Goal: Task Accomplishment & Management: Manage account settings

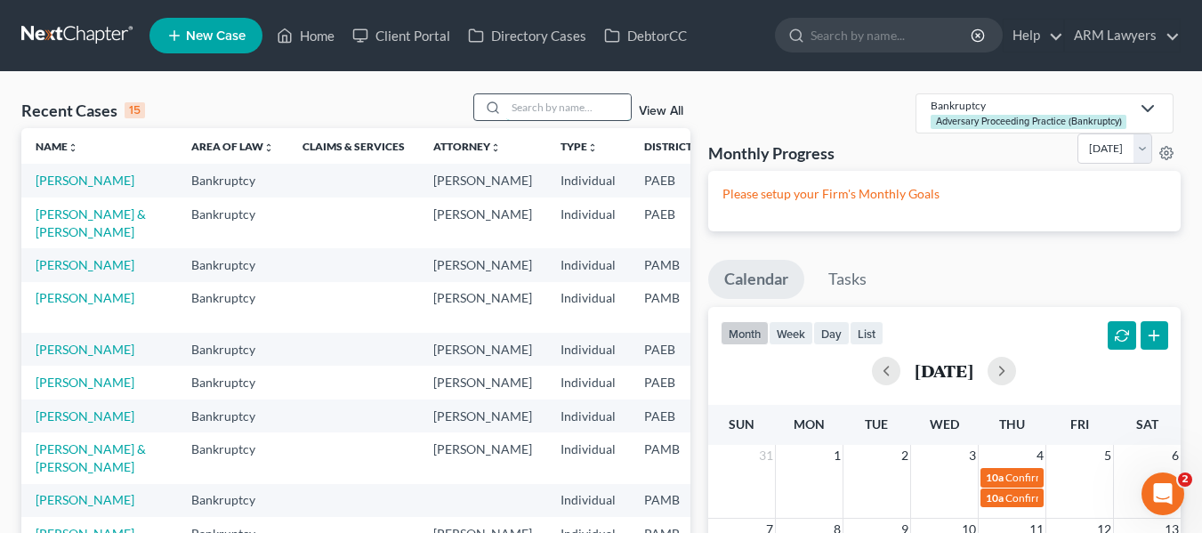
click at [528, 103] on input "search" at bounding box center [568, 107] width 125 height 26
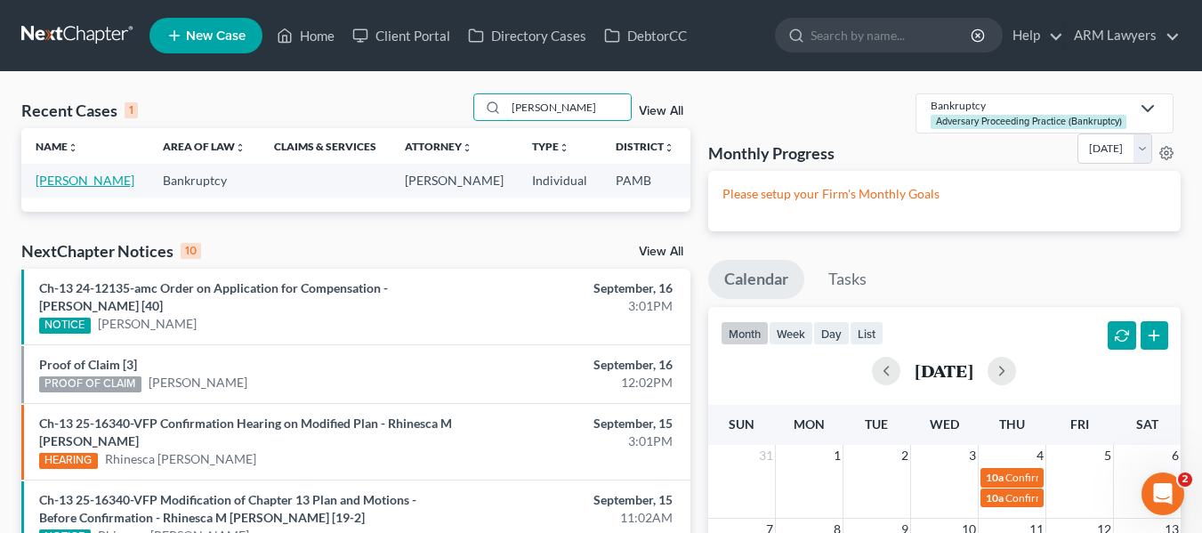
type input "vivas"
click at [58, 188] on link "Vivas, Henry" at bounding box center [85, 180] width 99 height 15
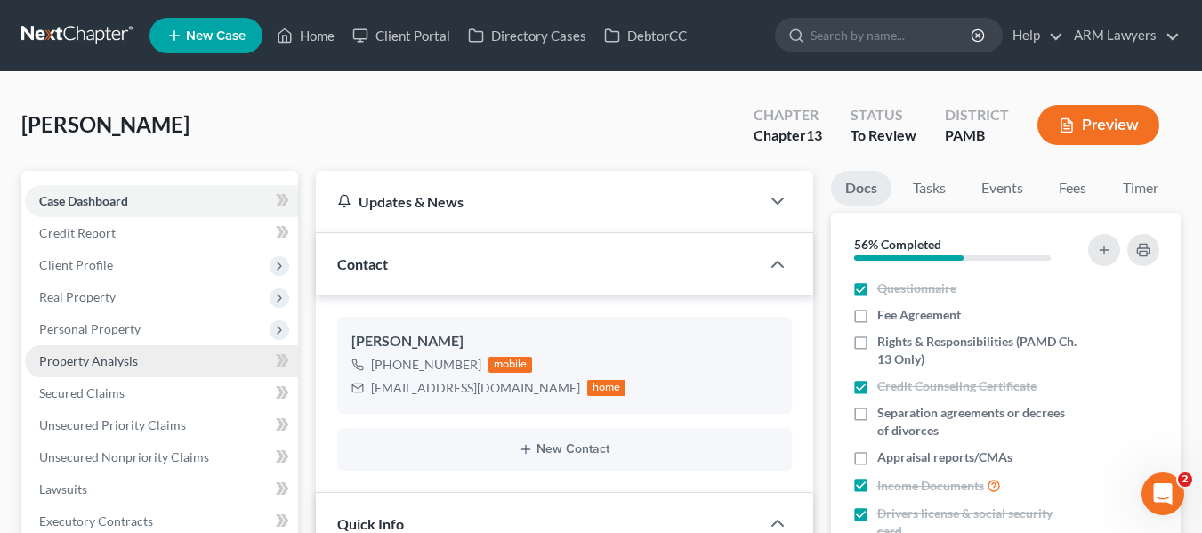
click at [80, 364] on span "Property Analysis" at bounding box center [88, 360] width 99 height 15
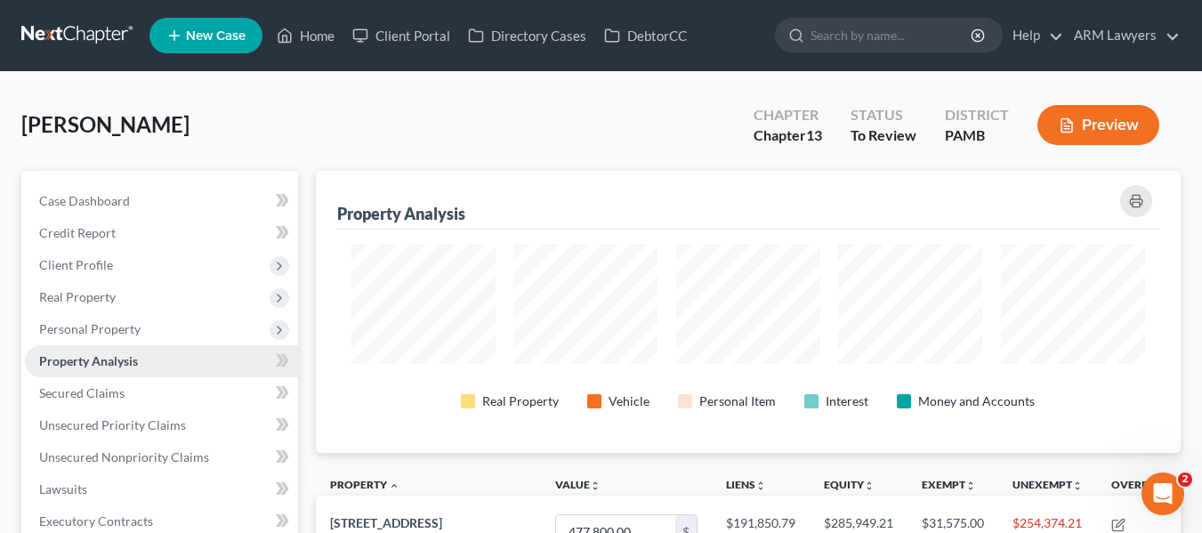
scroll to position [282, 866]
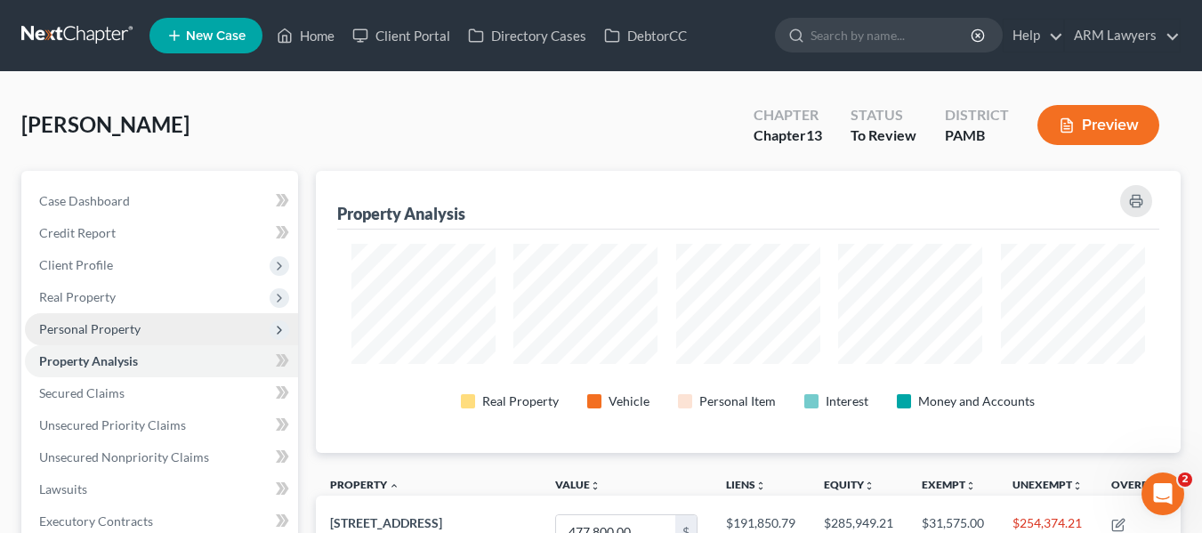
click at [85, 322] on span "Personal Property" at bounding box center [89, 328] width 101 height 15
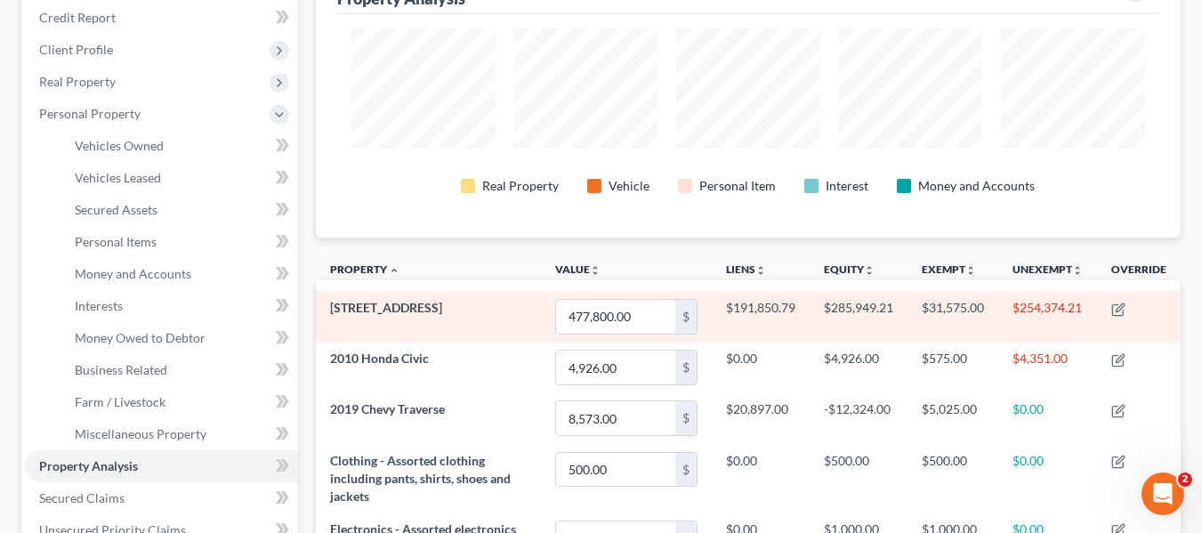
scroll to position [212, 0]
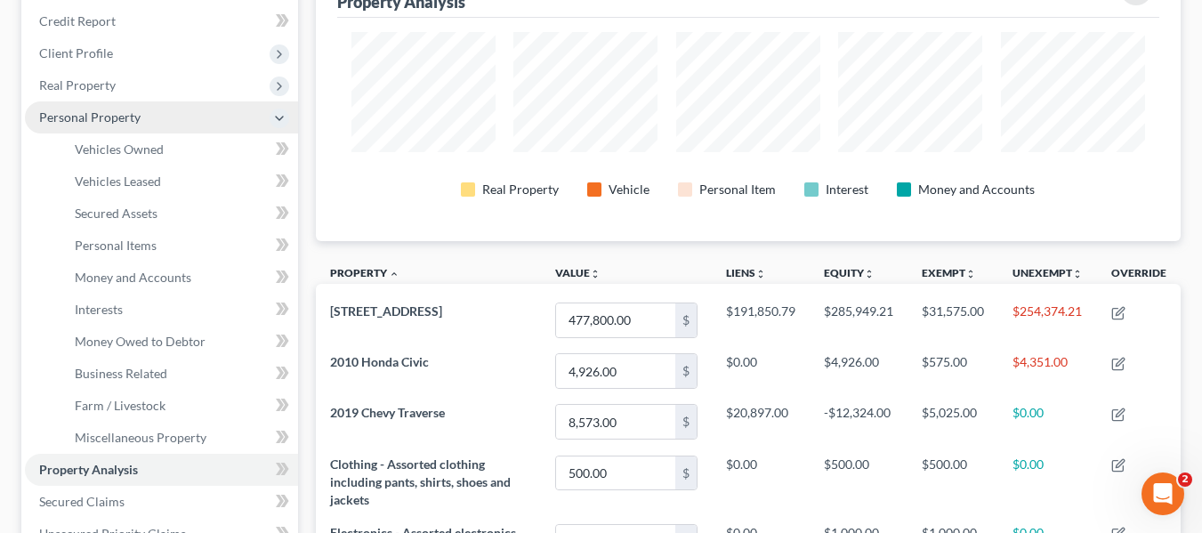
click at [117, 116] on span "Personal Property" at bounding box center [89, 116] width 101 height 15
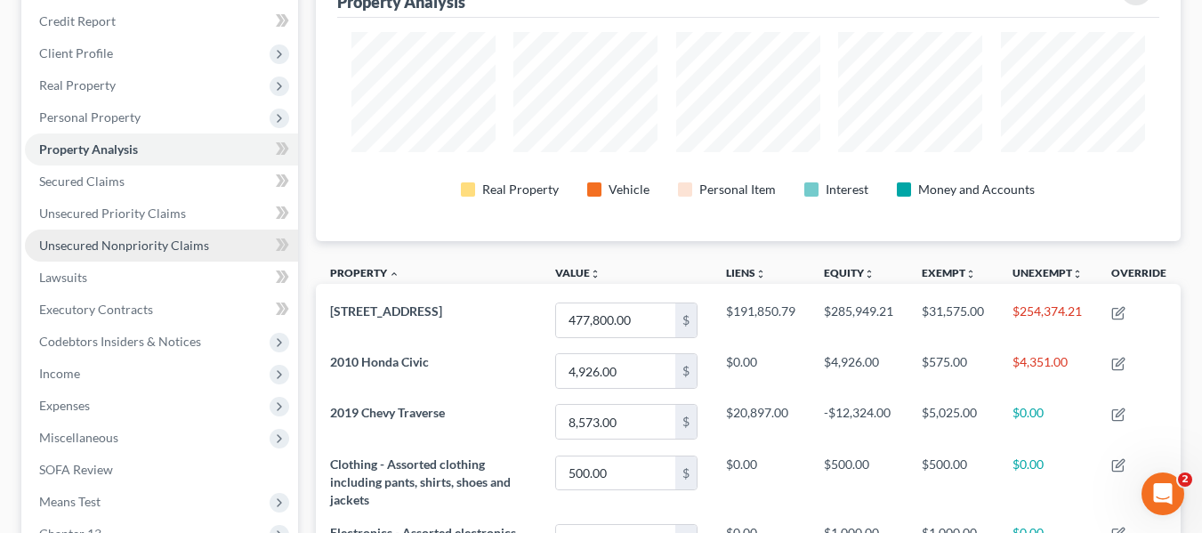
click at [119, 254] on link "Unsecured Nonpriority Claims" at bounding box center [161, 246] width 273 height 32
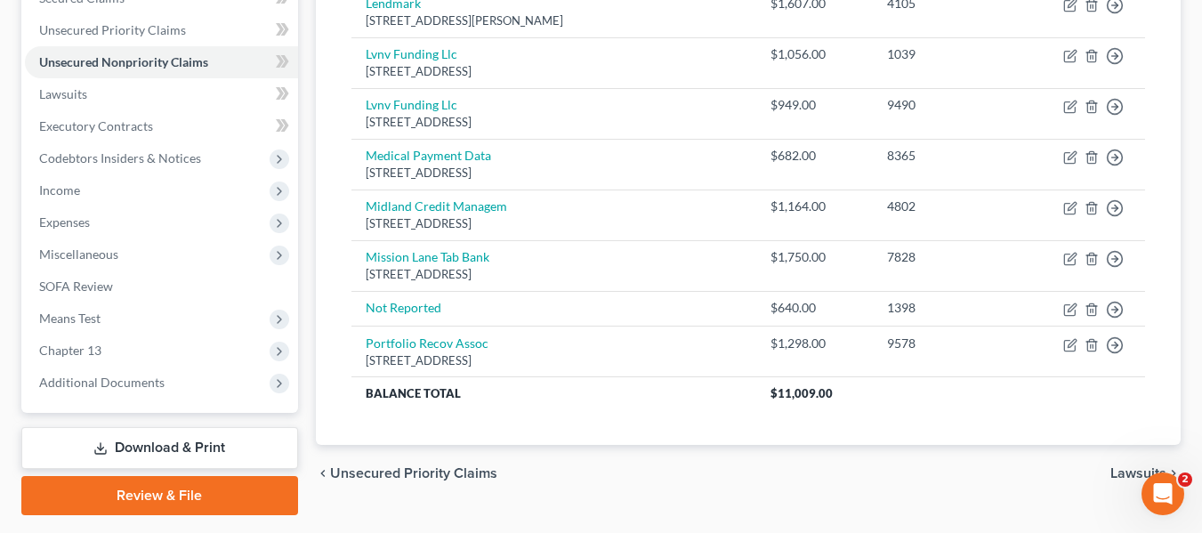
scroll to position [282, 0]
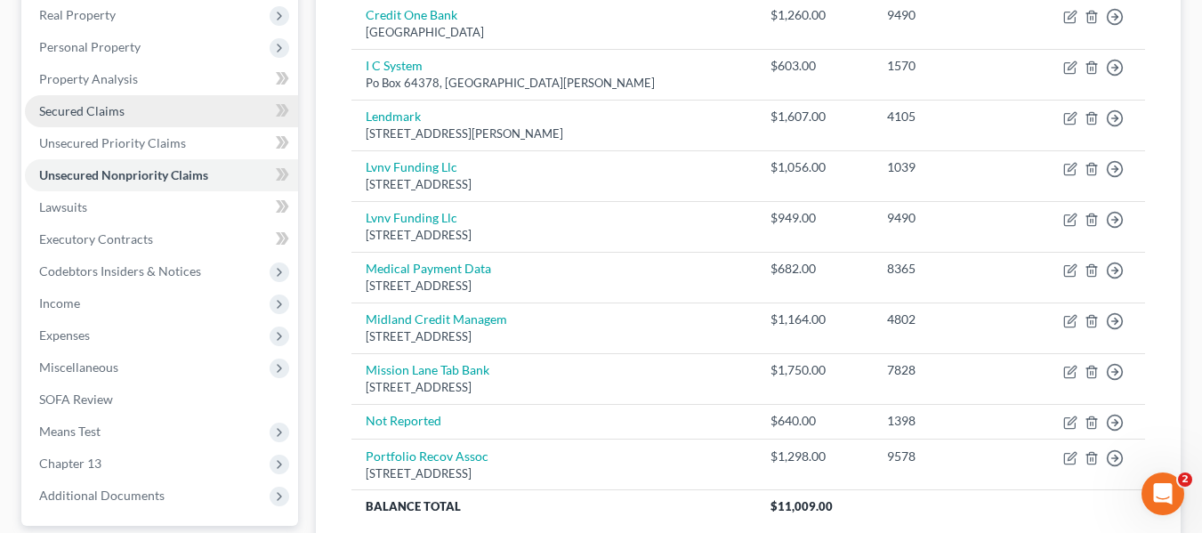
click at [109, 109] on span "Secured Claims" at bounding box center [81, 110] width 85 height 15
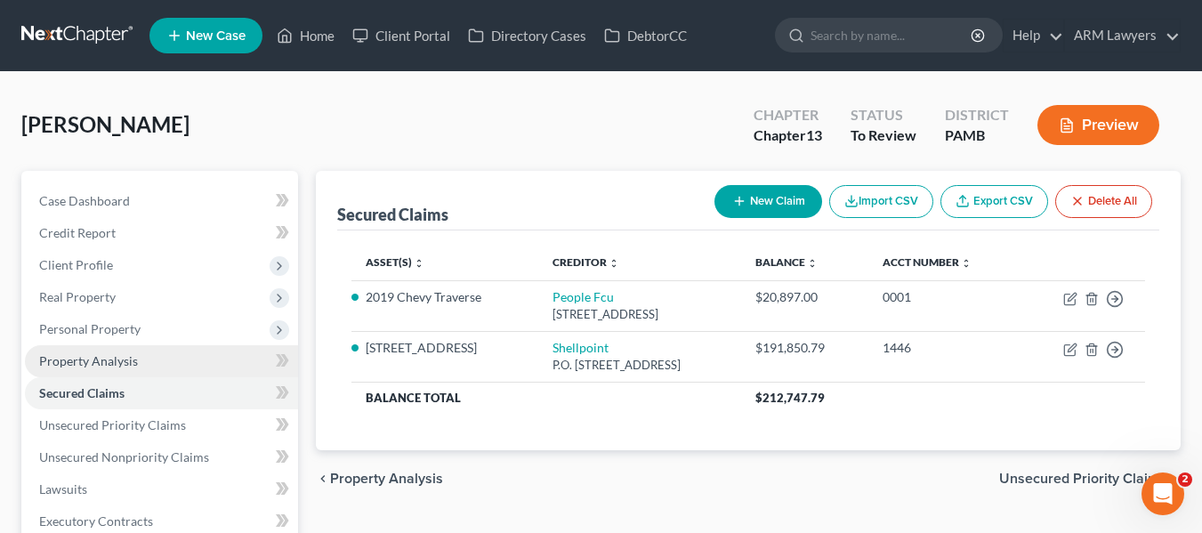
click at [125, 371] on link "Property Analysis" at bounding box center [161, 361] width 273 height 32
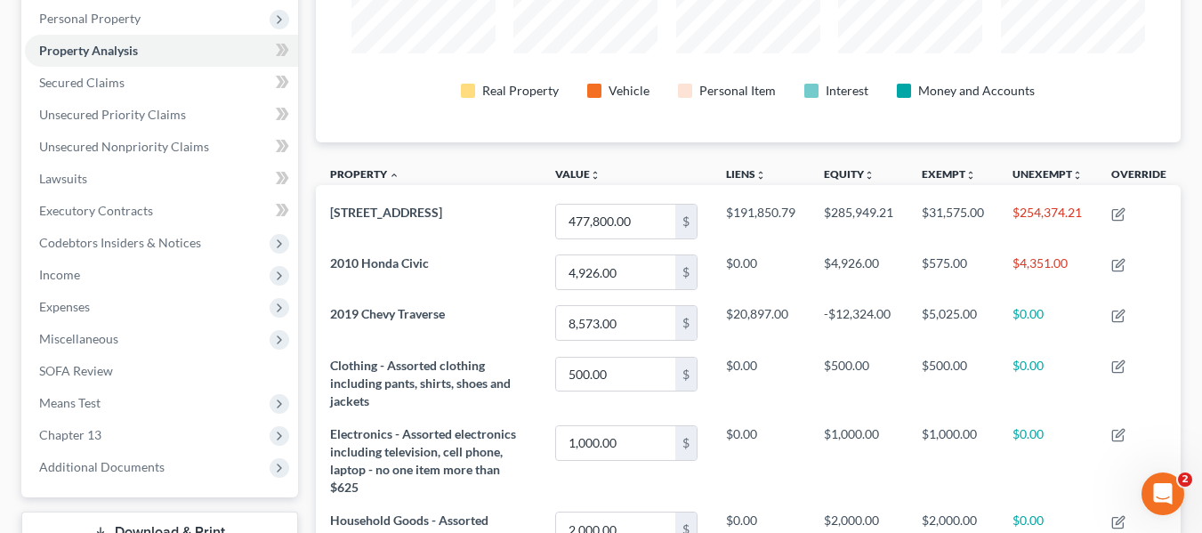
scroll to position [310, 0]
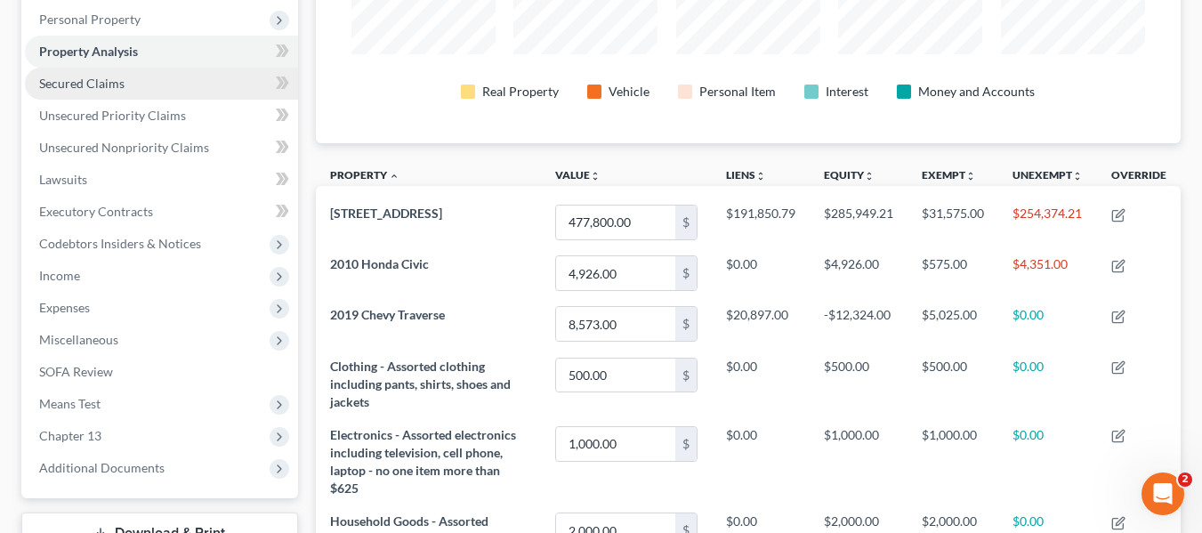
click at [71, 82] on span "Secured Claims" at bounding box center [81, 83] width 85 height 15
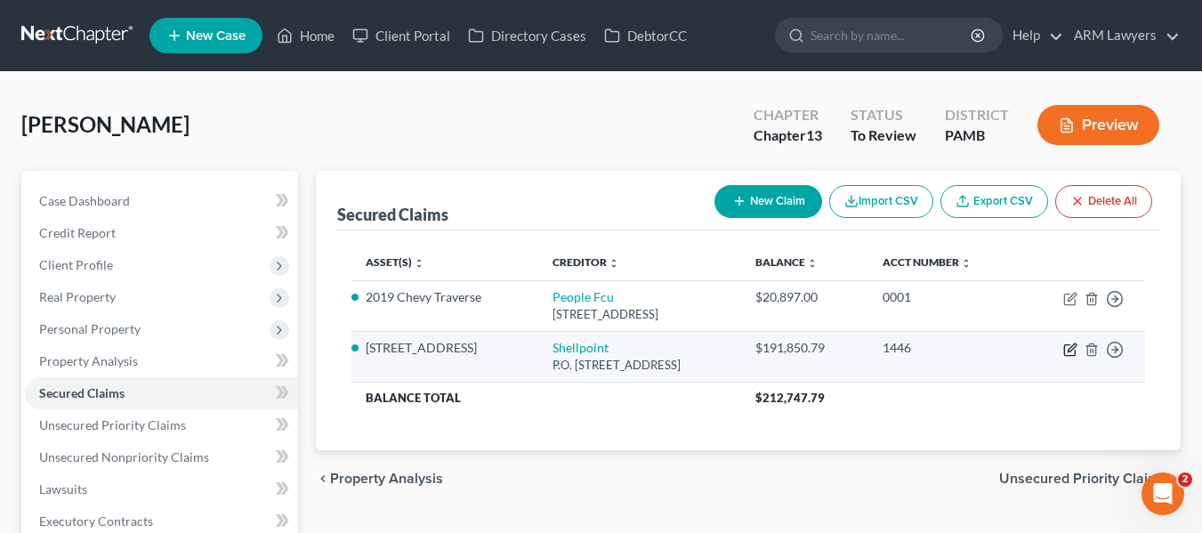
click at [1071, 349] on icon "button" at bounding box center [1070, 350] width 14 height 14
select select "45"
select select "0"
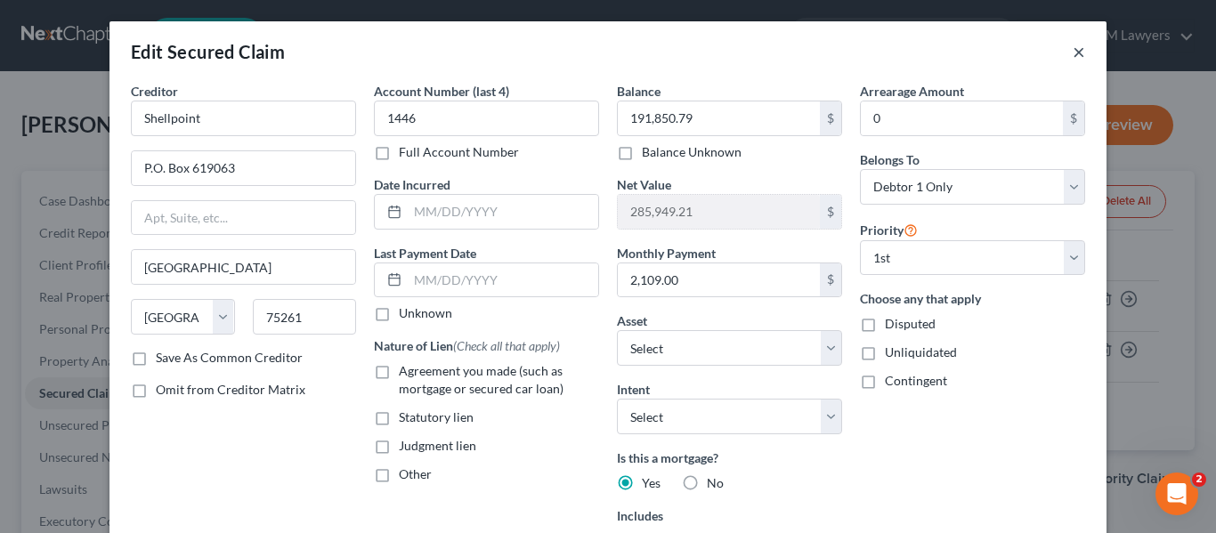
click at [1074, 53] on button "×" at bounding box center [1078, 51] width 12 height 21
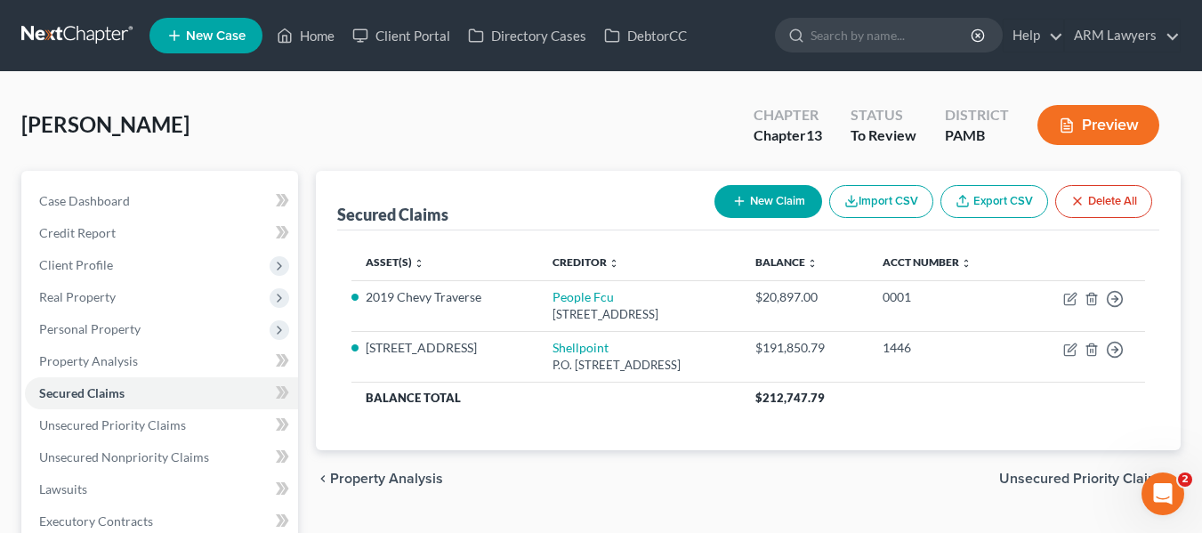
click at [958, 488] on div "chevron_left Property Analysis Unsecured Priority Claims chevron_right" at bounding box center [748, 478] width 865 height 57
click at [117, 293] on span "Real Property" at bounding box center [161, 297] width 273 height 32
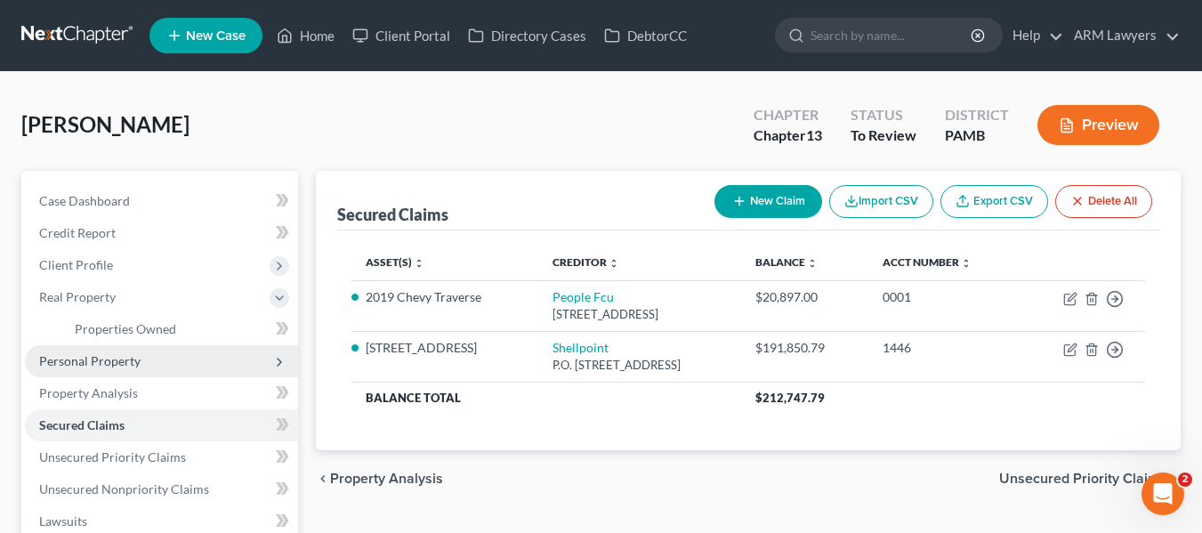
click at [116, 366] on span "Personal Property" at bounding box center [89, 360] width 101 height 15
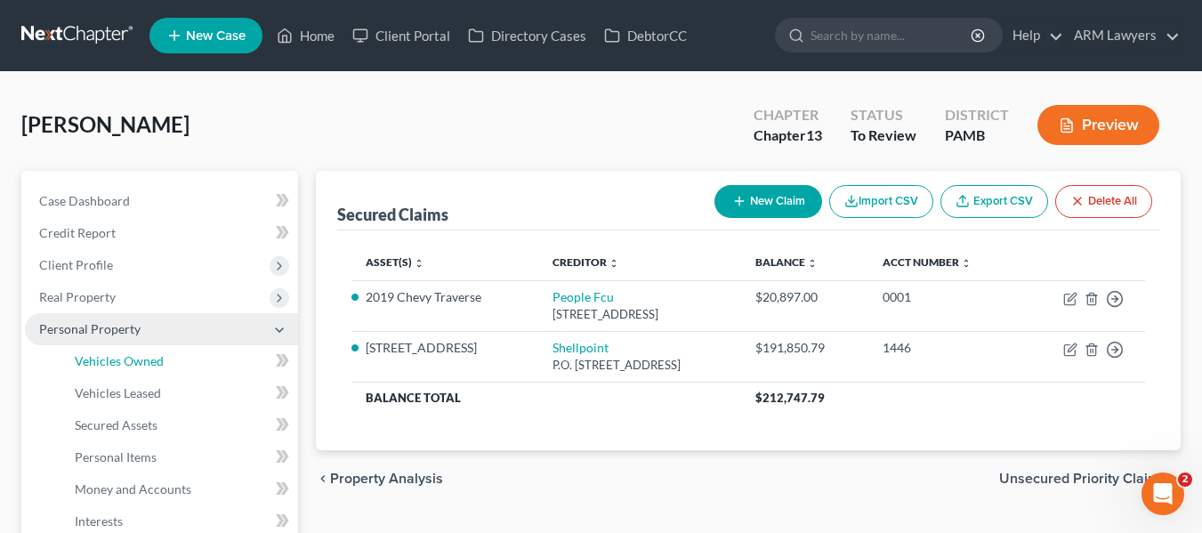
click at [116, 366] on span "Vehicles Owned" at bounding box center [119, 360] width 89 height 15
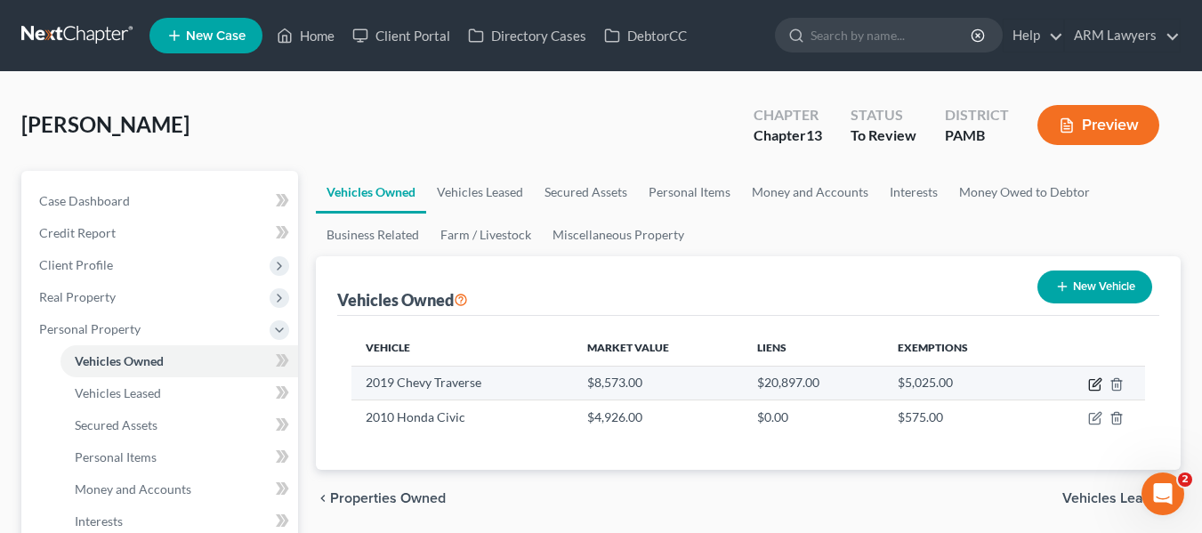
click at [1089, 379] on icon "button" at bounding box center [1095, 384] width 14 height 14
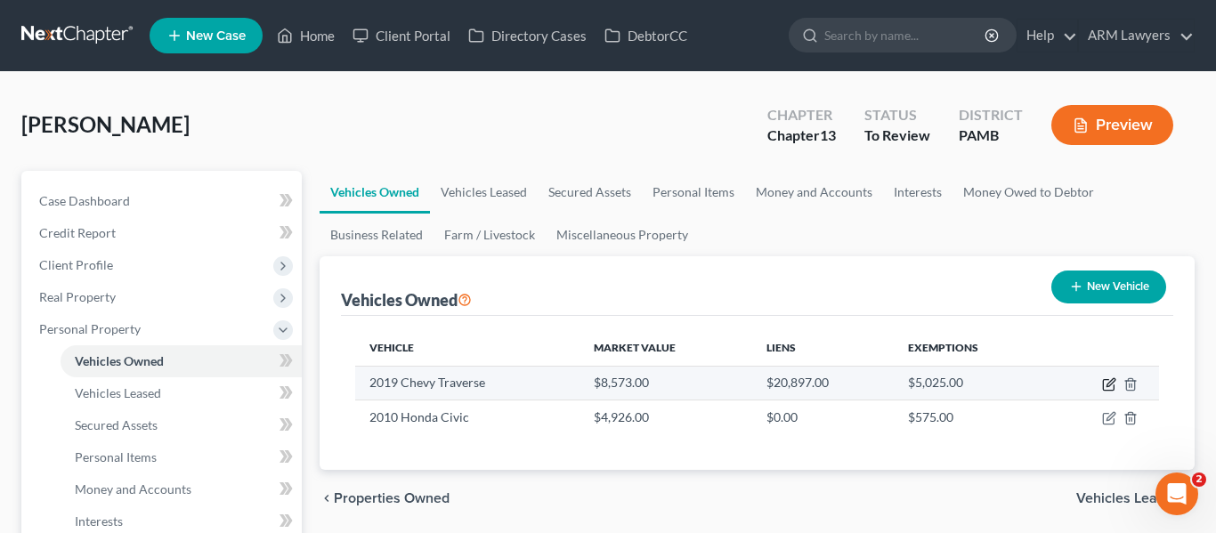
select select "0"
select select "7"
select select "3"
select select "0"
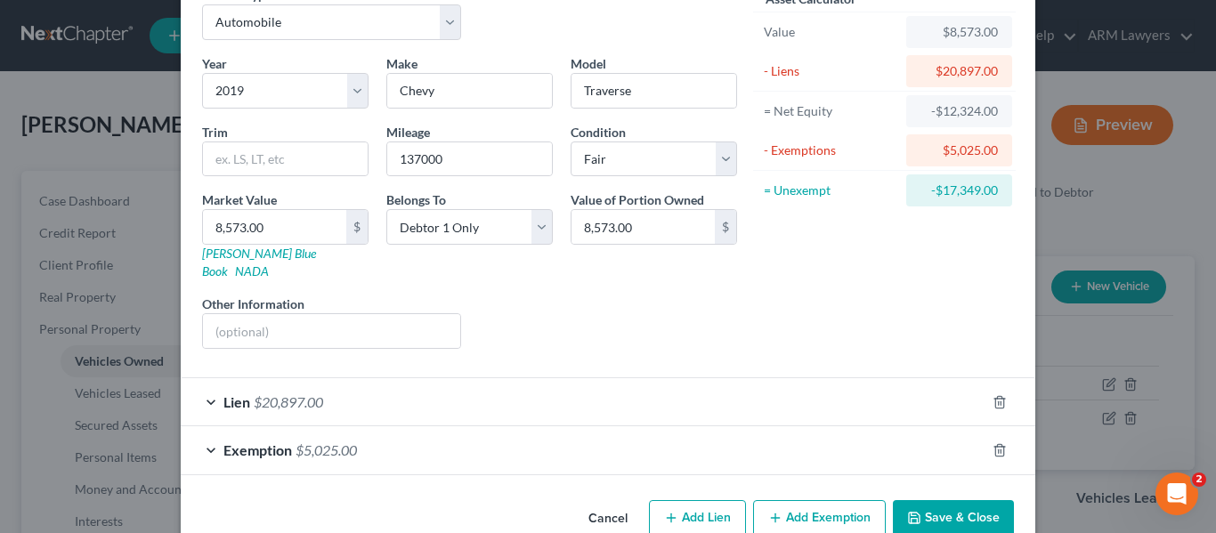
scroll to position [117, 0]
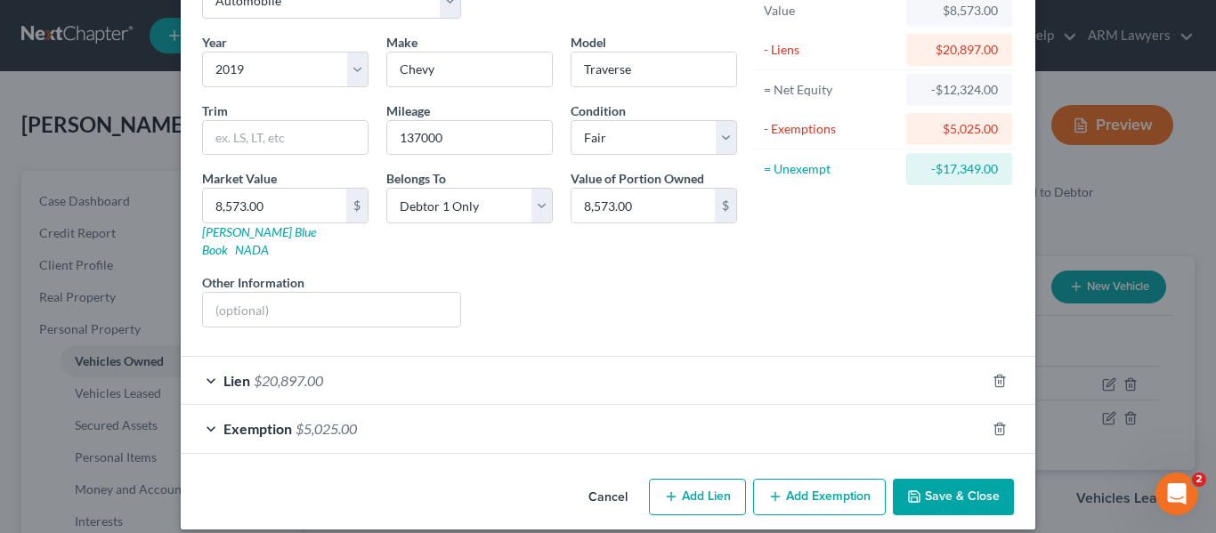
click at [201, 366] on div "Lien $20,897.00" at bounding box center [583, 380] width 804 height 47
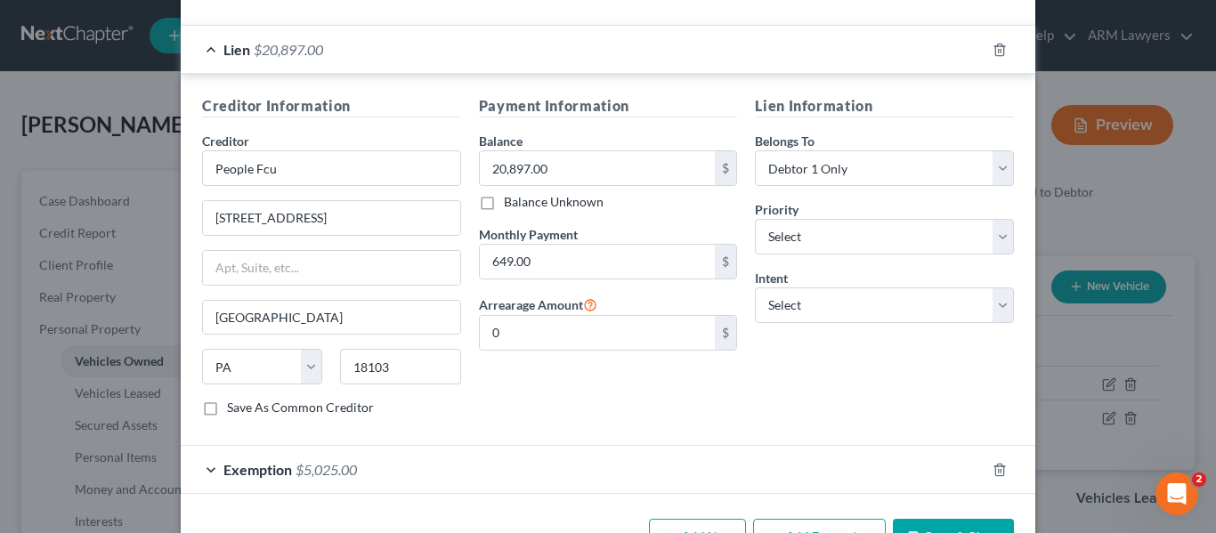
scroll to position [489, 0]
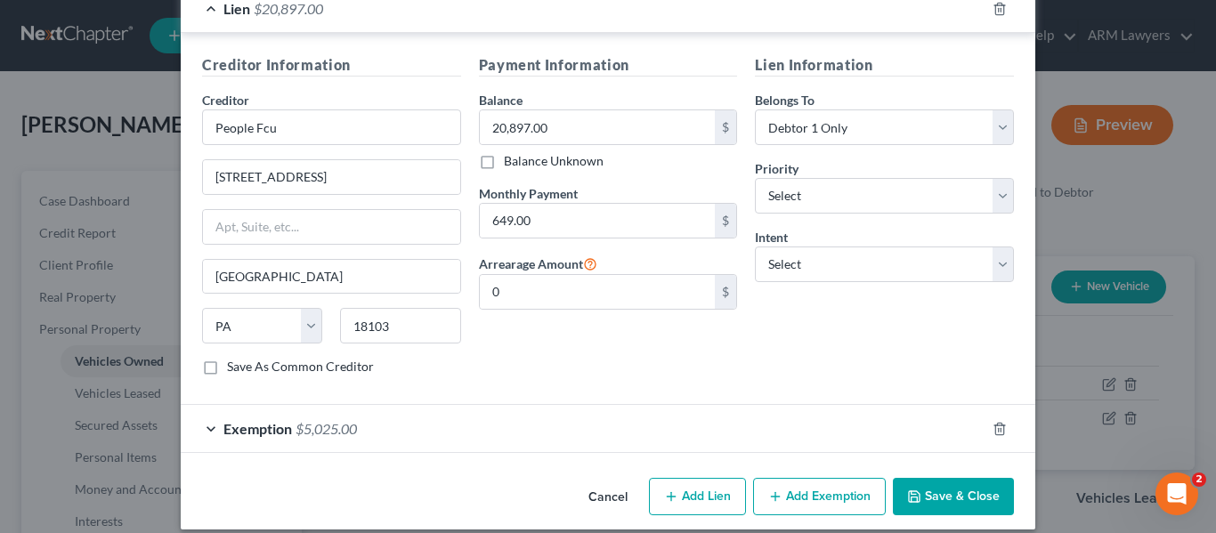
click at [214, 422] on div "Exemption $5,025.00" at bounding box center [583, 428] width 804 height 47
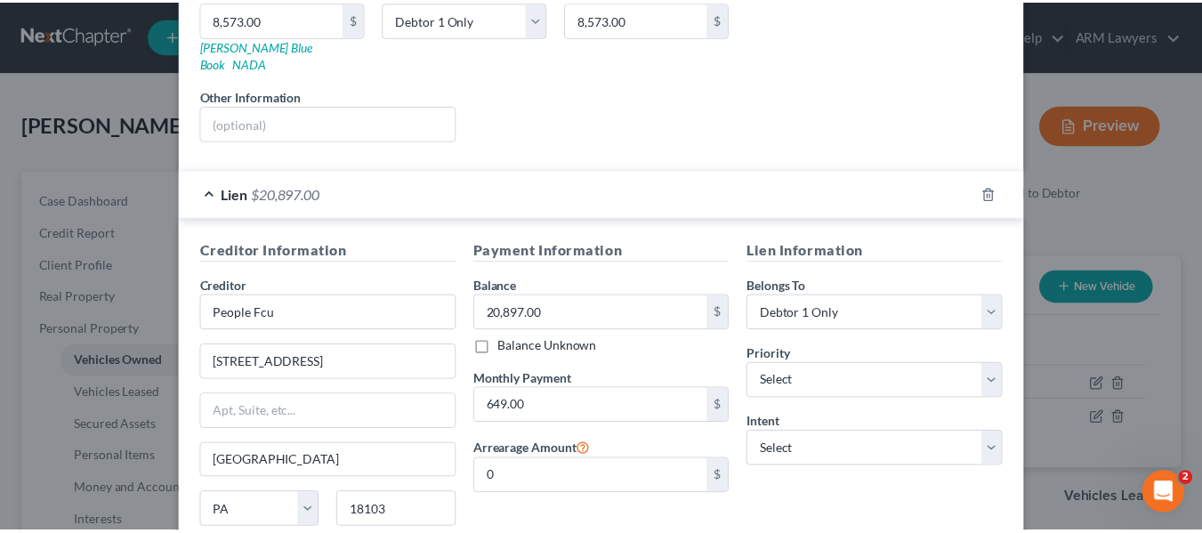
scroll to position [0, 0]
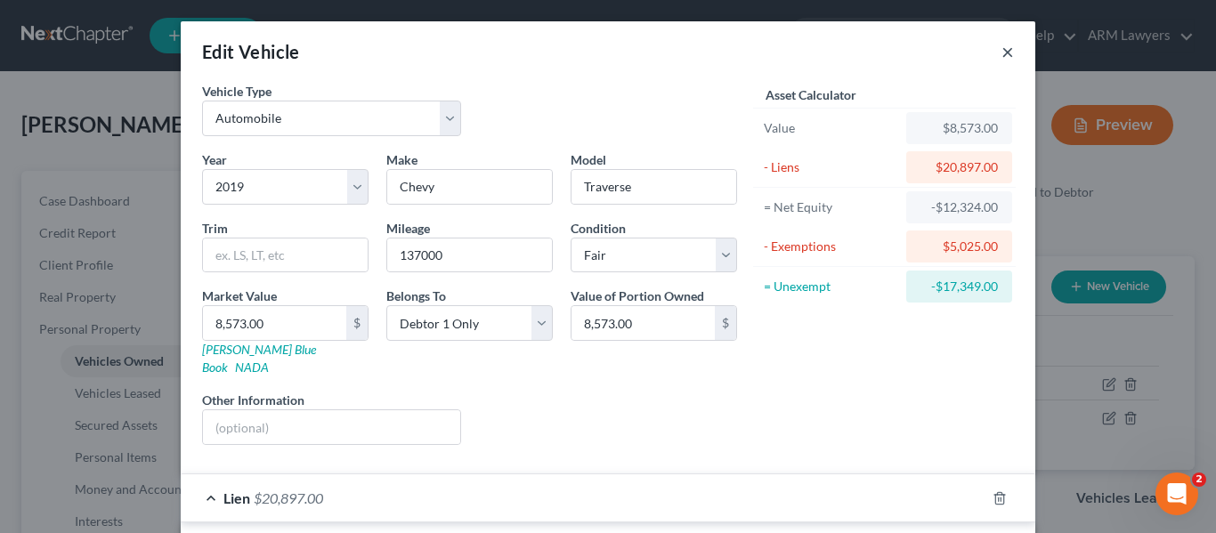
click at [1001, 48] on button "×" at bounding box center [1007, 51] width 12 height 21
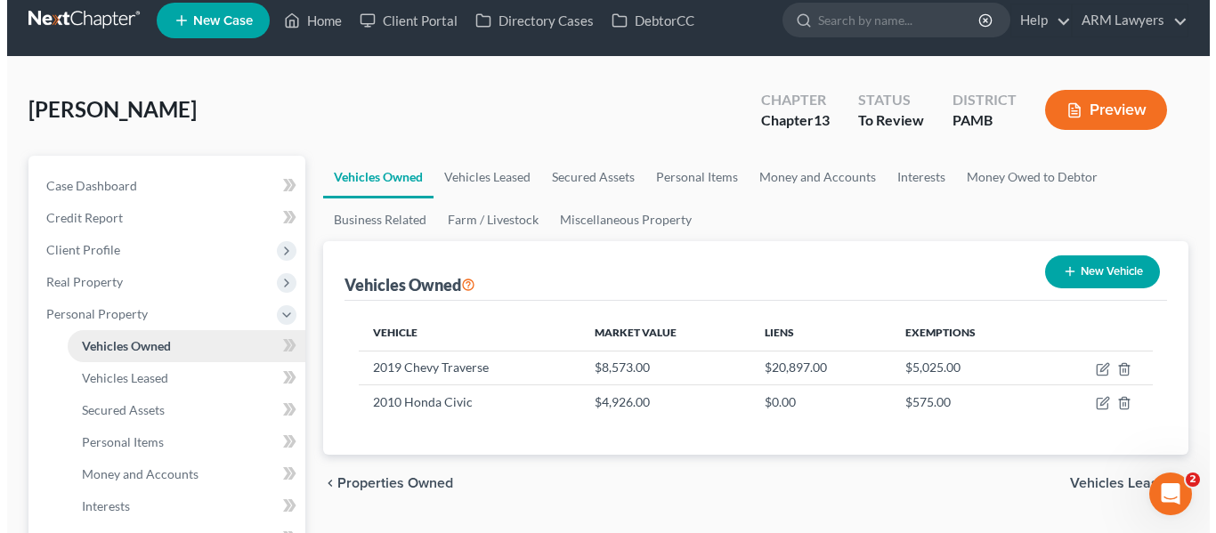
scroll to position [16, 0]
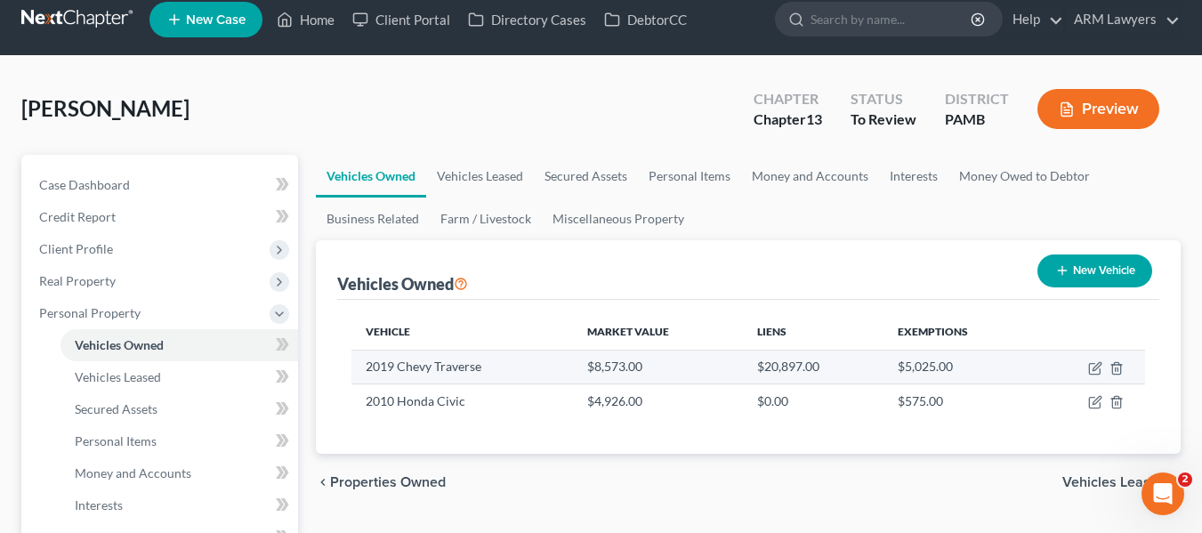
click at [1099, 357] on td at bounding box center [1090, 367] width 109 height 34
click at [1095, 367] on icon "button" at bounding box center [1097, 366] width 8 height 8
select select "0"
select select "7"
select select "3"
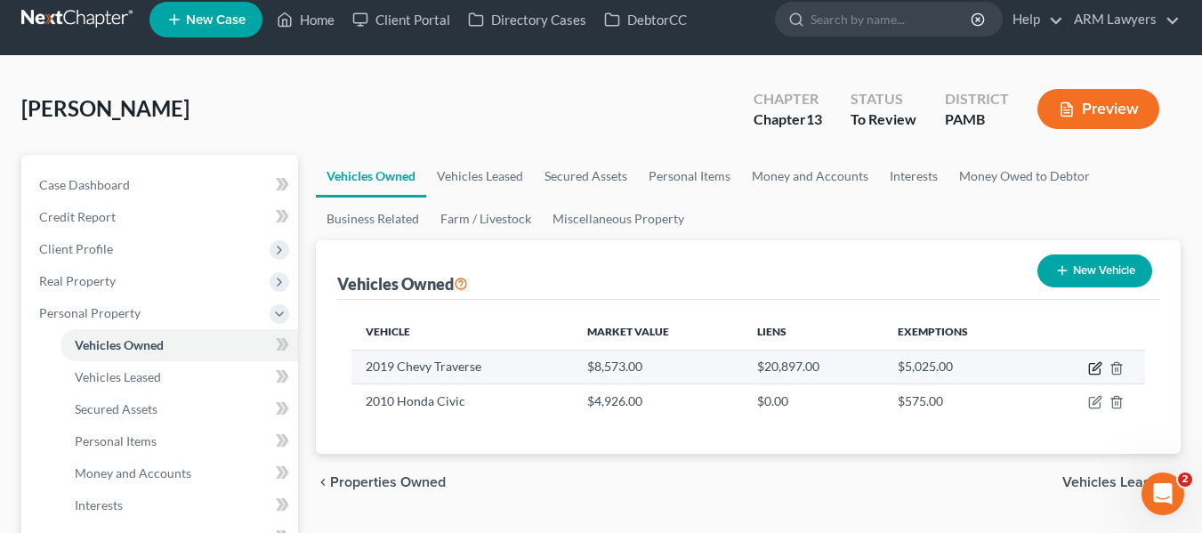
select select "0"
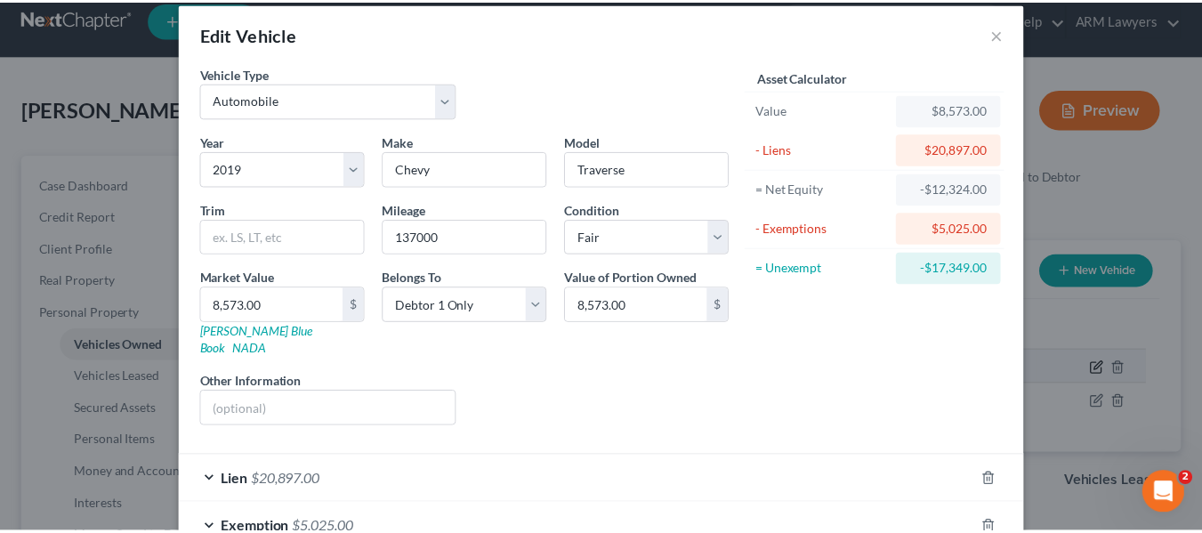
scroll to position [0, 0]
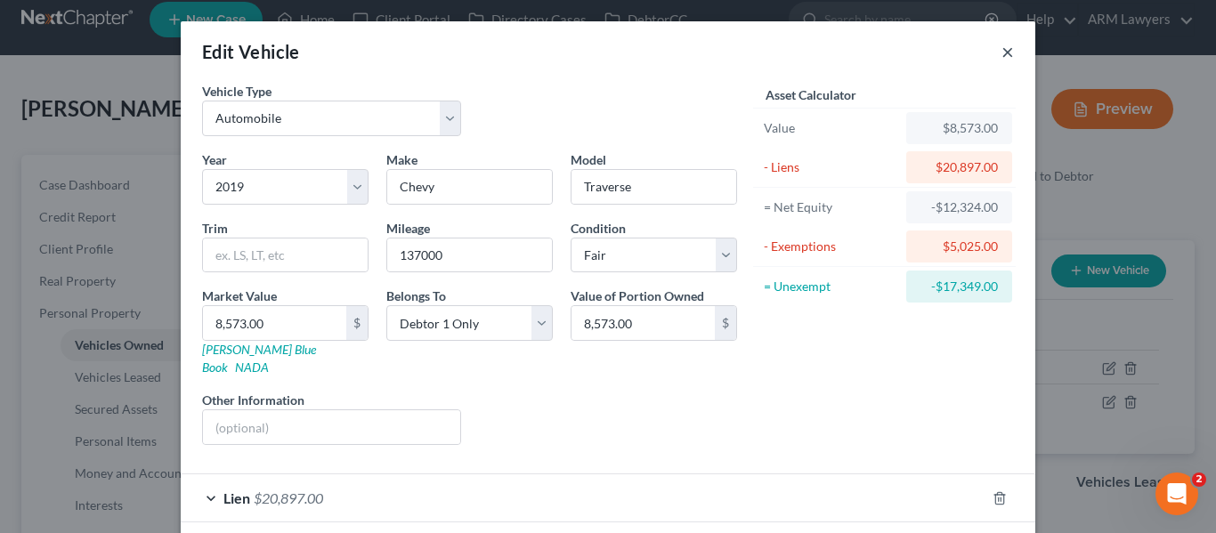
click at [1006, 53] on button "×" at bounding box center [1007, 51] width 12 height 21
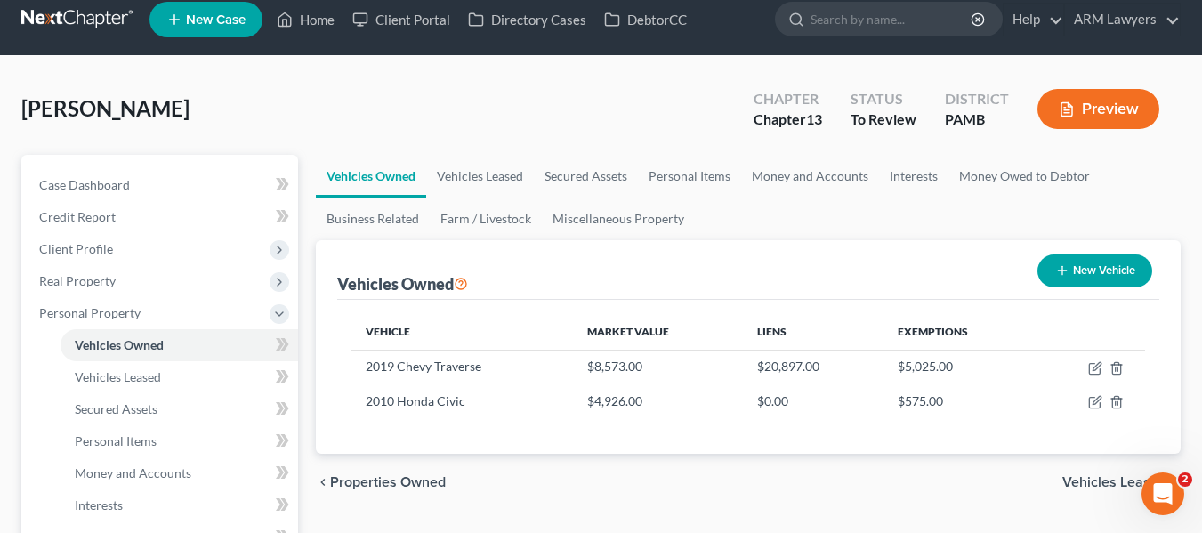
click at [1145, 176] on ul "Vehicles Owned Vehicles Leased Secured Assets Personal Items Money and Accounts…" at bounding box center [748, 197] width 865 height 85
click at [1097, 367] on icon "button" at bounding box center [1095, 368] width 14 height 14
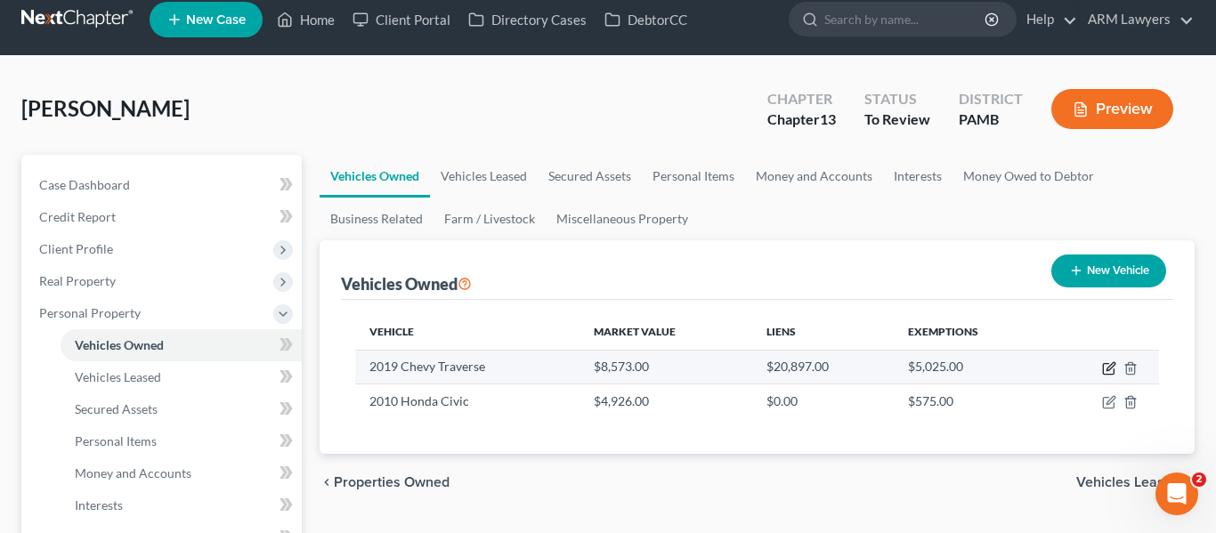
select select "0"
select select "7"
select select "3"
select select "0"
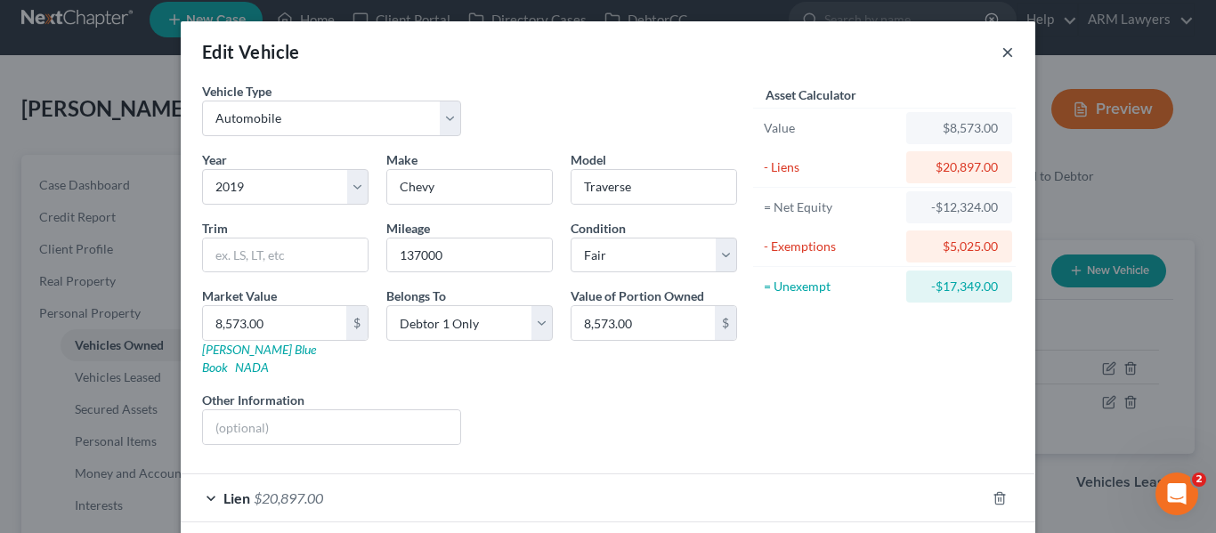
click at [1001, 49] on button "×" at bounding box center [1007, 51] width 12 height 21
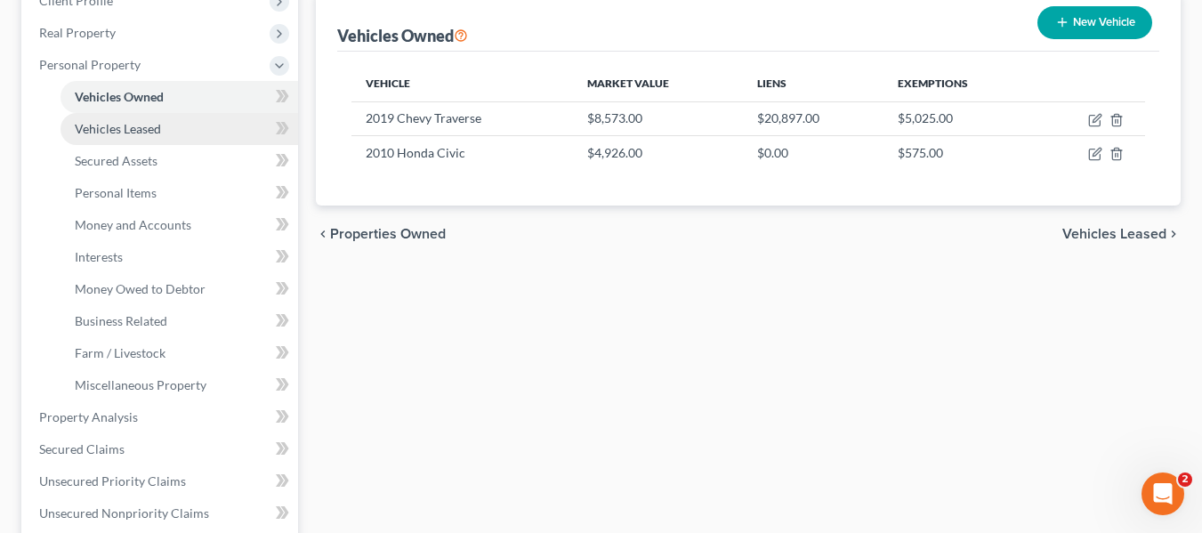
scroll to position [265, 0]
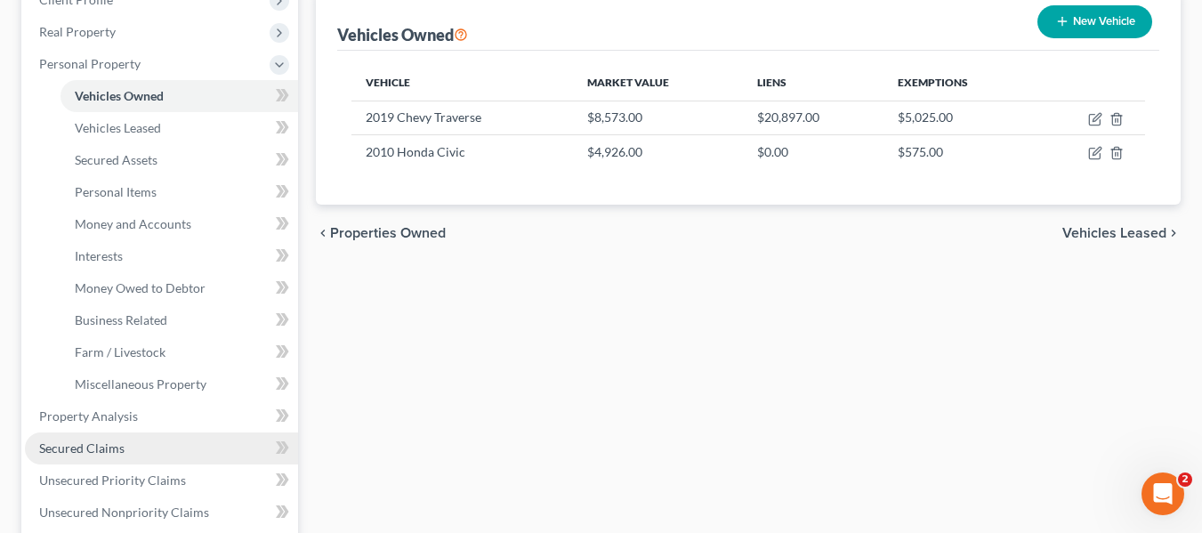
click at [97, 449] on span "Secured Claims" at bounding box center [81, 447] width 85 height 15
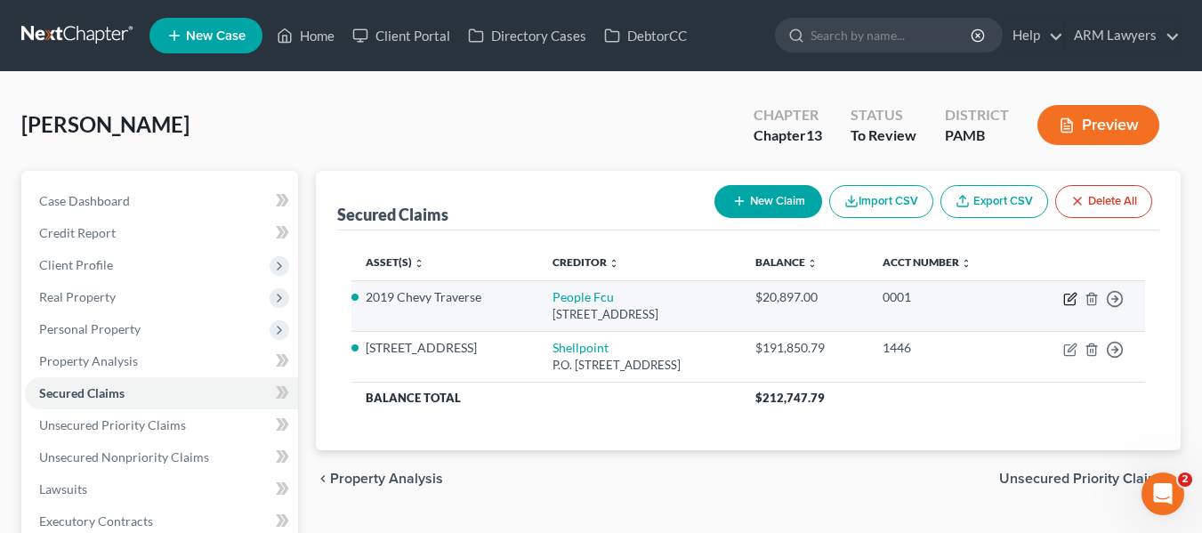
click at [1068, 296] on icon "button" at bounding box center [1070, 299] width 14 height 14
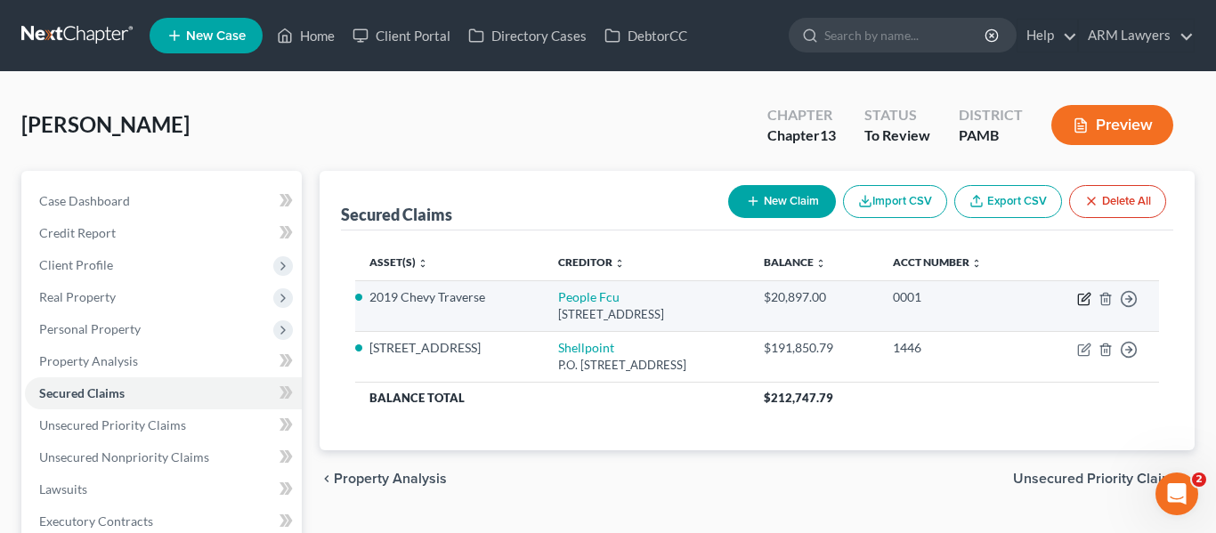
select select "39"
select select "0"
select select "3"
select select "0"
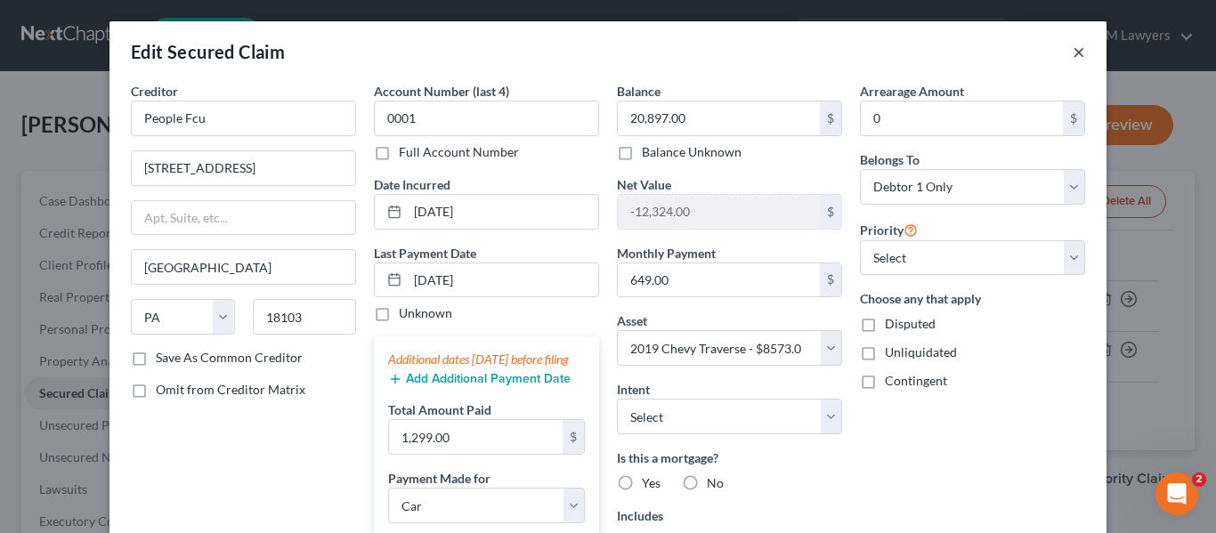
click at [1073, 52] on button "×" at bounding box center [1078, 51] width 12 height 21
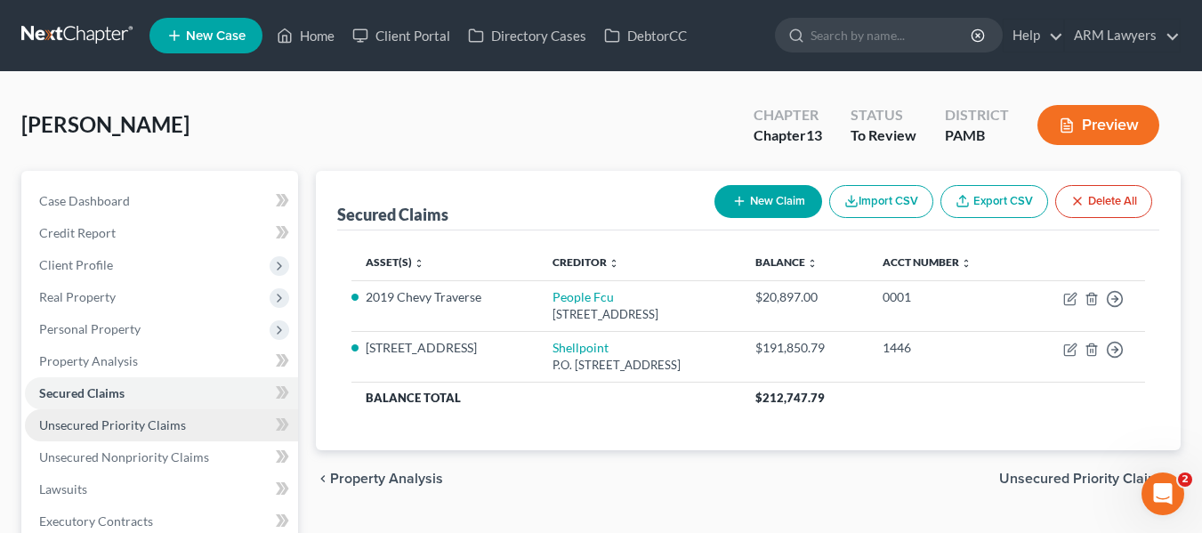
click at [82, 433] on link "Unsecured Priority Claims" at bounding box center [161, 425] width 273 height 32
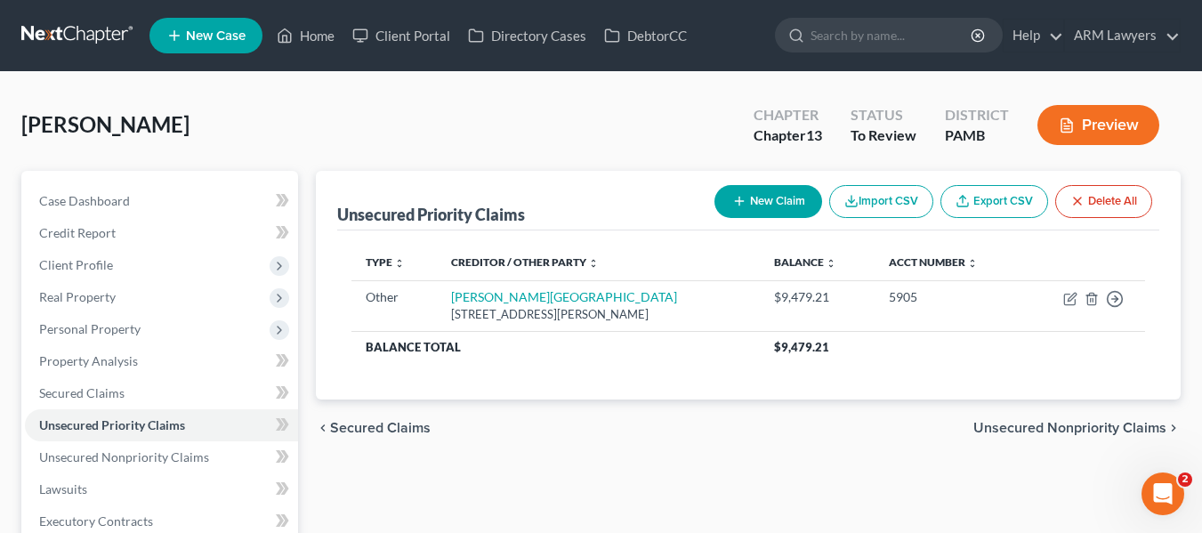
click at [992, 451] on div "chevron_left Secured Claims Unsecured Nonpriority Claims chevron_right" at bounding box center [748, 428] width 865 height 57
click at [138, 230] on link "Credit Report" at bounding box center [161, 233] width 273 height 32
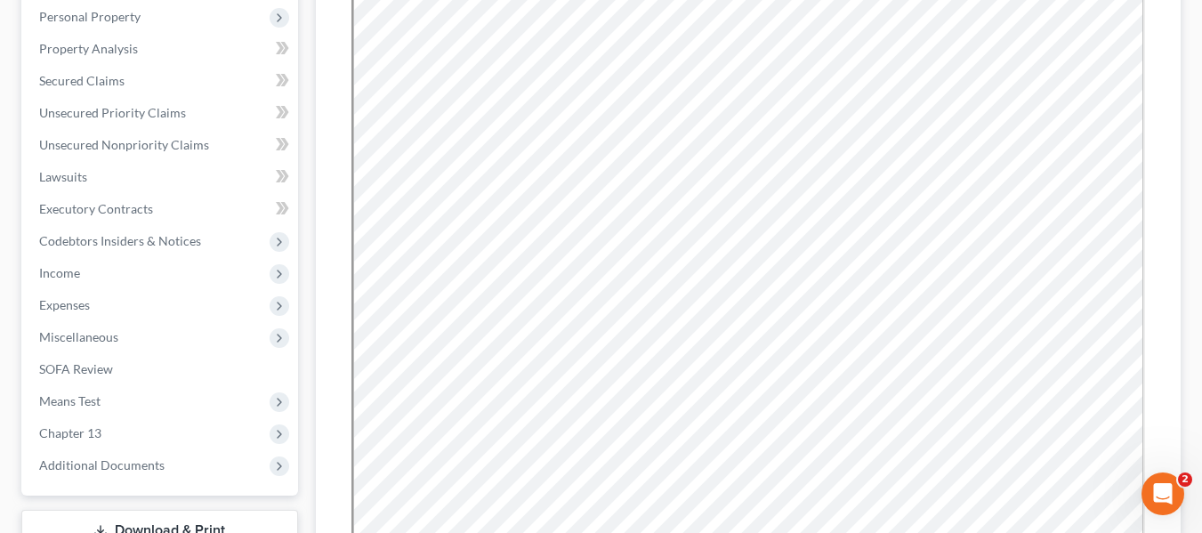
scroll to position [313, 0]
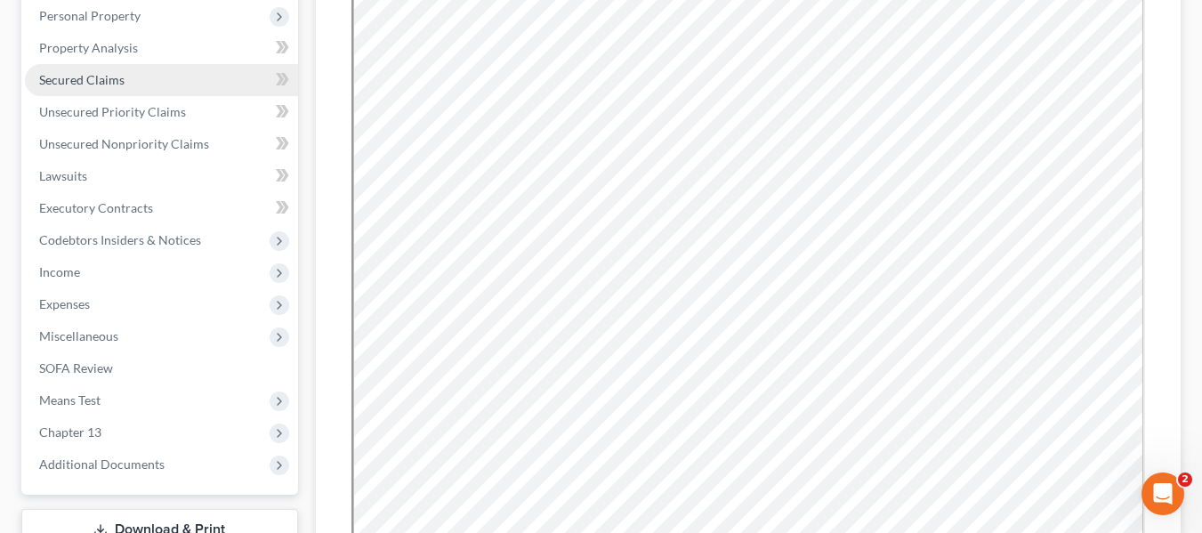
click at [91, 84] on span "Secured Claims" at bounding box center [81, 79] width 85 height 15
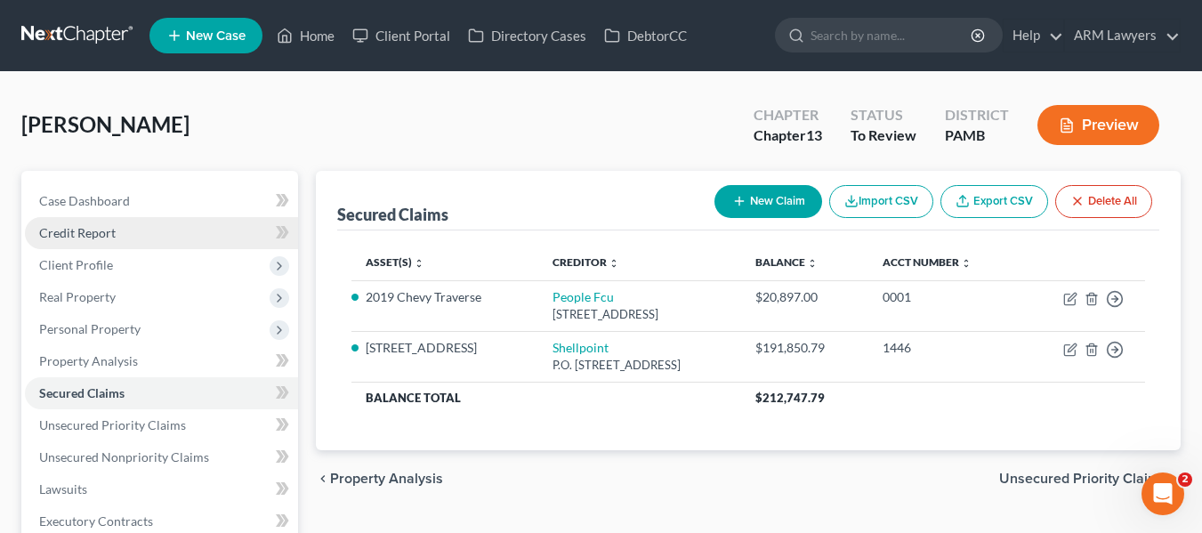
click at [137, 232] on link "Credit Report" at bounding box center [161, 233] width 273 height 32
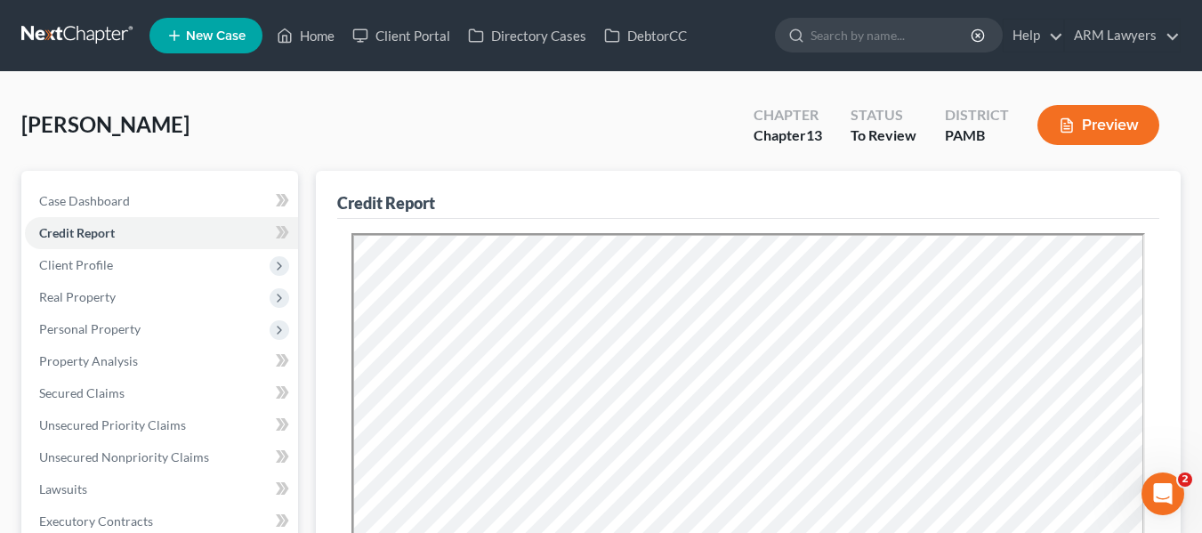
scroll to position [201, 0]
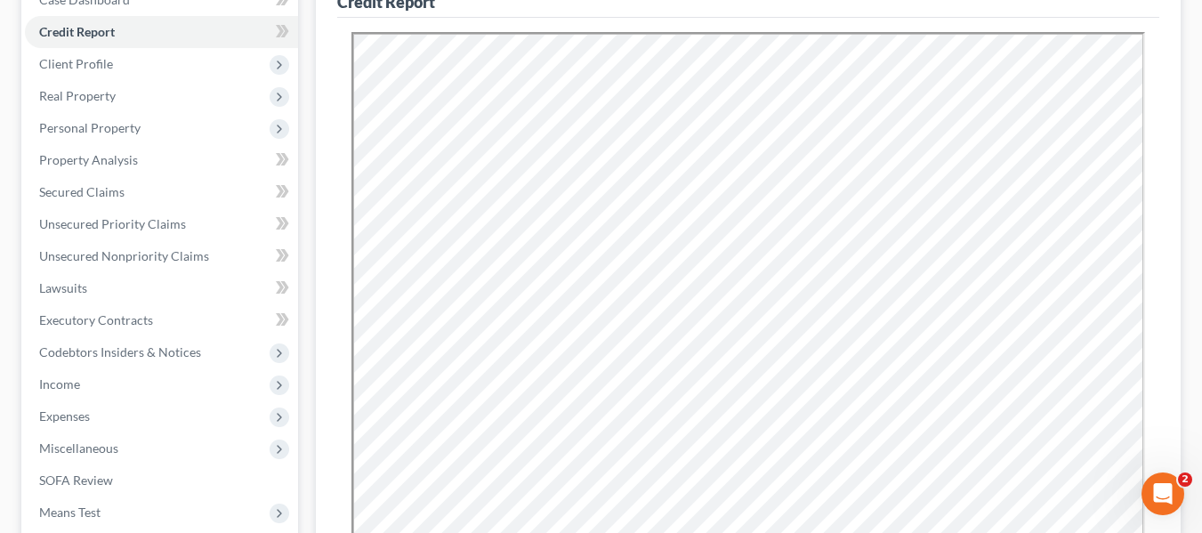
click at [1168, 199] on div "Credit Report Resubmit Download Re-Import Creditors" at bounding box center [748, 407] width 865 height 874
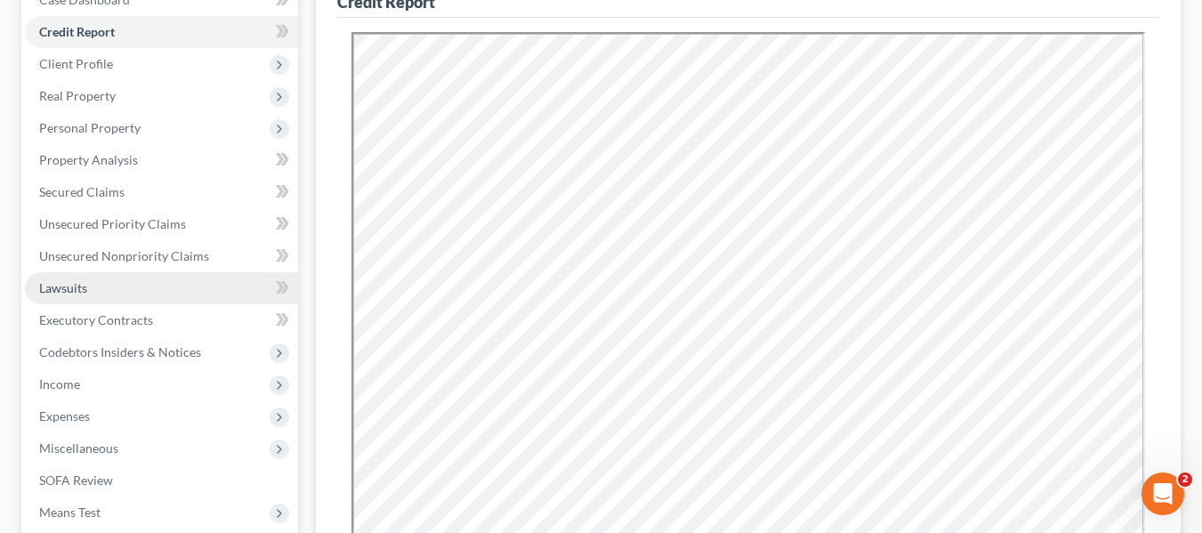
click at [89, 295] on link "Lawsuits" at bounding box center [161, 288] width 273 height 32
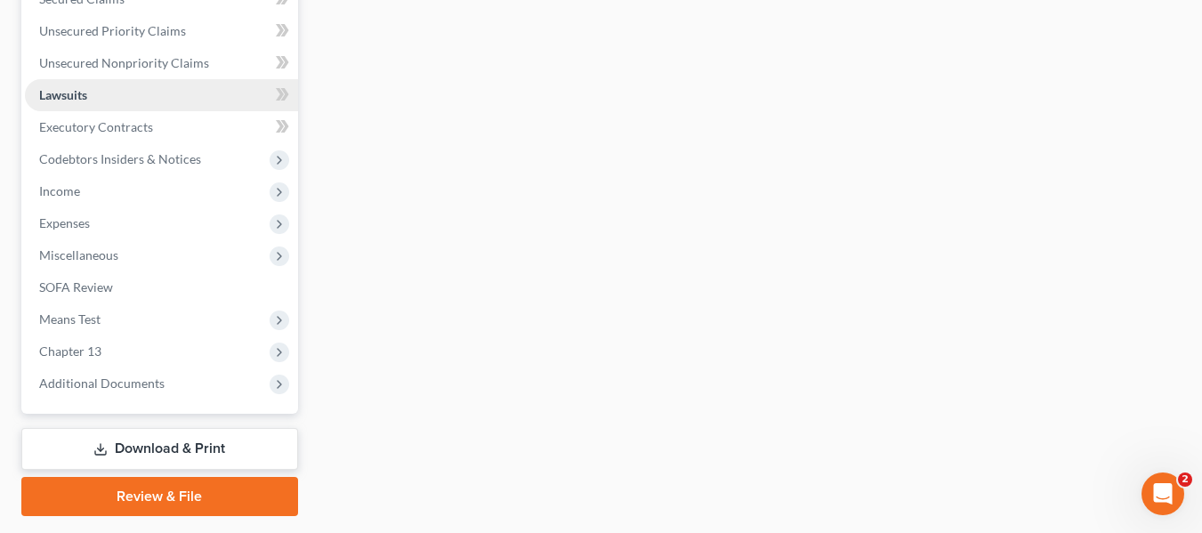
scroll to position [395, 0]
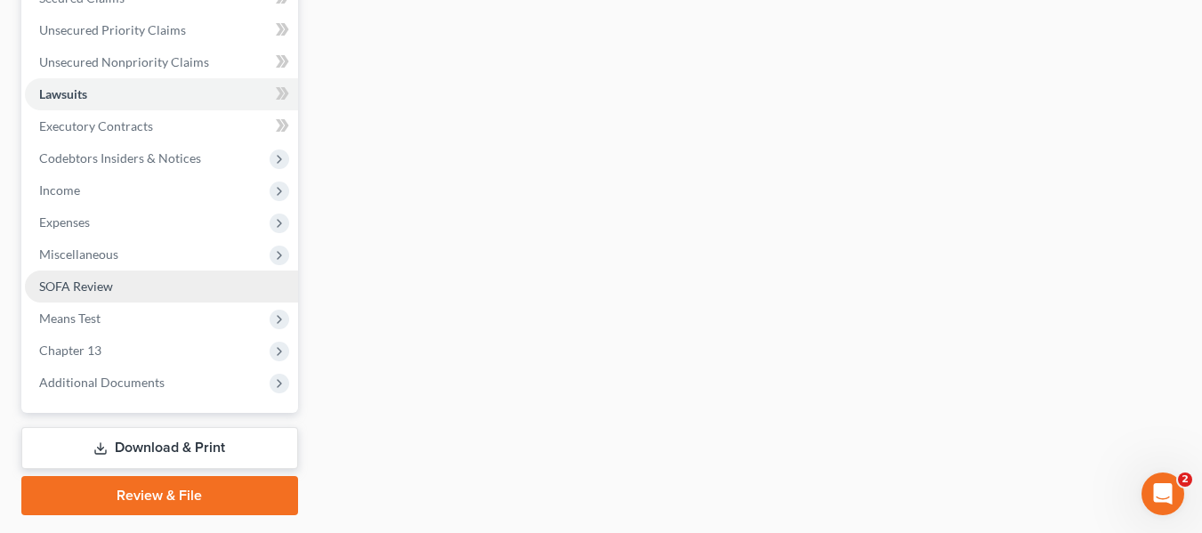
click at [90, 292] on span "SOFA Review" at bounding box center [76, 286] width 74 height 15
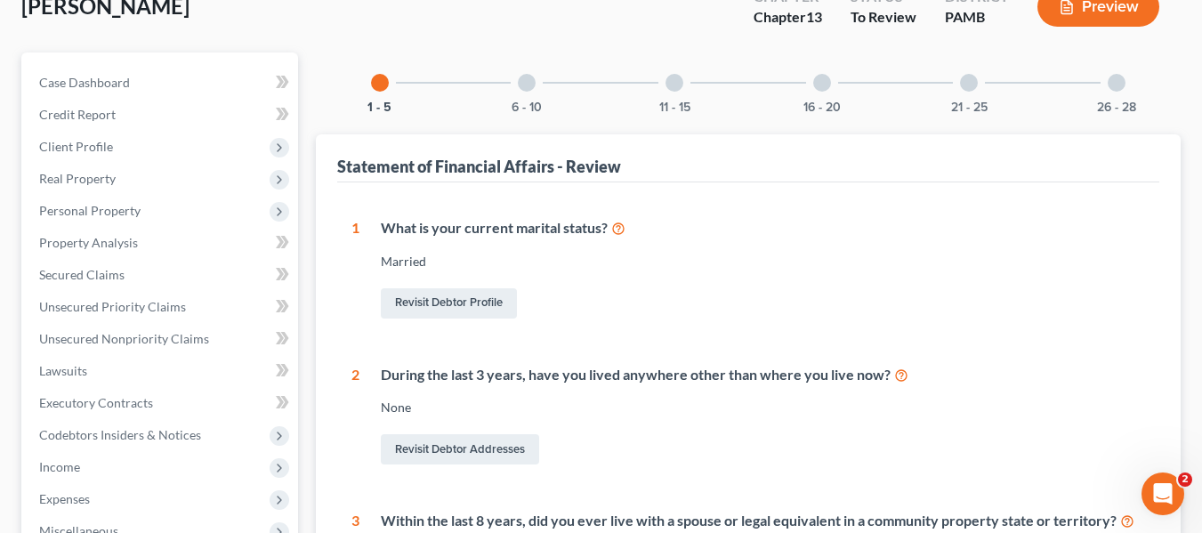
scroll to position [89, 0]
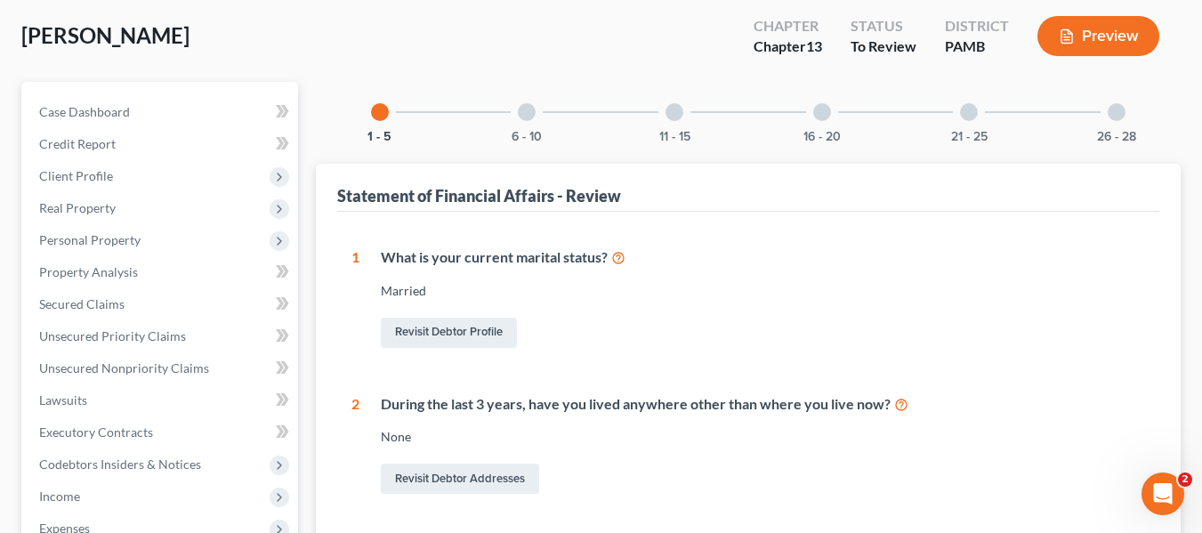
click at [529, 117] on div at bounding box center [527, 112] width 18 height 18
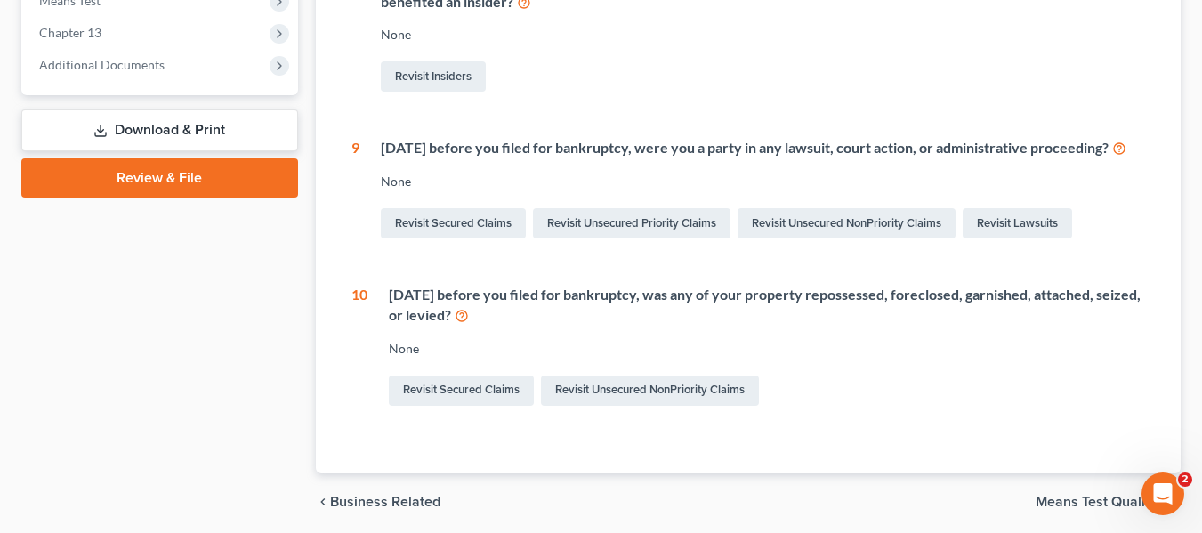
scroll to position [714, 0]
click at [477, 405] on link "Revisit Secured Claims" at bounding box center [461, 390] width 145 height 30
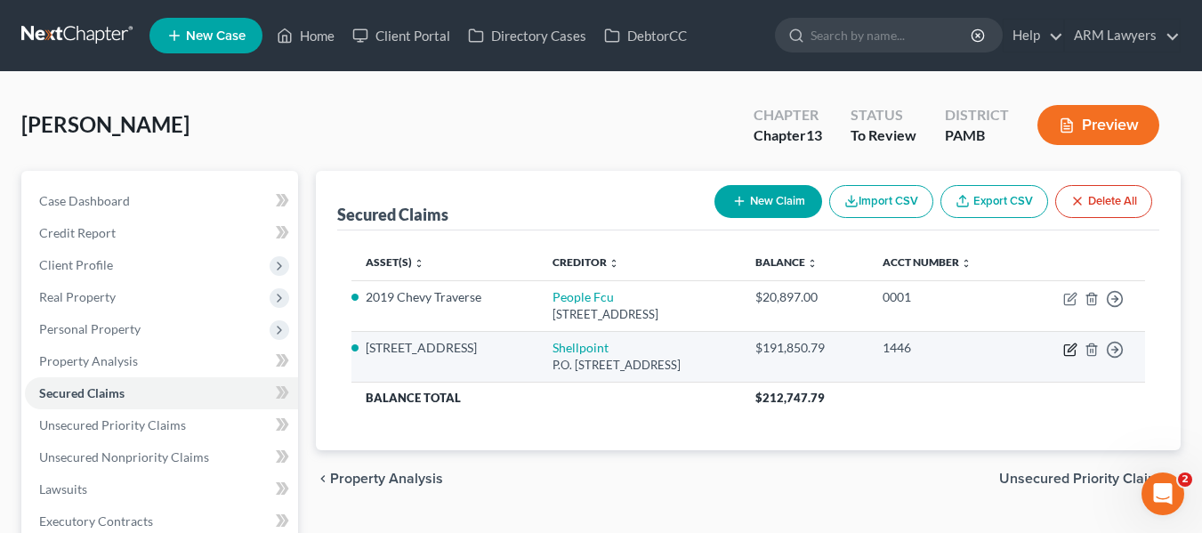
click at [1074, 352] on icon "button" at bounding box center [1070, 350] width 14 height 14
select select "45"
select select "2"
select select "0"
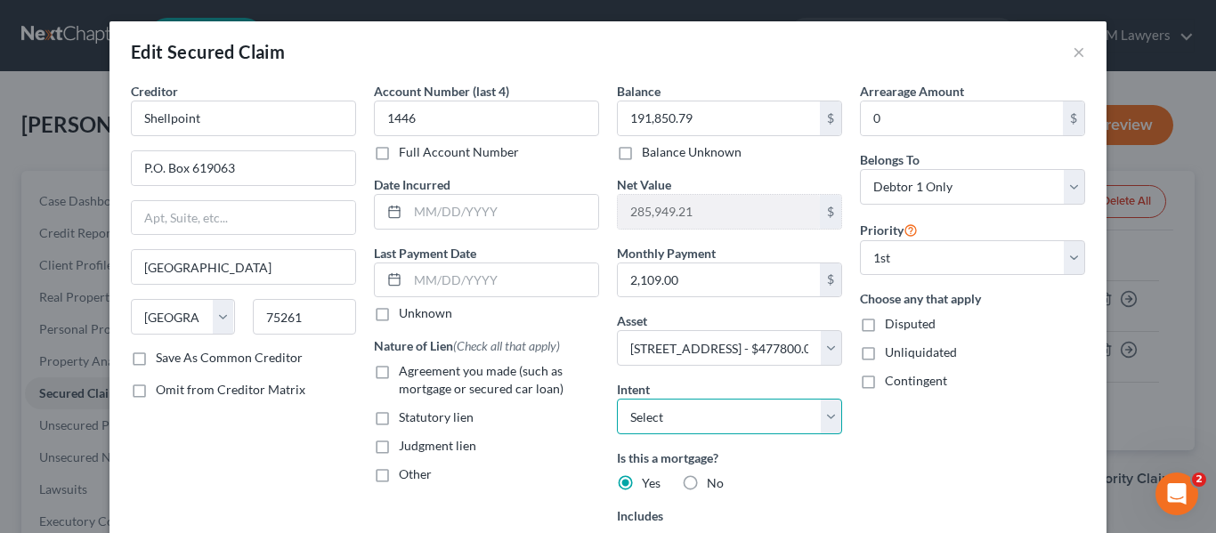
click at [739, 421] on select "Select Surrender Redeem Reaffirm Avoid Other" at bounding box center [729, 417] width 225 height 36
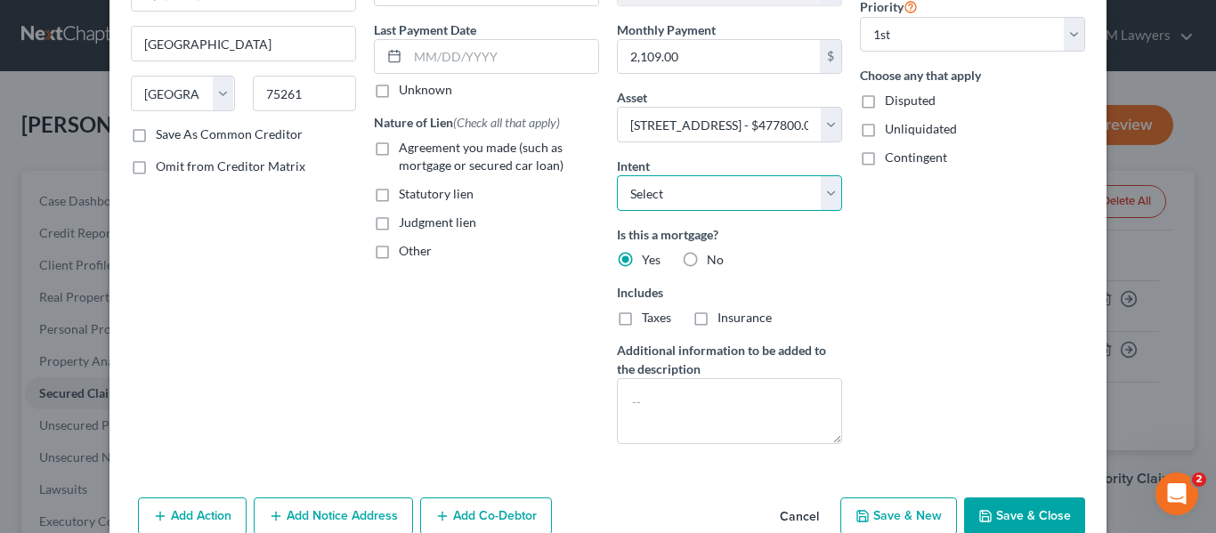
scroll to position [311, 0]
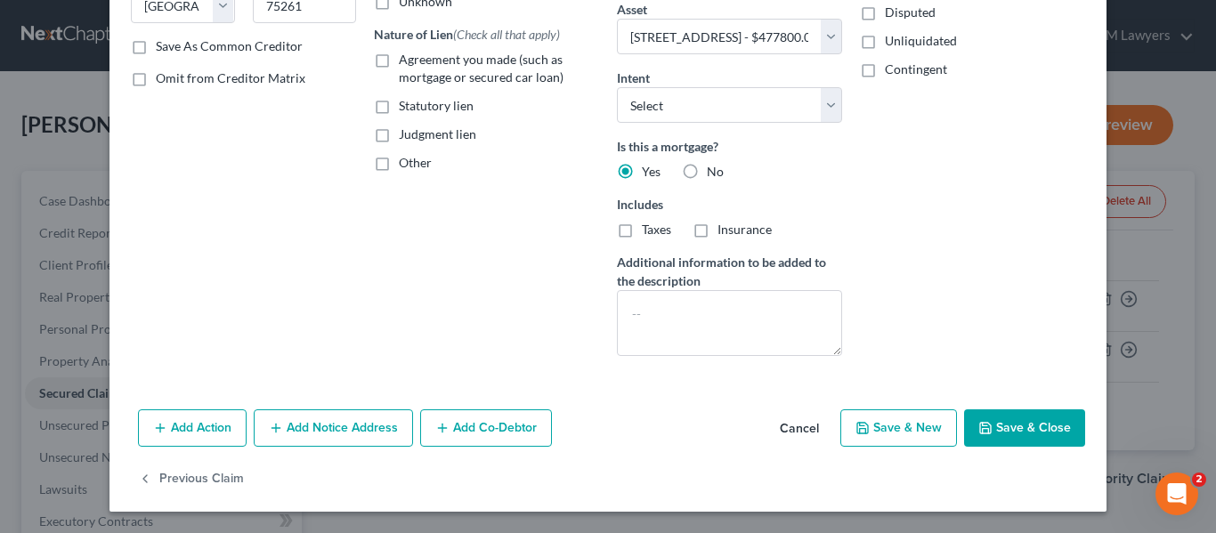
click at [363, 420] on button "Add Notice Address" at bounding box center [333, 427] width 159 height 37
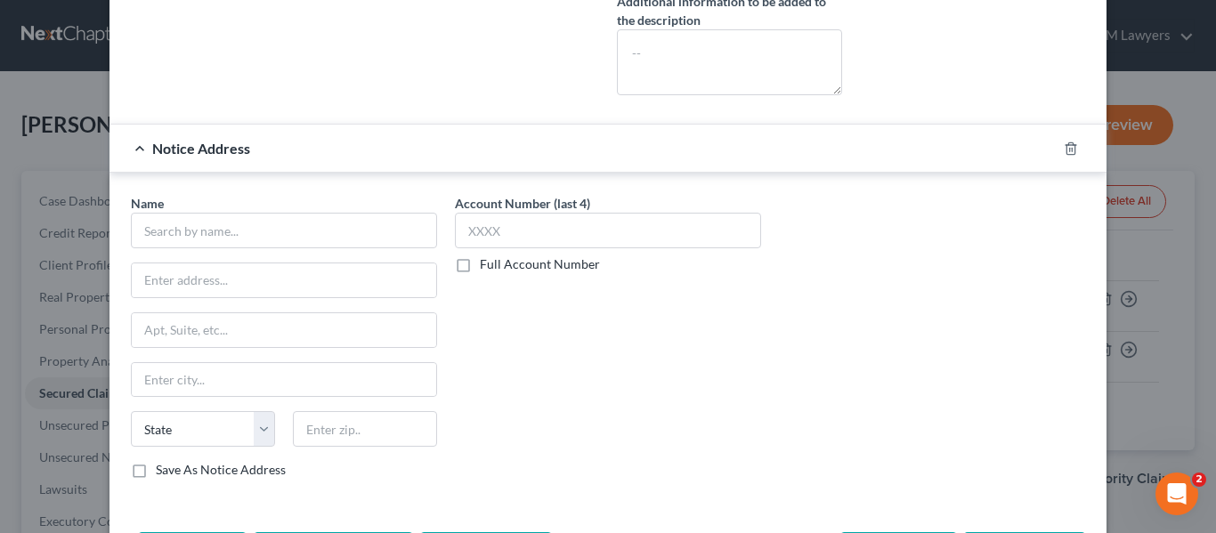
scroll to position [695, 0]
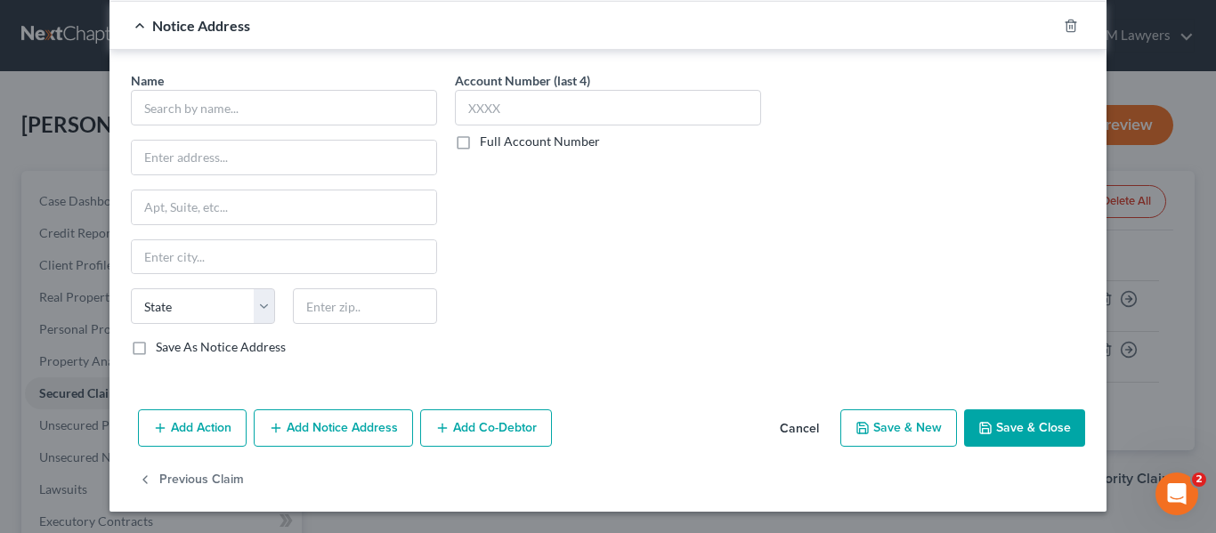
click at [219, 419] on button "Add Action" at bounding box center [192, 427] width 109 height 37
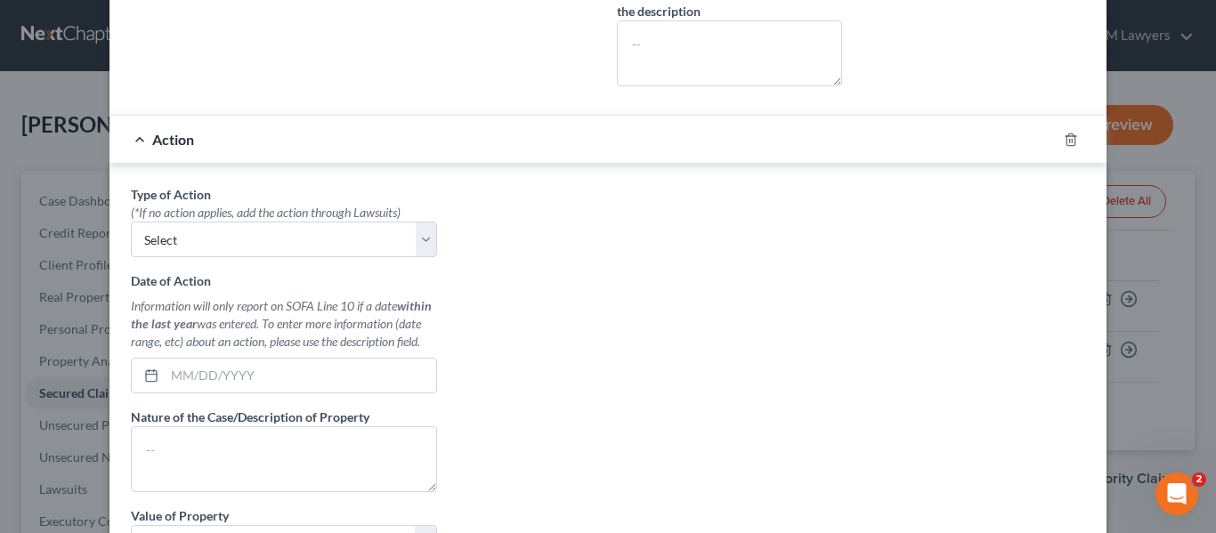
scroll to position [580, 0]
click at [263, 246] on select "Select Repossession Garnishment Foreclosure Personal Injury Attached, Seized, O…" at bounding box center [284, 240] width 306 height 36
select select "4"
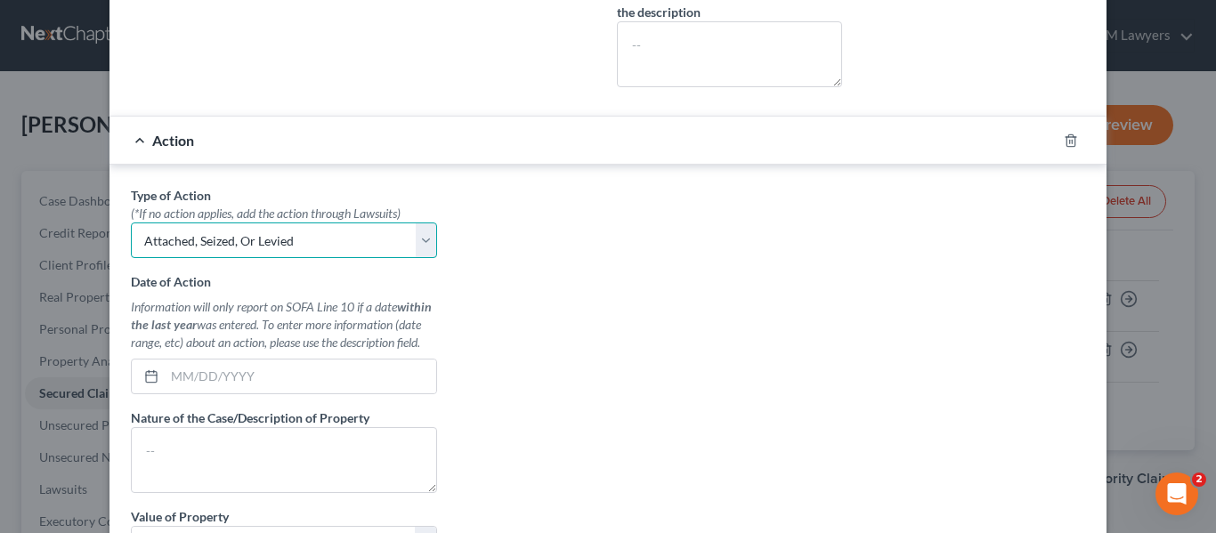
click at [131, 222] on select "Select Repossession Garnishment Foreclosure Personal Injury Attached, Seized, O…" at bounding box center [284, 240] width 306 height 36
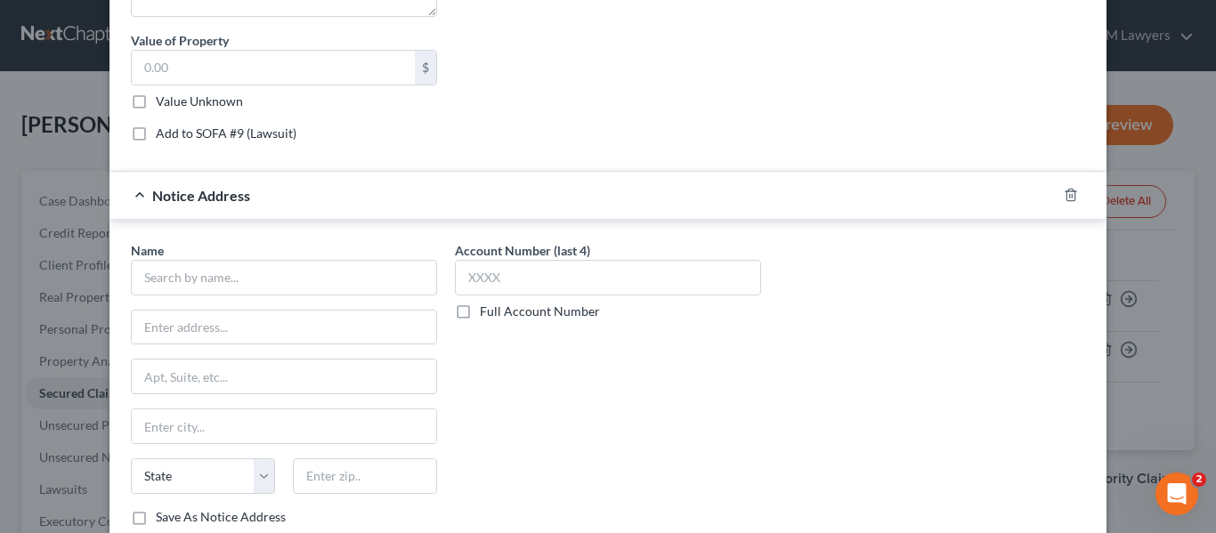
scroll to position [1226, 0]
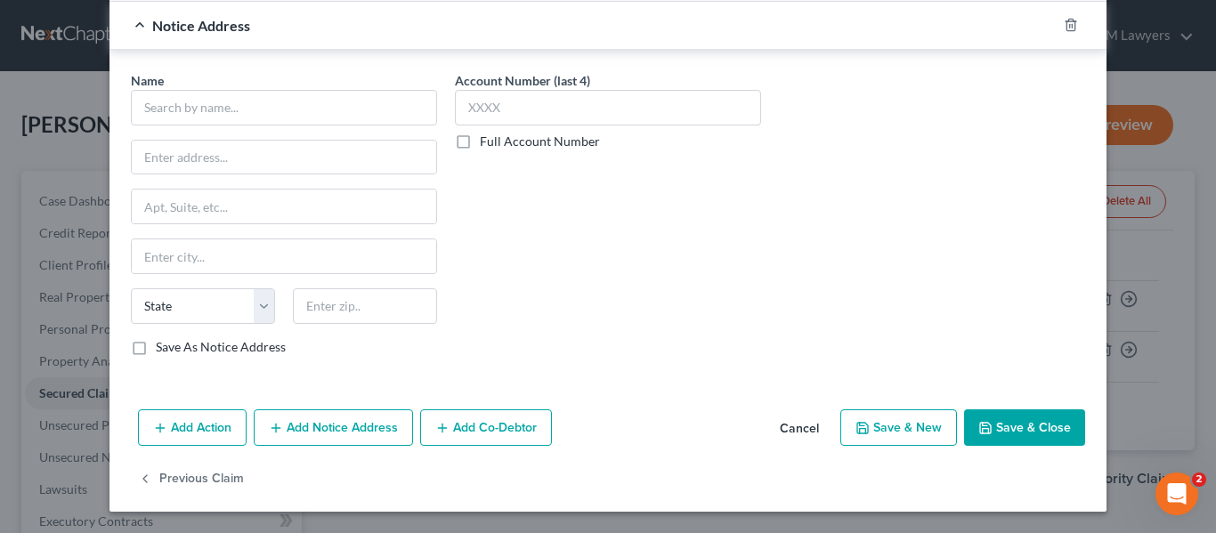
click at [799, 424] on button "Cancel" at bounding box center [799, 429] width 68 height 36
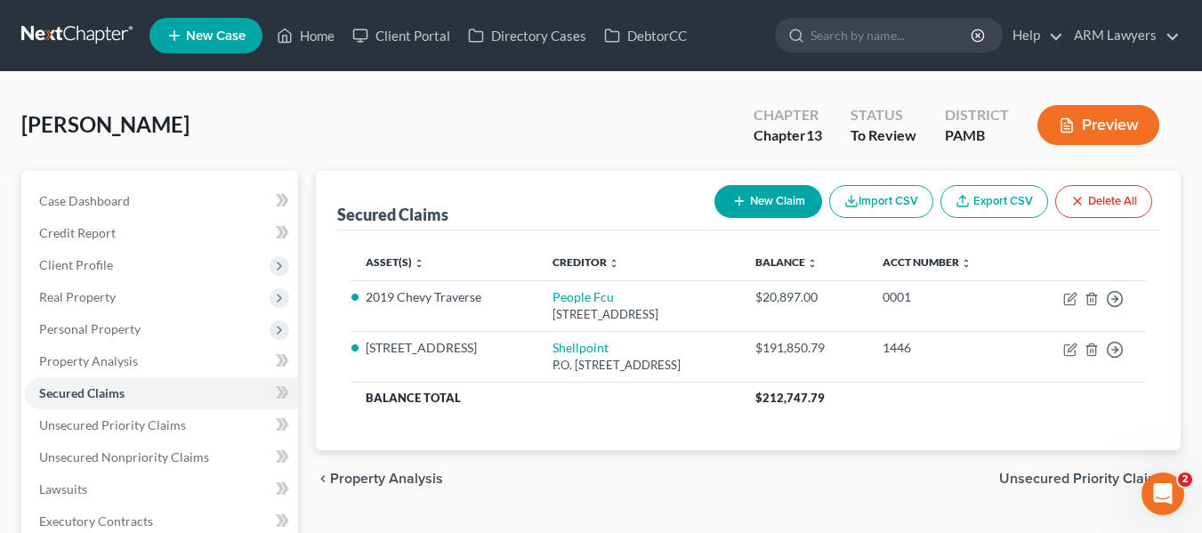
click at [1162, 249] on div "Secured Claims New Claim Import CSV Export CSV Delete All Asset(s) expand_more …" at bounding box center [748, 310] width 865 height 279
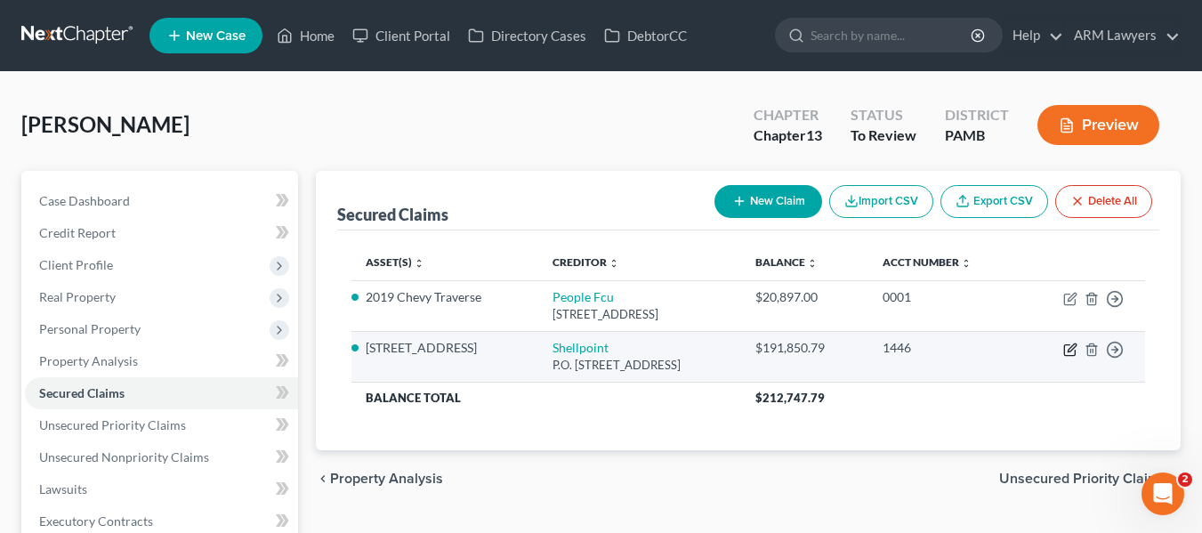
click at [1070, 350] on icon "button" at bounding box center [1070, 350] width 14 height 14
select select "45"
select select "2"
select select "0"
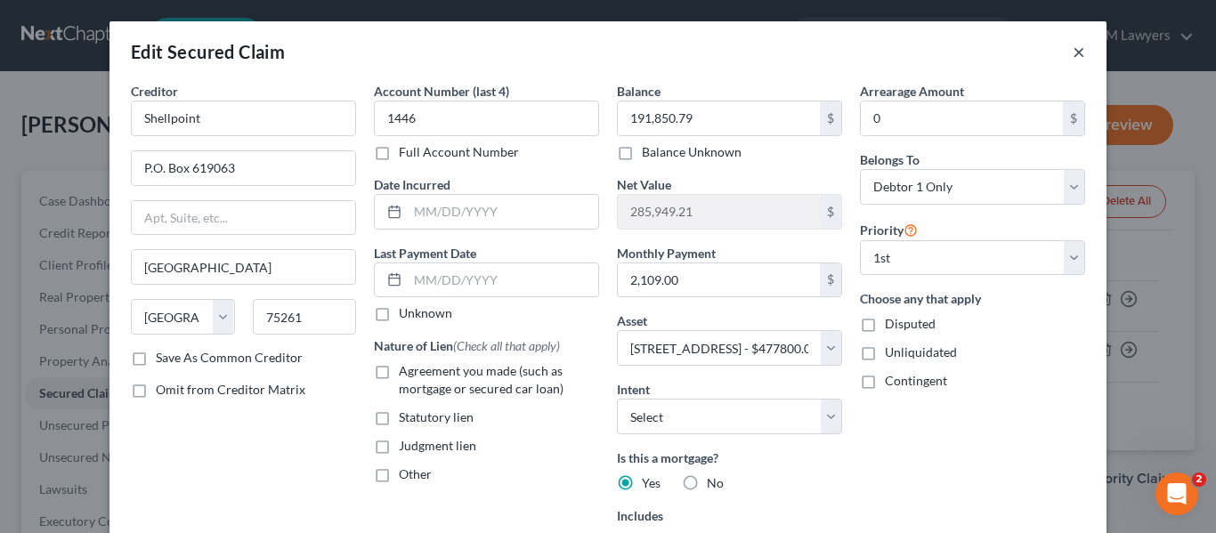
click at [1074, 50] on button "×" at bounding box center [1078, 51] width 12 height 21
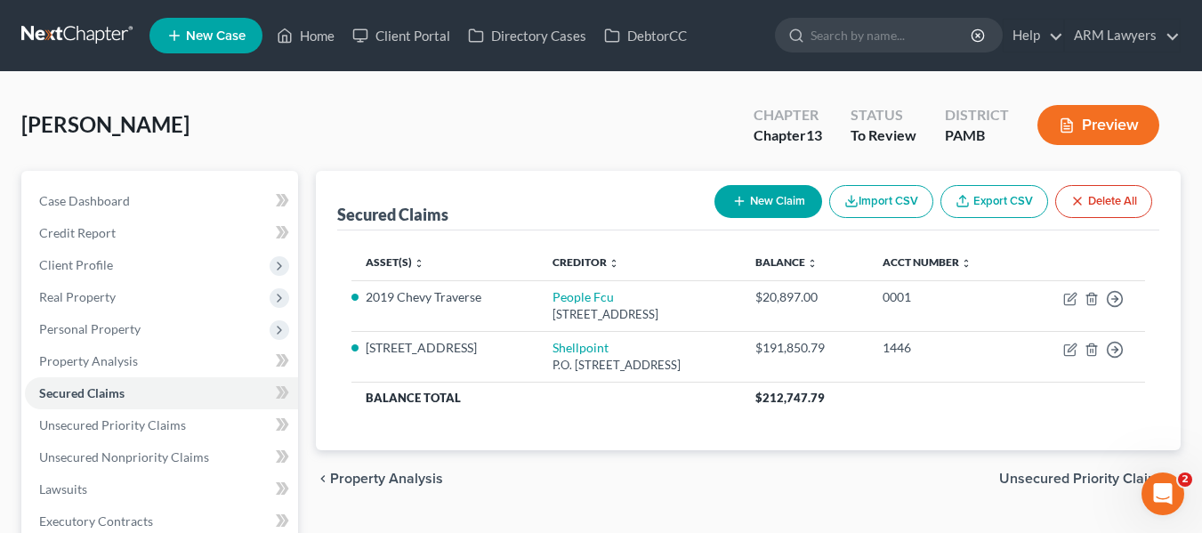
click at [647, 119] on div "Vivas, Henry Upgraded Chapter Chapter 13 Status To Review District PAMB Preview" at bounding box center [601, 131] width 1160 height 77
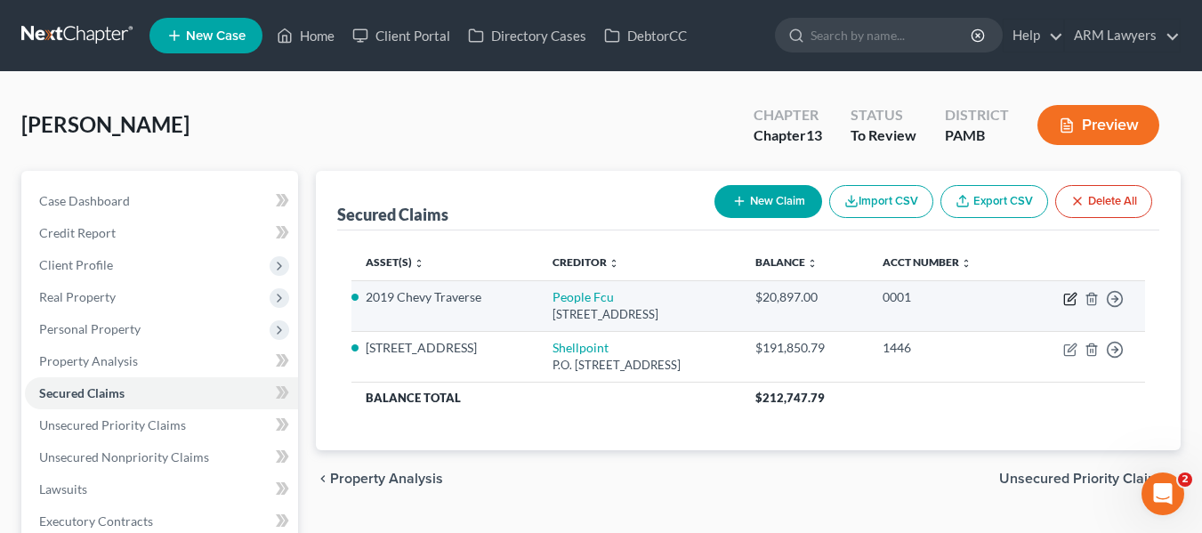
click at [1074, 295] on icon "button" at bounding box center [1070, 299] width 14 height 14
select select "39"
select select "0"
select select "3"
select select "0"
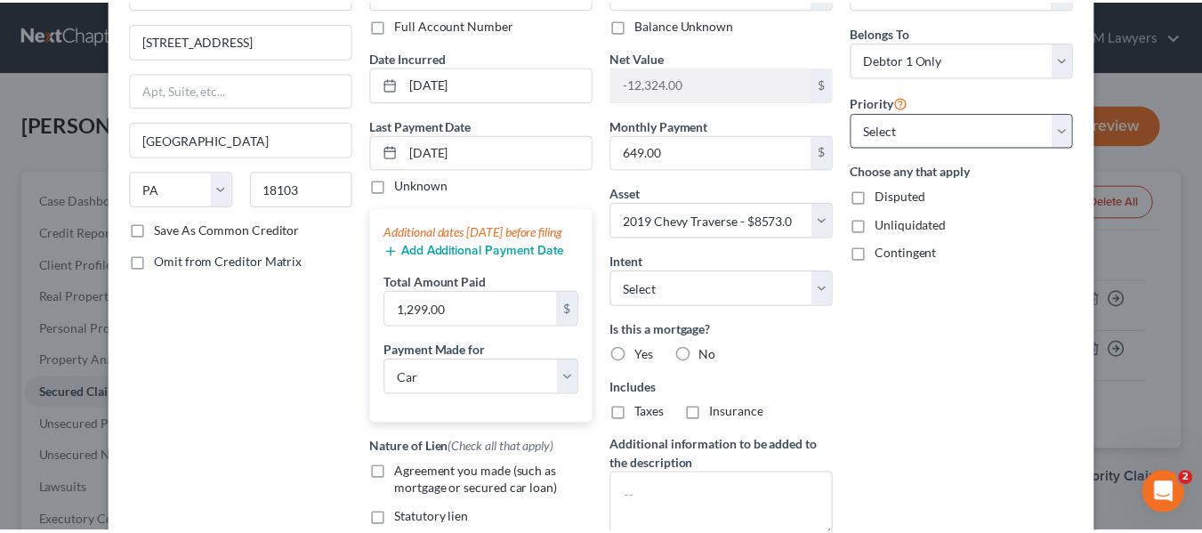
scroll to position [0, 0]
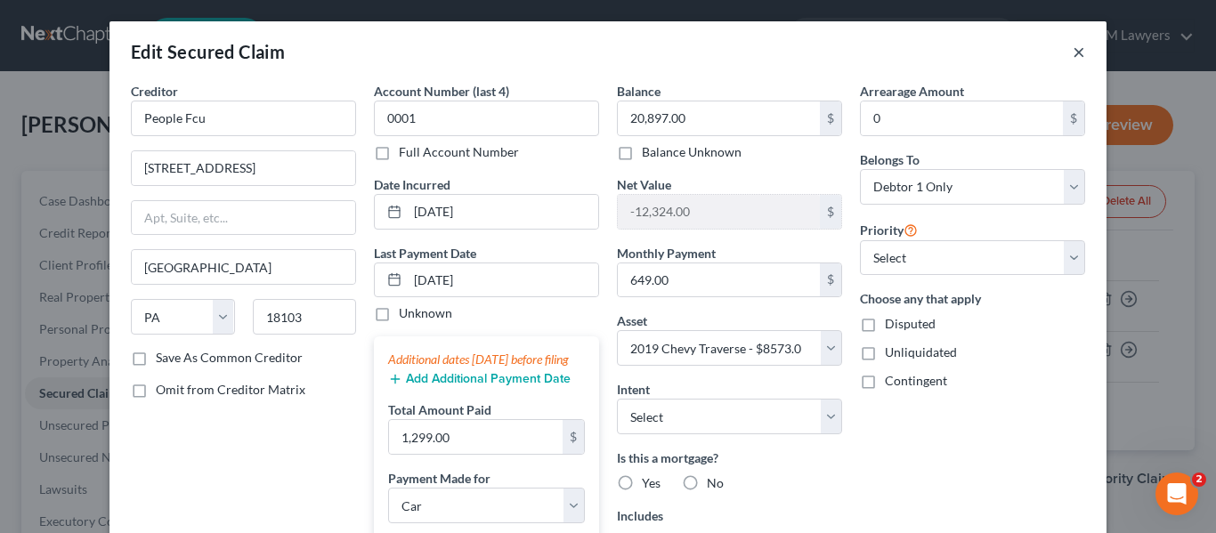
click at [1072, 53] on button "×" at bounding box center [1078, 51] width 12 height 21
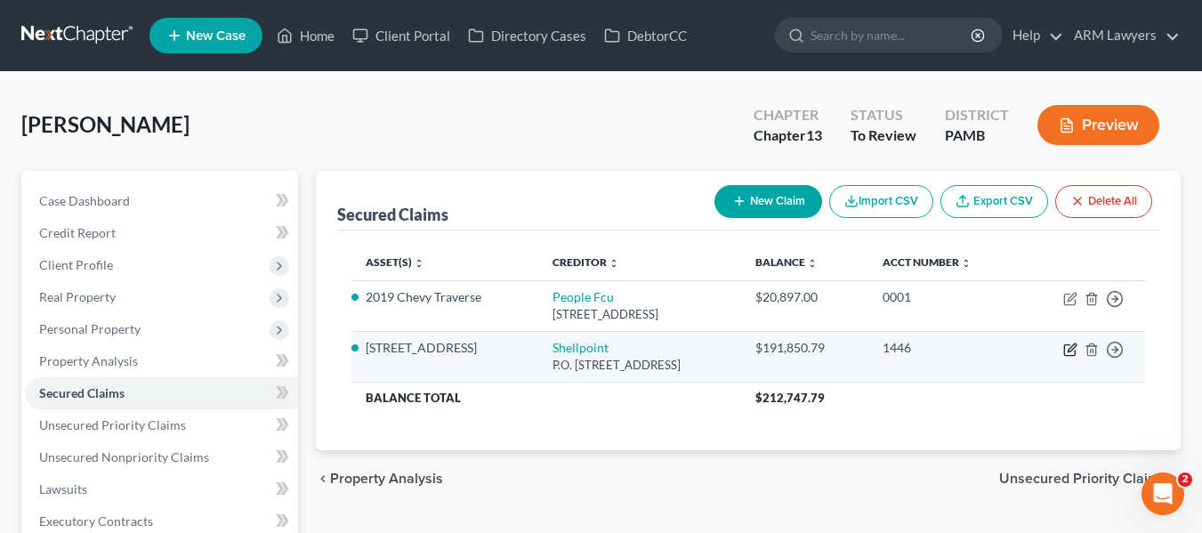
click at [1070, 343] on icon "button" at bounding box center [1070, 350] width 14 height 14
select select "45"
select select "2"
select select "0"
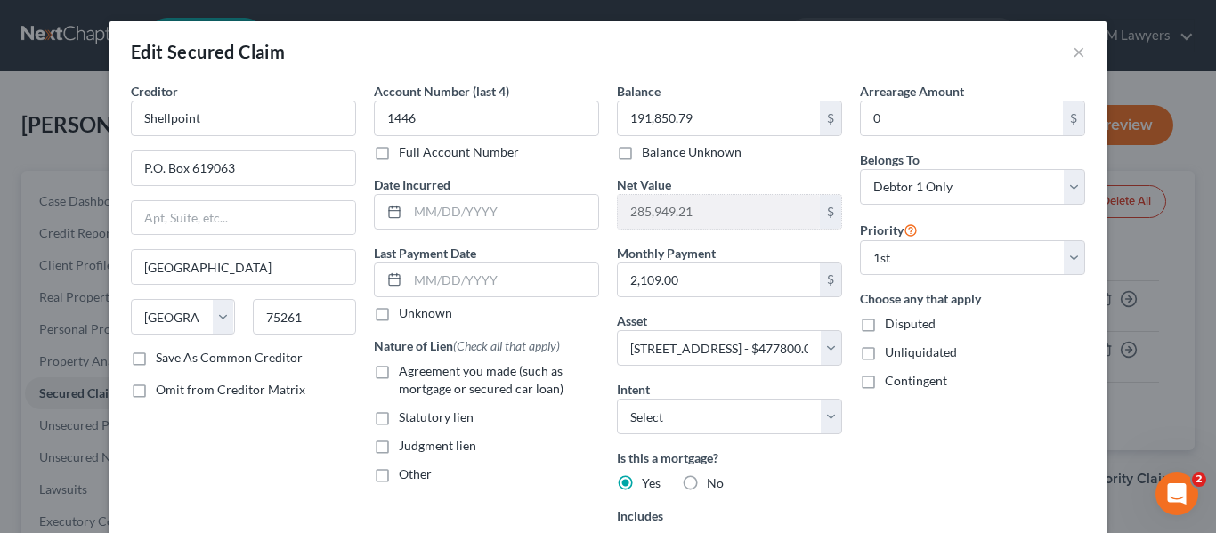
click at [399, 372] on label "Agreement you made (such as mortgage or secured car loan)" at bounding box center [499, 380] width 200 height 36
click at [406, 372] on input "Agreement you made (such as mortgage or secured car loan)" at bounding box center [412, 368] width 12 height 12
checkbox input "true"
click at [399, 440] on label "Judgment lien" at bounding box center [437, 446] width 77 height 18
click at [406, 440] on input "Judgment lien" at bounding box center [412, 443] width 12 height 12
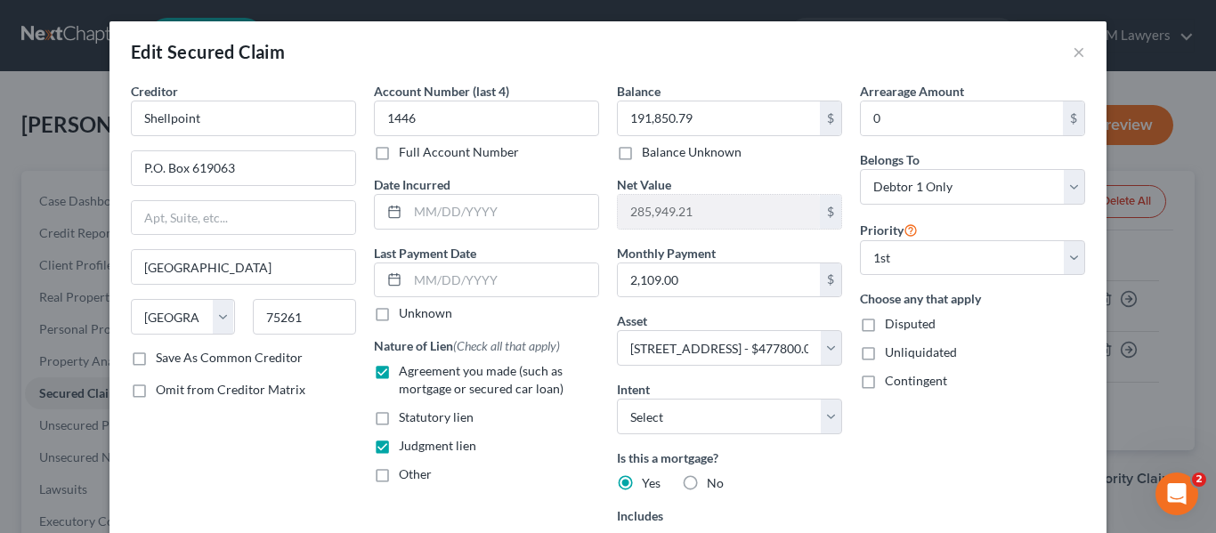
click at [399, 440] on label "Judgment lien" at bounding box center [437, 446] width 77 height 18
click at [406, 440] on input "Judgment lien" at bounding box center [412, 443] width 12 height 12
checkbox input "false"
click at [399, 369] on label "Agreement you made (such as mortgage or secured car loan)" at bounding box center [499, 380] width 200 height 36
click at [406, 369] on input "Agreement you made (such as mortgage or secured car loan)" at bounding box center [412, 368] width 12 height 12
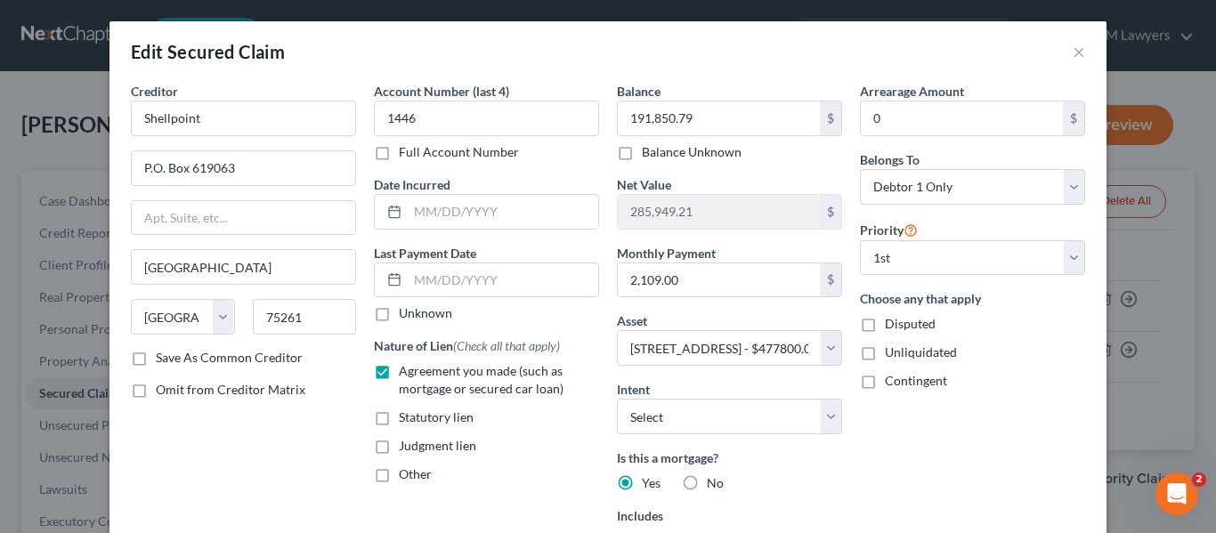
checkbox input "false"
click at [1075, 50] on button "×" at bounding box center [1078, 51] width 12 height 21
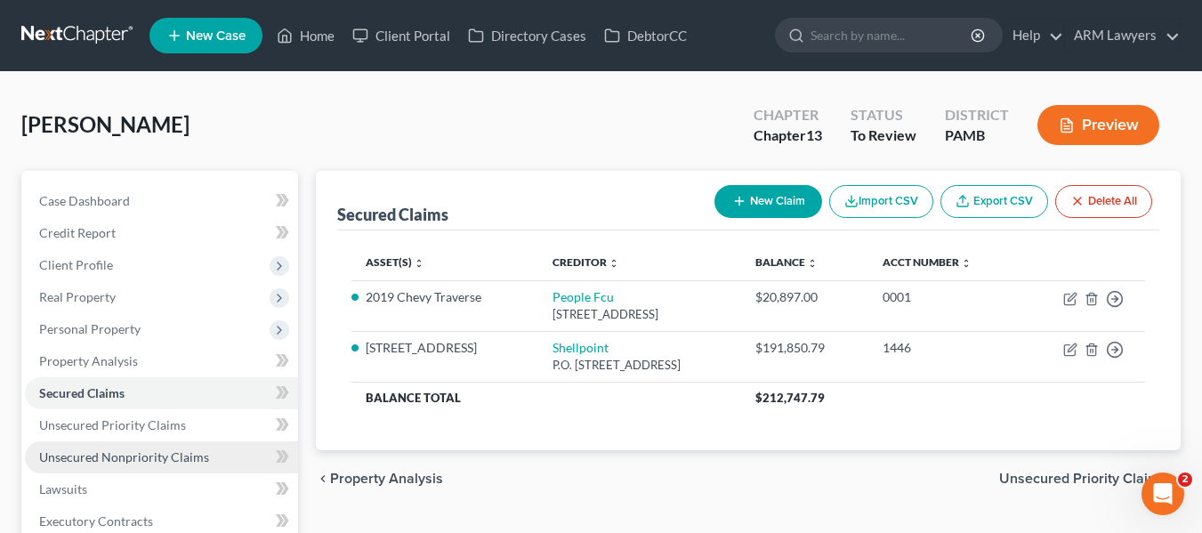
click at [38, 453] on link "Unsecured Nonpriority Claims" at bounding box center [161, 457] width 273 height 32
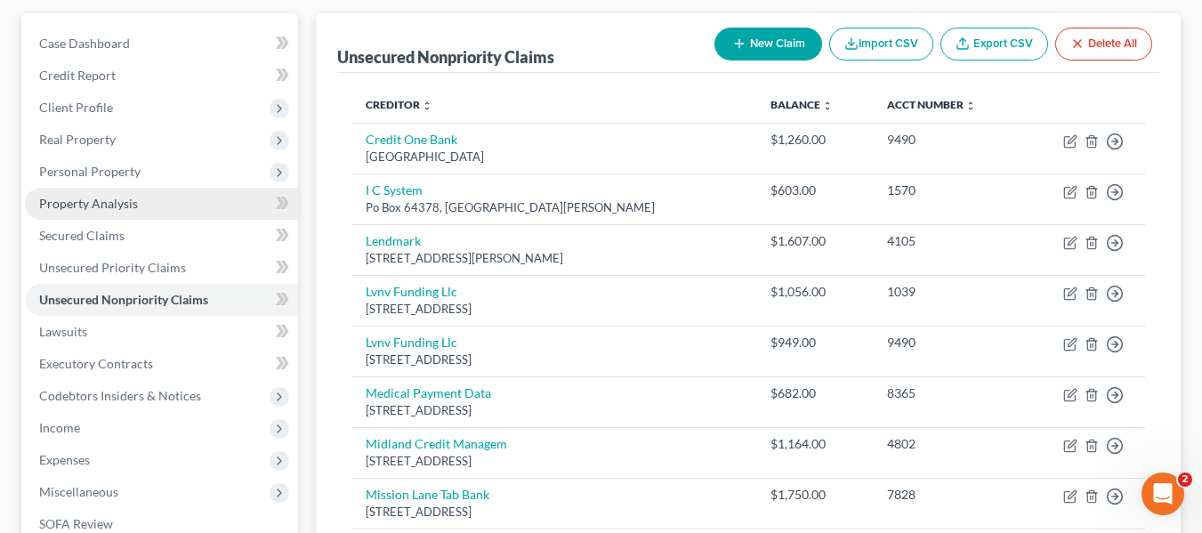
scroll to position [155, 0]
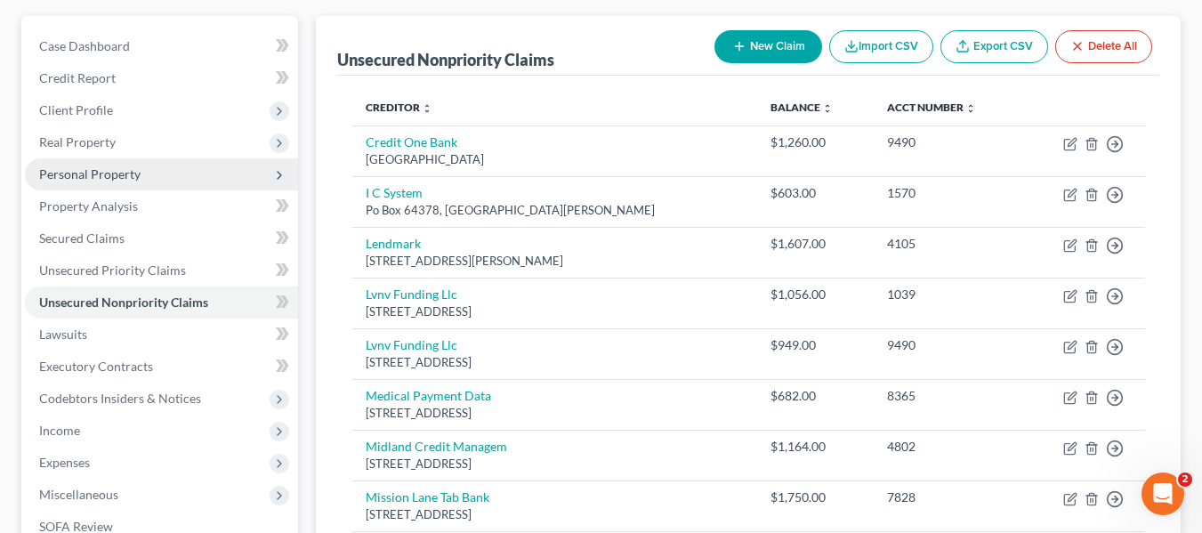
click at [89, 166] on span "Personal Property" at bounding box center [89, 173] width 101 height 15
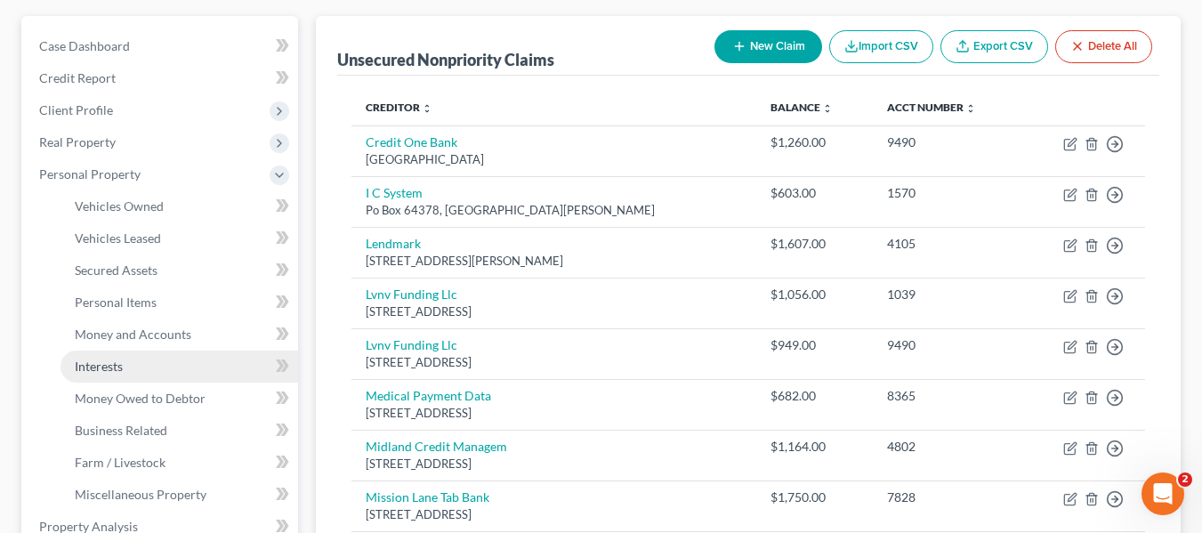
click at [112, 360] on span "Interests" at bounding box center [99, 366] width 48 height 15
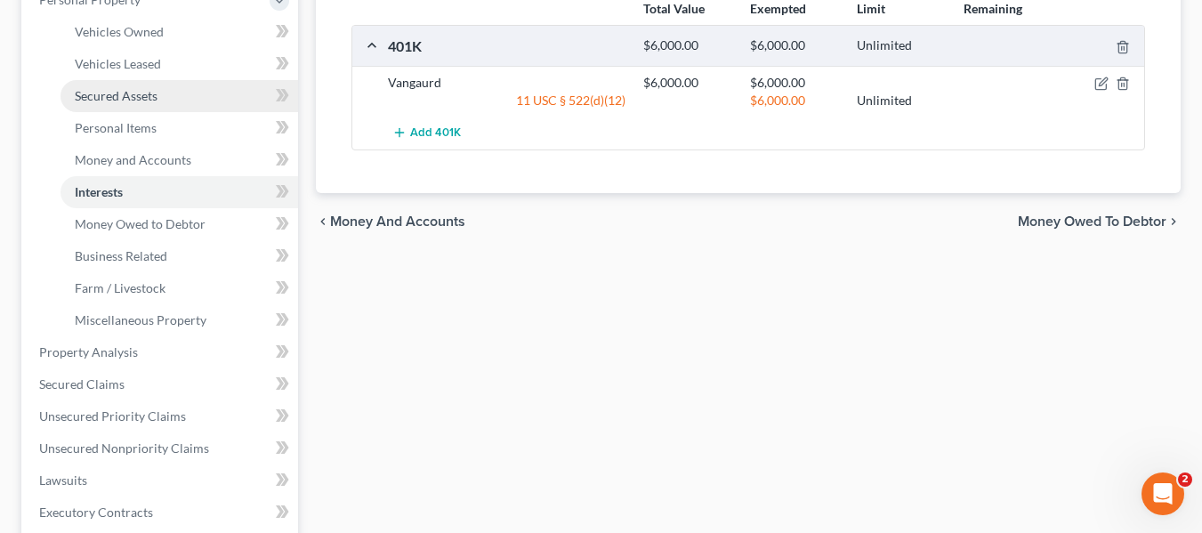
scroll to position [330, 0]
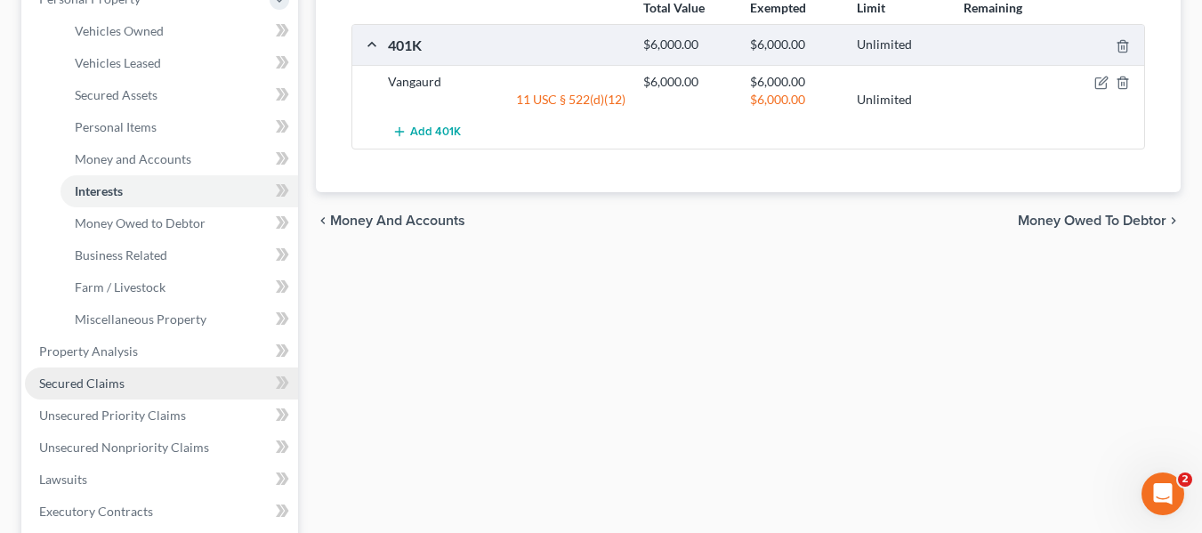
click at [90, 376] on span "Secured Claims" at bounding box center [81, 383] width 85 height 15
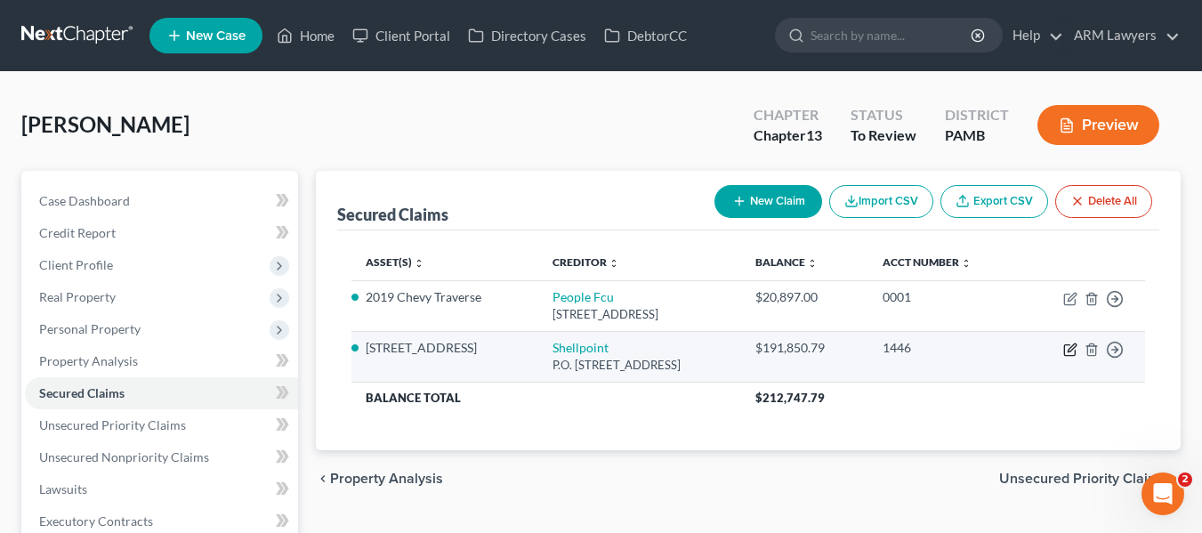
click at [1068, 349] on icon "button" at bounding box center [1070, 350] width 14 height 14
select select "45"
select select "2"
select select "0"
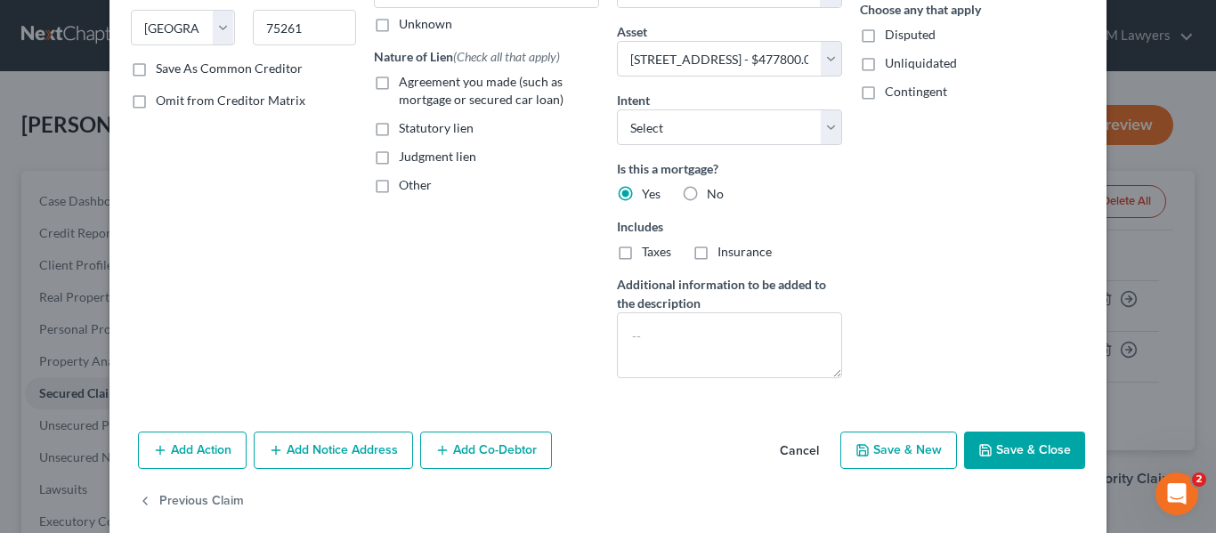
scroll to position [295, 0]
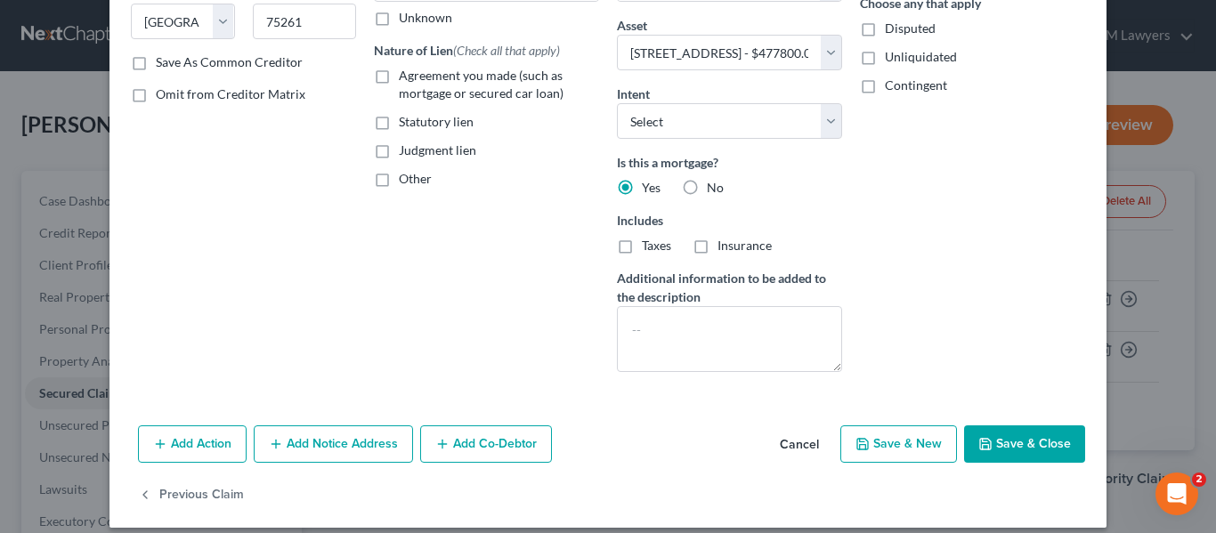
click at [193, 449] on button "Add Action" at bounding box center [192, 443] width 109 height 37
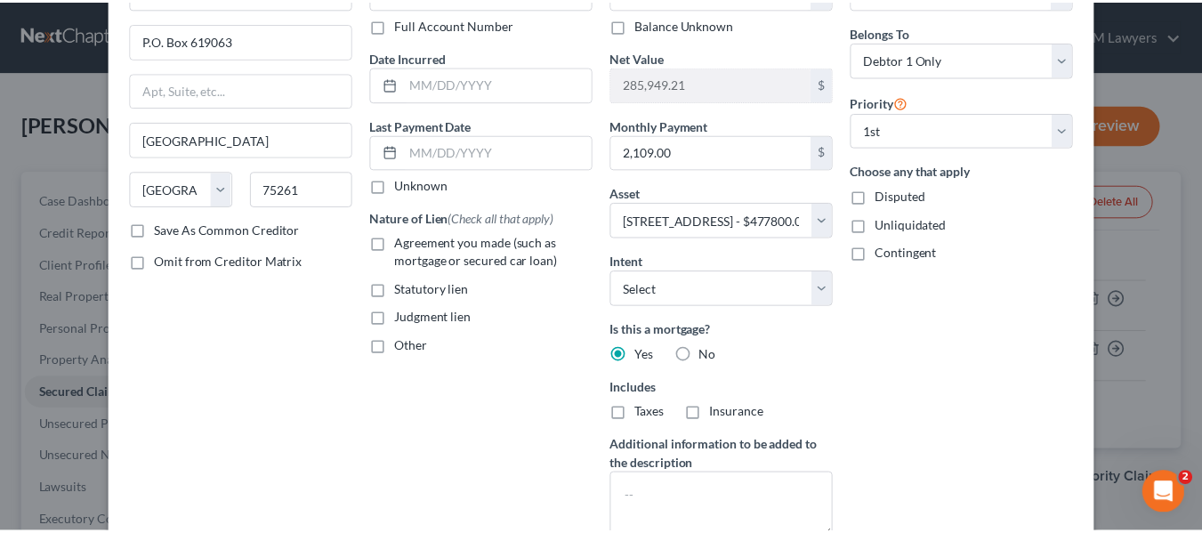
scroll to position [0, 0]
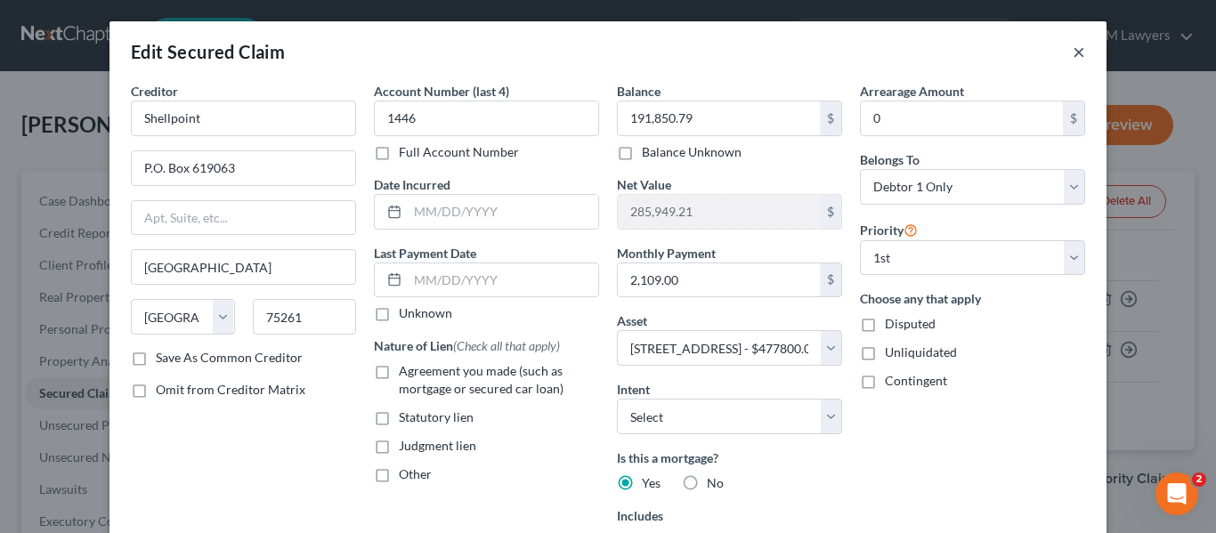
click at [1072, 53] on button "×" at bounding box center [1078, 51] width 12 height 21
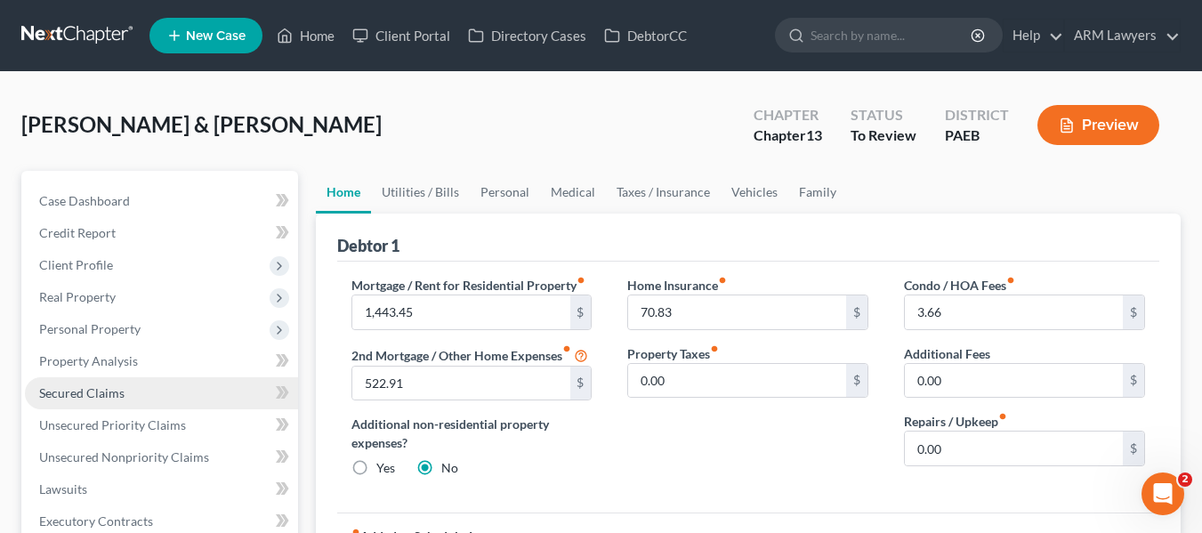
click at [133, 384] on link "Secured Claims" at bounding box center [161, 393] width 273 height 32
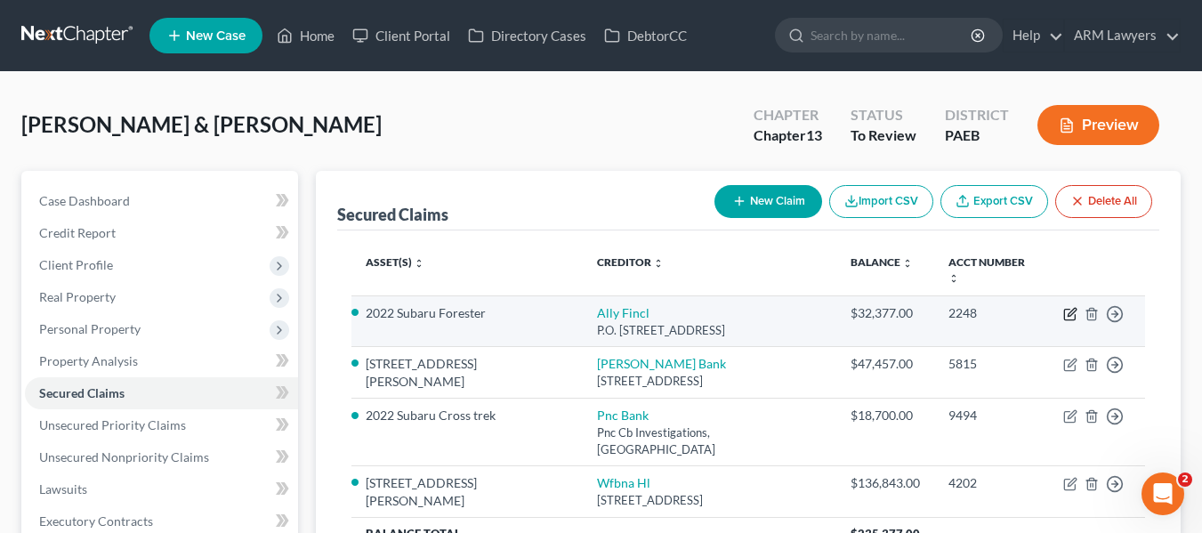
click at [1077, 307] on icon "button" at bounding box center [1070, 314] width 14 height 14
select select "24"
select select "6"
select select "2"
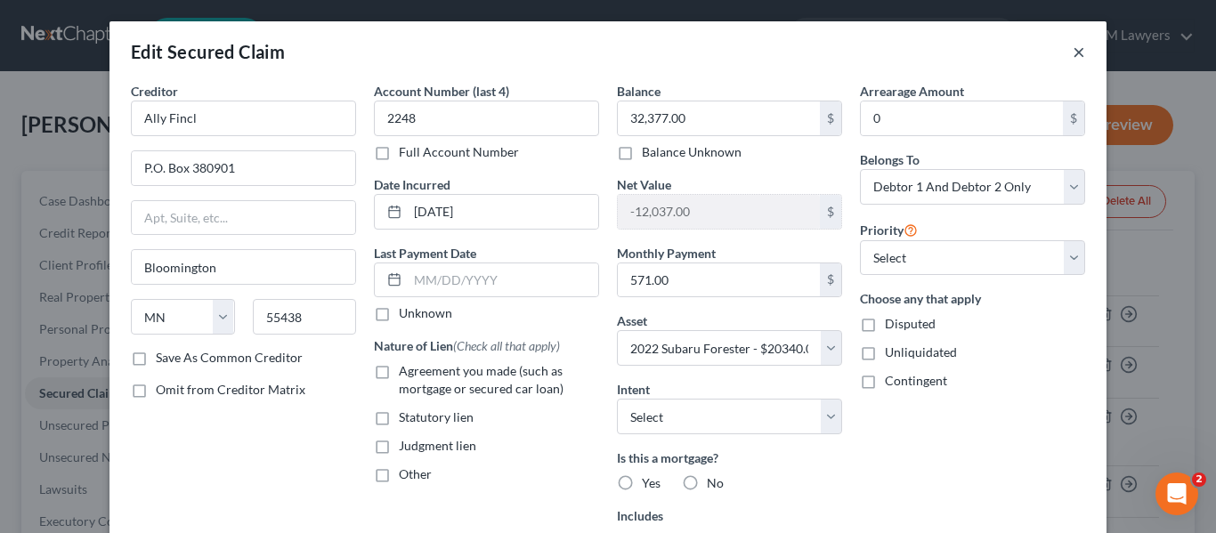
click at [1072, 51] on button "×" at bounding box center [1078, 51] width 12 height 21
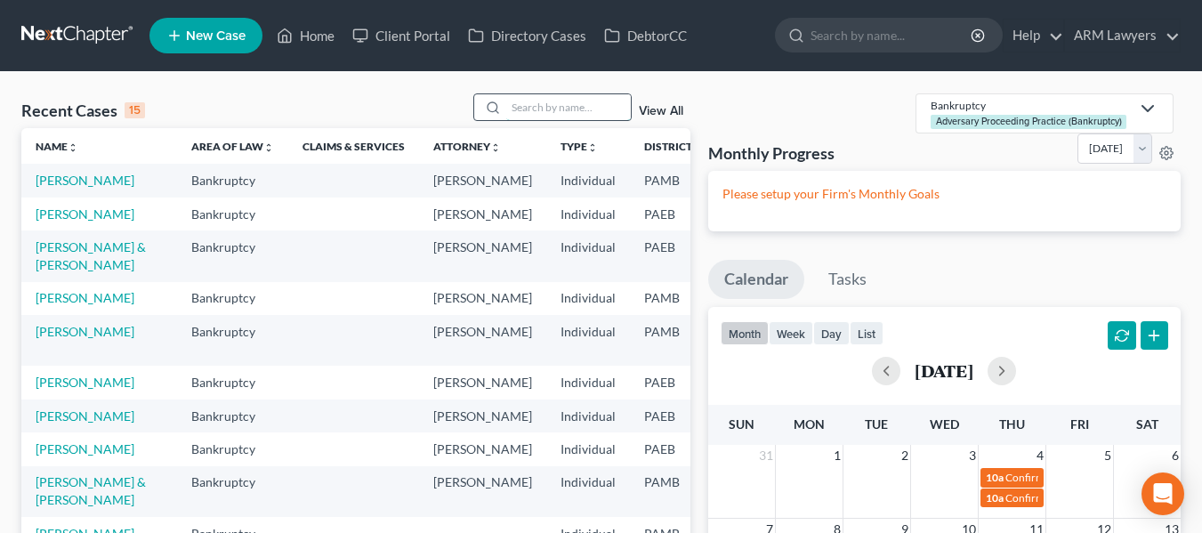
click at [589, 104] on input "search" at bounding box center [568, 107] width 125 height 26
click at [589, 104] on input "l" at bounding box center [568, 107] width 125 height 26
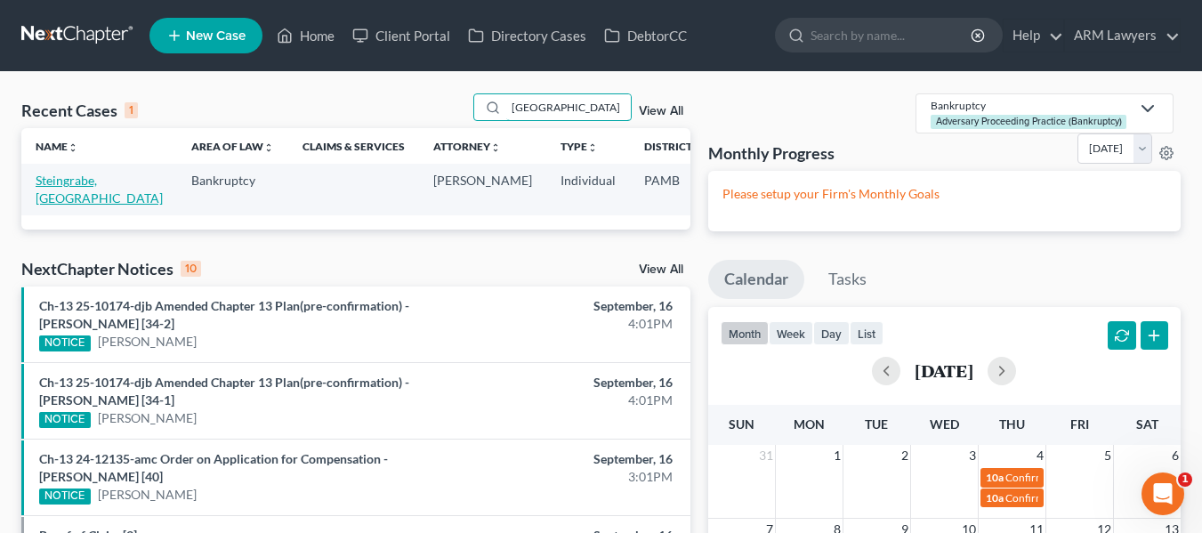
type input "london"
click at [75, 185] on link "Steingrabe, London" at bounding box center [99, 189] width 127 height 33
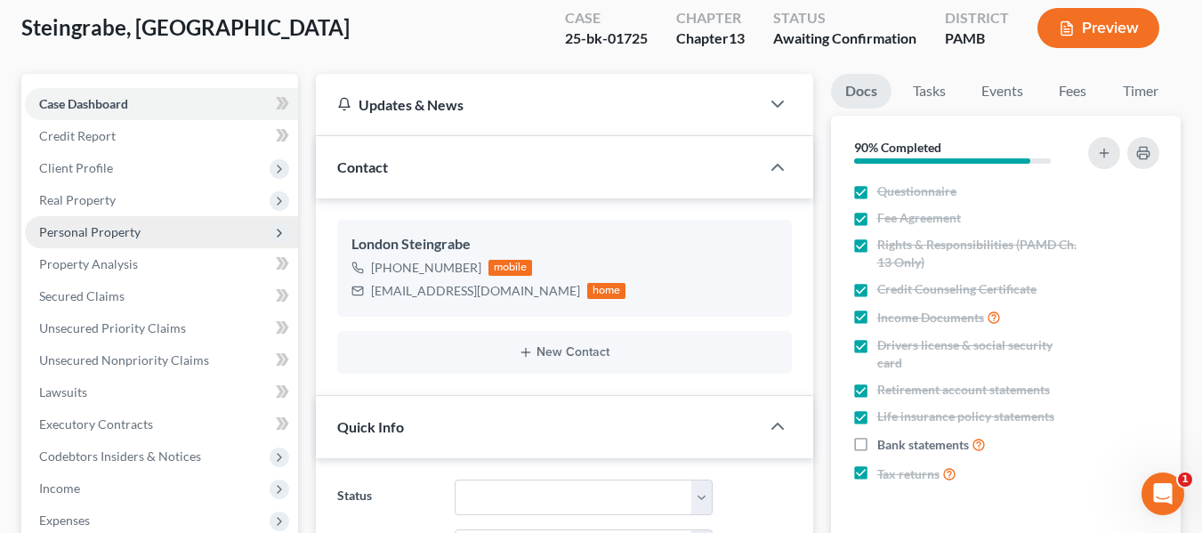
scroll to position [98, 0]
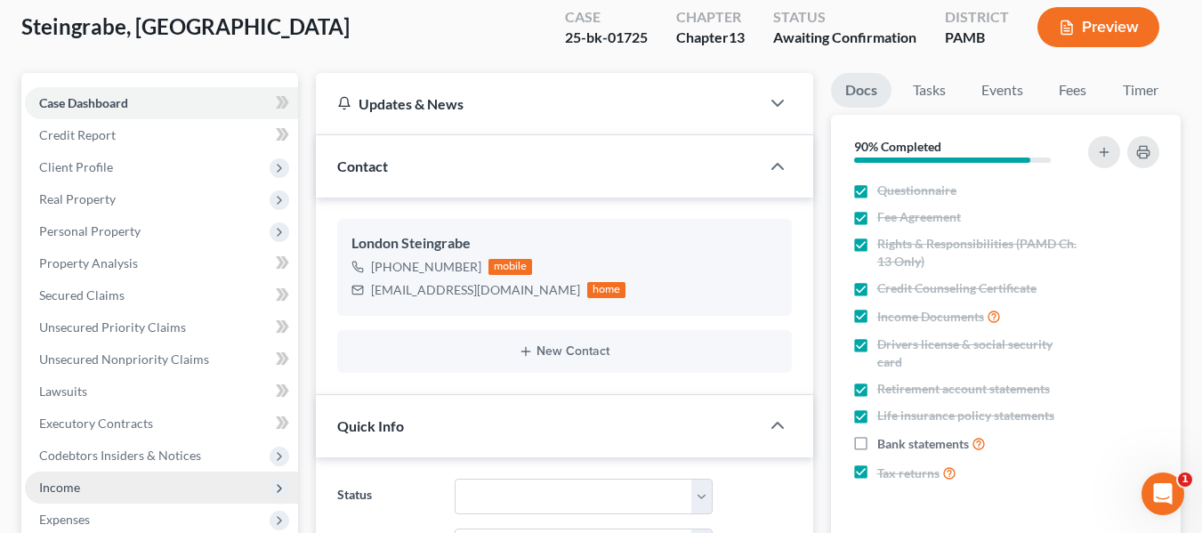
click at [82, 483] on span "Income" at bounding box center [161, 488] width 273 height 32
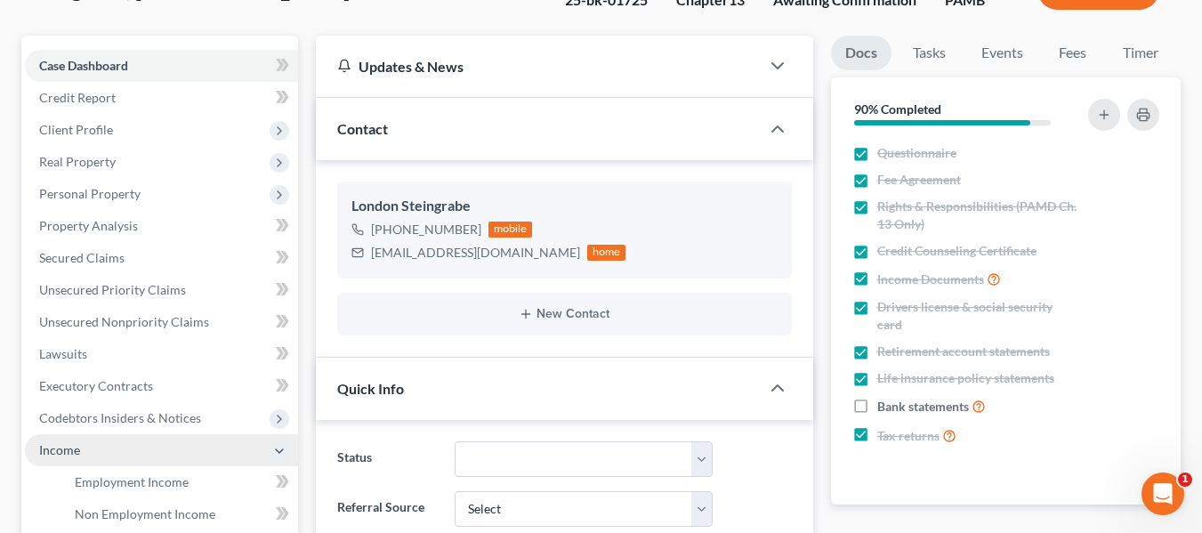
scroll to position [138, 0]
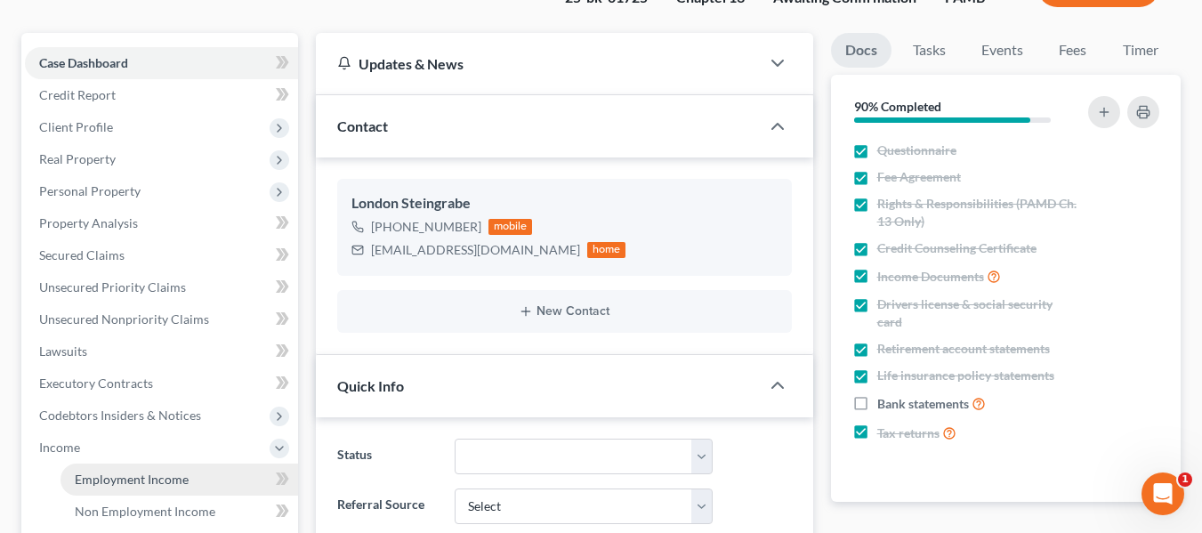
drag, startPoint x: 82, startPoint y: 484, endPoint x: 68, endPoint y: 486, distance: 14.3
click at [68, 486] on link "Employment Income" at bounding box center [180, 480] width 238 height 32
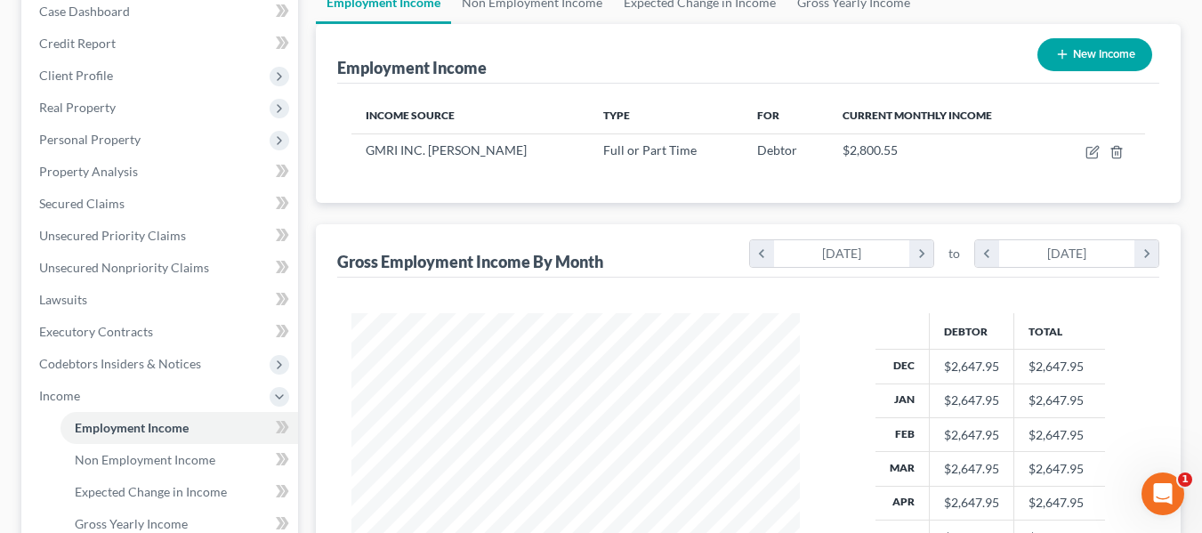
scroll to position [187, 0]
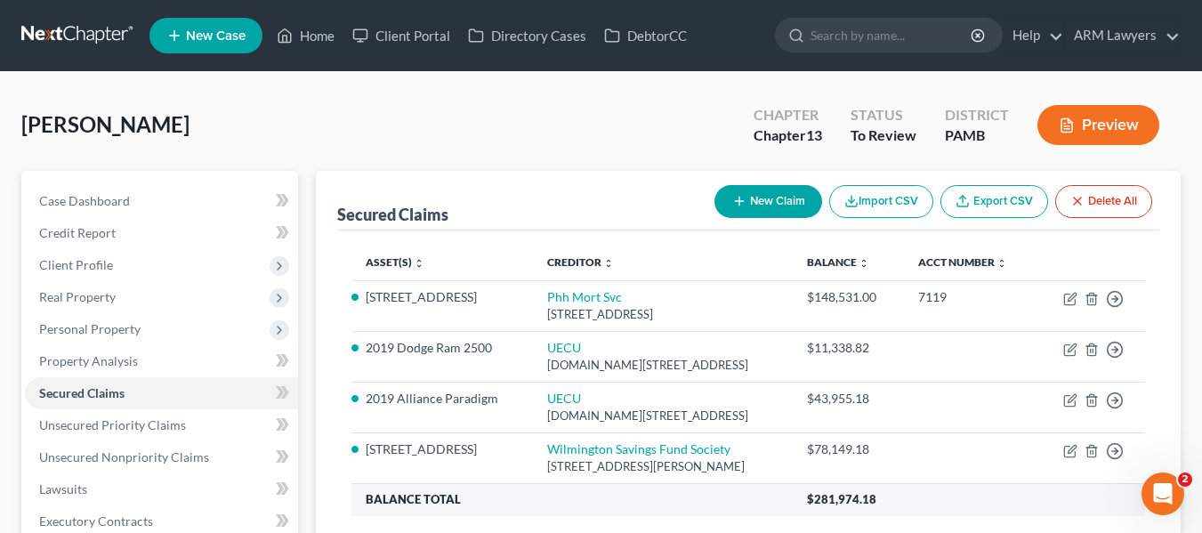
click at [966, 497] on th "$281,974.18" at bounding box center [969, 499] width 352 height 32
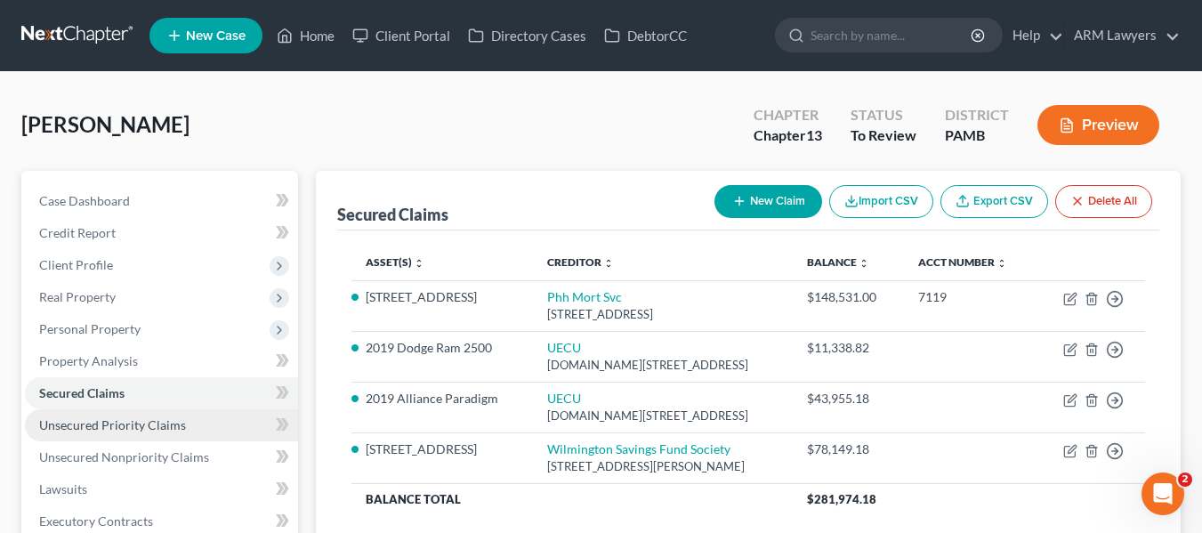
click at [164, 417] on span "Unsecured Priority Claims" at bounding box center [112, 424] width 147 height 15
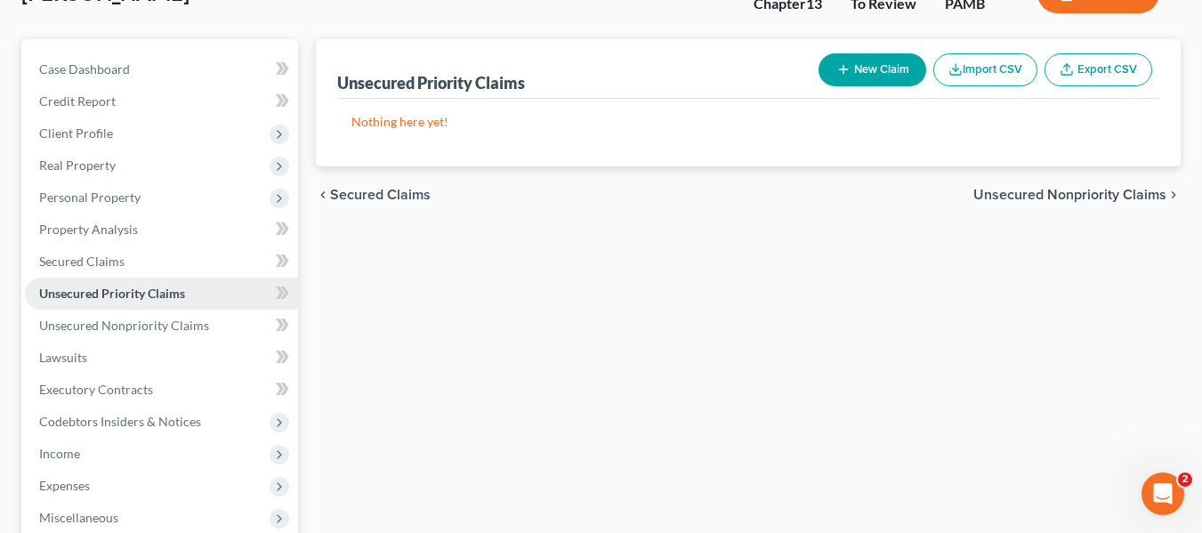
scroll to position [134, 0]
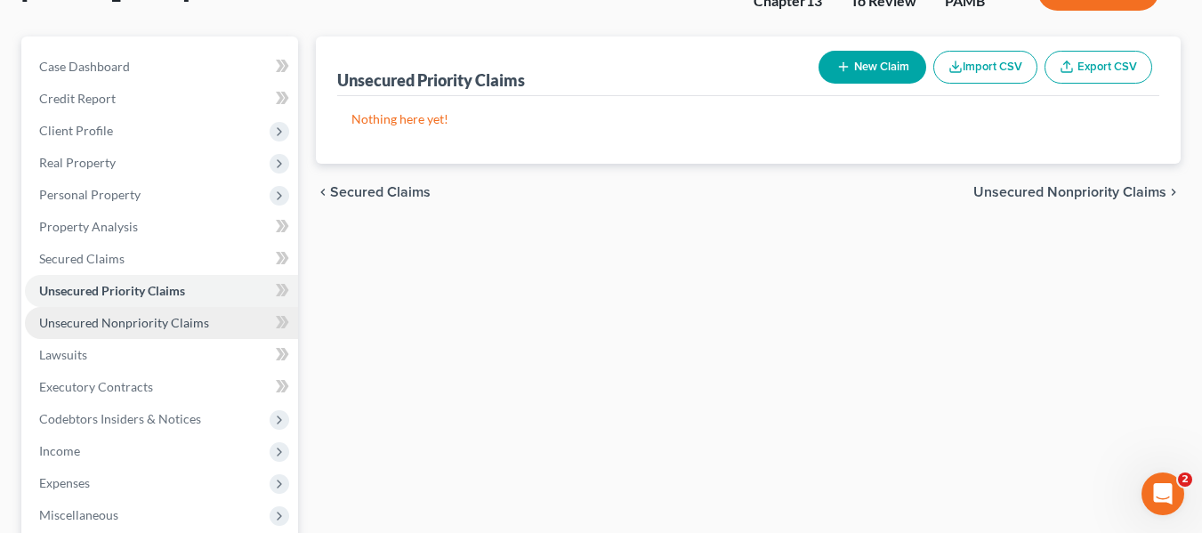
click at [110, 316] on span "Unsecured Nonpriority Claims" at bounding box center [124, 322] width 170 height 15
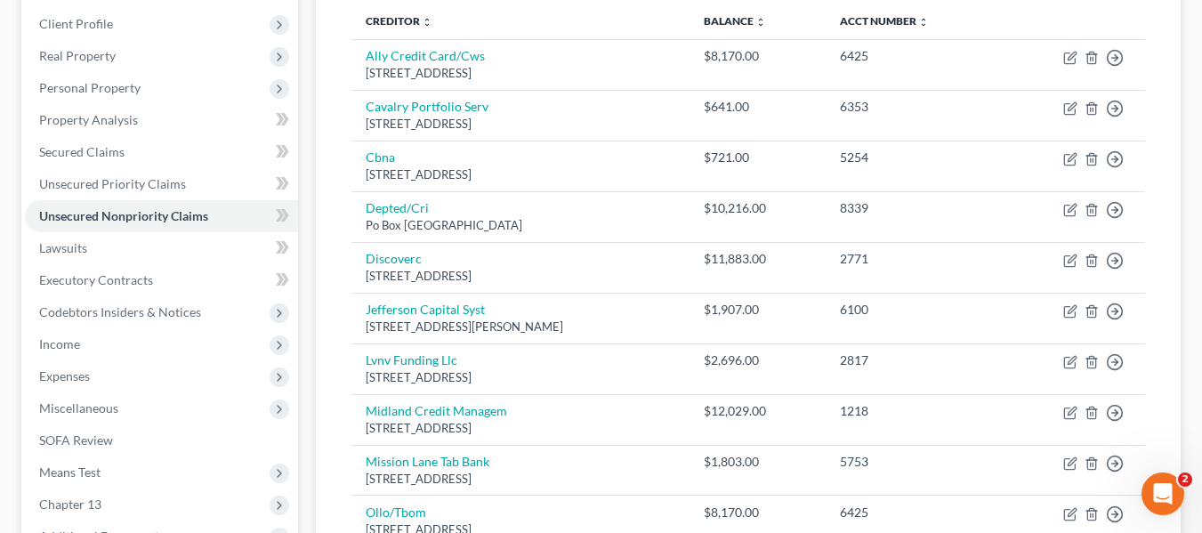
scroll to position [238, 0]
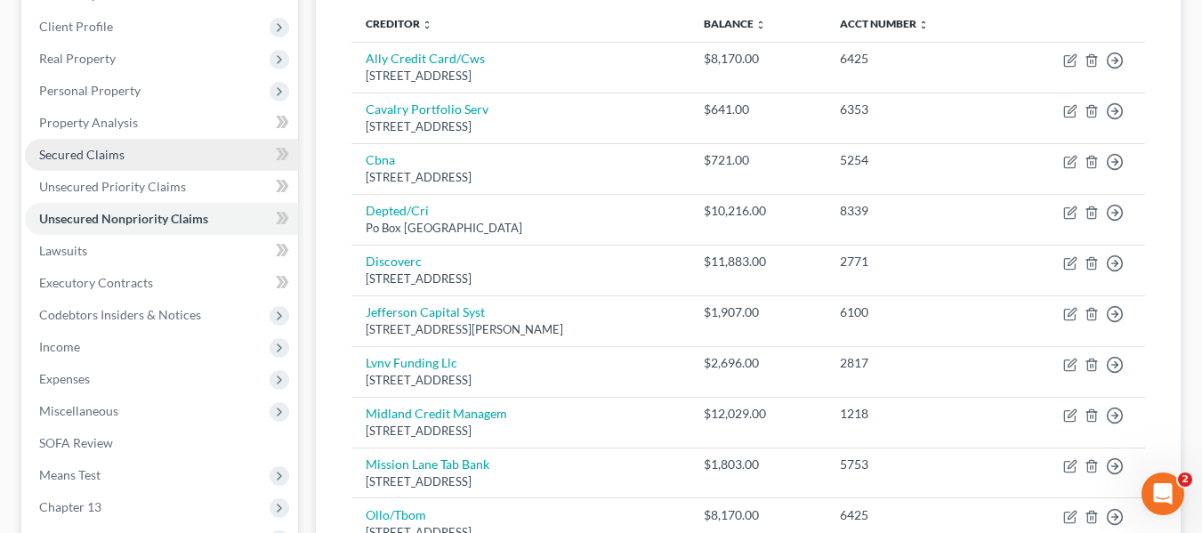
click at [91, 149] on span "Secured Claims" at bounding box center [81, 154] width 85 height 15
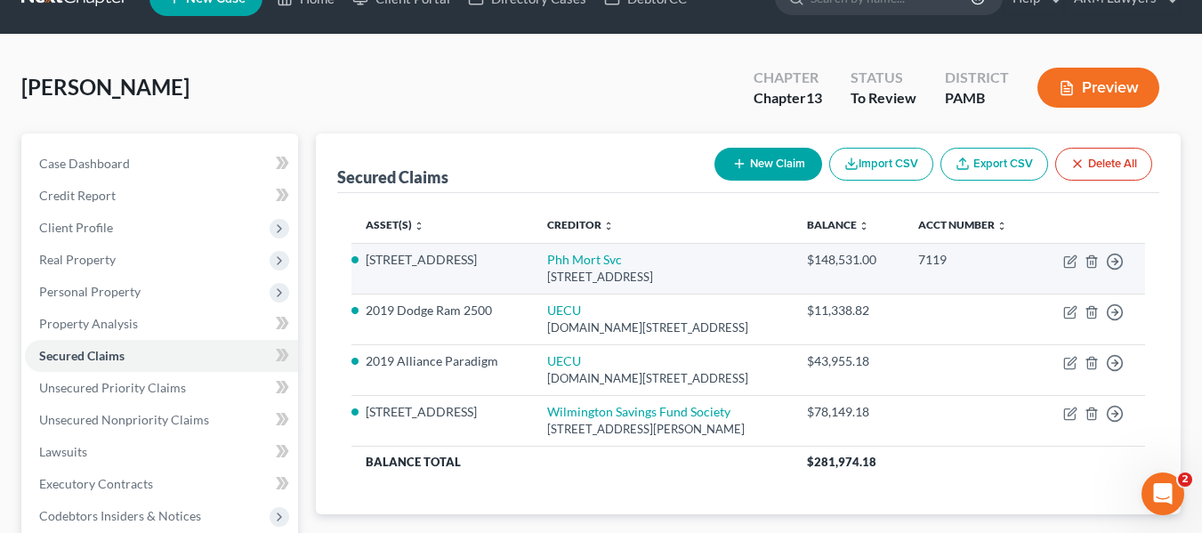
scroll to position [38, 0]
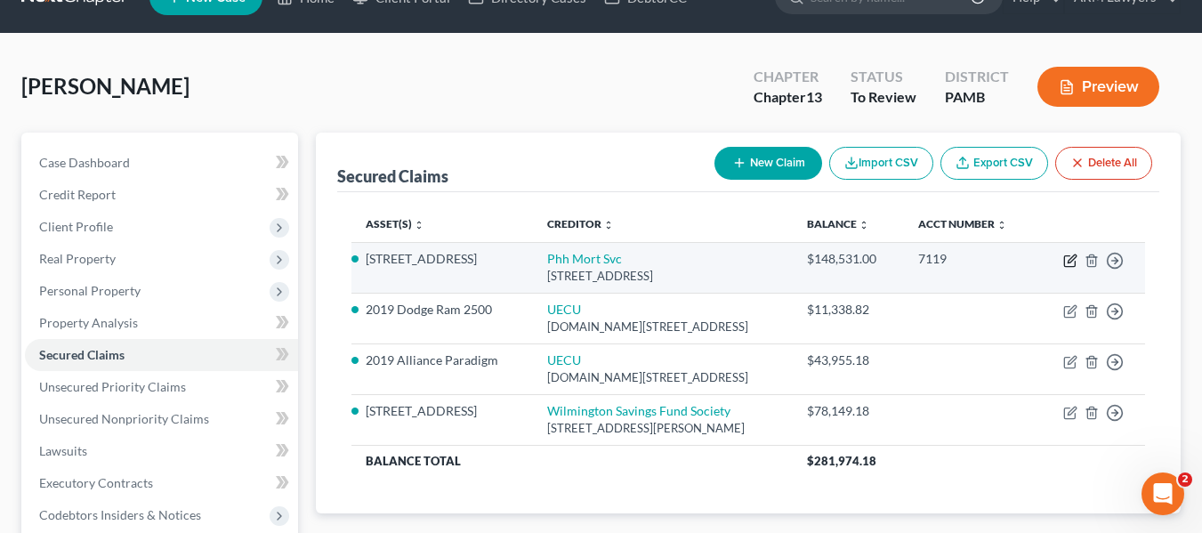
click at [1069, 260] on icon "button" at bounding box center [1072, 259] width 8 height 8
select select "33"
select select "0"
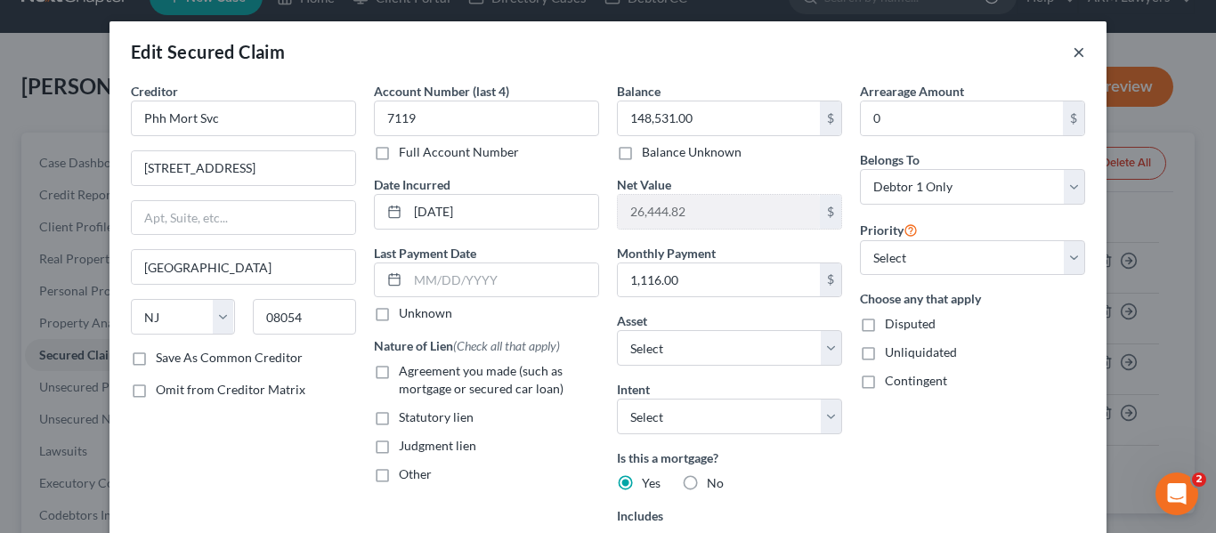
click at [1072, 49] on button "×" at bounding box center [1078, 51] width 12 height 21
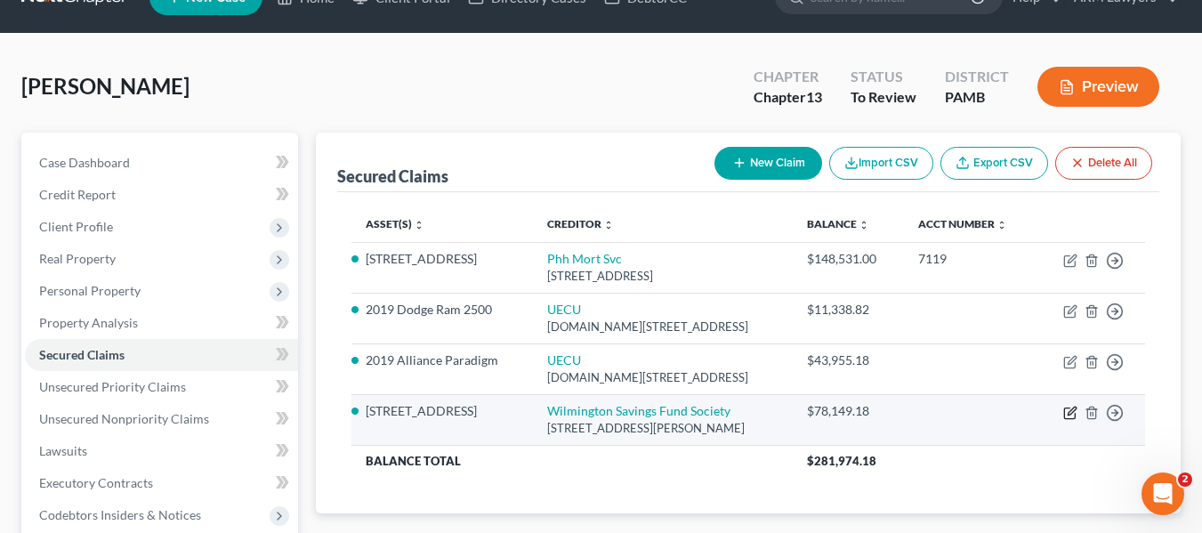
click at [1069, 411] on icon "button" at bounding box center [1070, 413] width 14 height 14
select select "42"
select select "3"
select select "0"
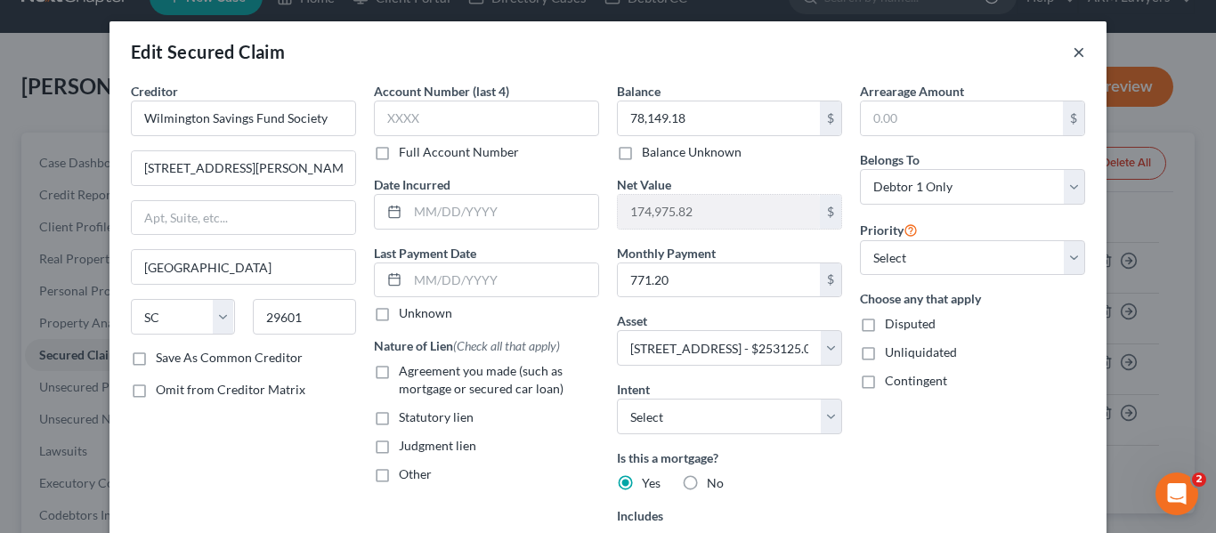
click at [1076, 51] on button "×" at bounding box center [1078, 51] width 12 height 21
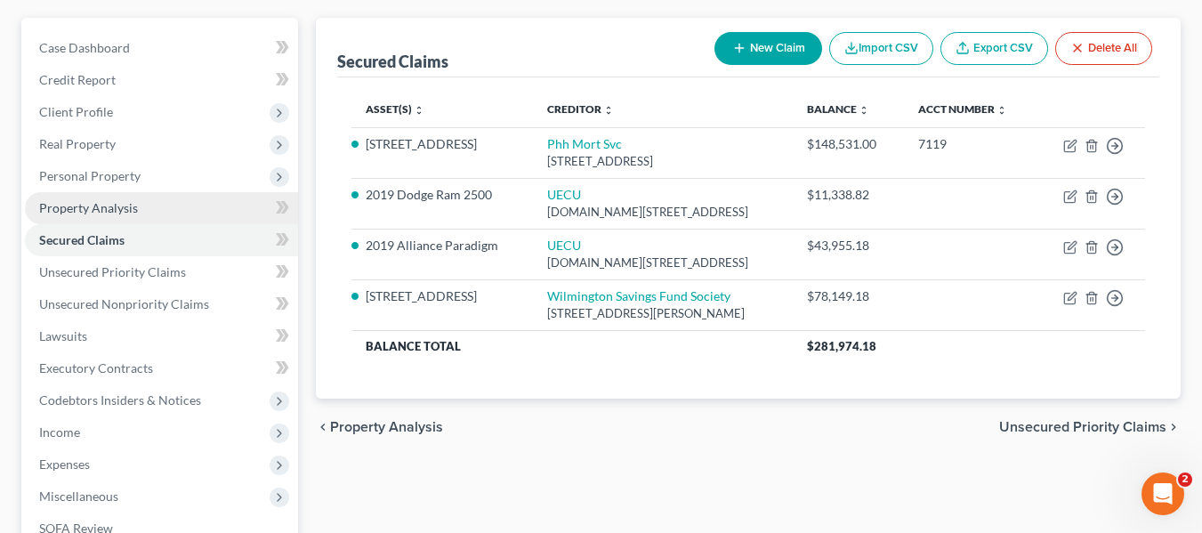
scroll to position [154, 0]
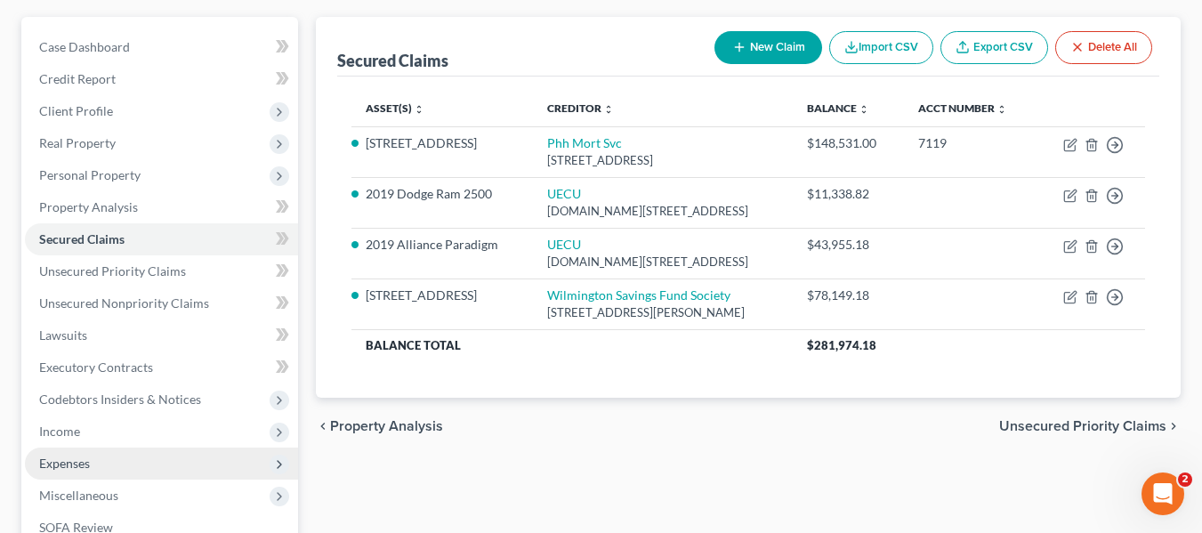
click at [86, 466] on span "Expenses" at bounding box center [64, 463] width 51 height 15
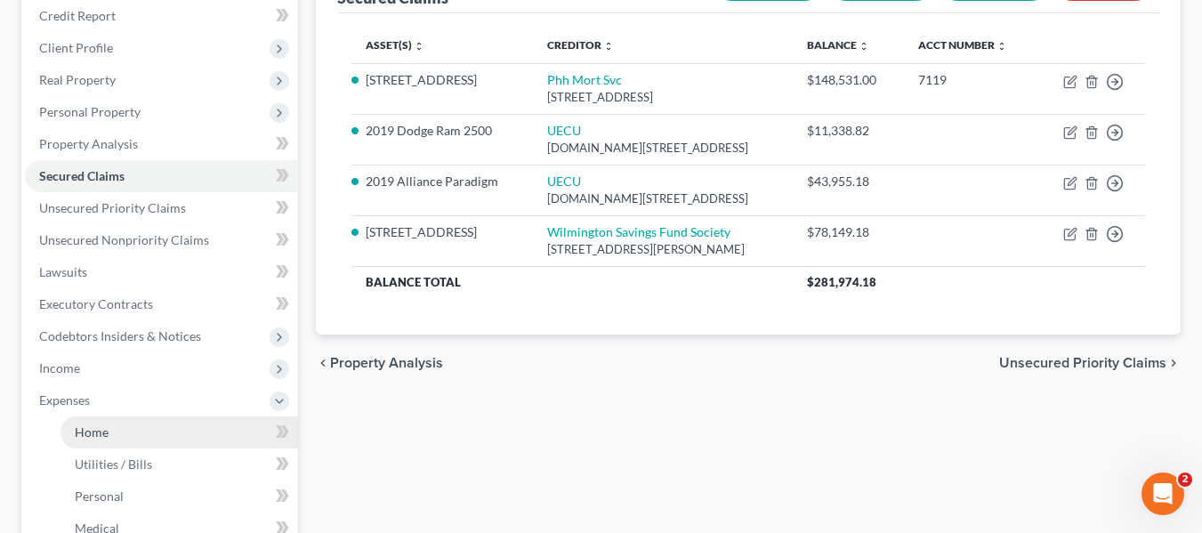
click at [93, 432] on span "Home" at bounding box center [92, 431] width 34 height 15
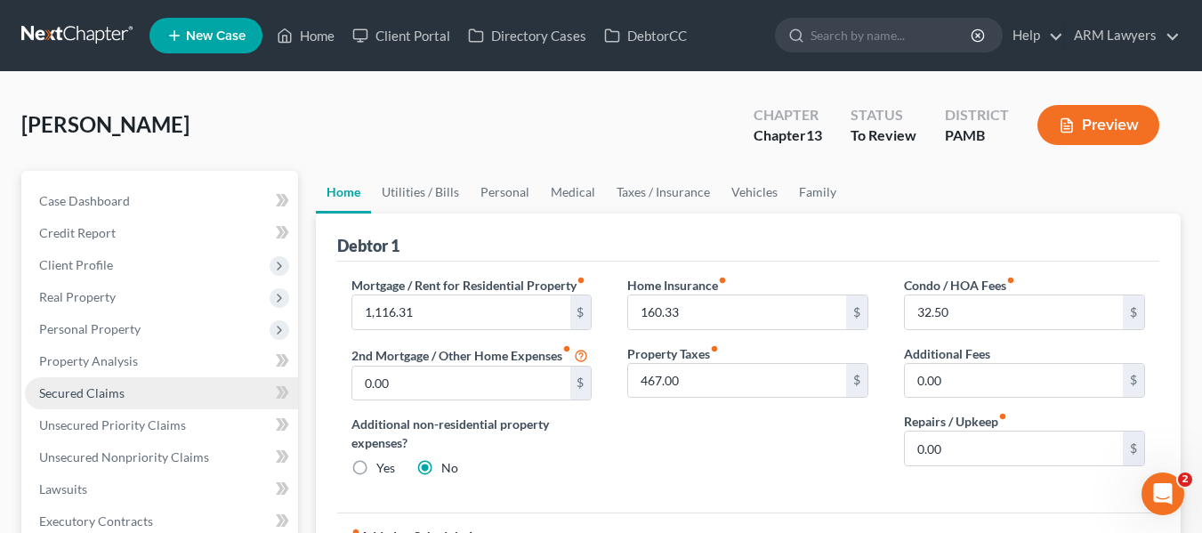
click at [91, 383] on link "Secured Claims" at bounding box center [161, 393] width 273 height 32
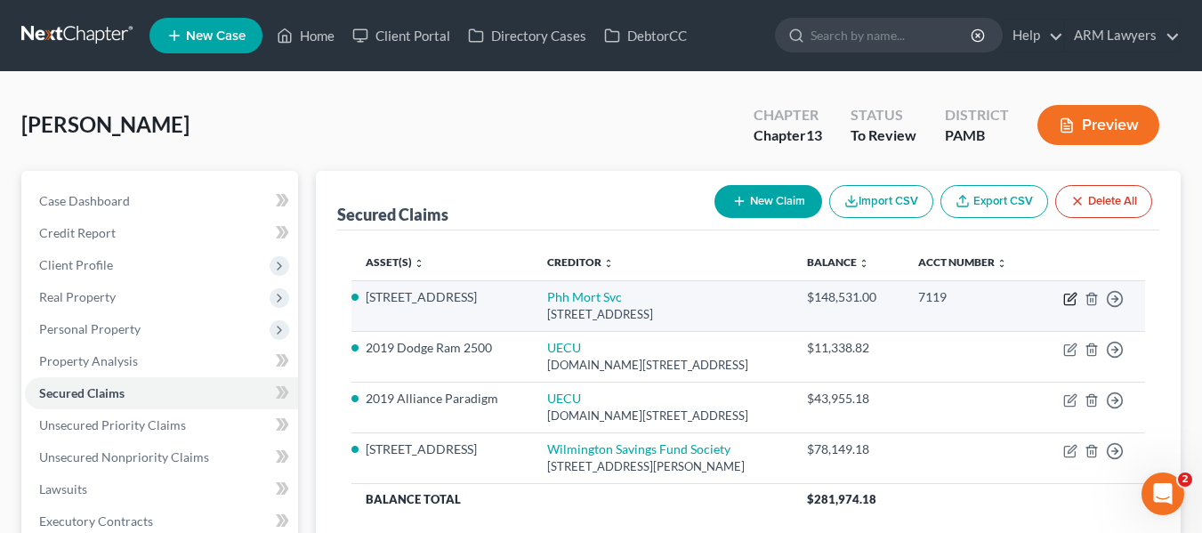
click at [1068, 295] on icon "button" at bounding box center [1069, 300] width 11 height 11
select select "33"
select select "3"
select select "0"
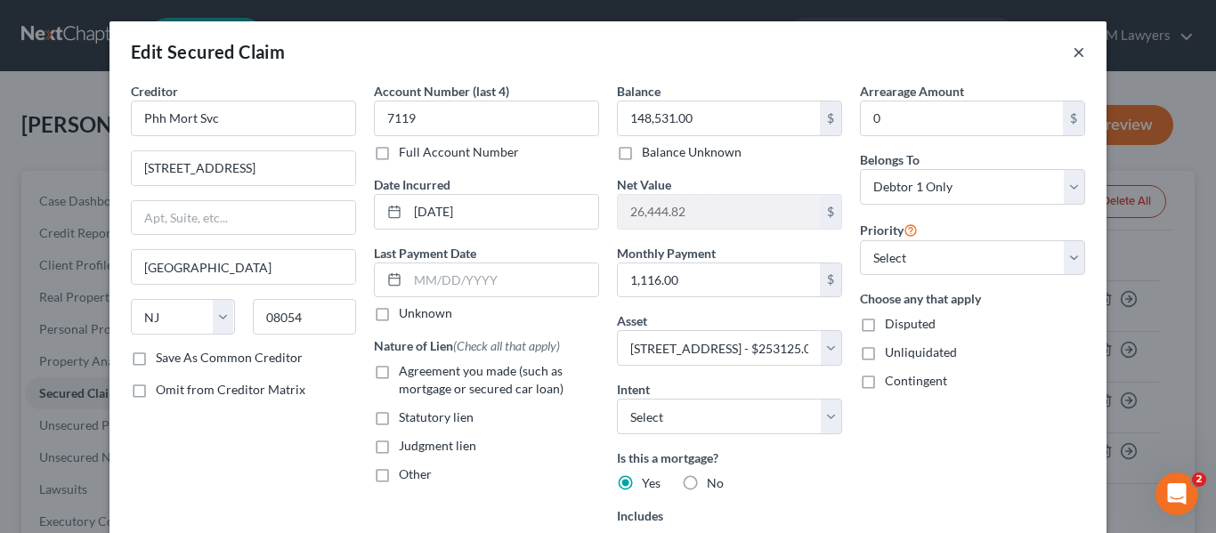
click at [1072, 49] on button "×" at bounding box center [1078, 51] width 12 height 21
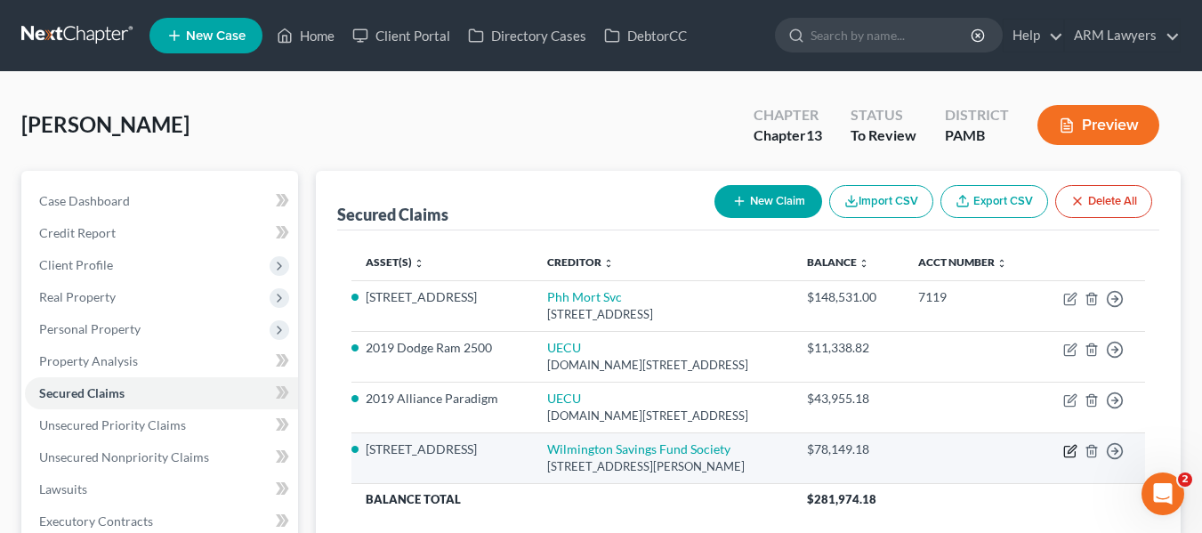
click at [1063, 448] on icon "button" at bounding box center [1070, 451] width 14 height 14
select select "42"
select select "3"
select select "0"
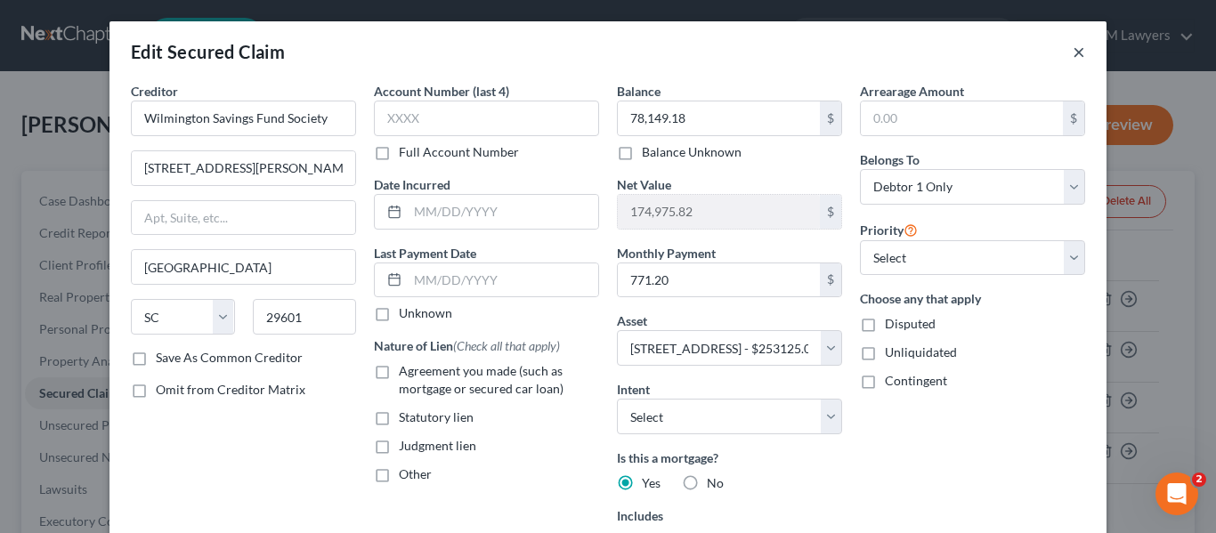
click at [1072, 54] on button "×" at bounding box center [1078, 51] width 12 height 21
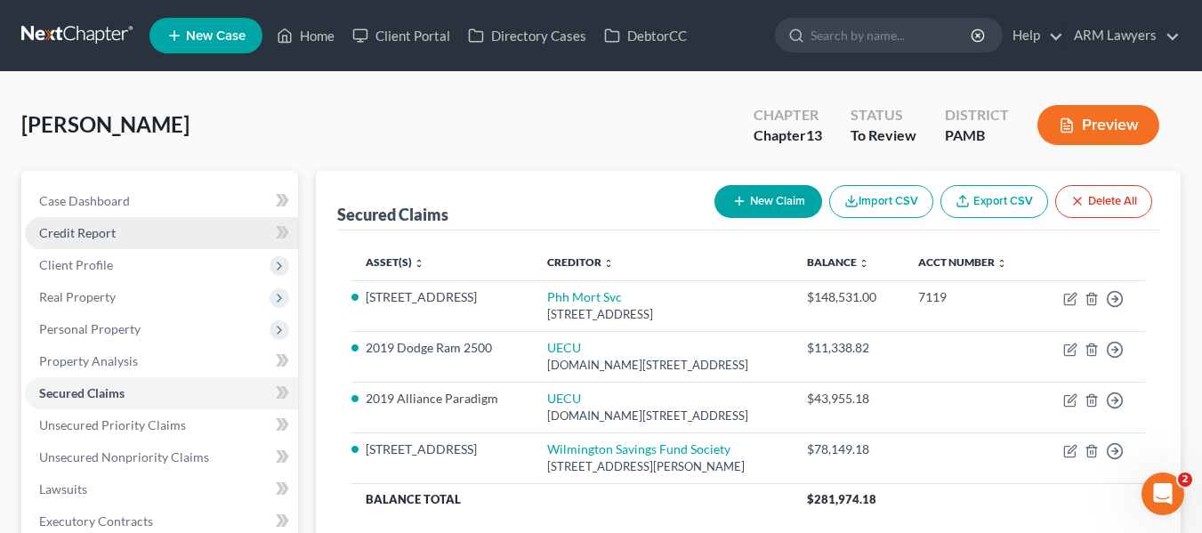
click at [70, 222] on link "Credit Report" at bounding box center [161, 233] width 273 height 32
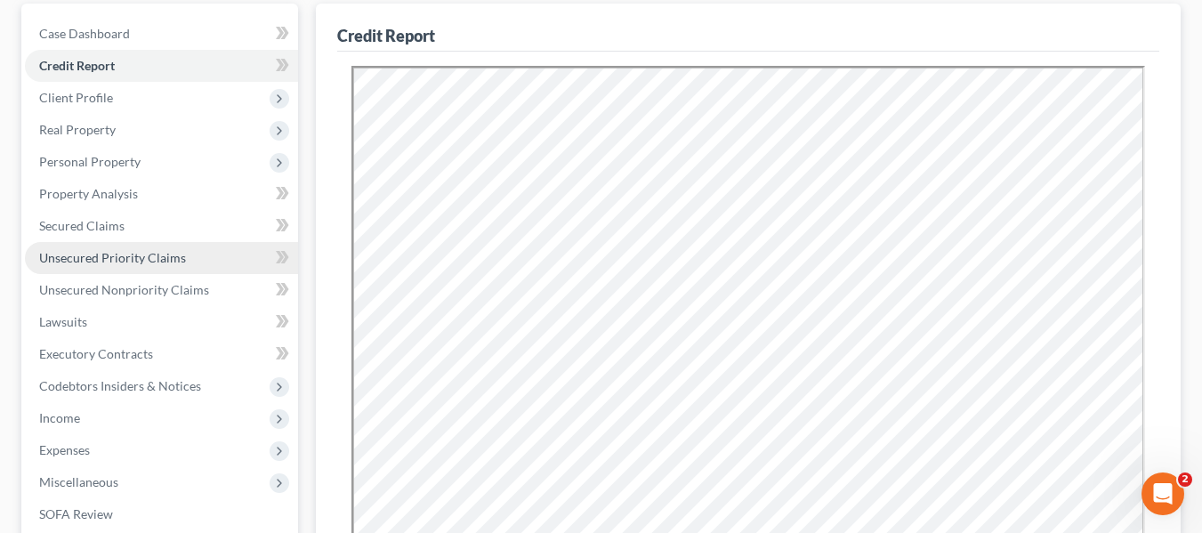
scroll to position [168, 0]
click at [1166, 376] on div "Credit Report Resubmit Download Re-Import Creditors" at bounding box center [748, 440] width 865 height 874
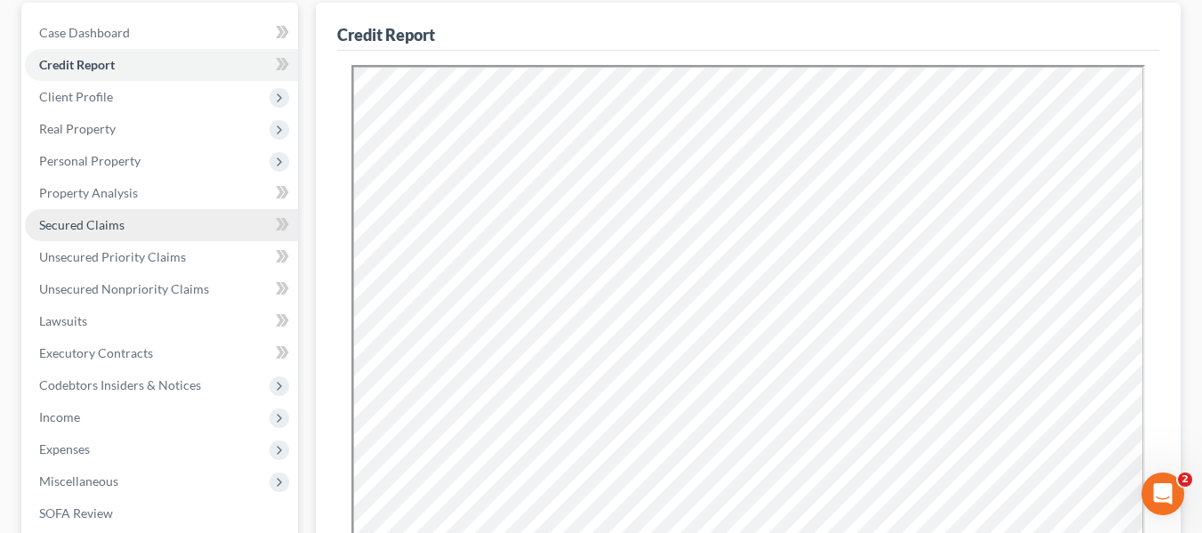
click at [80, 224] on span "Secured Claims" at bounding box center [81, 224] width 85 height 15
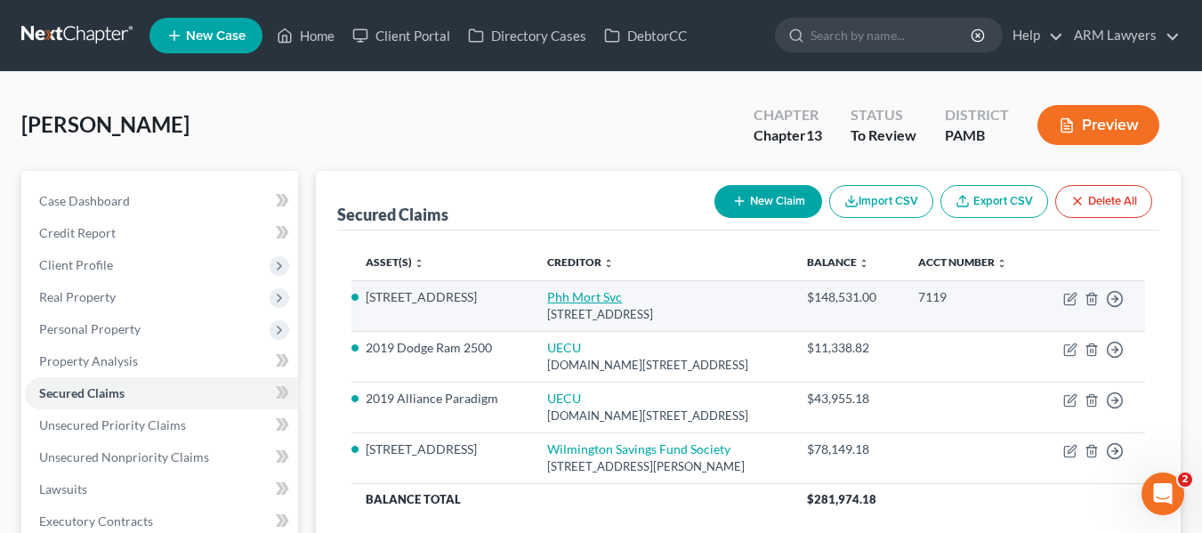
click at [596, 296] on link "Phh Mort Svc" at bounding box center [584, 296] width 75 height 15
select select "33"
select select "3"
select select "0"
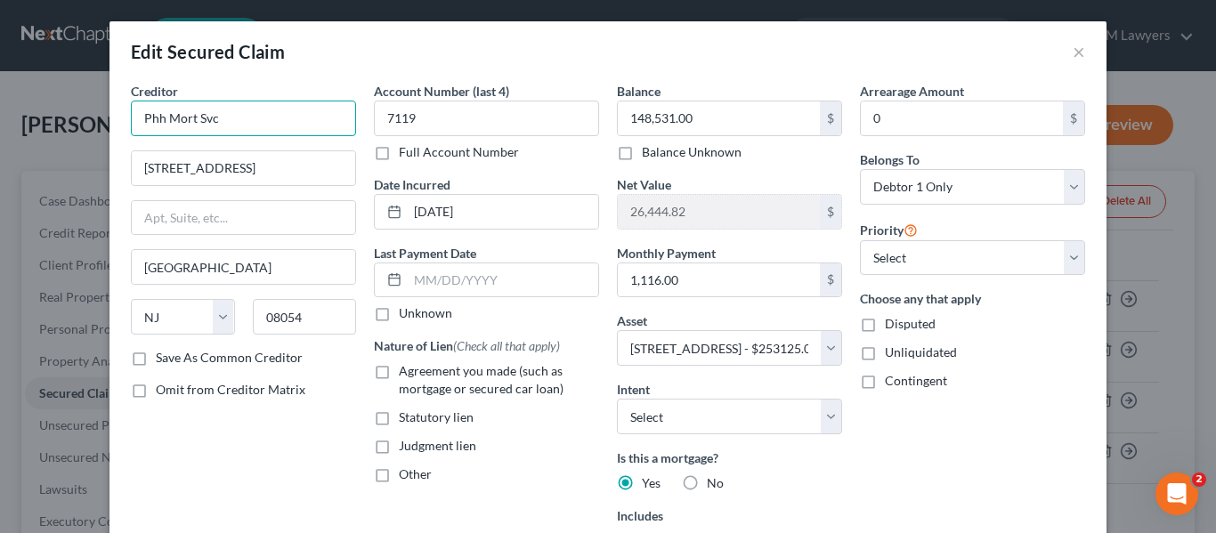
click at [179, 119] on input "Phh Mort Svc" at bounding box center [243, 119] width 225 height 36
click at [178, 120] on input "Phh Mort Svc" at bounding box center [243, 119] width 225 height 36
click at [1072, 51] on button "×" at bounding box center [1078, 51] width 12 height 21
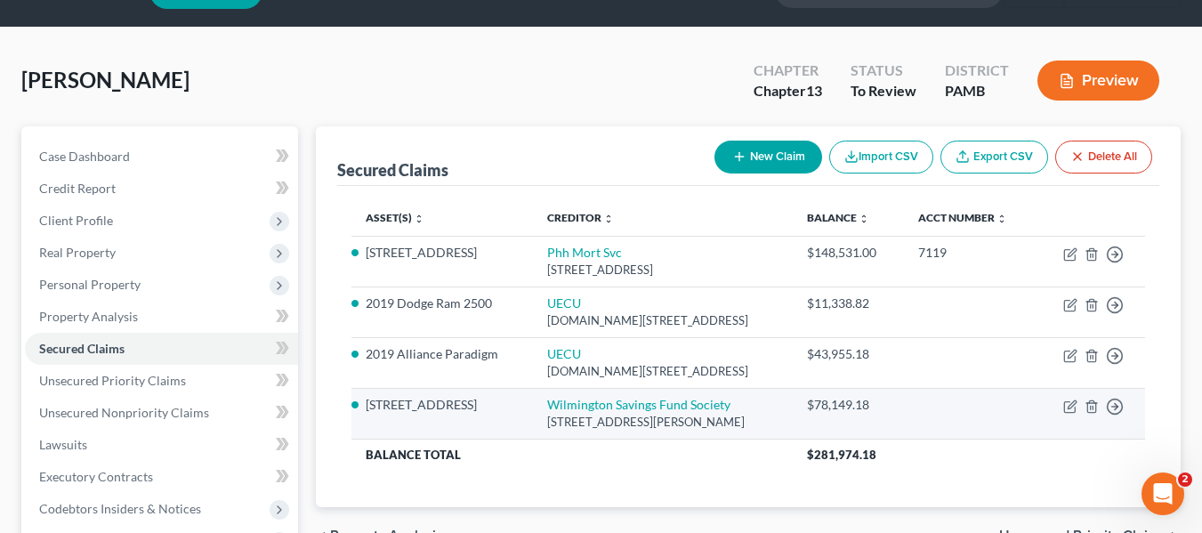
scroll to position [50, 0]
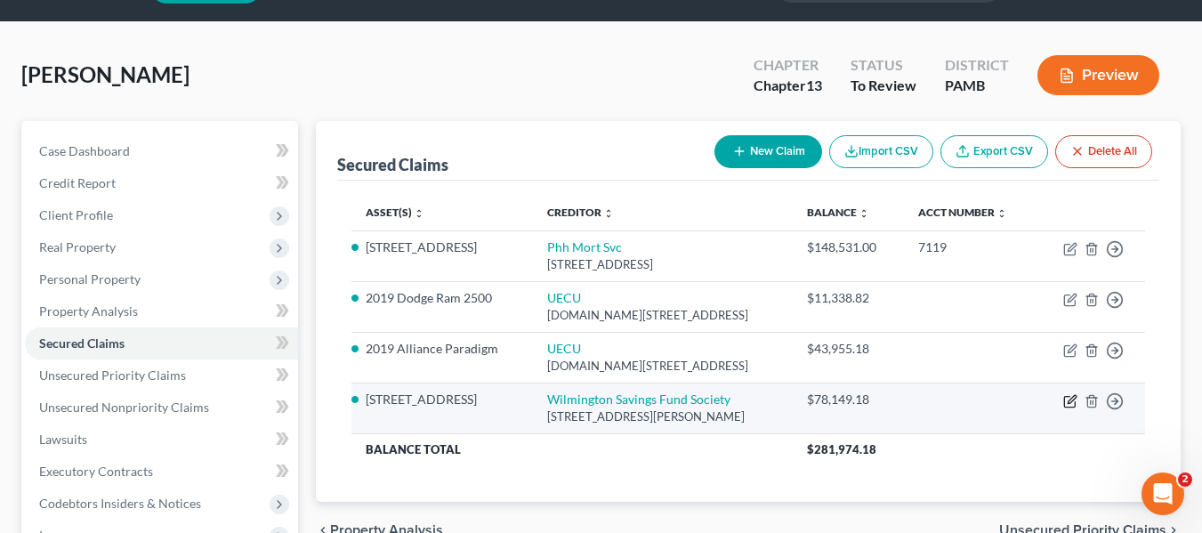
click at [1066, 402] on icon "button" at bounding box center [1070, 401] width 14 height 14
select select "42"
select select "3"
select select "0"
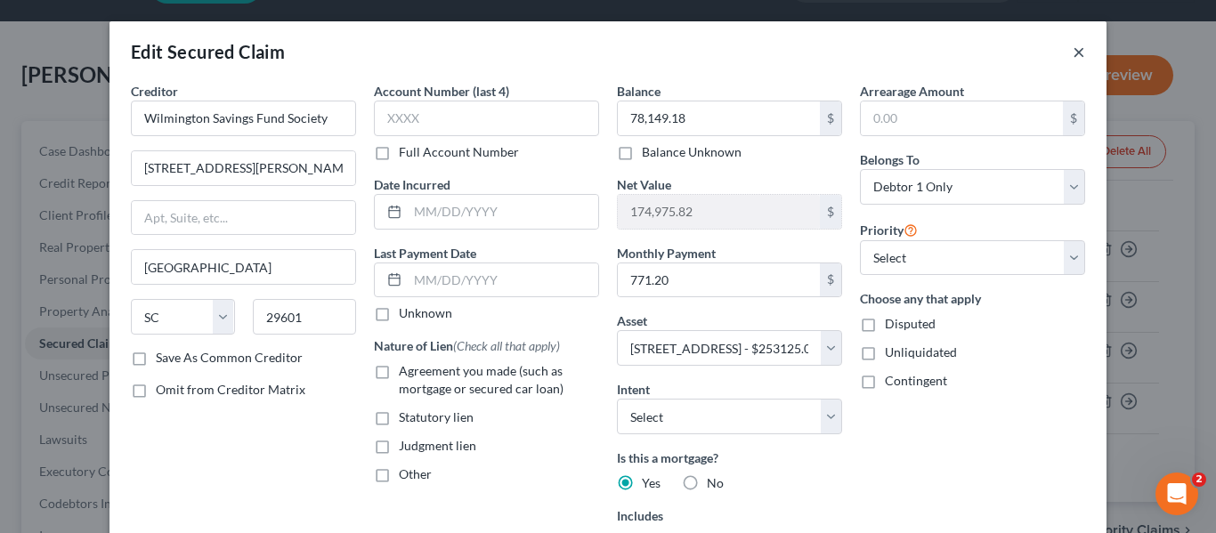
click at [1074, 57] on button "×" at bounding box center [1078, 51] width 12 height 21
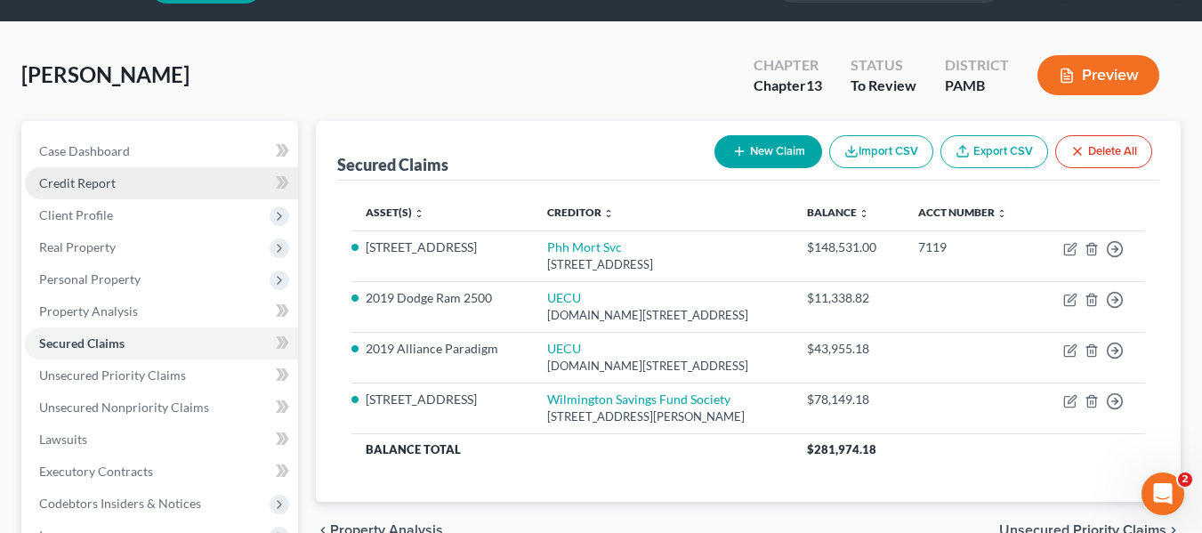
click at [65, 180] on span "Credit Report" at bounding box center [77, 182] width 77 height 15
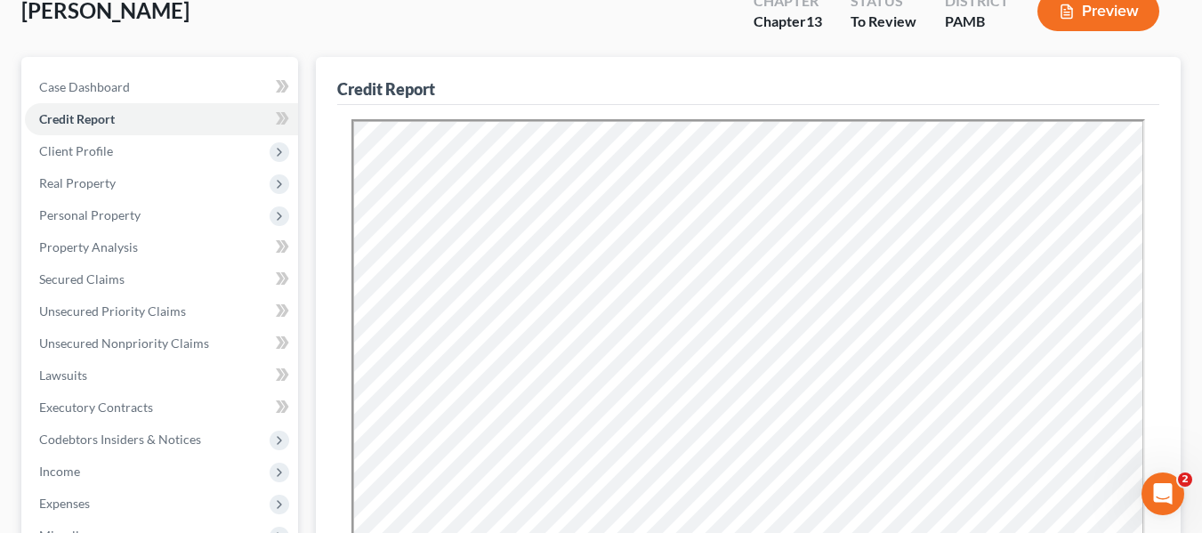
scroll to position [115, 0]
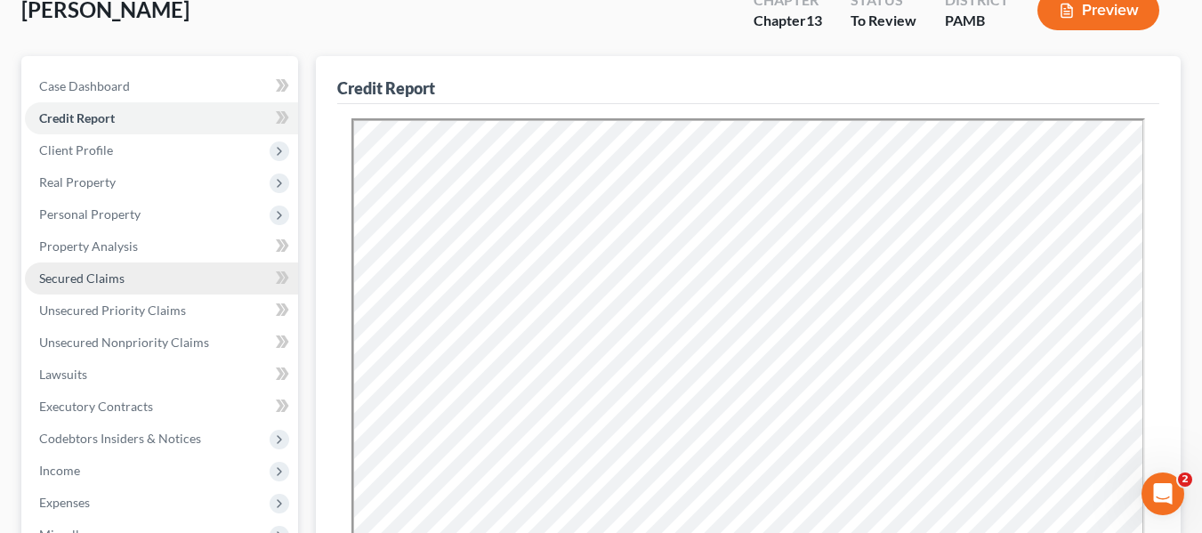
click at [74, 279] on span "Secured Claims" at bounding box center [81, 278] width 85 height 15
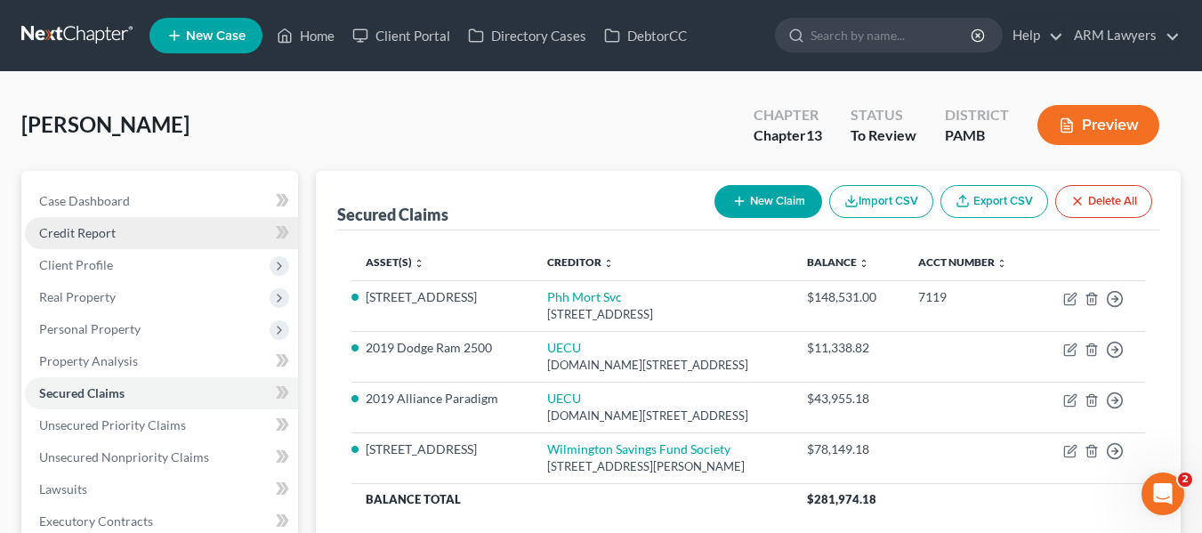
click at [69, 227] on span "Credit Report" at bounding box center [77, 232] width 77 height 15
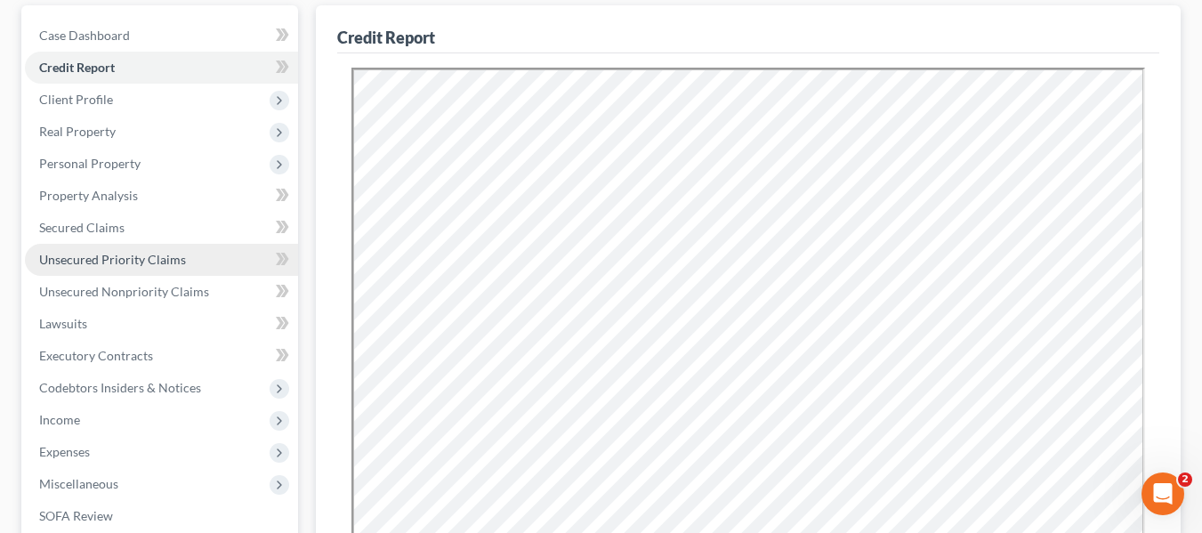
scroll to position [165, 0]
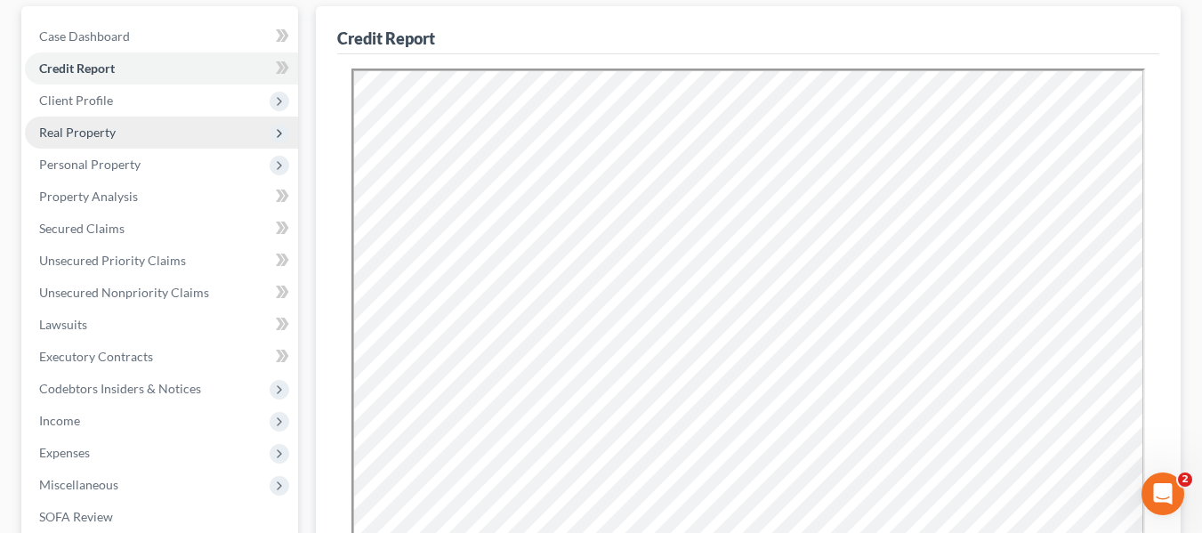
click at [71, 132] on span "Real Property" at bounding box center [77, 132] width 77 height 15
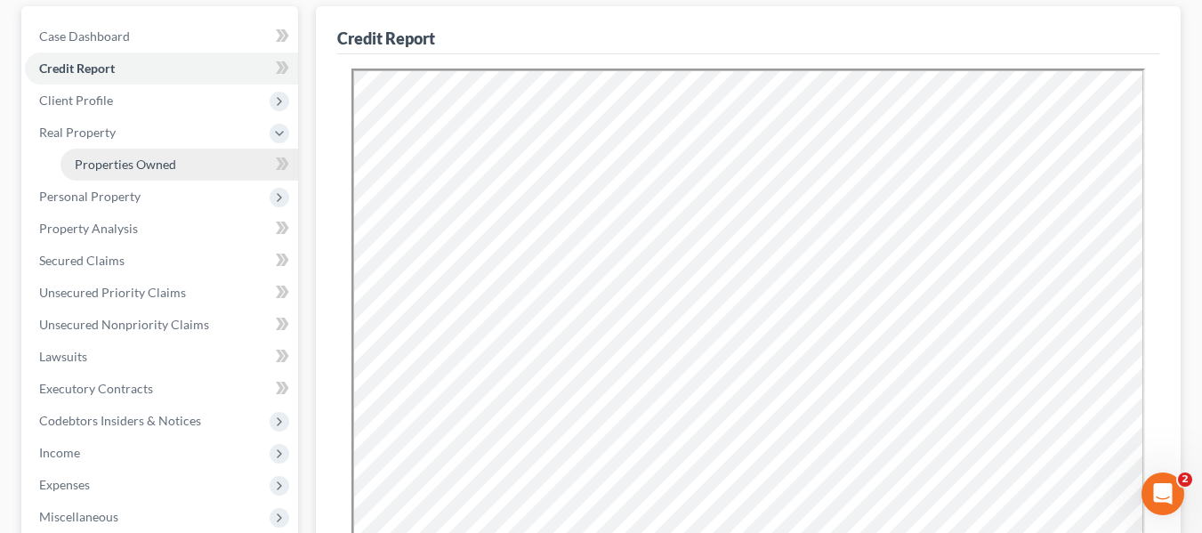
click at [95, 160] on span "Properties Owned" at bounding box center [125, 164] width 101 height 15
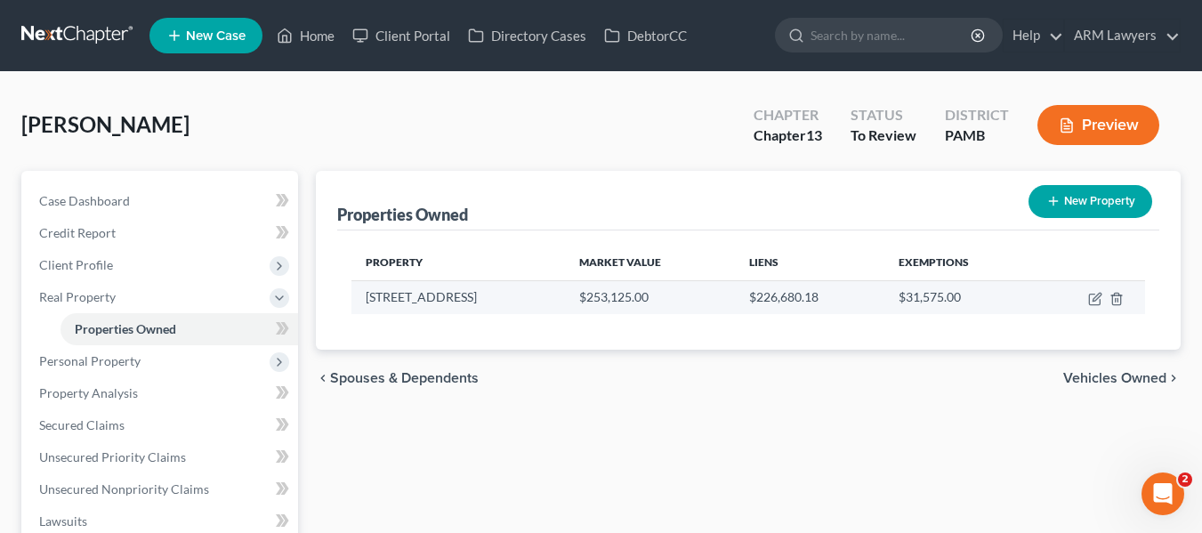
click at [1096, 288] on td at bounding box center [1090, 297] width 109 height 34
click at [1092, 296] on icon "button" at bounding box center [1095, 299] width 14 height 14
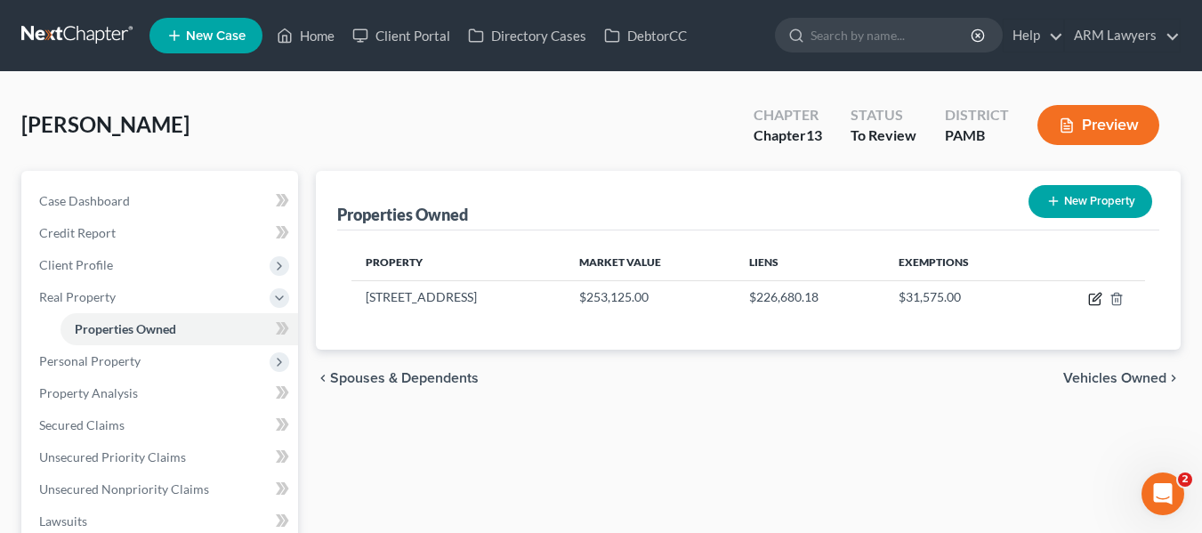
select select "39"
select select "0"
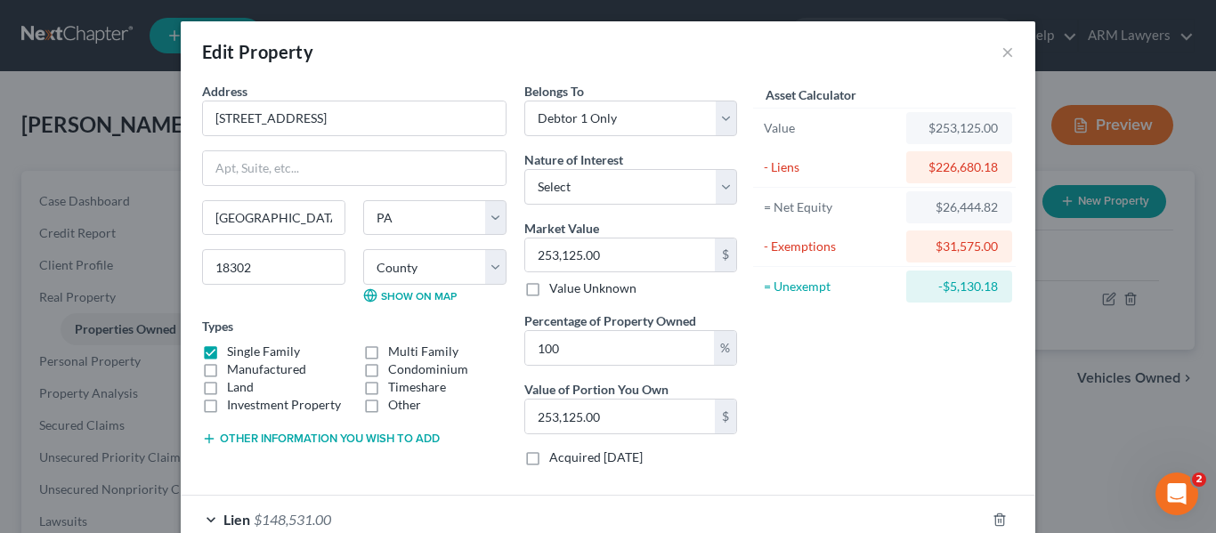
scroll to position [205, 0]
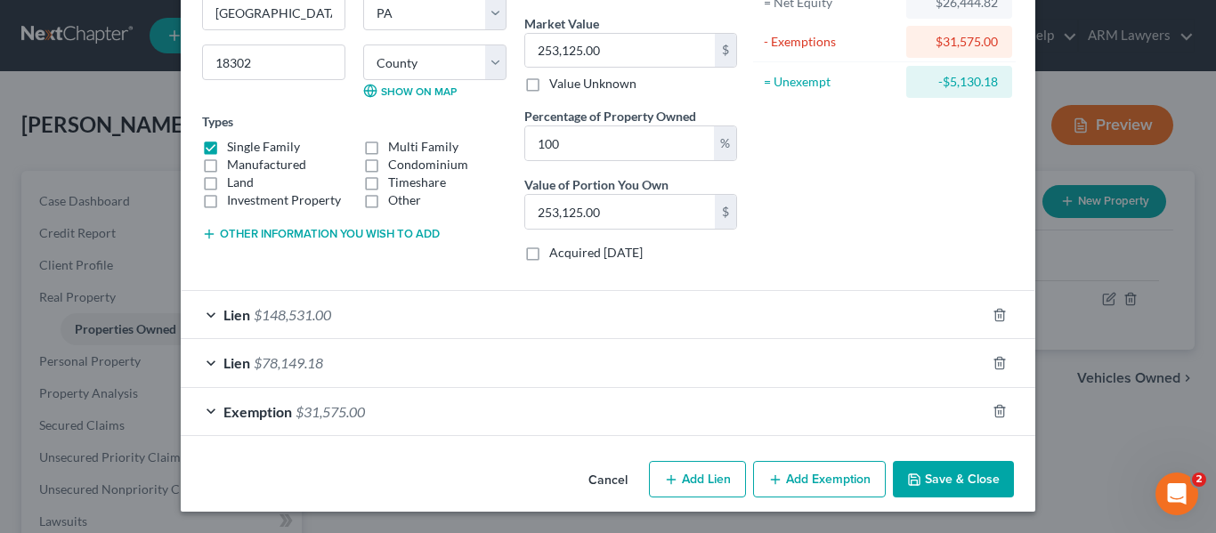
click at [388, 327] on div "Lien $148,531.00" at bounding box center [583, 314] width 804 height 47
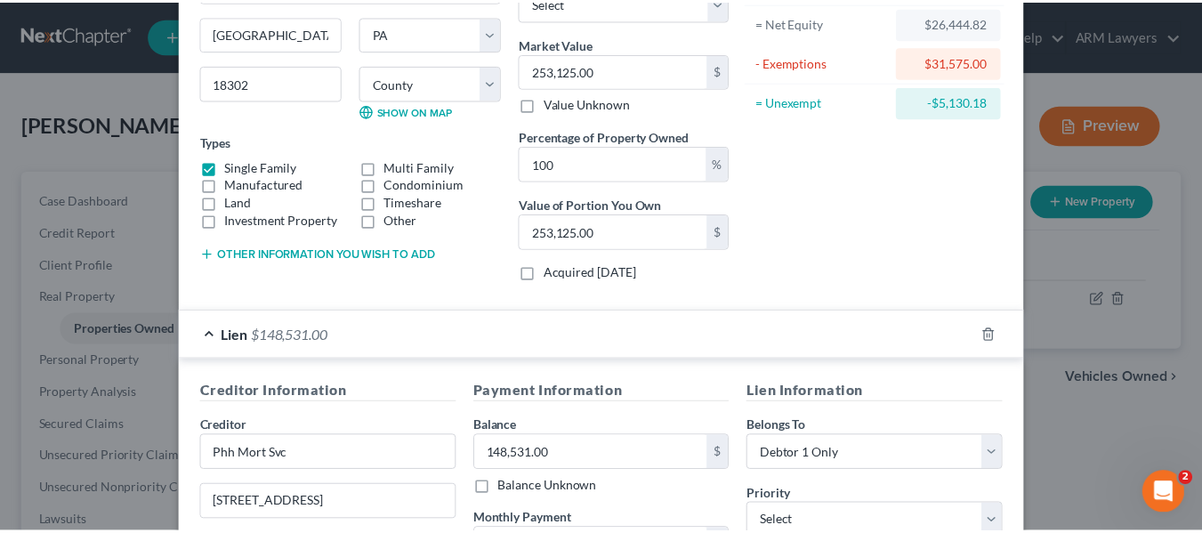
scroll to position [0, 0]
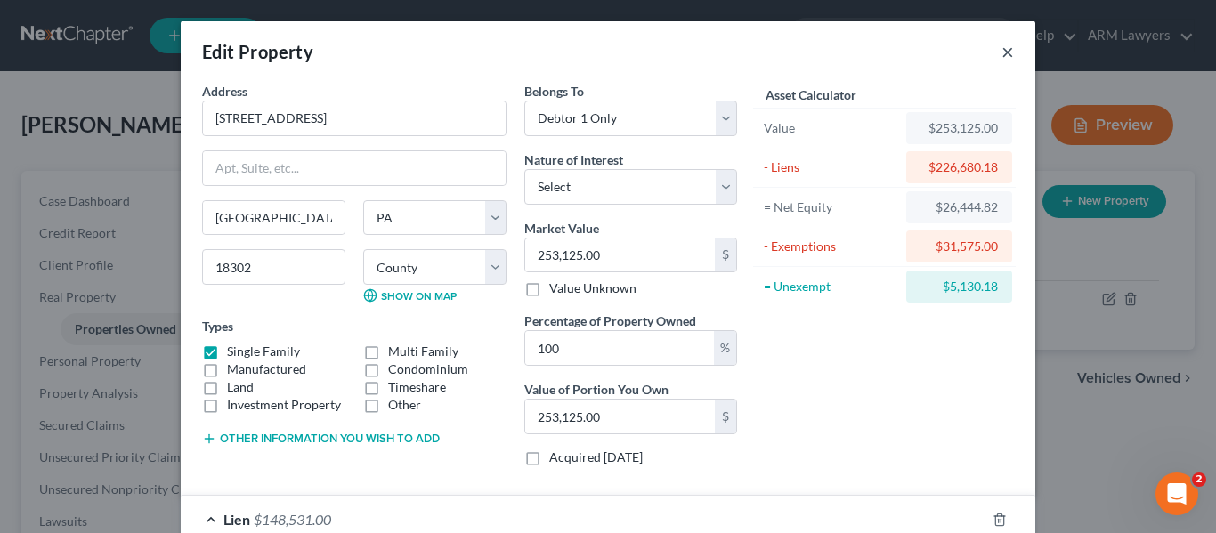
click at [1005, 51] on button "×" at bounding box center [1007, 51] width 12 height 21
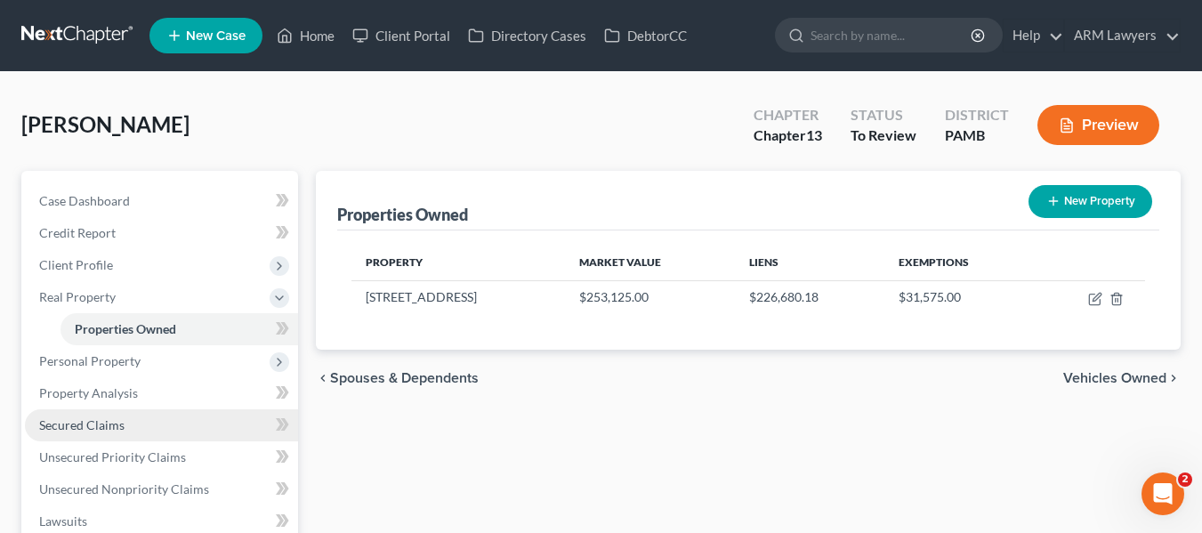
click at [53, 421] on span "Secured Claims" at bounding box center [81, 424] width 85 height 15
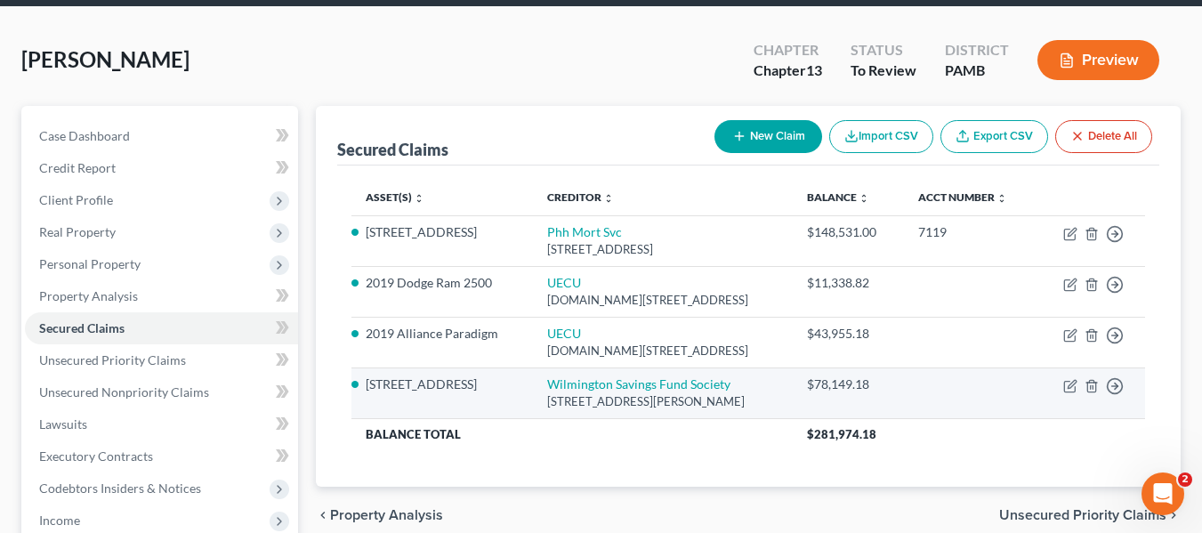
scroll to position [69, 0]
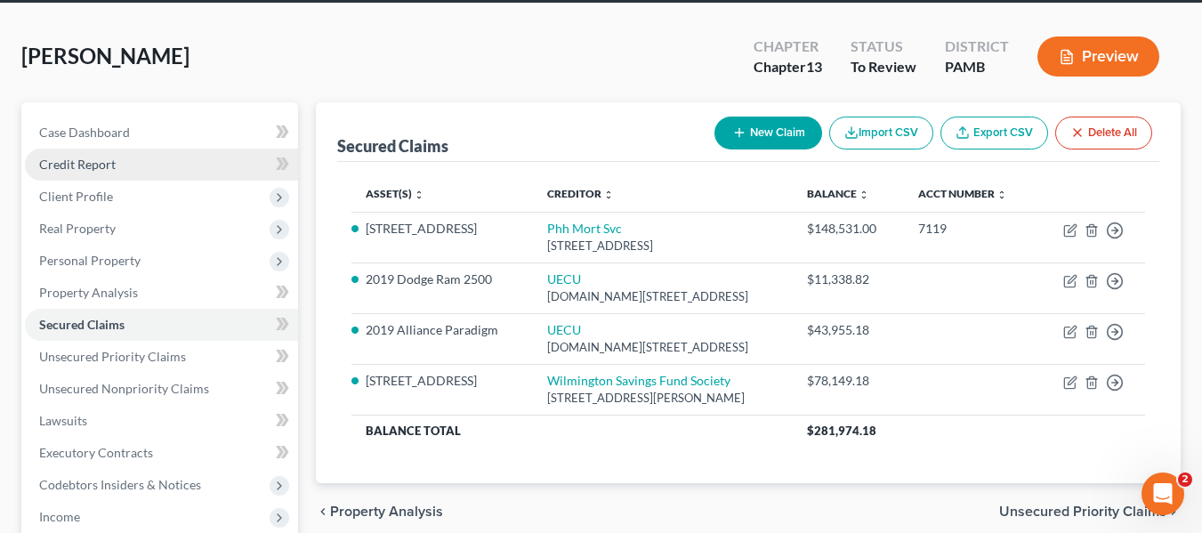
click at [103, 168] on span "Credit Report" at bounding box center [77, 164] width 77 height 15
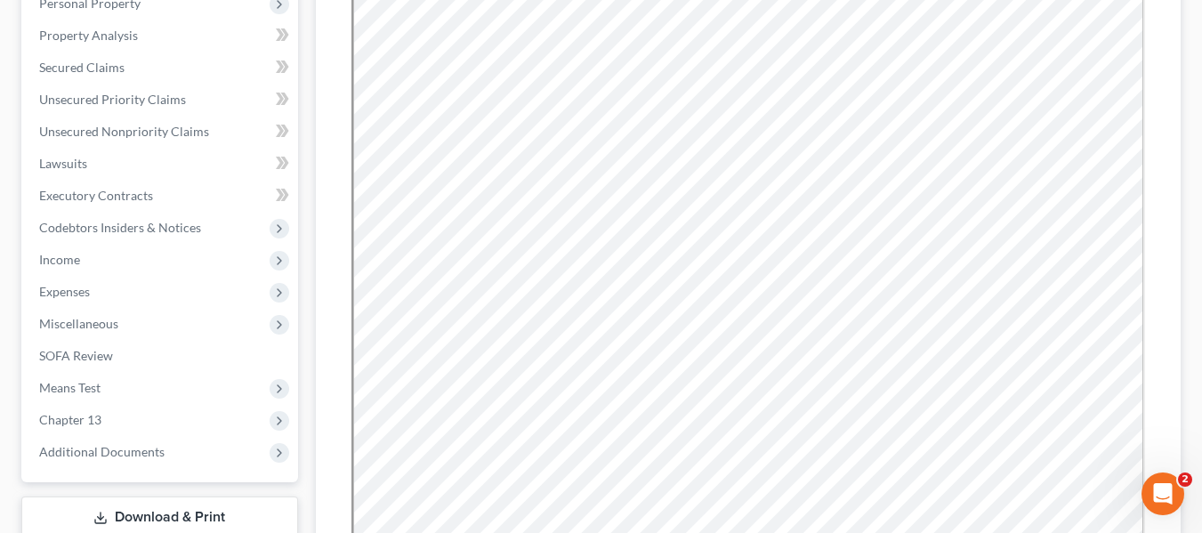
scroll to position [327, 0]
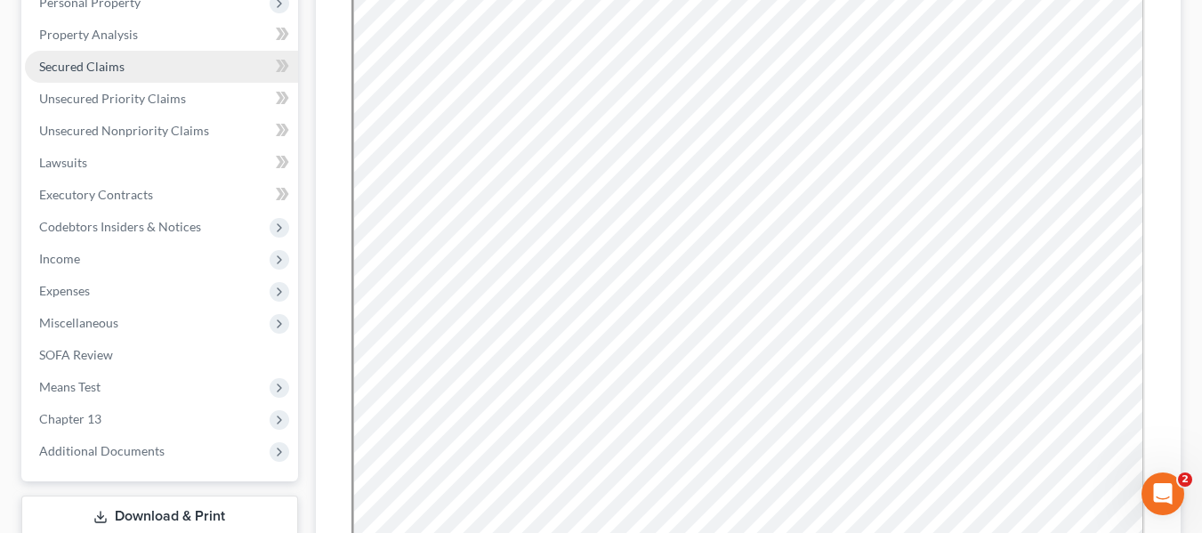
click at [64, 63] on span "Secured Claims" at bounding box center [81, 66] width 85 height 15
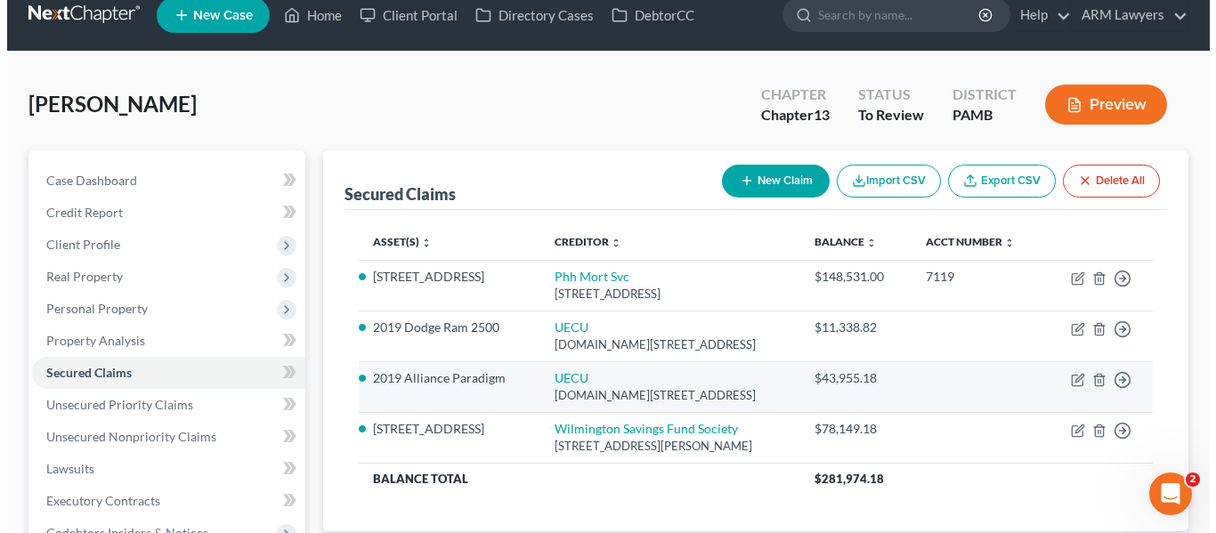
scroll to position [21, 0]
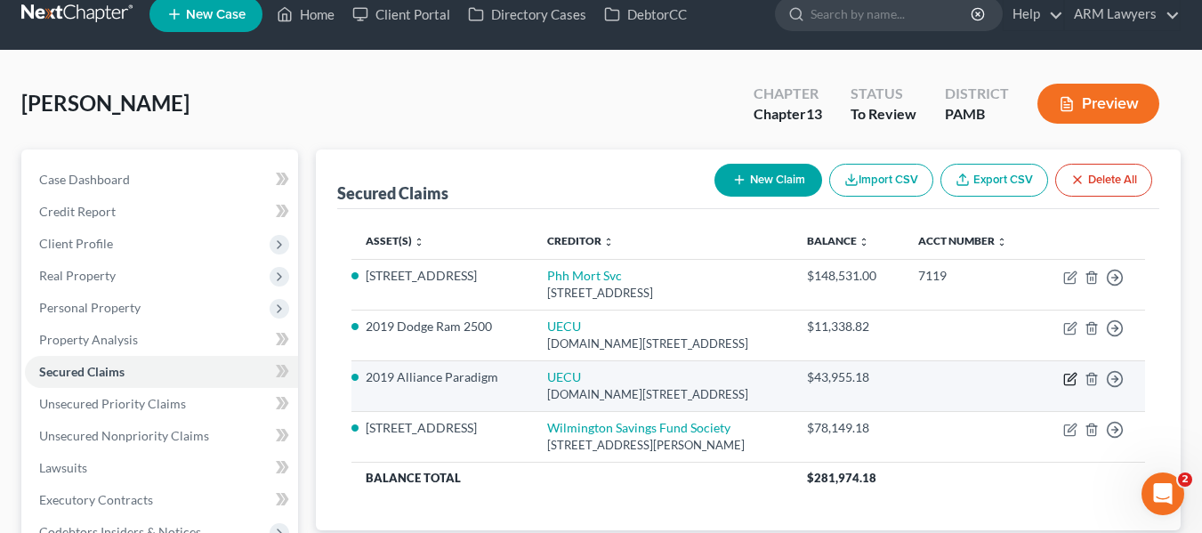
click at [1066, 376] on icon "button" at bounding box center [1070, 379] width 14 height 14
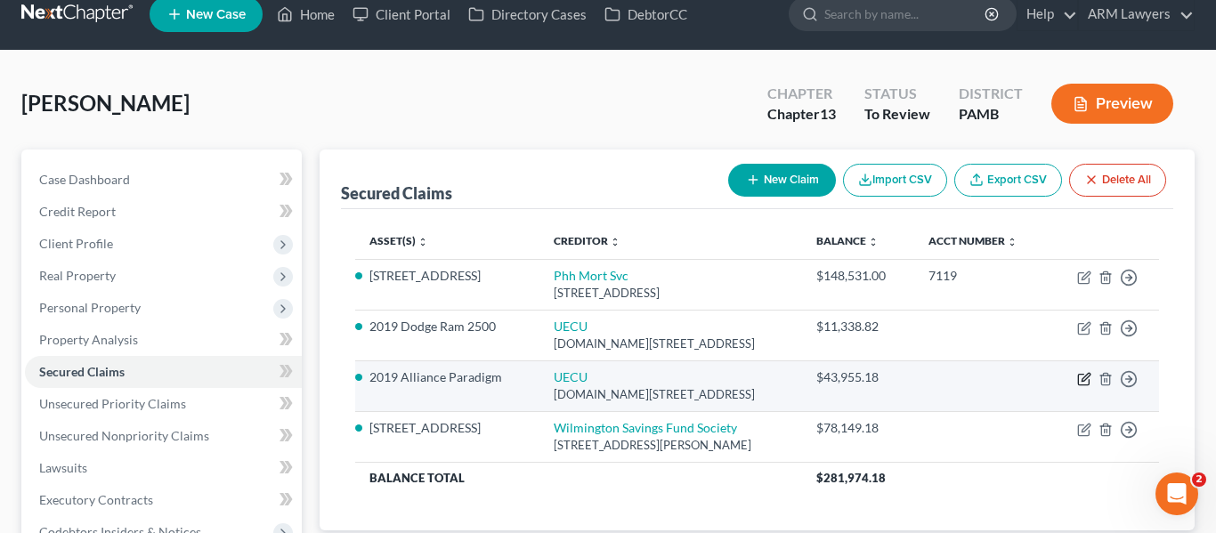
select select "39"
select select "9"
select select "0"
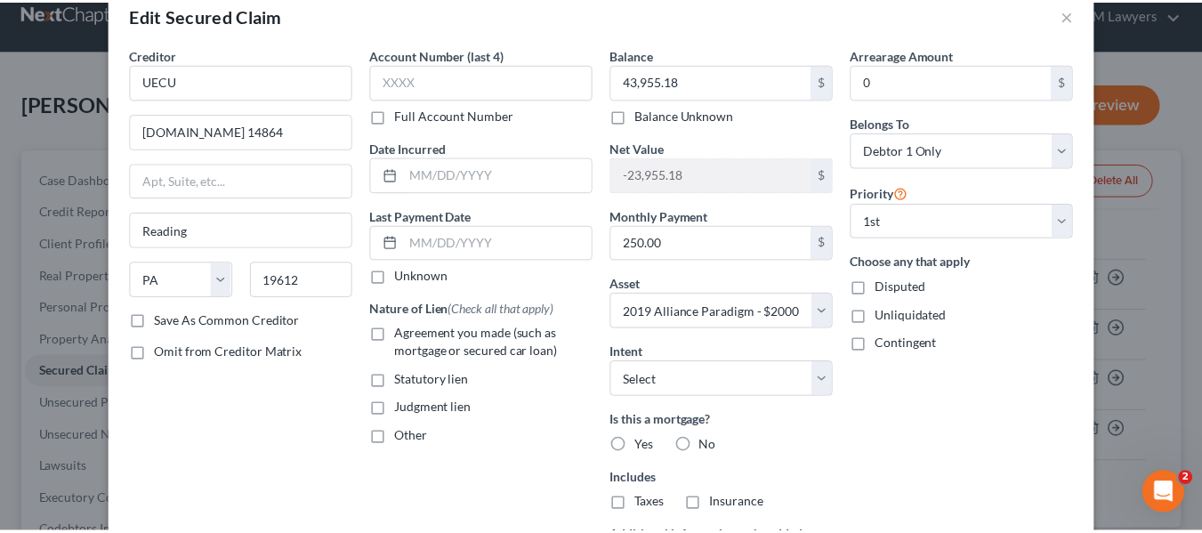
scroll to position [35, 0]
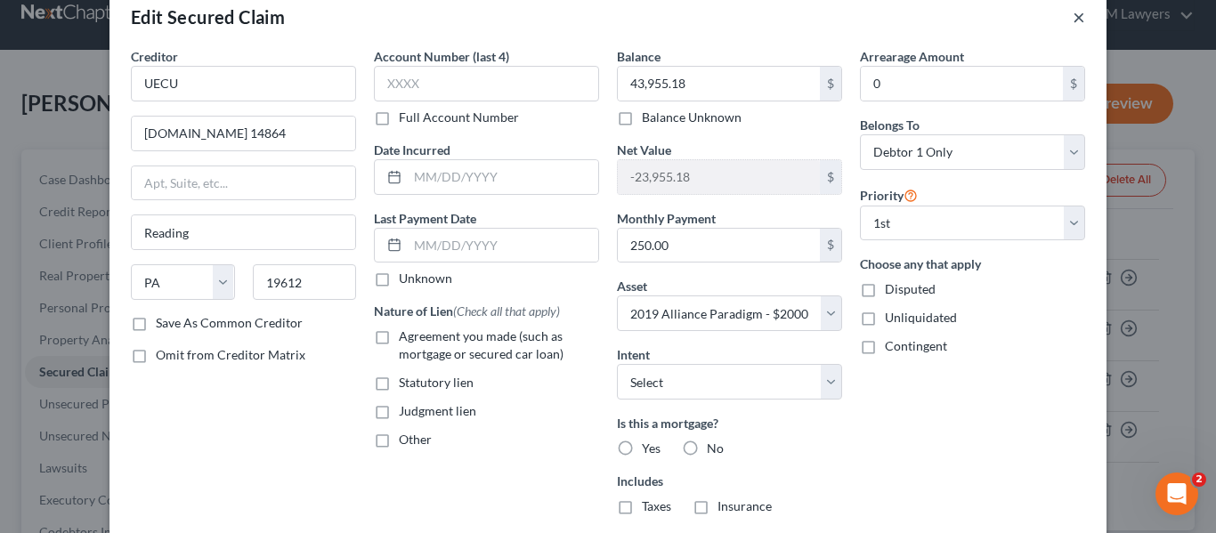
click at [1072, 15] on button "×" at bounding box center [1078, 16] width 12 height 21
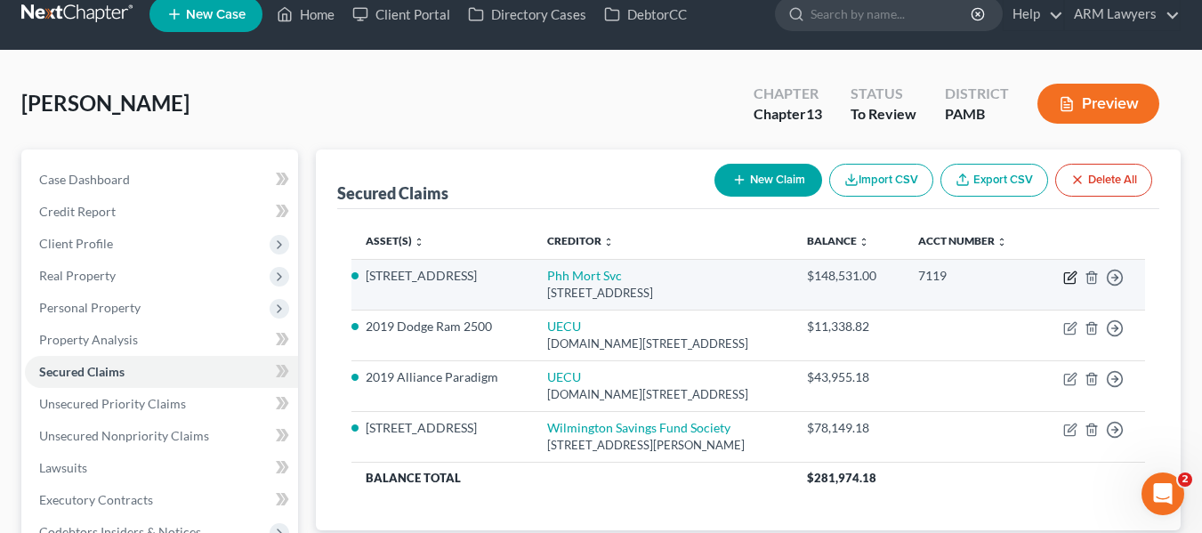
click at [1066, 279] on icon "button" at bounding box center [1070, 278] width 14 height 14
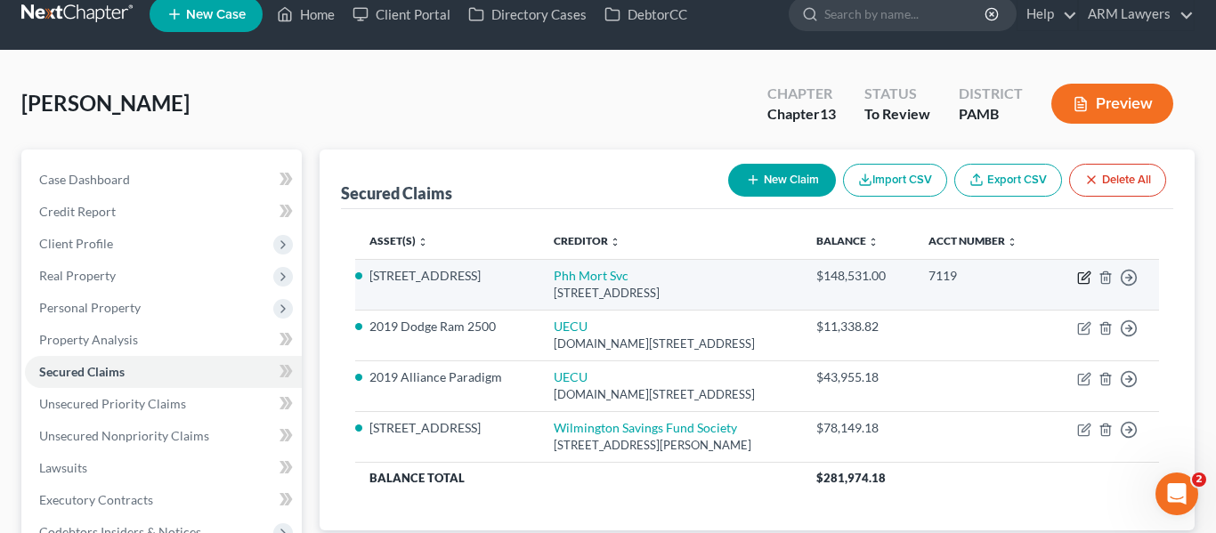
select select "33"
select select "3"
select select "0"
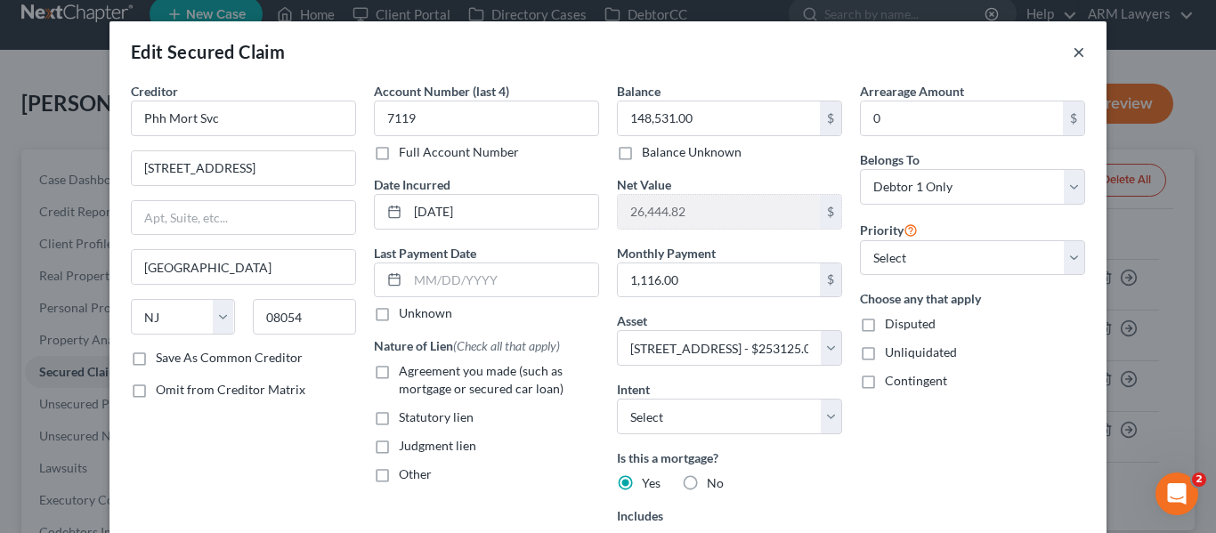
click at [1074, 50] on button "×" at bounding box center [1078, 51] width 12 height 21
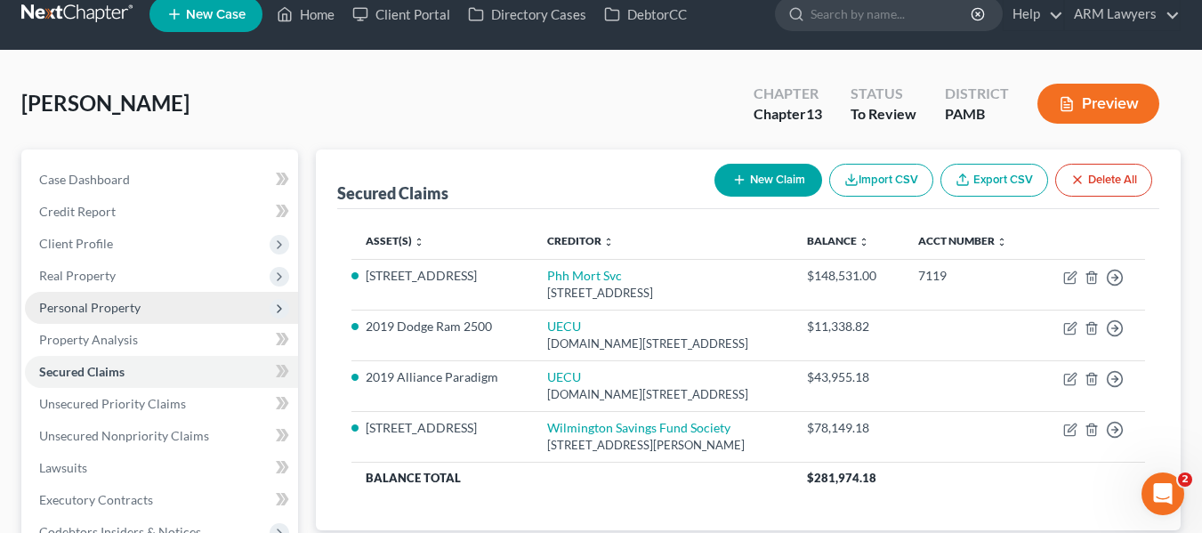
click at [151, 301] on span "Personal Property" at bounding box center [161, 308] width 273 height 32
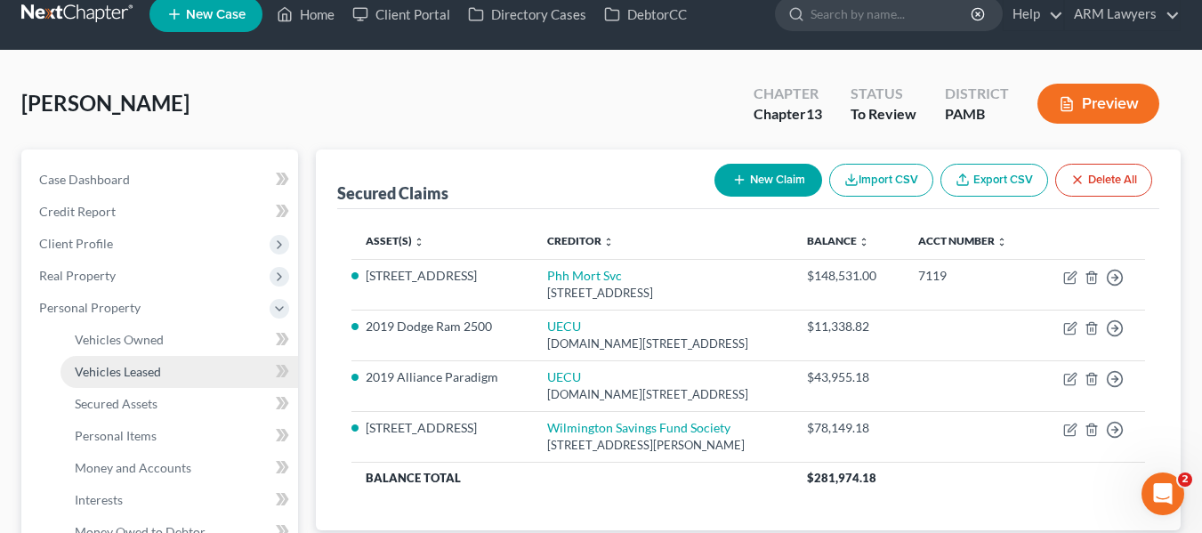
click at [149, 375] on span "Vehicles Leased" at bounding box center [118, 371] width 86 height 15
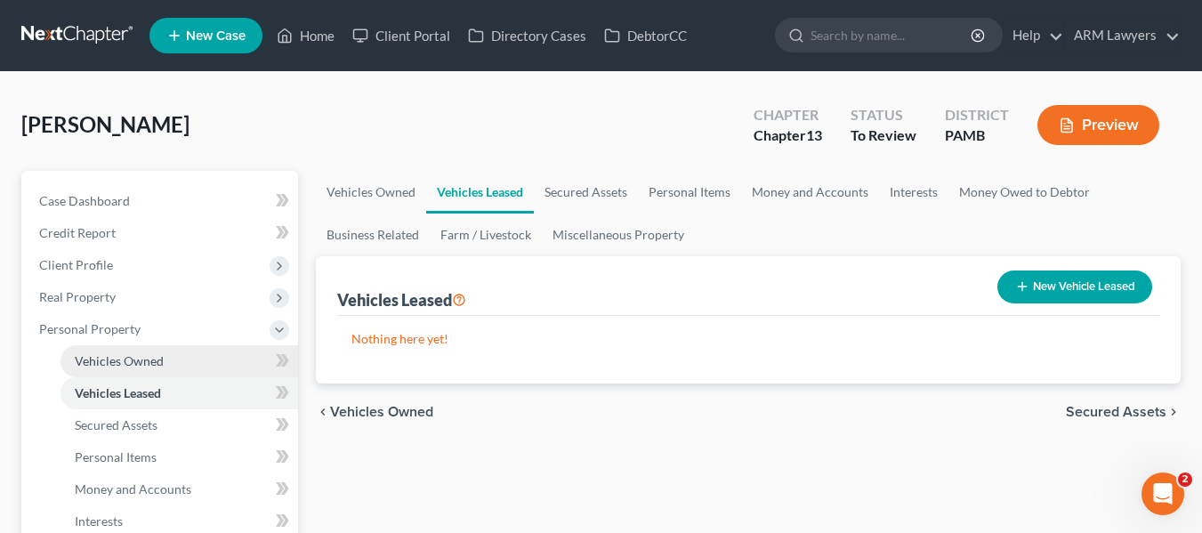
click at [147, 374] on link "Vehicles Owned" at bounding box center [180, 361] width 238 height 32
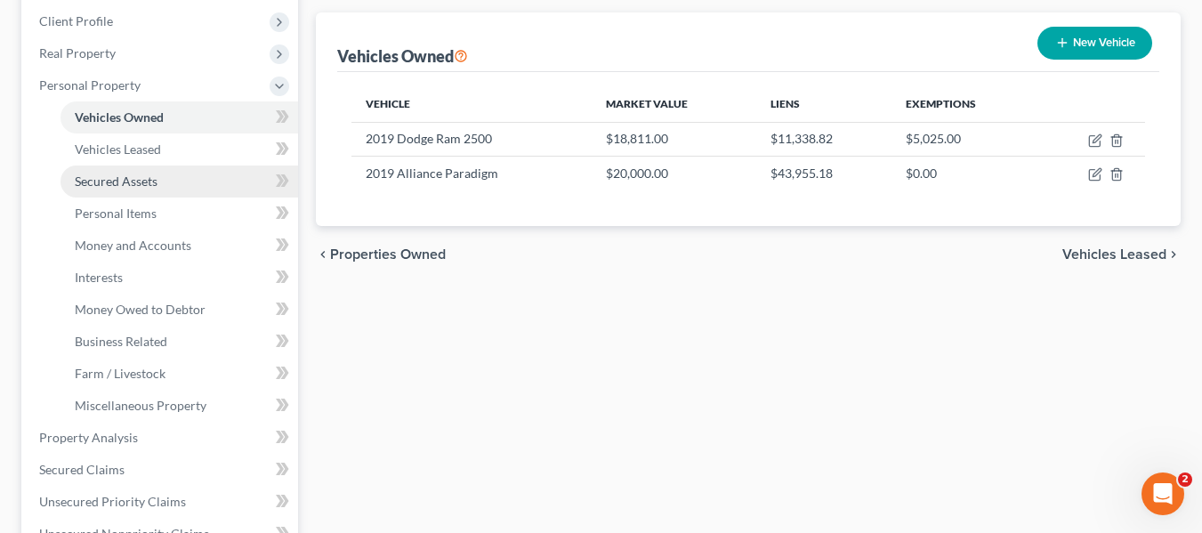
scroll to position [245, 0]
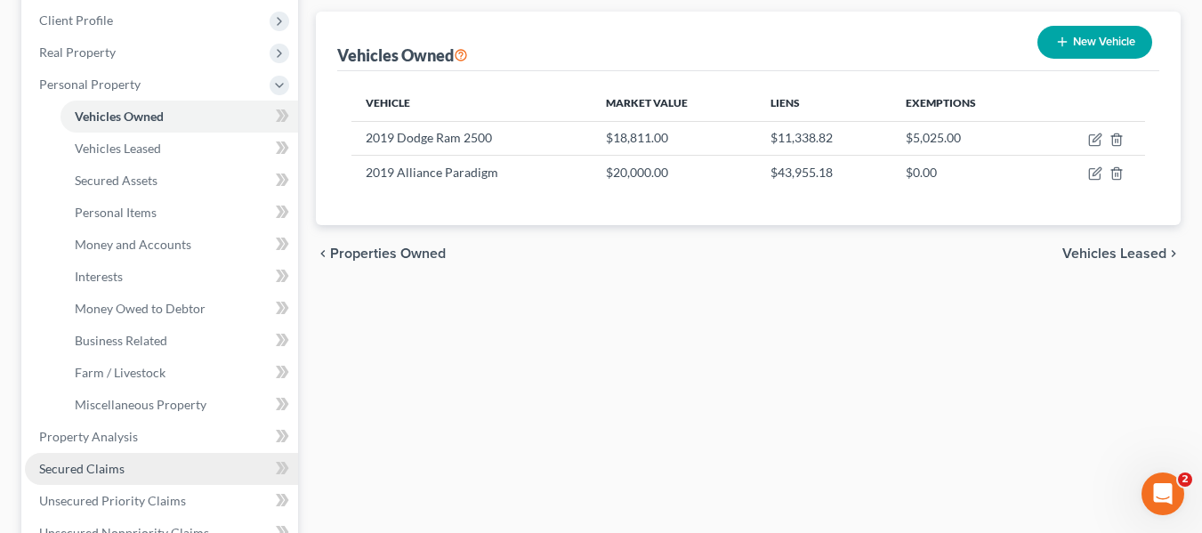
click at [117, 464] on span "Secured Claims" at bounding box center [81, 468] width 85 height 15
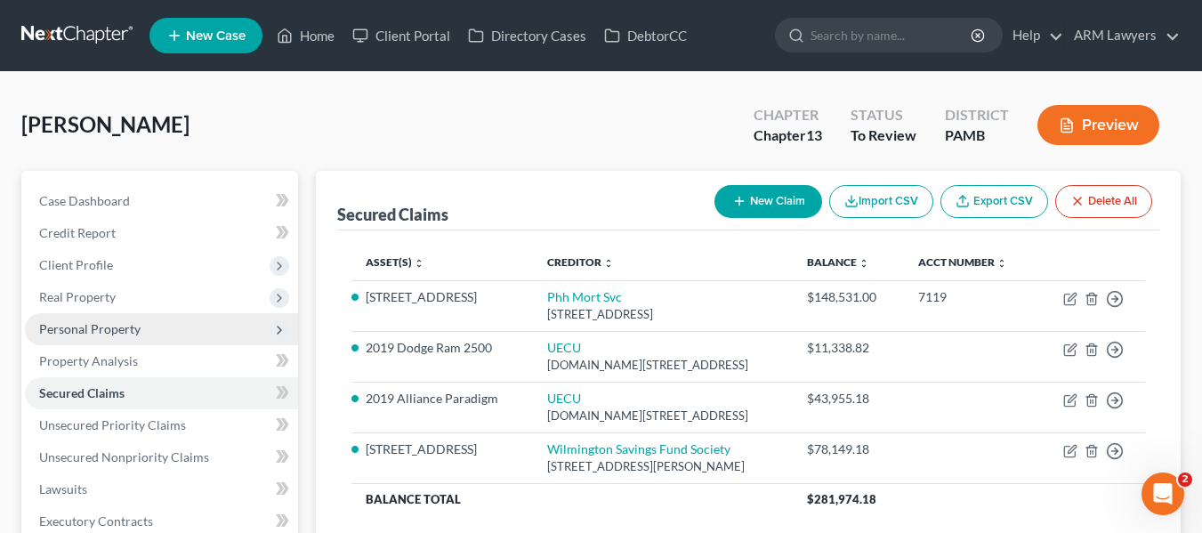
click at [122, 334] on span "Personal Property" at bounding box center [89, 328] width 101 height 15
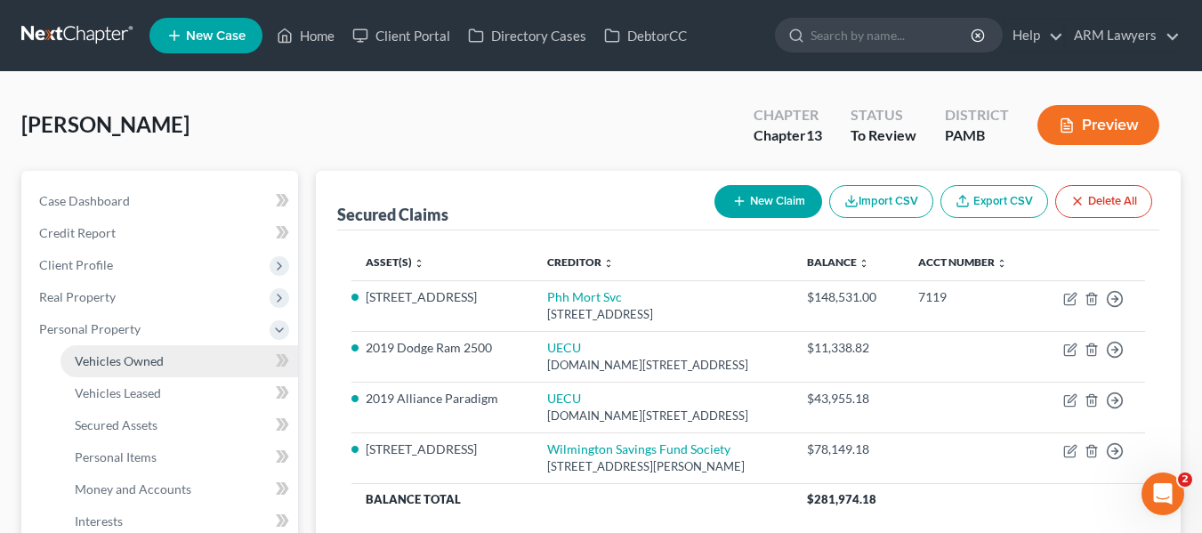
click at [153, 357] on span "Vehicles Owned" at bounding box center [119, 360] width 89 height 15
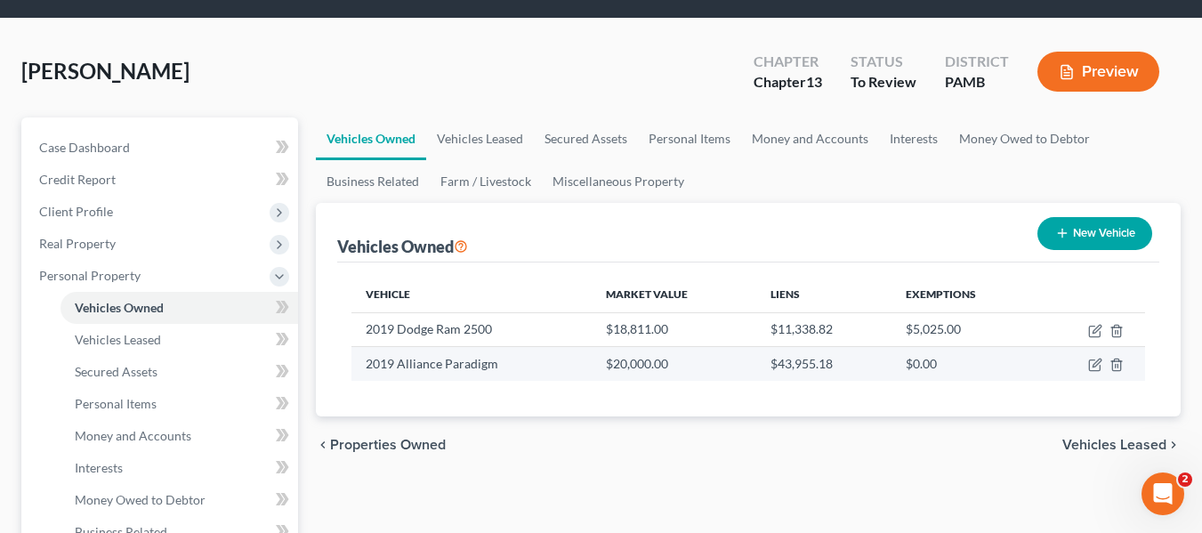
scroll to position [89, 0]
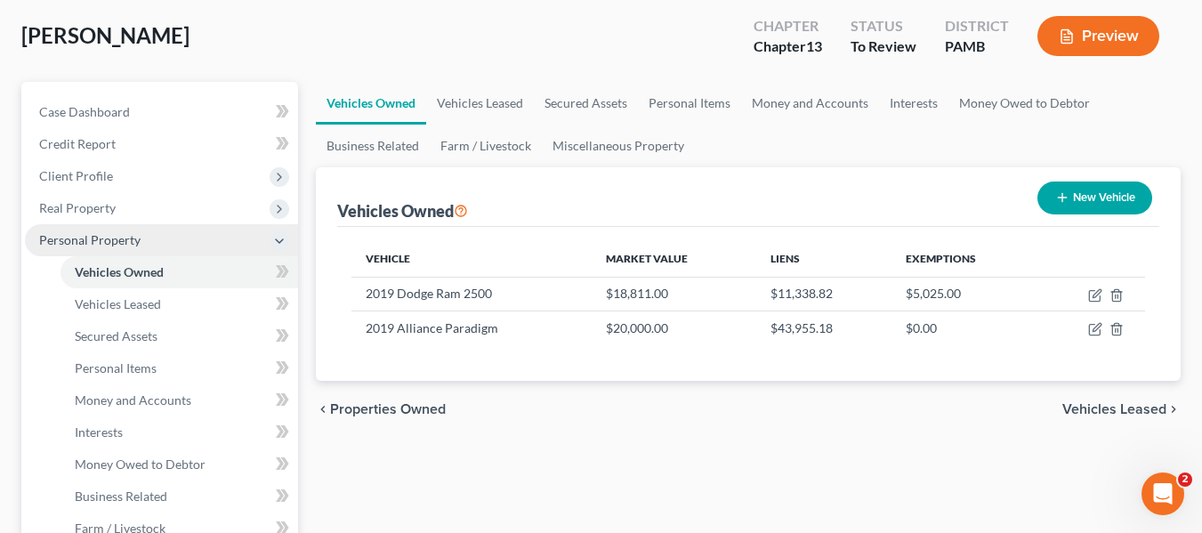
click at [280, 241] on polyline at bounding box center [279, 241] width 7 height 4
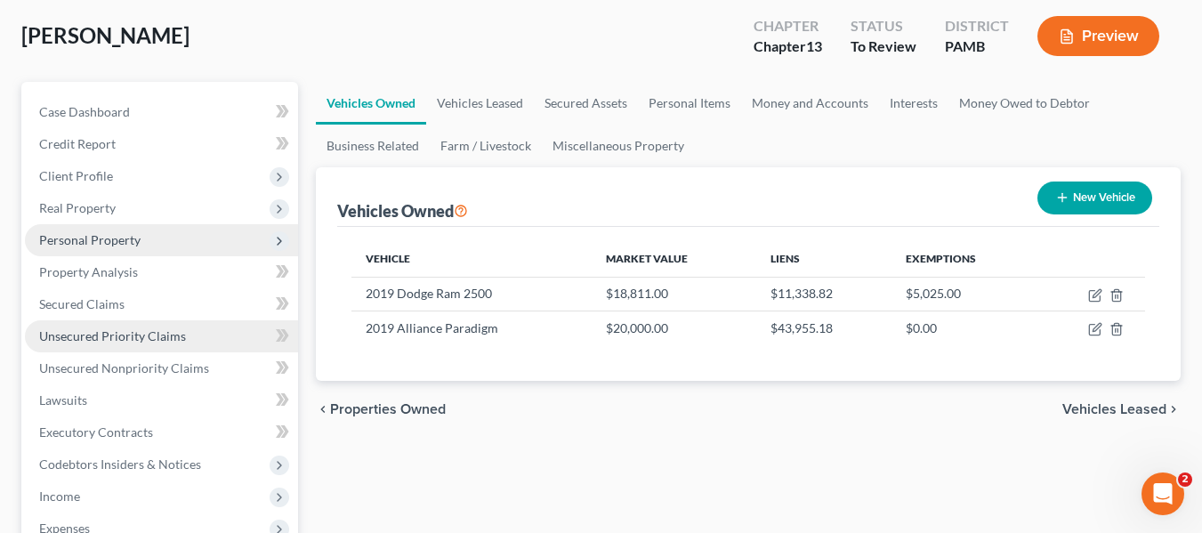
click at [84, 337] on span "Unsecured Priority Claims" at bounding box center [112, 335] width 147 height 15
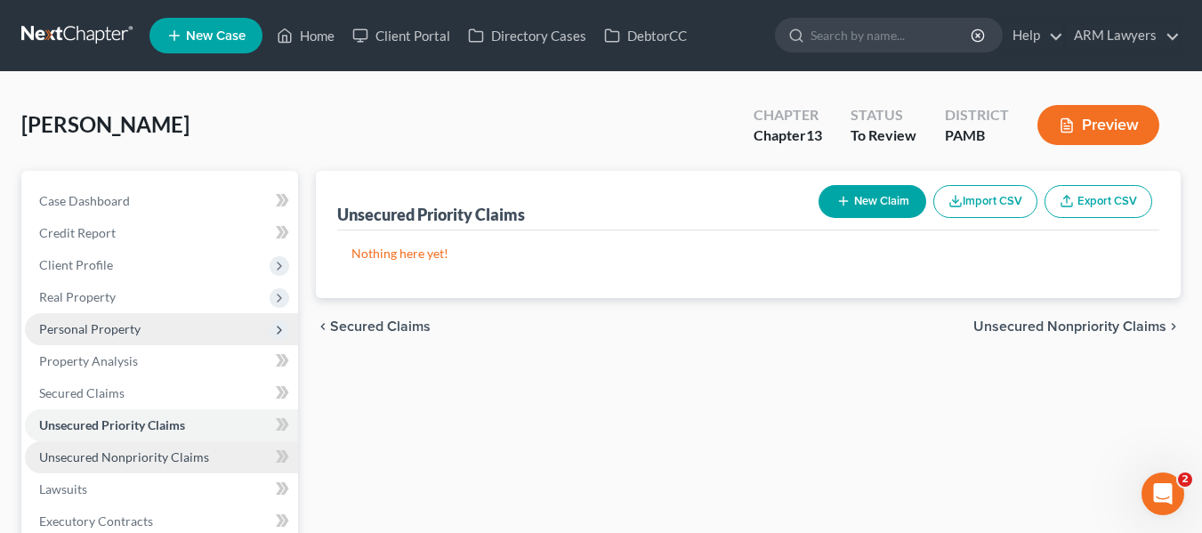
click at [162, 458] on span "Unsecured Nonpriority Claims" at bounding box center [124, 456] width 170 height 15
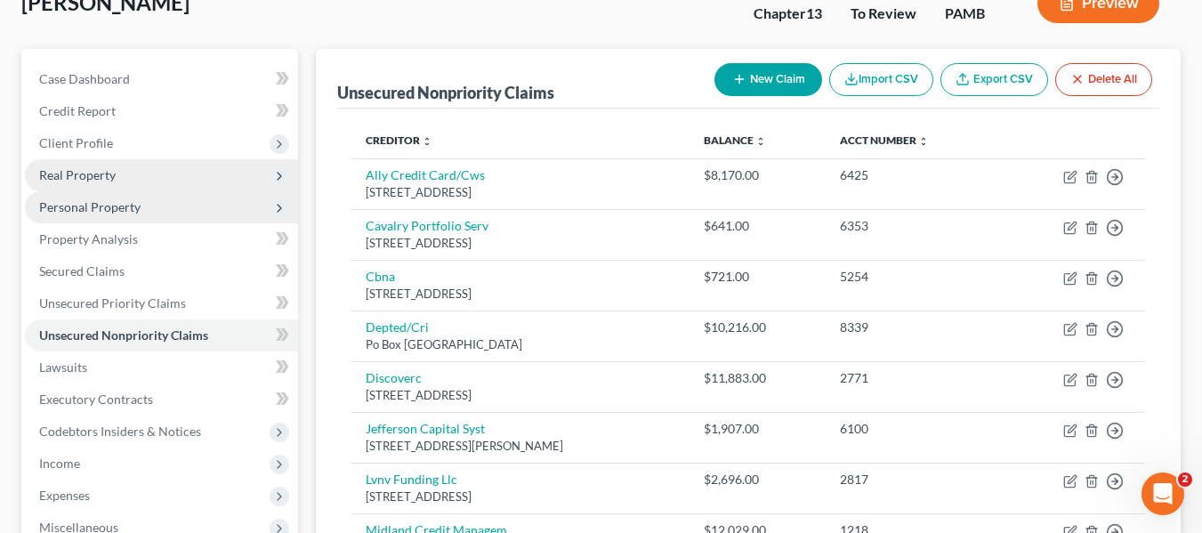
scroll to position [117, 0]
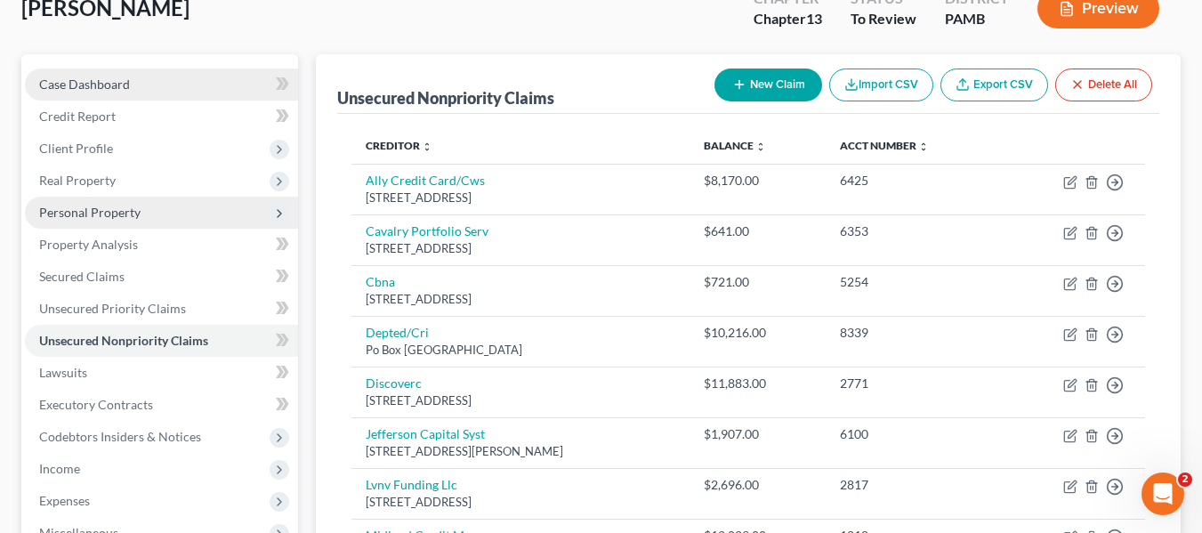
click at [129, 81] on link "Case Dashboard" at bounding box center [161, 85] width 273 height 32
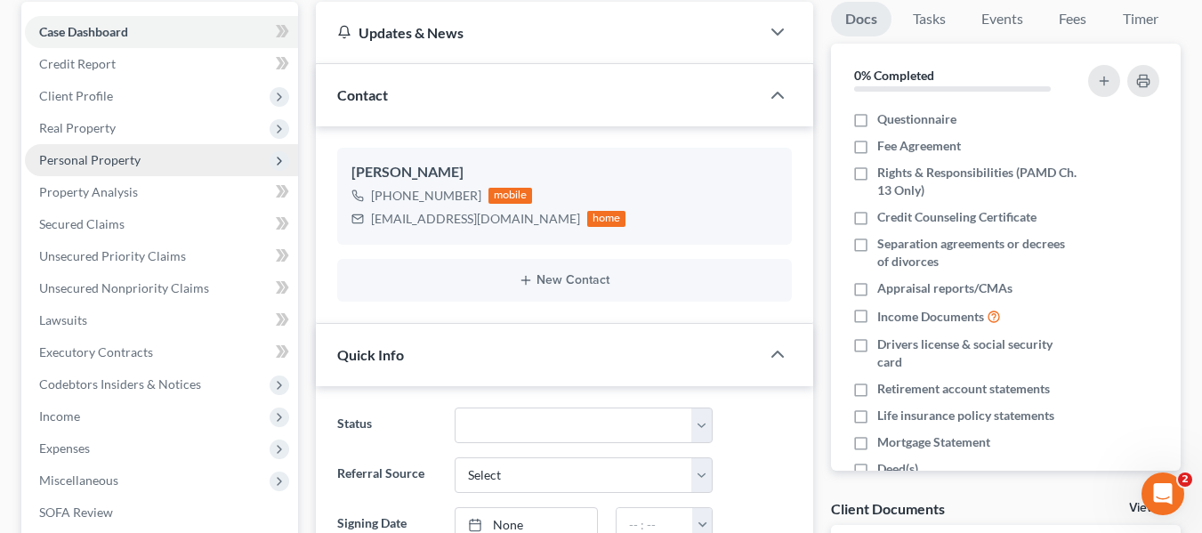
scroll to position [175, 0]
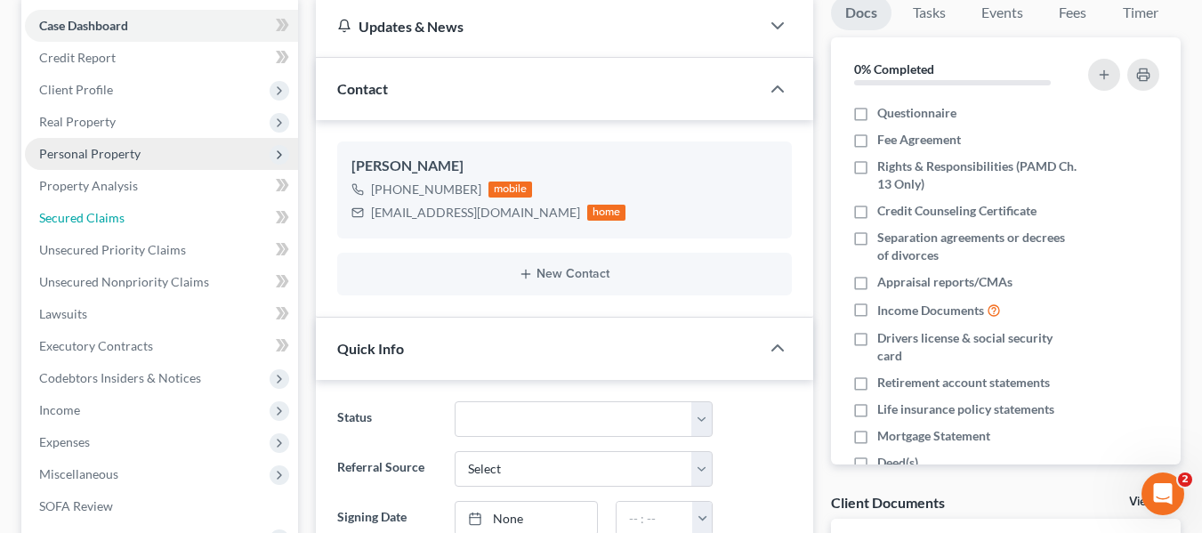
click at [77, 210] on span "Secured Claims" at bounding box center [81, 217] width 85 height 15
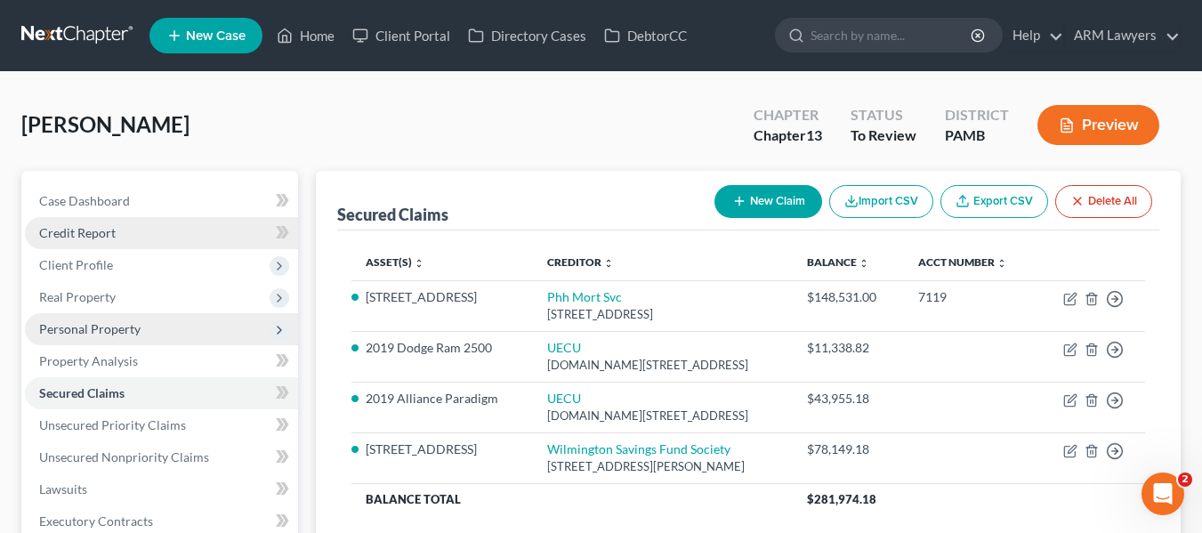
click at [73, 231] on span "Credit Report" at bounding box center [77, 232] width 77 height 15
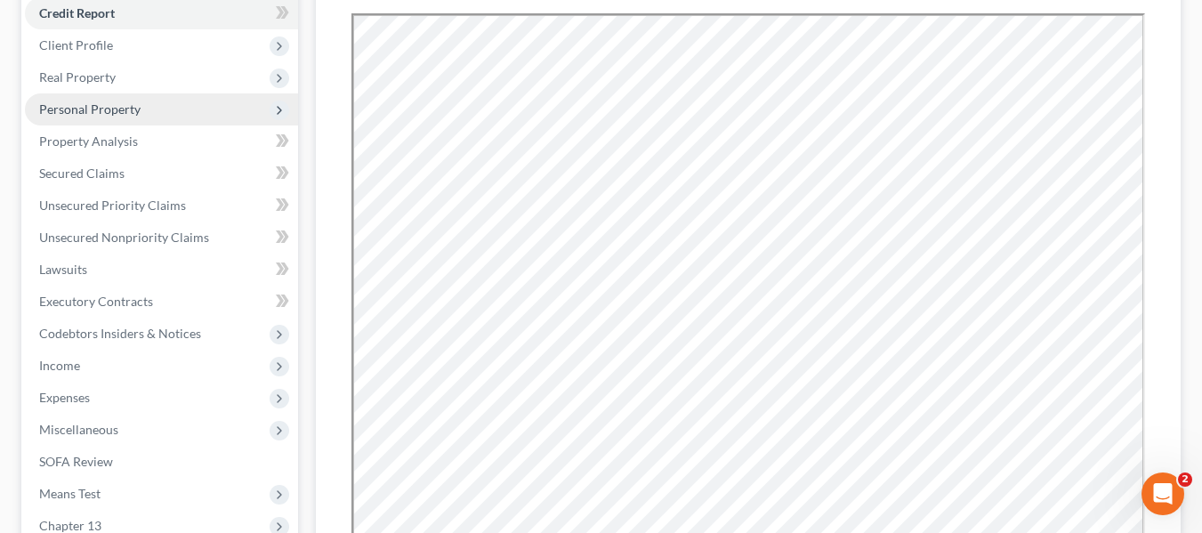
scroll to position [271, 0]
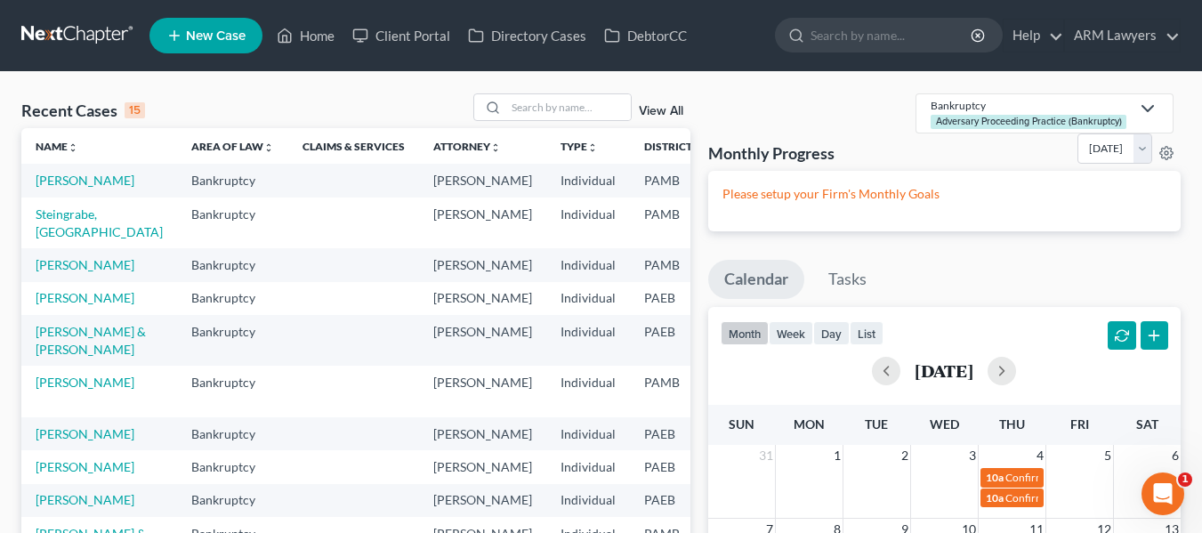
click at [656, 109] on link "View All" at bounding box center [661, 111] width 44 height 12
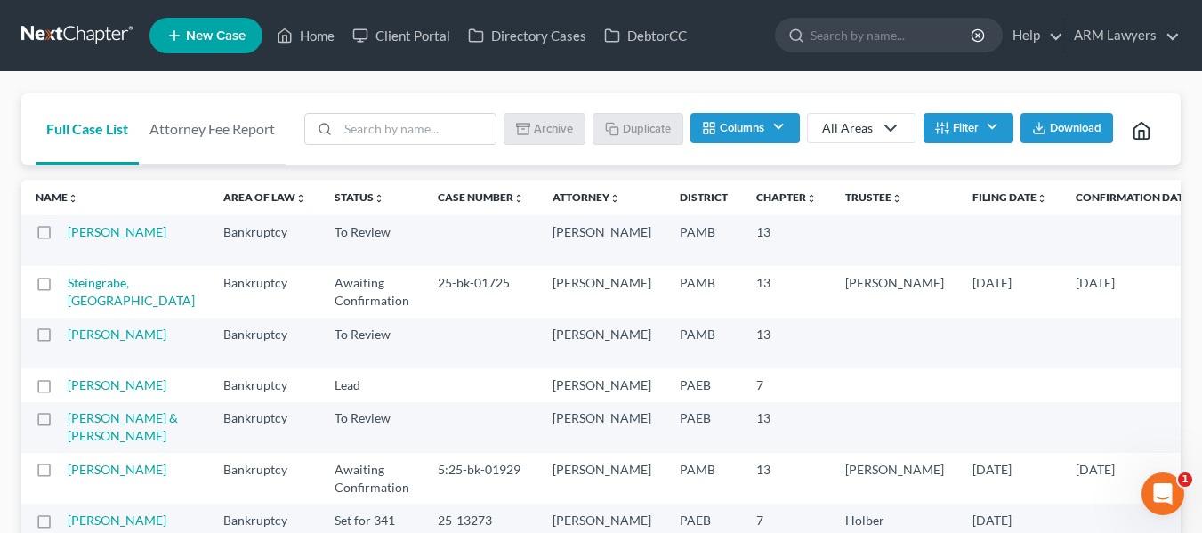
click at [971, 133] on button "Filter" at bounding box center [969, 128] width 90 height 30
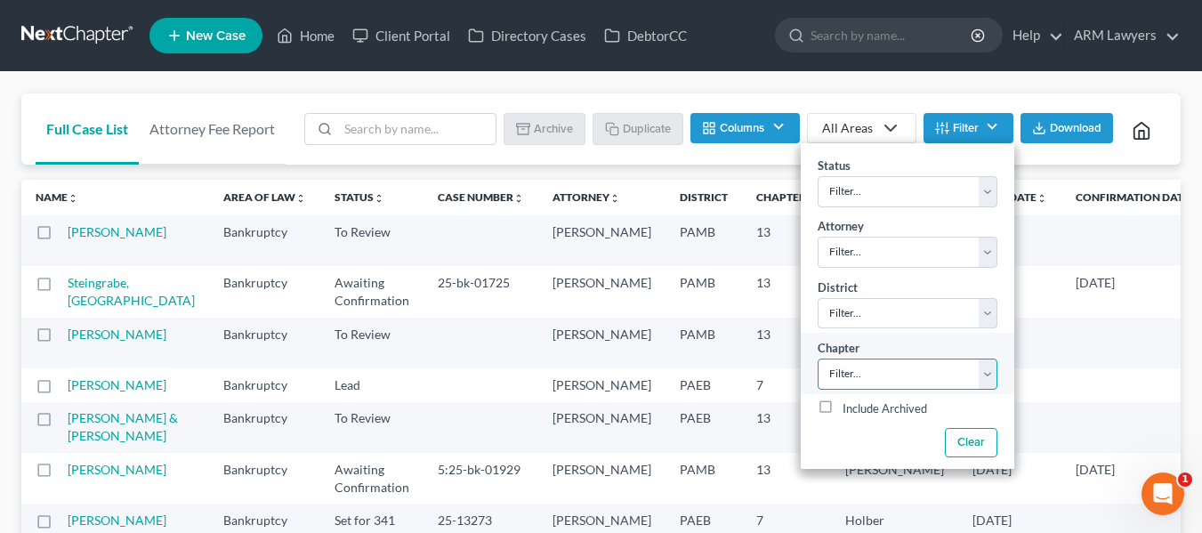
drag, startPoint x: 867, startPoint y: 369, endPoint x: 845, endPoint y: 375, distance: 22.9
drag, startPoint x: 845, startPoint y: 375, endPoint x: 833, endPoint y: 376, distance: 11.6
click at [833, 376] on select "Filter... 7 11 13" at bounding box center [908, 374] width 180 height 31
select select "2"
click at [818, 359] on select "Filter... 7 11 13" at bounding box center [908, 374] width 180 height 31
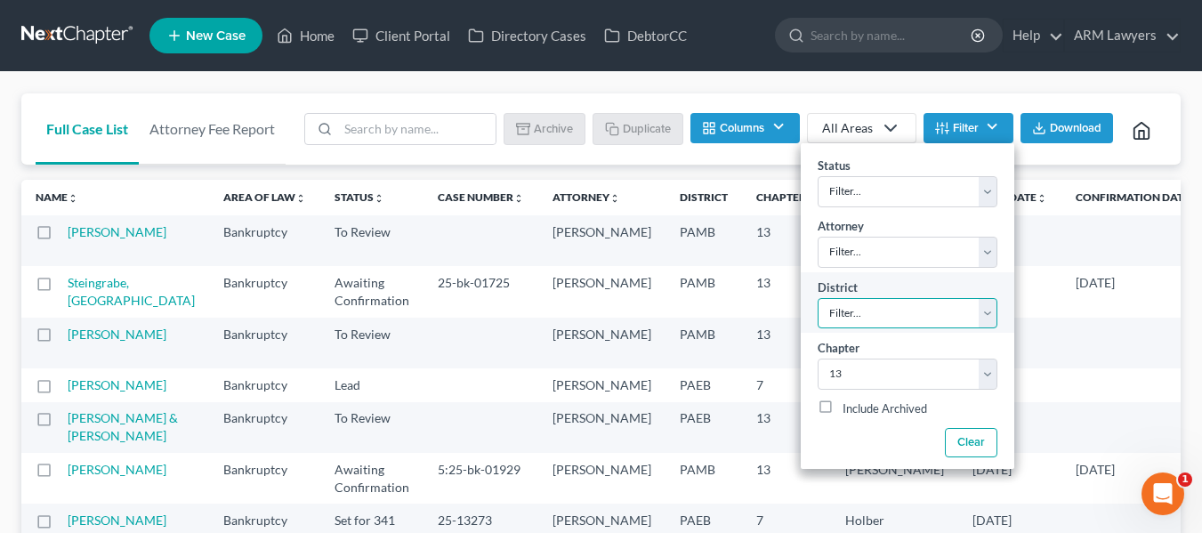
click at [850, 309] on select "Filter... Filter... Alabama - Middle Alabama - Northern Alabama - Southern Alas…" at bounding box center [908, 313] width 180 height 31
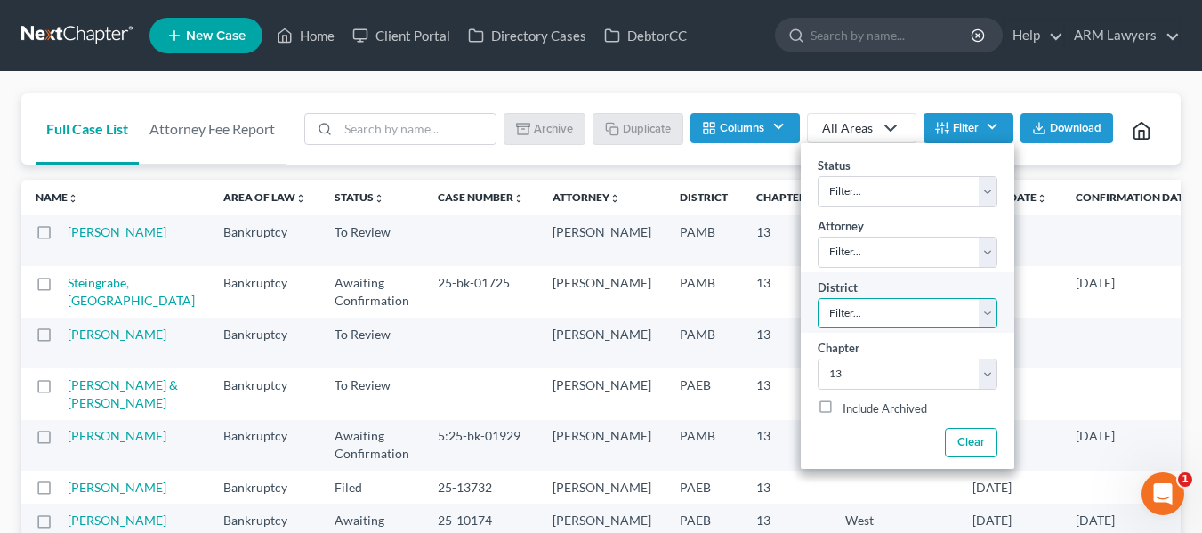
select select "68"
click at [818, 298] on select "Filter... Filter... Alabama - Middle Alabama - Northern Alabama - Southern Alas…" at bounding box center [908, 313] width 180 height 31
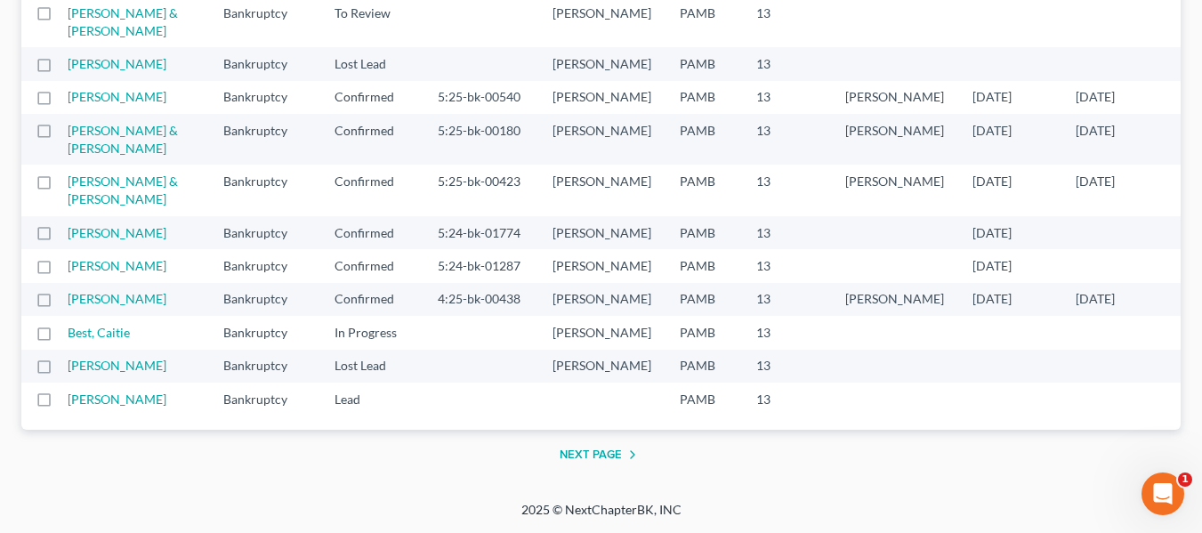
scroll to position [2446, 0]
click at [604, 465] on button "Next Page" at bounding box center [602, 454] width 84 height 21
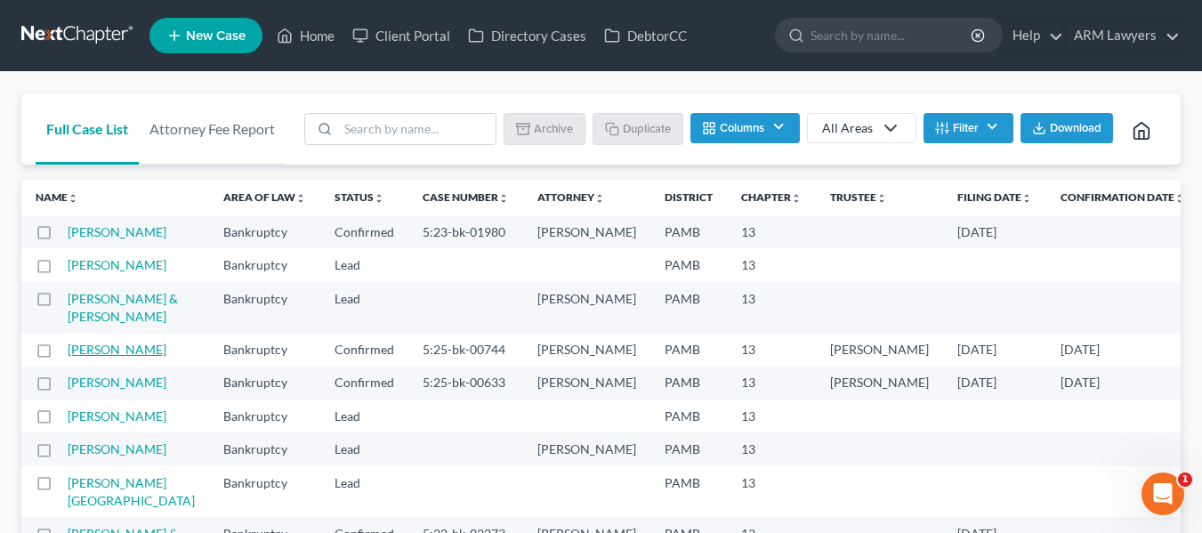
drag, startPoint x: 93, startPoint y: 428, endPoint x: 73, endPoint y: 415, distance: 23.7
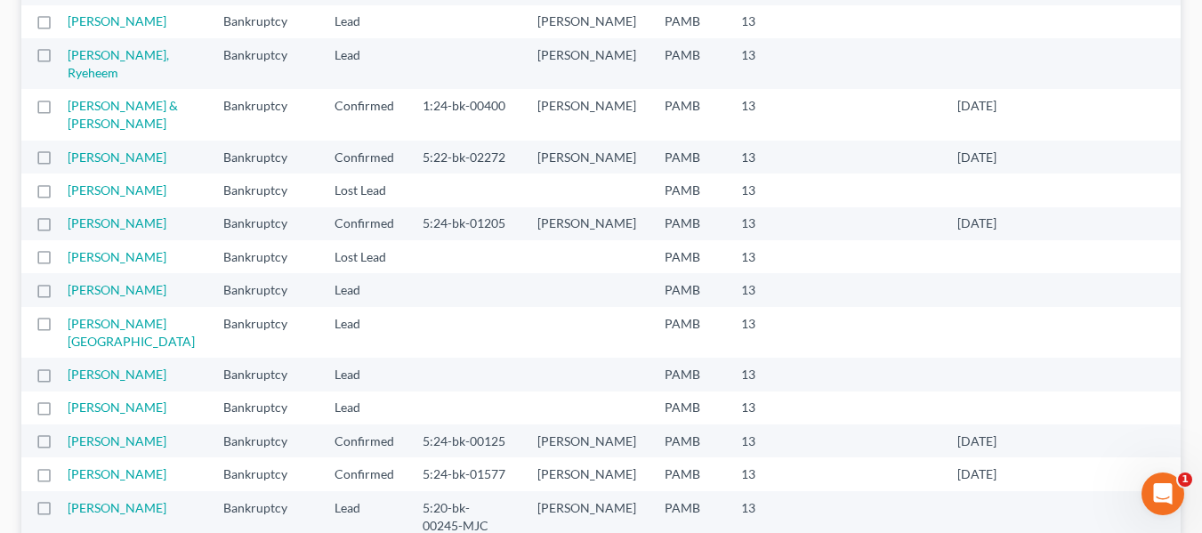
scroll to position [1421, 0]
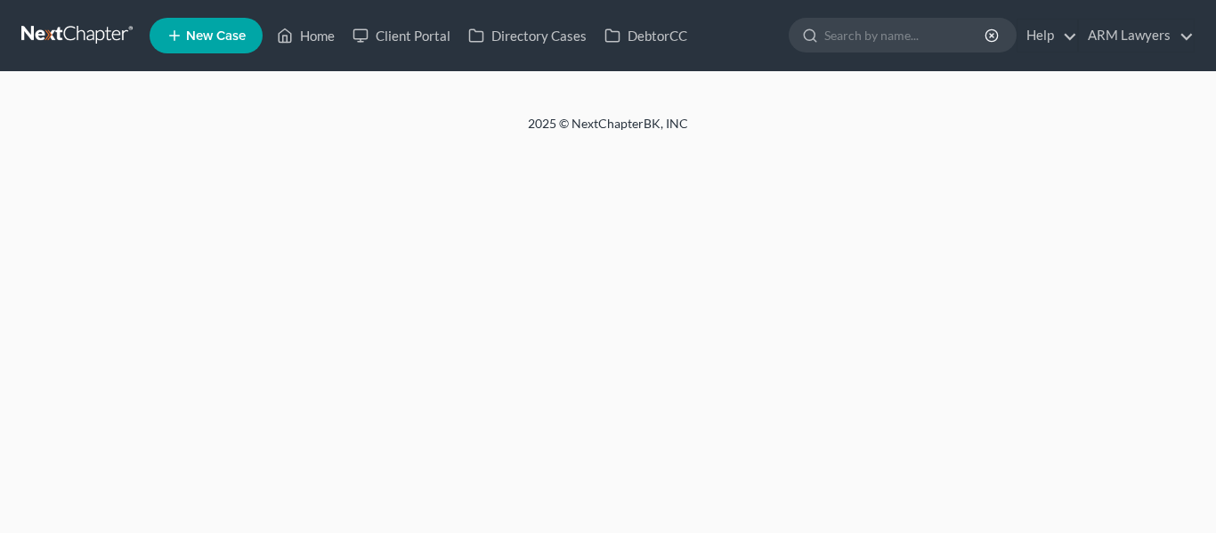
select select "6"
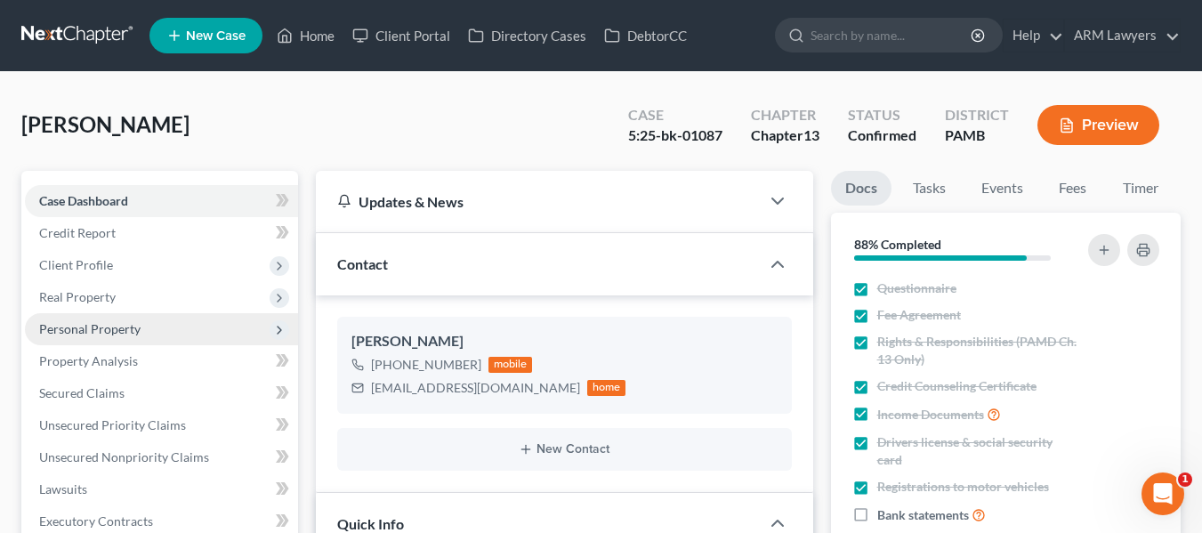
click at [93, 323] on span "Personal Property" at bounding box center [89, 328] width 101 height 15
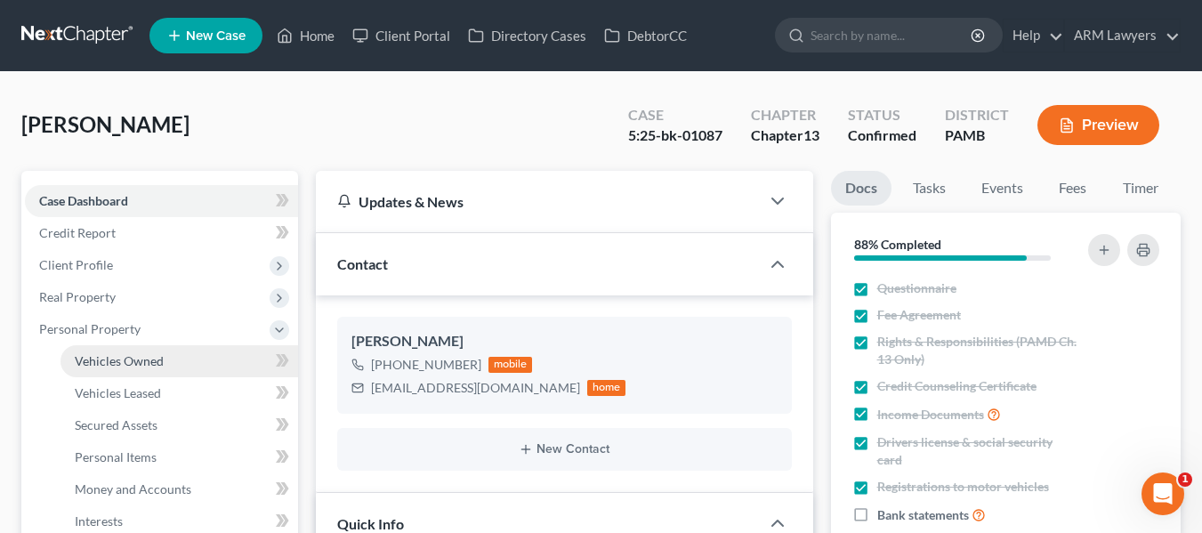
click at [103, 361] on span "Vehicles Owned" at bounding box center [119, 360] width 89 height 15
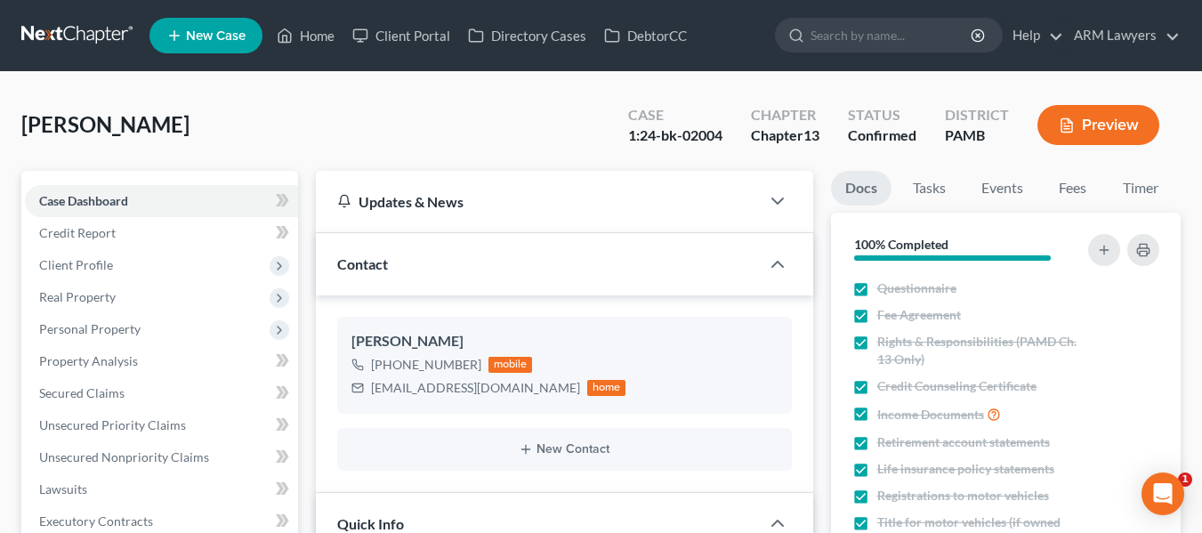
select select "3"
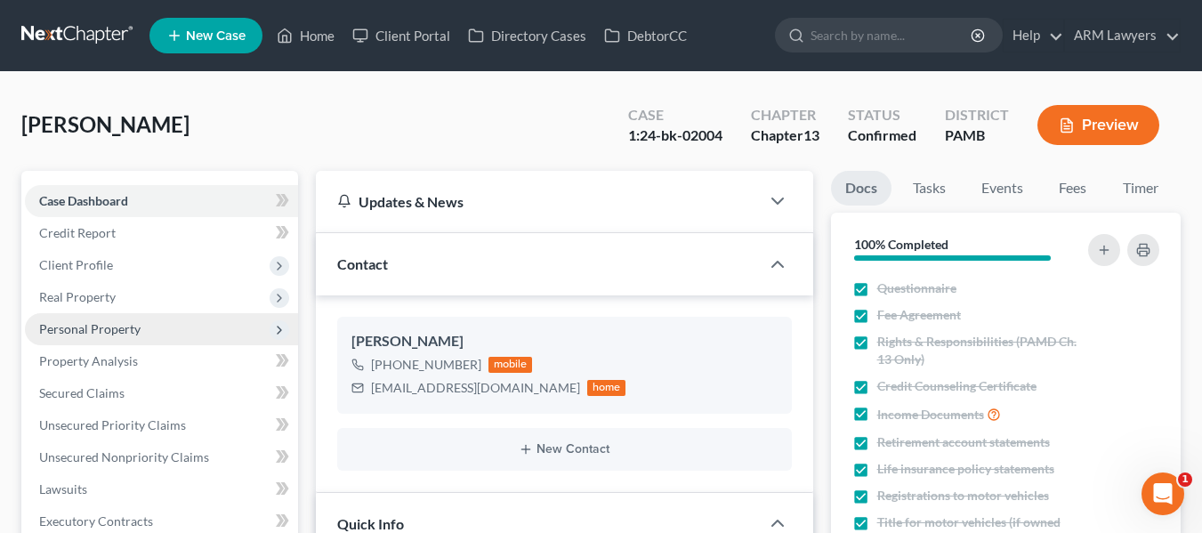
click at [143, 317] on span "Personal Property" at bounding box center [161, 329] width 273 height 32
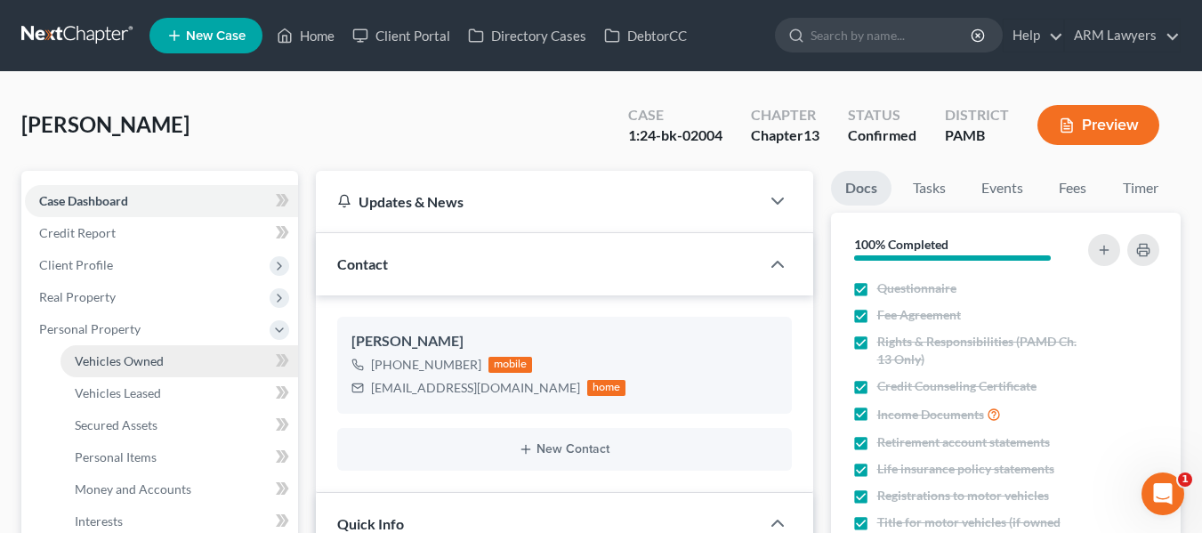
click at [147, 366] on span "Vehicles Owned" at bounding box center [119, 360] width 89 height 15
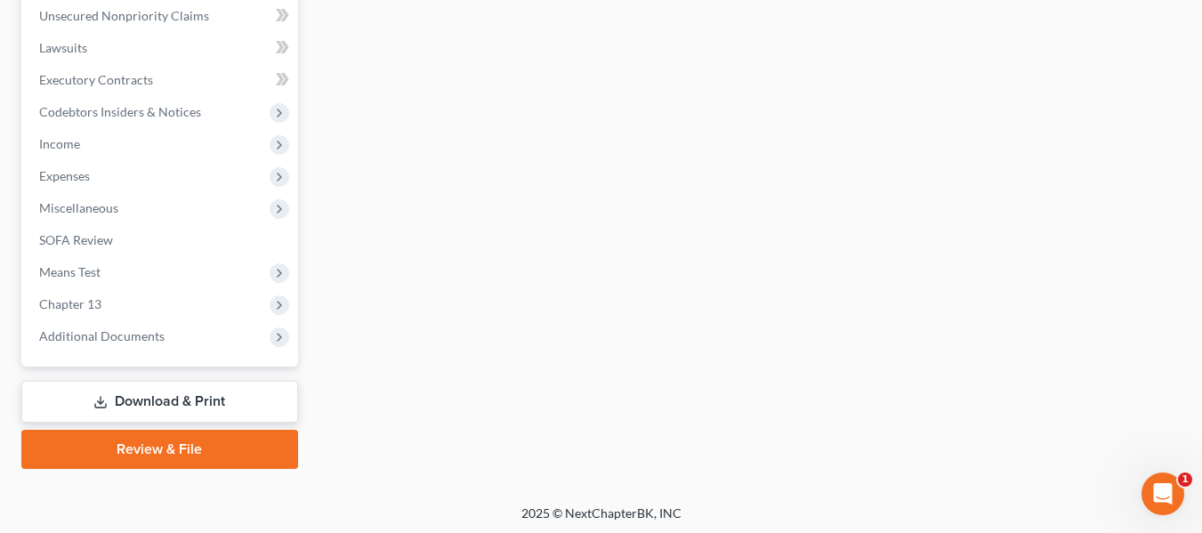
scroll to position [765, 0]
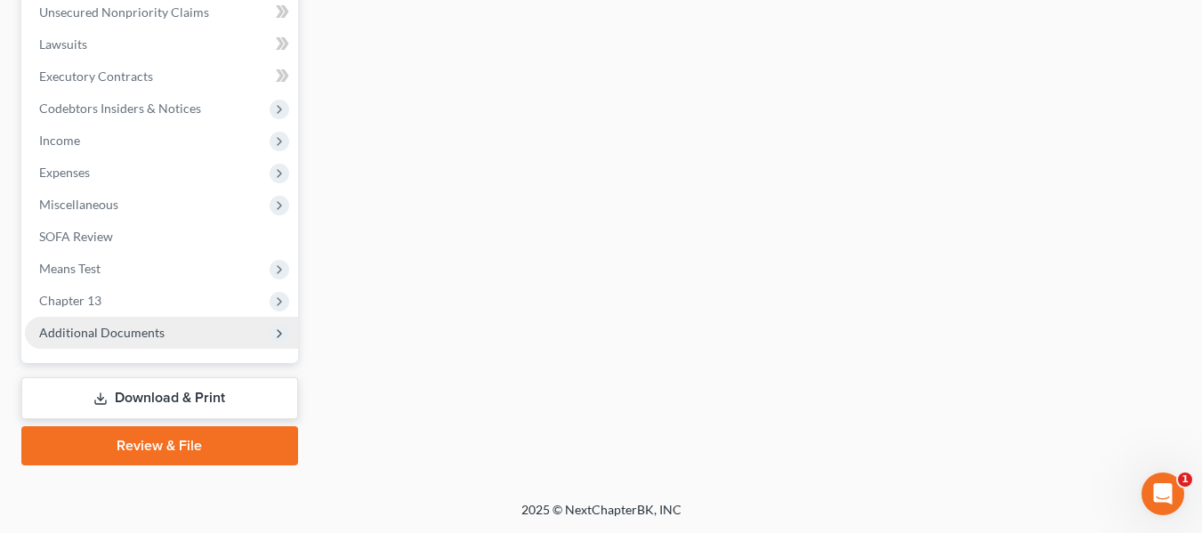
click at [128, 334] on span "Additional Documents" at bounding box center [101, 332] width 125 height 15
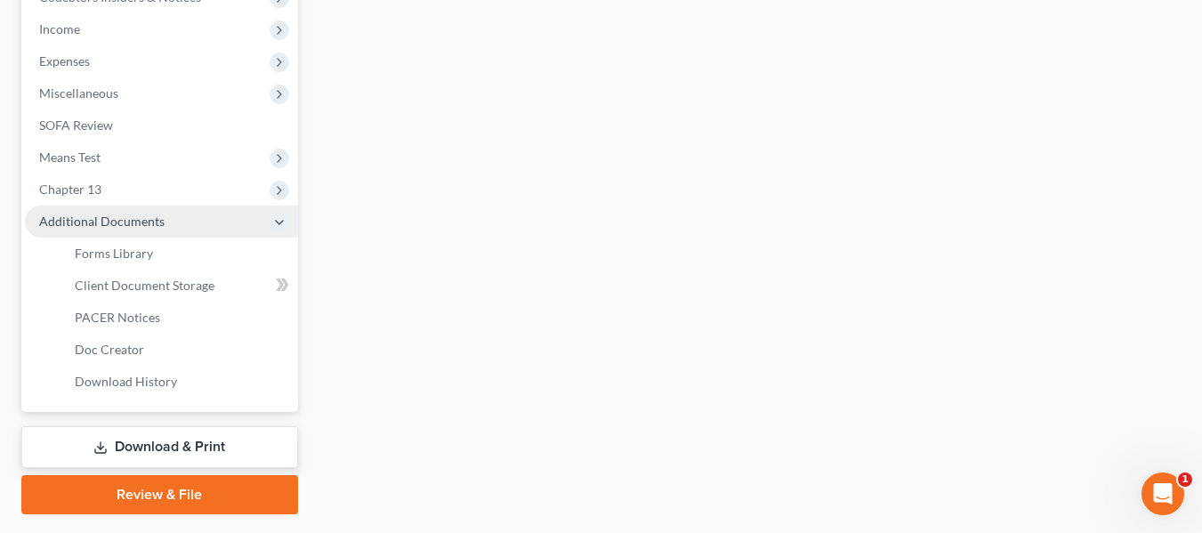
scroll to position [445, 0]
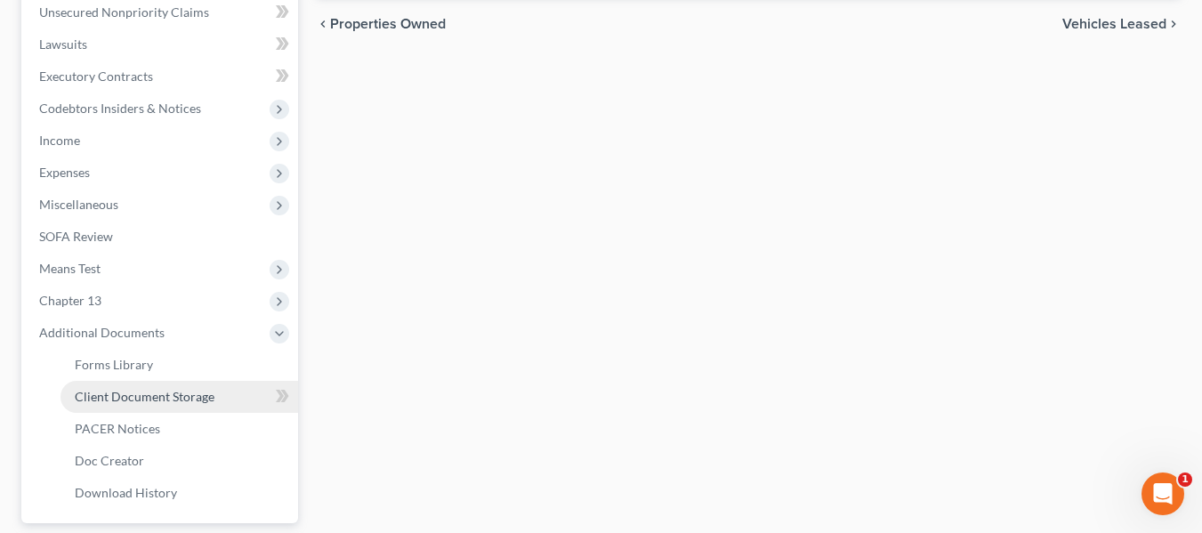
click at [131, 387] on link "Client Document Storage" at bounding box center [180, 397] width 238 height 32
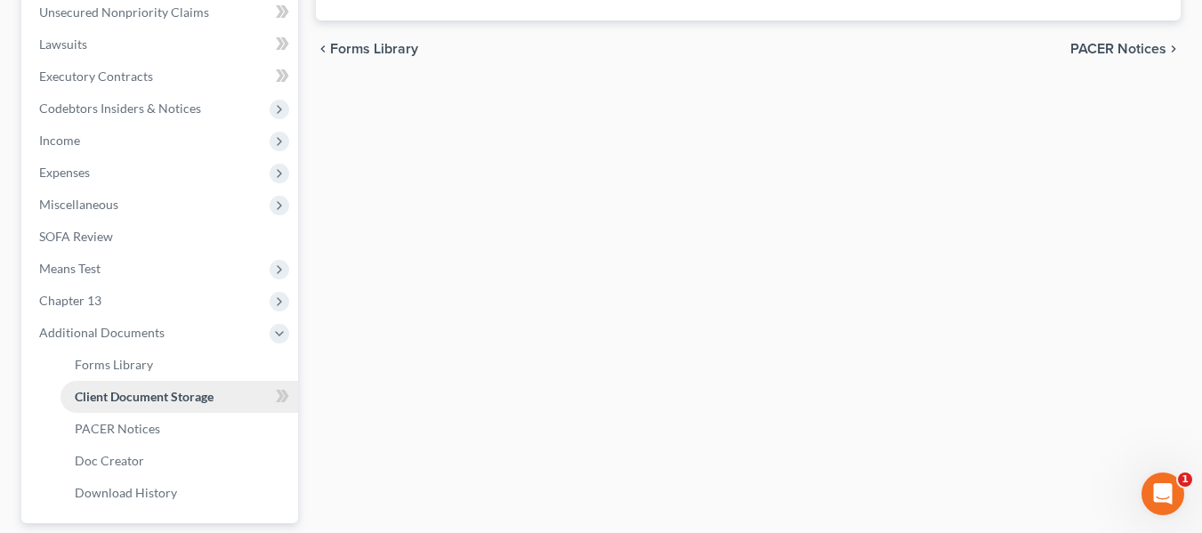
select select "7"
select select "0"
select select "9"
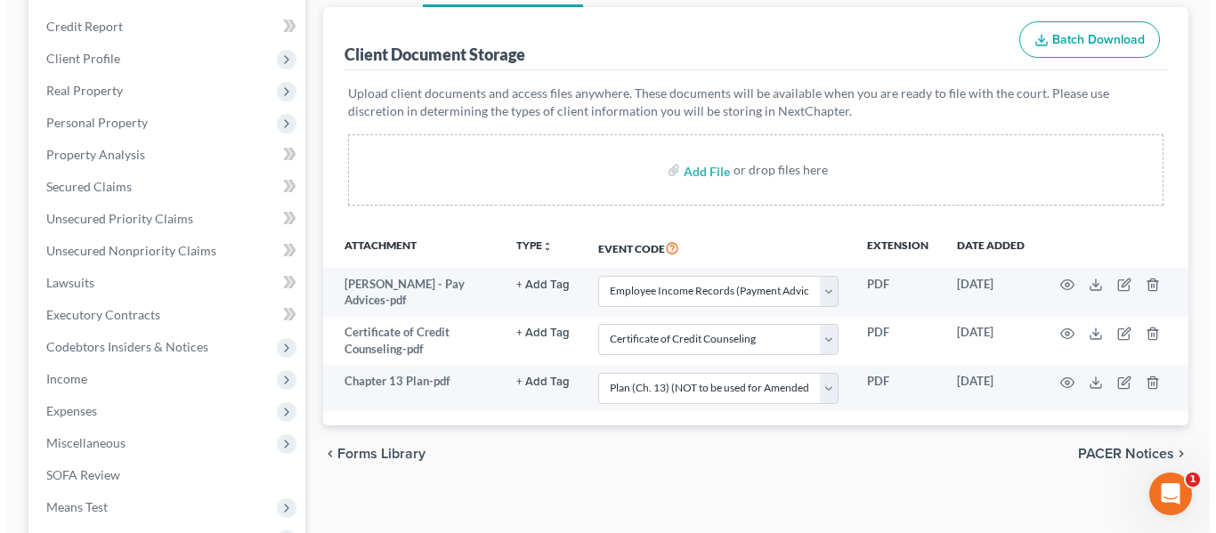
scroll to position [211, 0]
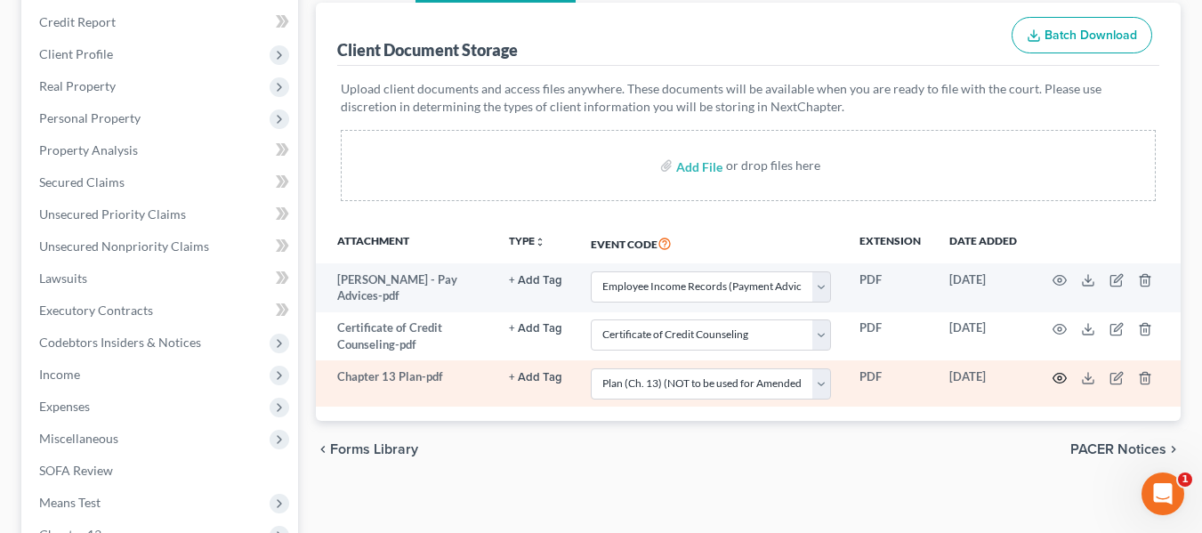
click at [1055, 373] on icon "button" at bounding box center [1060, 378] width 13 height 10
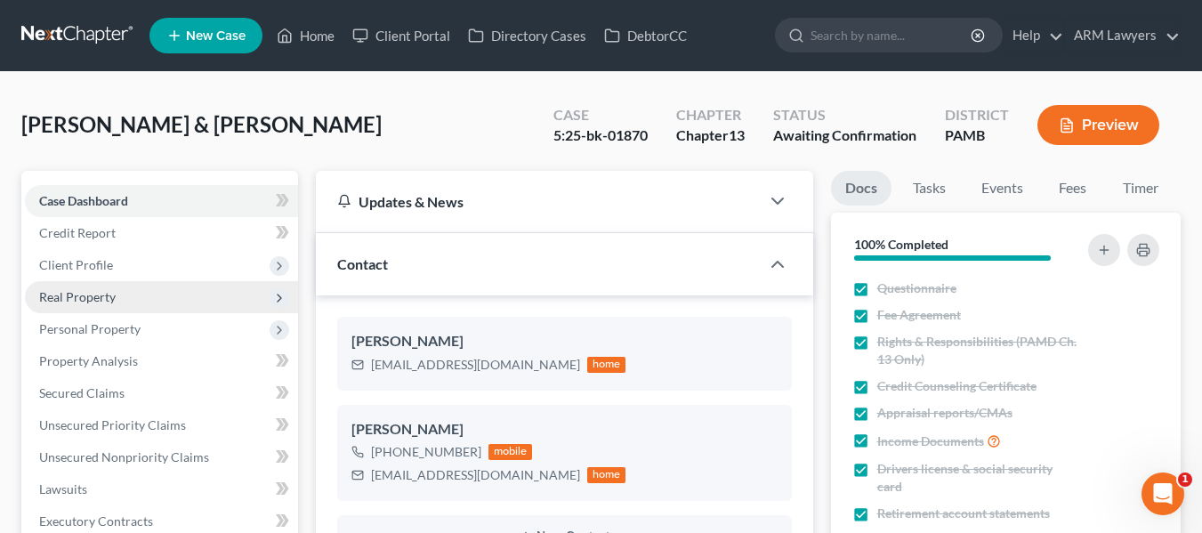
scroll to position [209, 0]
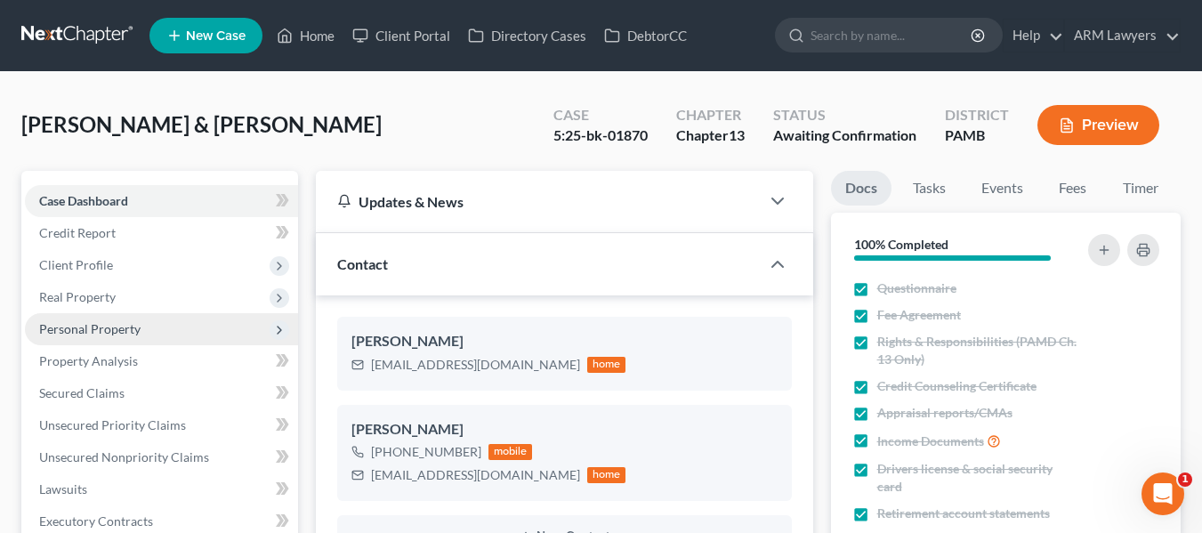
click at [86, 329] on span "Personal Property" at bounding box center [89, 328] width 101 height 15
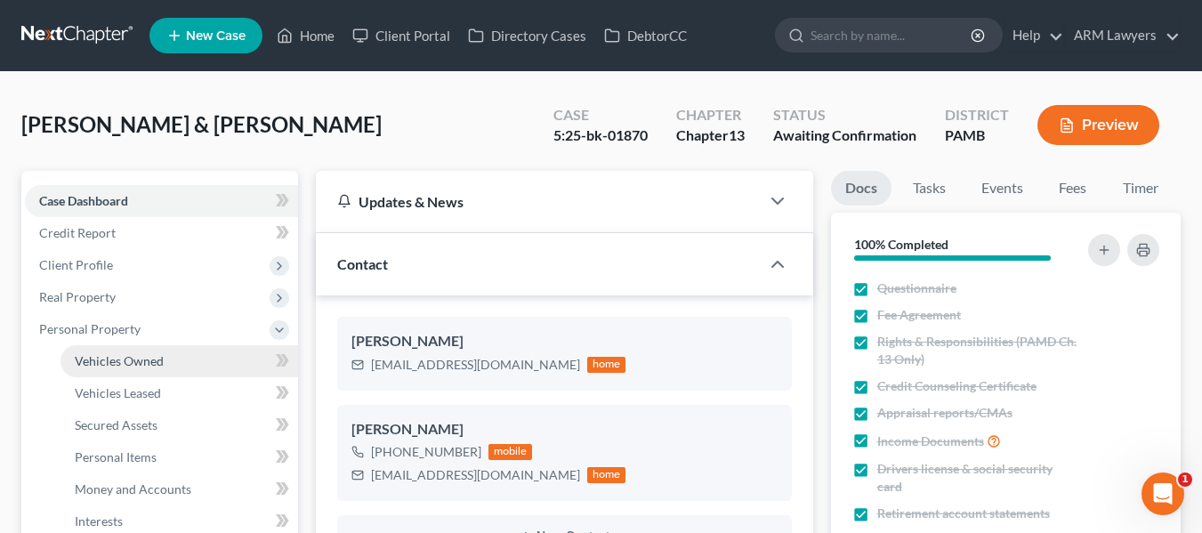
click at [134, 369] on link "Vehicles Owned" at bounding box center [180, 361] width 238 height 32
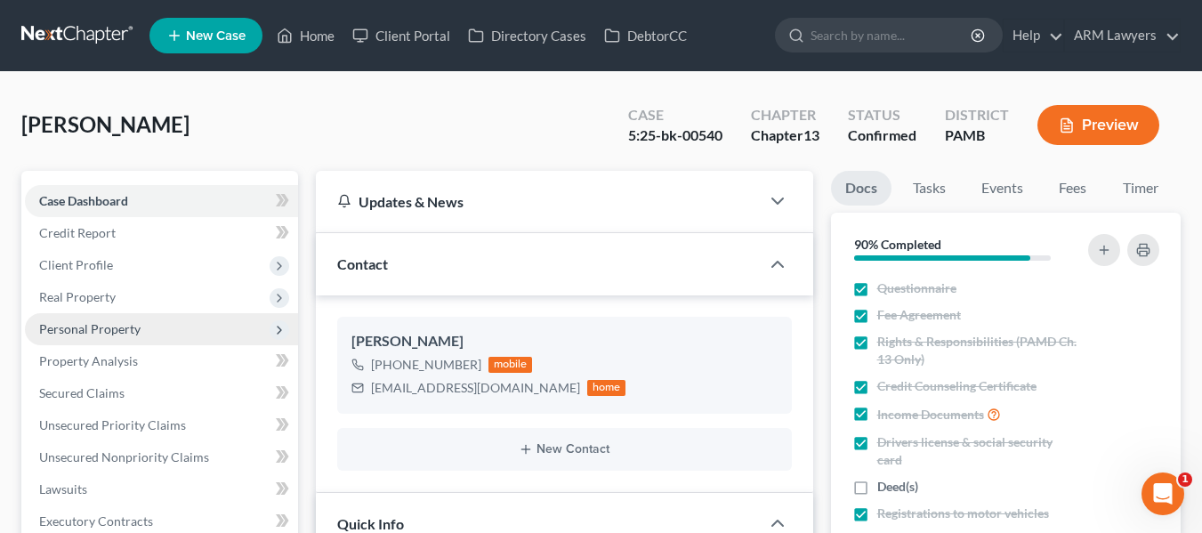
scroll to position [245, 0]
click at [159, 324] on span "Personal Property" at bounding box center [161, 329] width 273 height 32
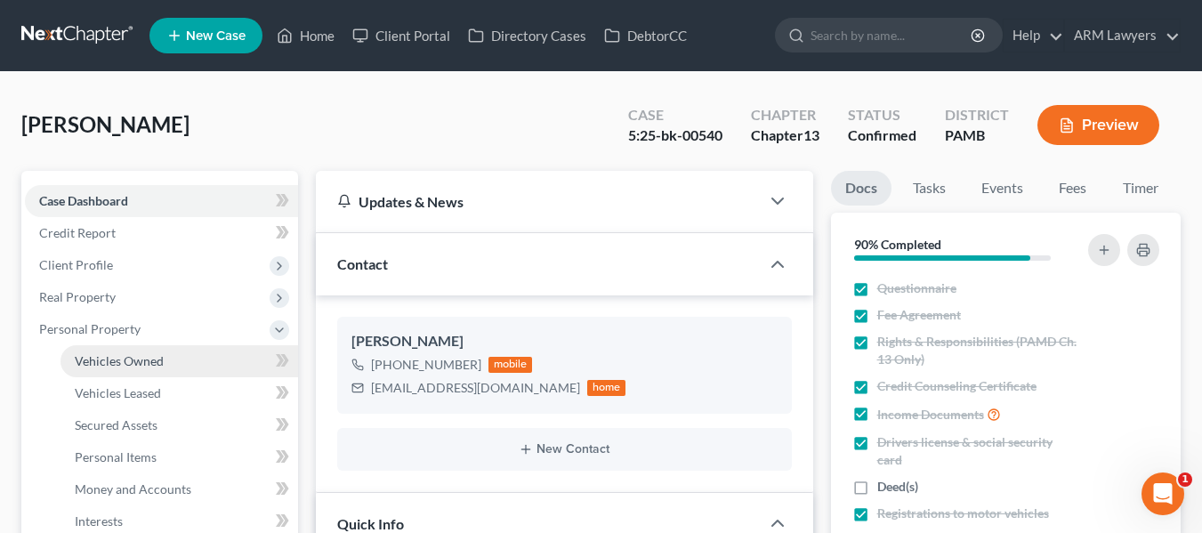
click at [140, 363] on span "Vehicles Owned" at bounding box center [119, 360] width 89 height 15
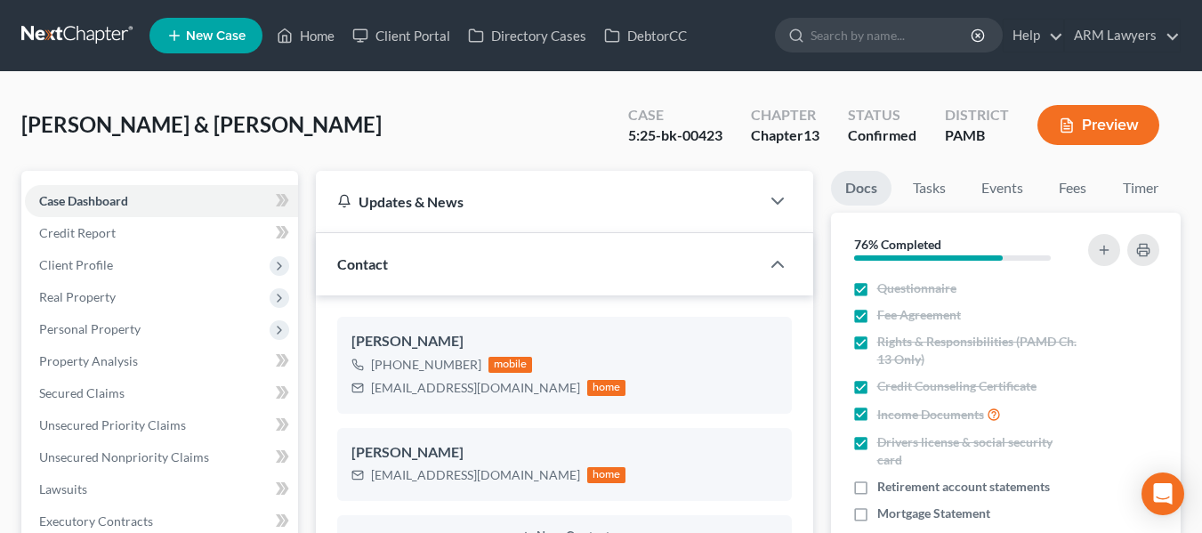
select select "3"
click at [92, 291] on span "Real Property" at bounding box center [77, 296] width 77 height 15
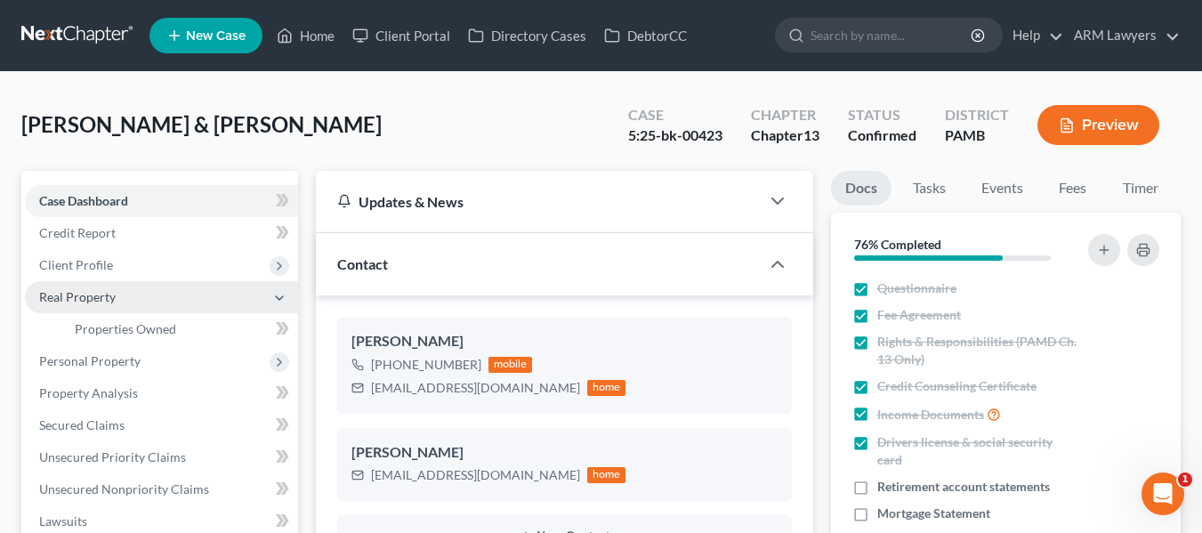
scroll to position [0, 0]
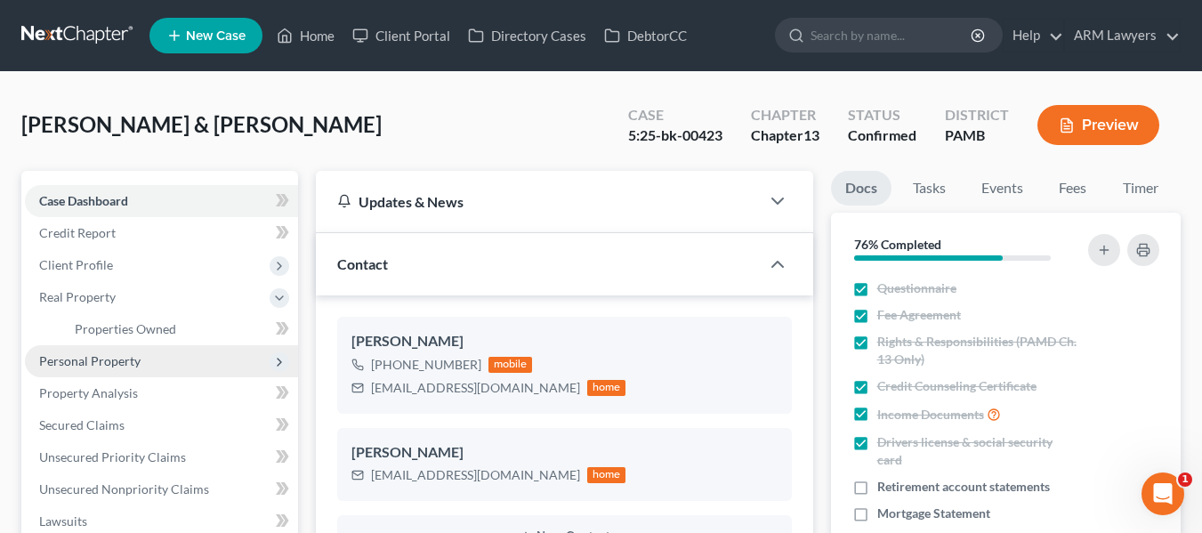
click at [127, 364] on span "Personal Property" at bounding box center [89, 360] width 101 height 15
click at [133, 363] on span "Vehicles Owned" at bounding box center [119, 360] width 89 height 15
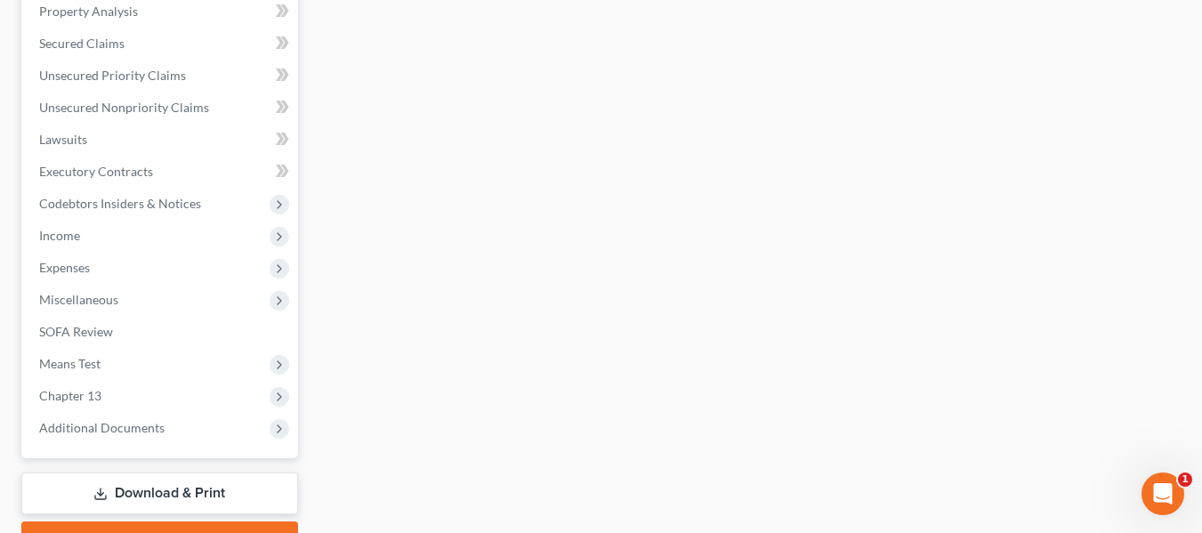
scroll to position [671, 0]
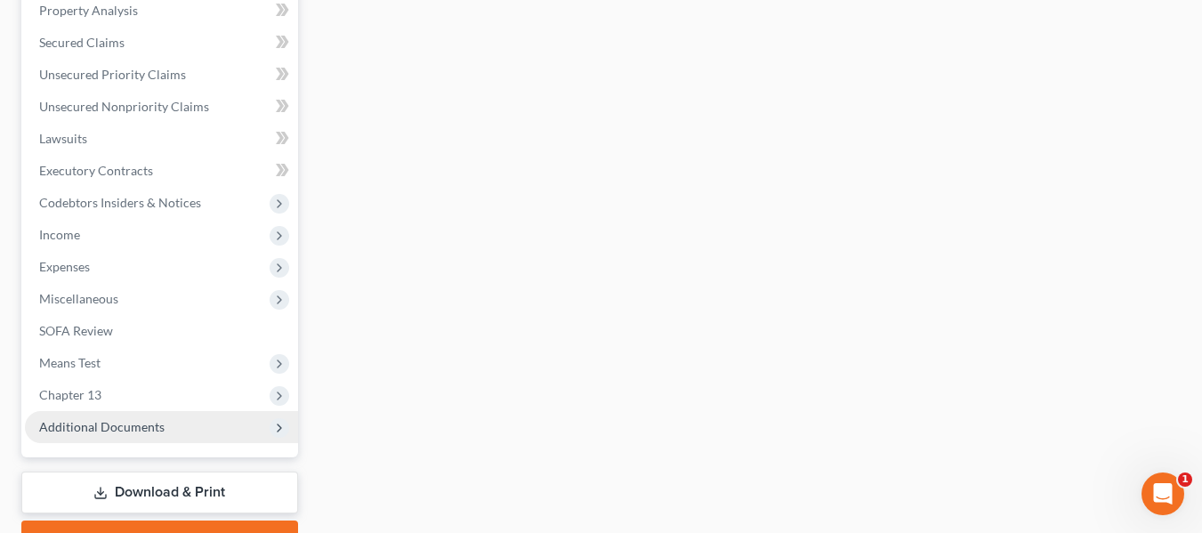
click at [123, 429] on span "Additional Documents" at bounding box center [101, 426] width 125 height 15
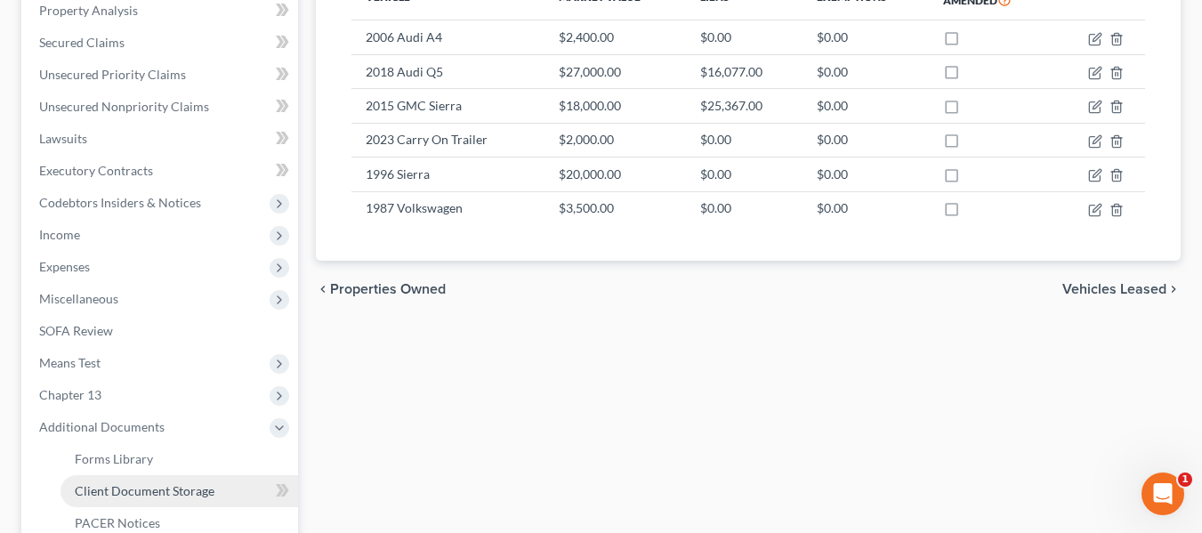
click at [109, 501] on link "Client Document Storage" at bounding box center [180, 491] width 238 height 32
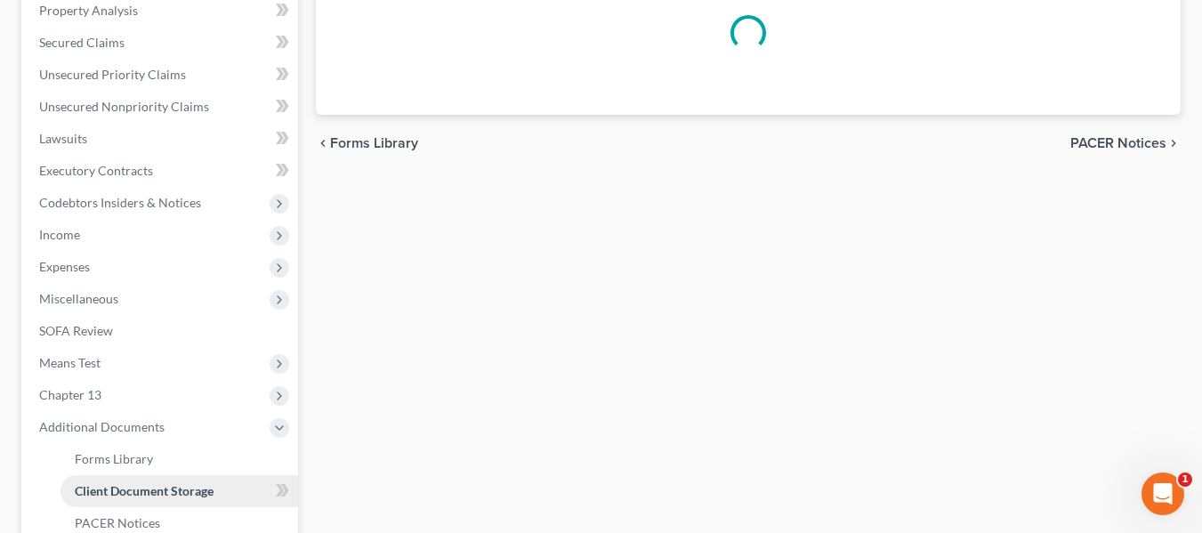
scroll to position [109, 0]
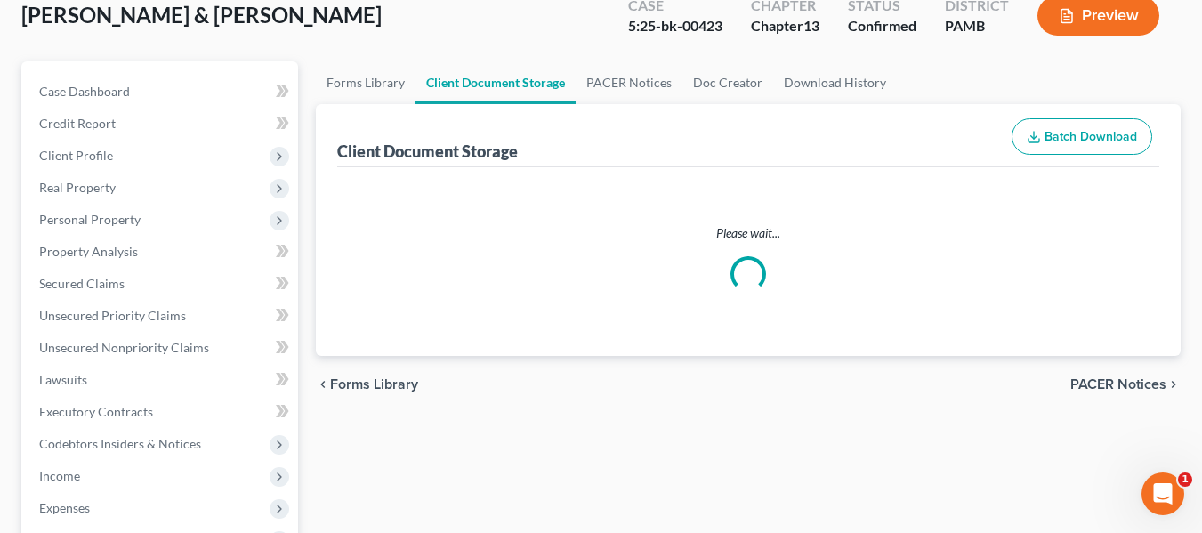
select select "0"
select select "7"
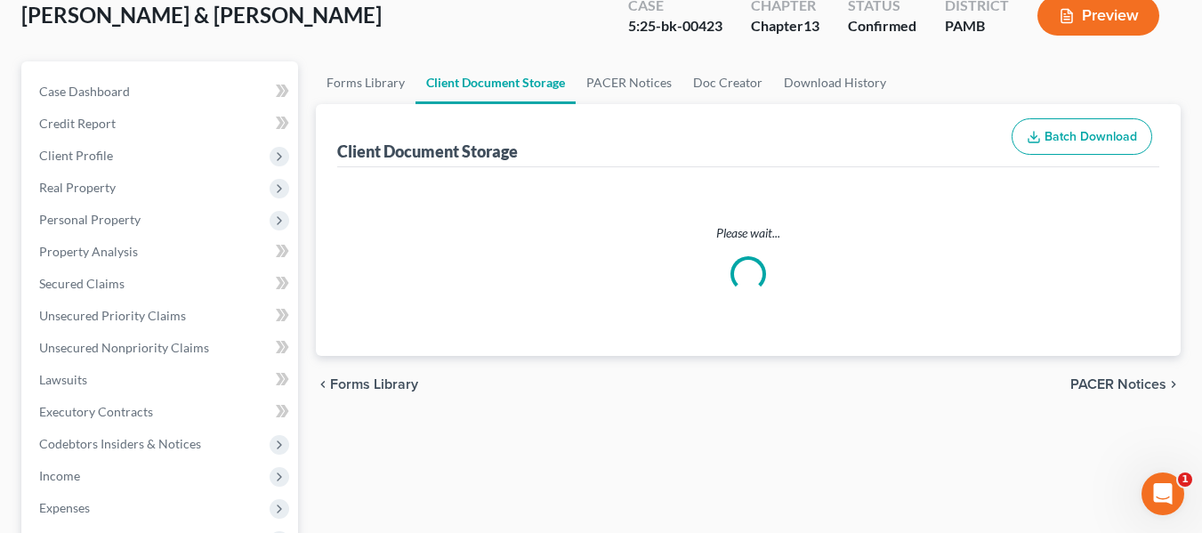
select select "9"
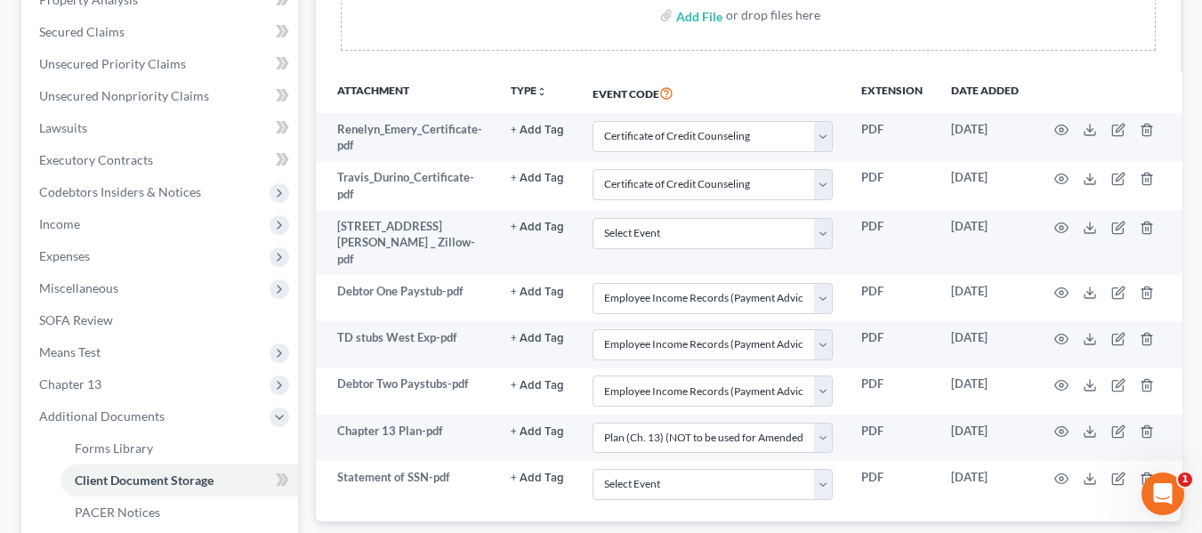
scroll to position [373, 0]
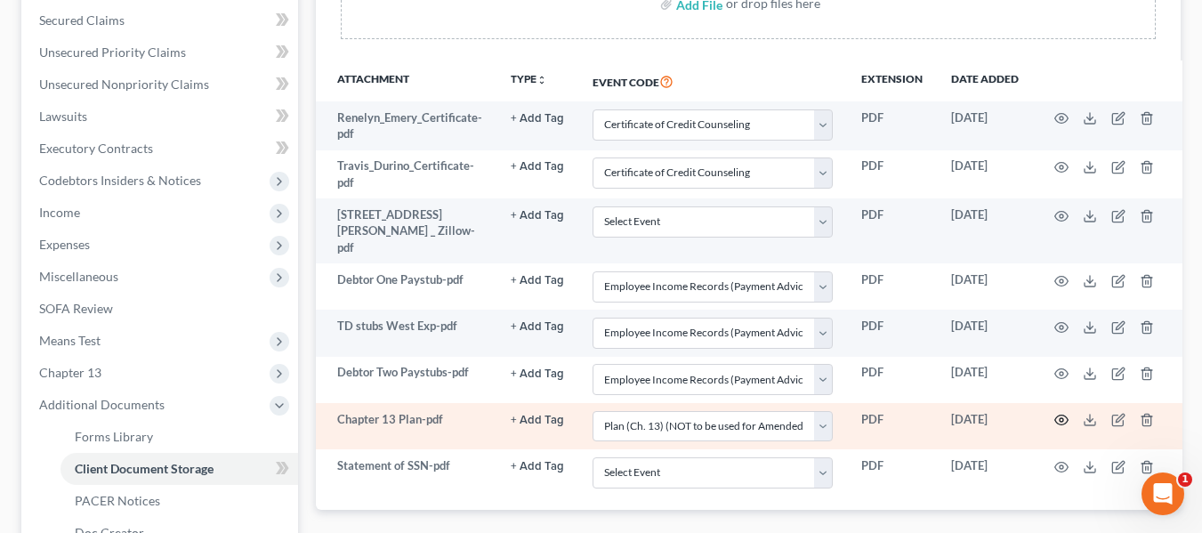
click at [1055, 421] on icon "button" at bounding box center [1061, 421] width 13 height 10
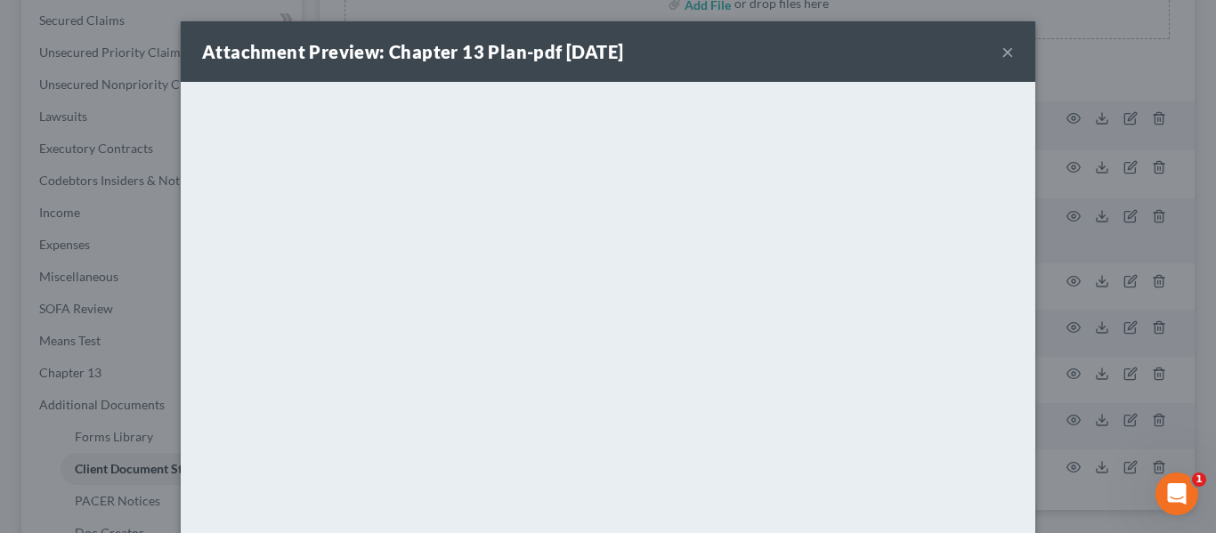
click at [1001, 51] on button "×" at bounding box center [1007, 51] width 12 height 21
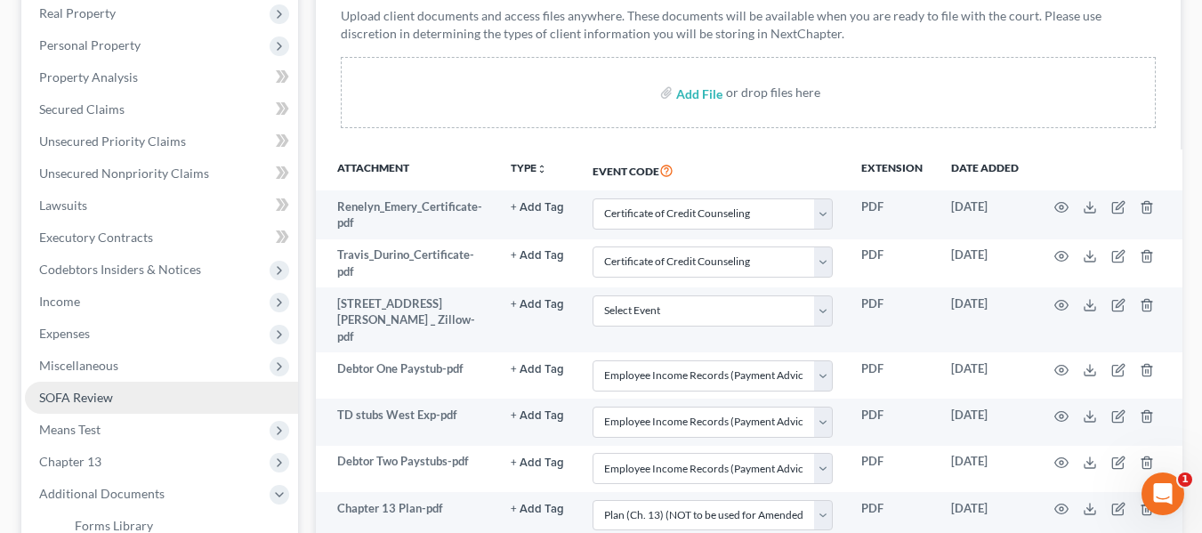
scroll to position [282, 0]
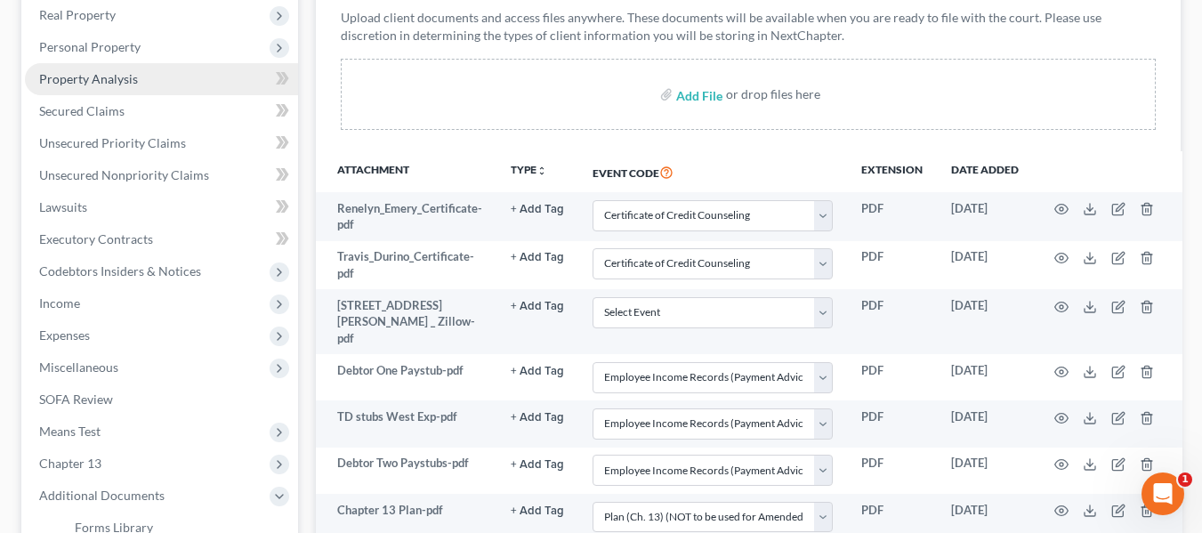
click at [107, 71] on span "Property Analysis" at bounding box center [88, 78] width 99 height 15
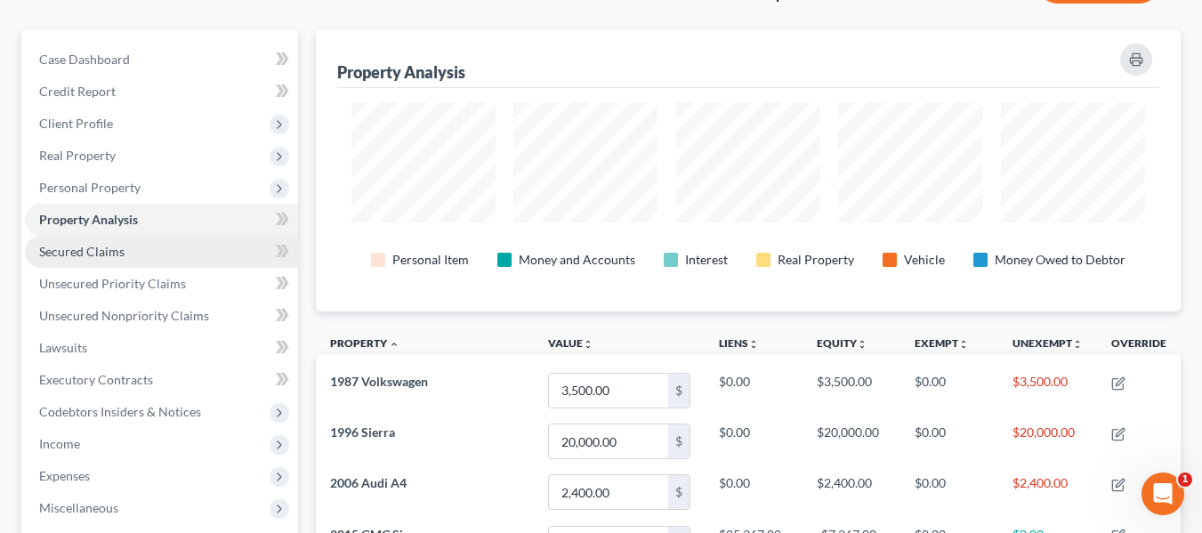
click at [71, 253] on span "Secured Claims" at bounding box center [81, 251] width 85 height 15
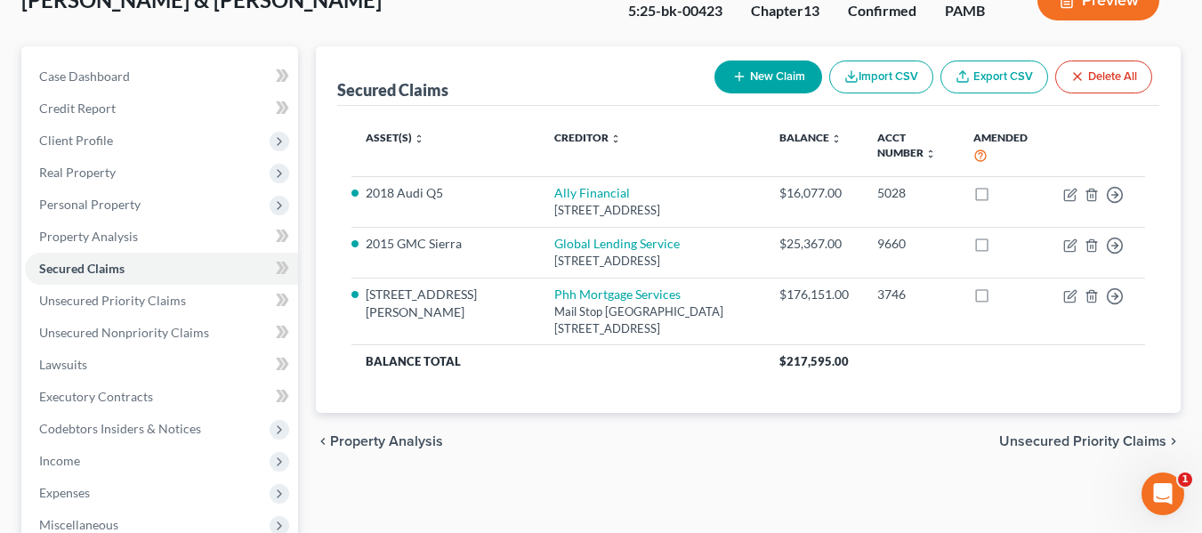
scroll to position [124, 0]
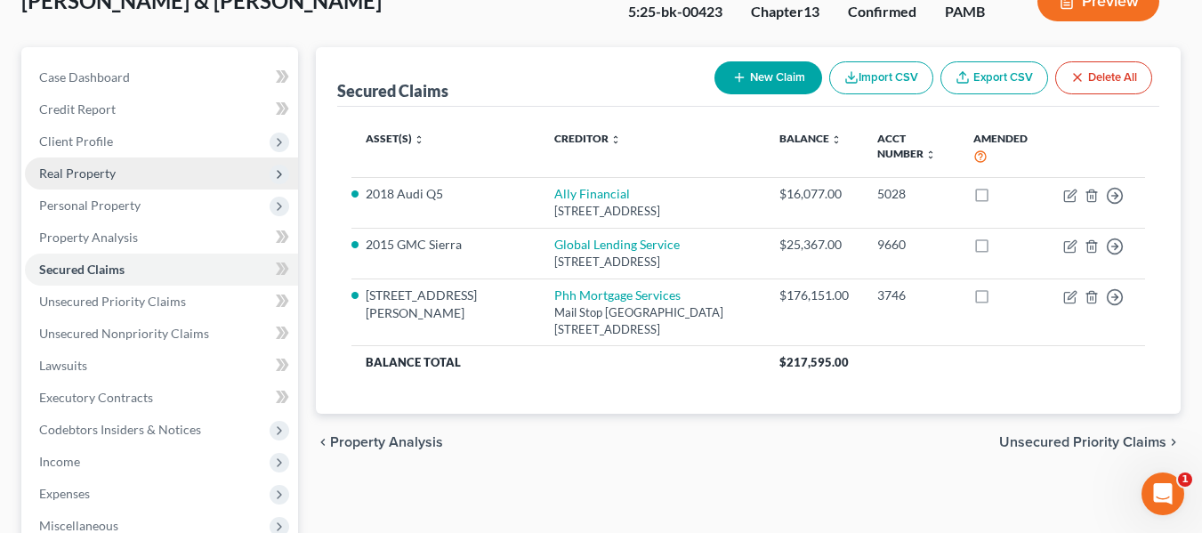
click at [111, 178] on span "Real Property" at bounding box center [77, 173] width 77 height 15
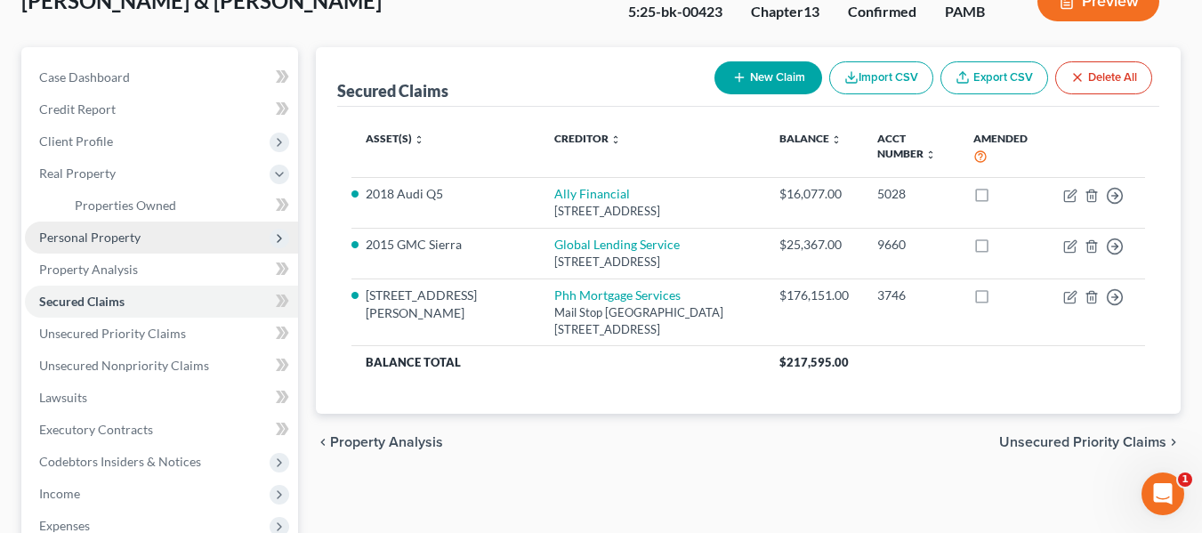
click at [114, 238] on span "Personal Property" at bounding box center [89, 237] width 101 height 15
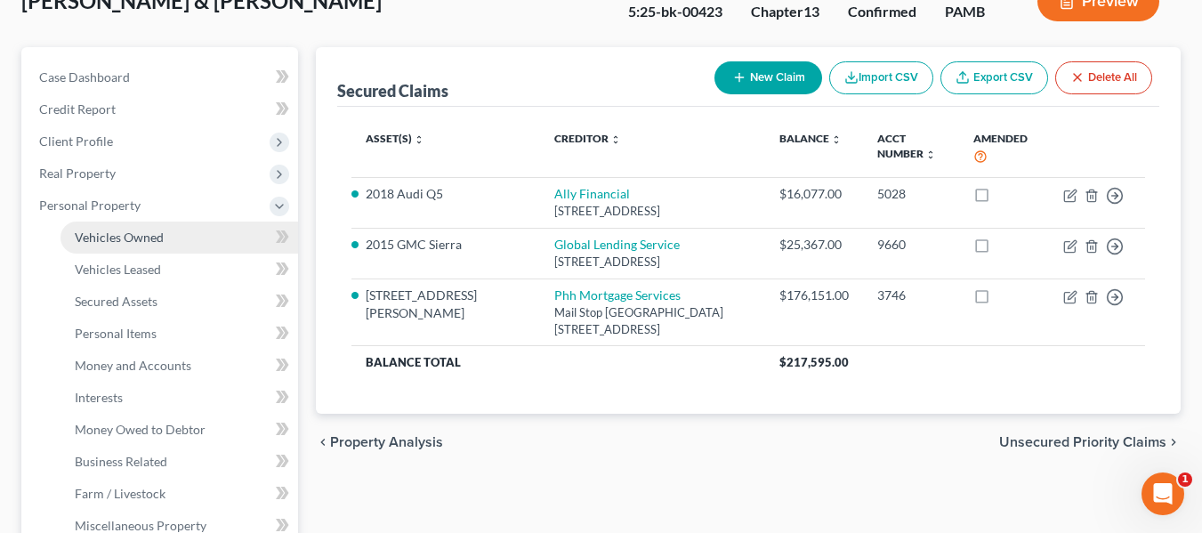
click at [114, 230] on span "Vehicles Owned" at bounding box center [119, 237] width 89 height 15
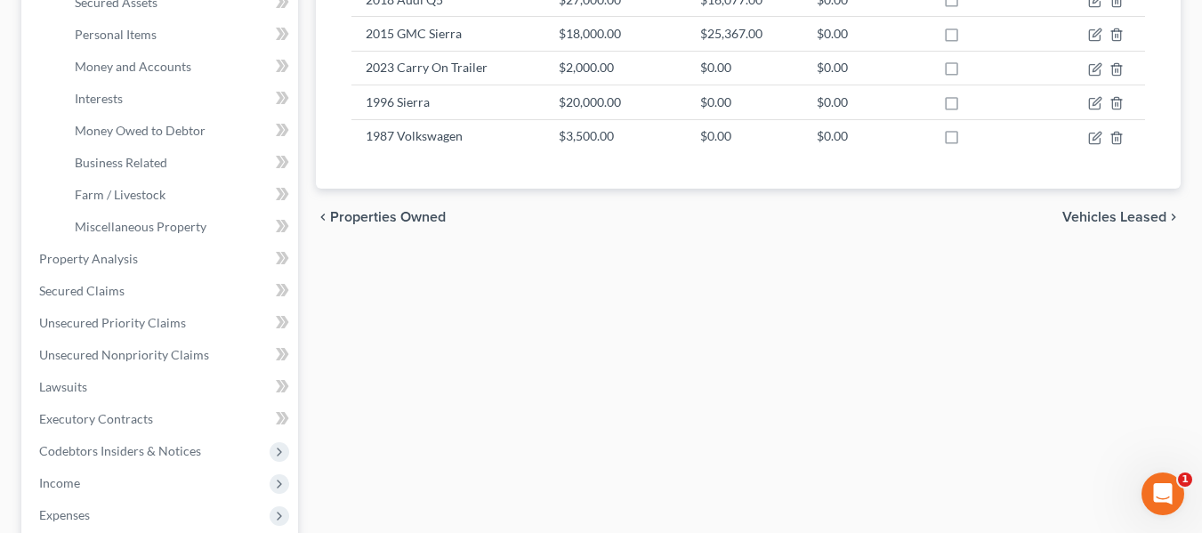
scroll to position [424, 0]
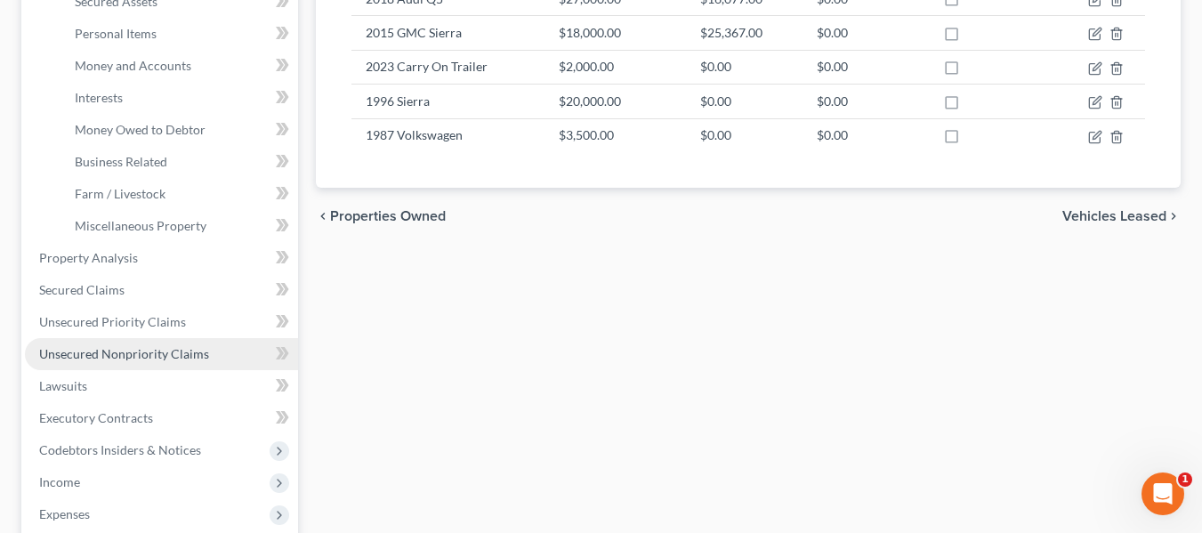
click at [123, 361] on link "Unsecured Nonpriority Claims" at bounding box center [161, 354] width 273 height 32
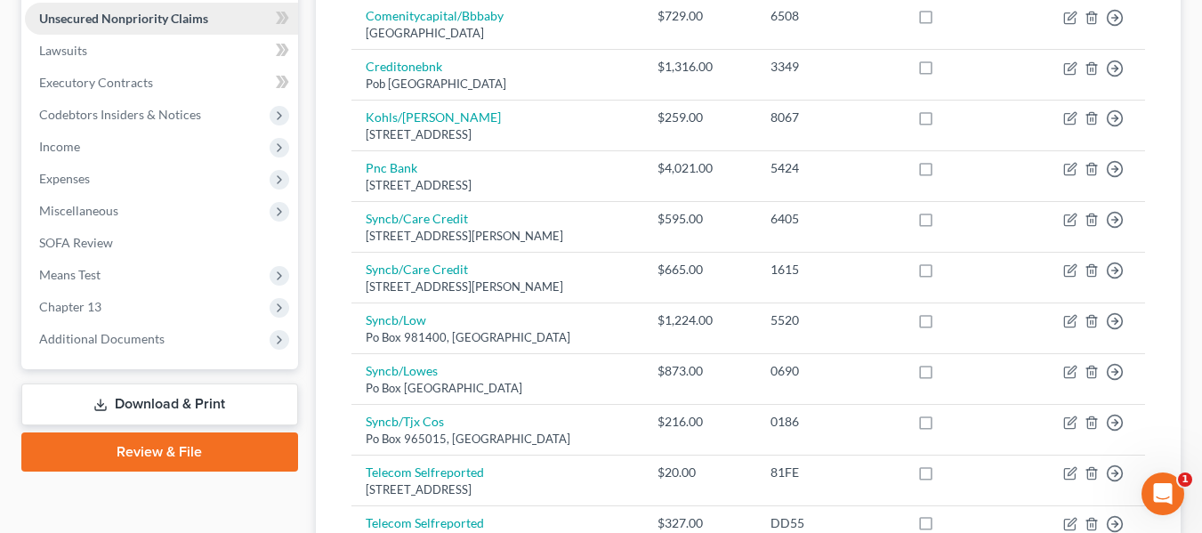
scroll to position [438, 0]
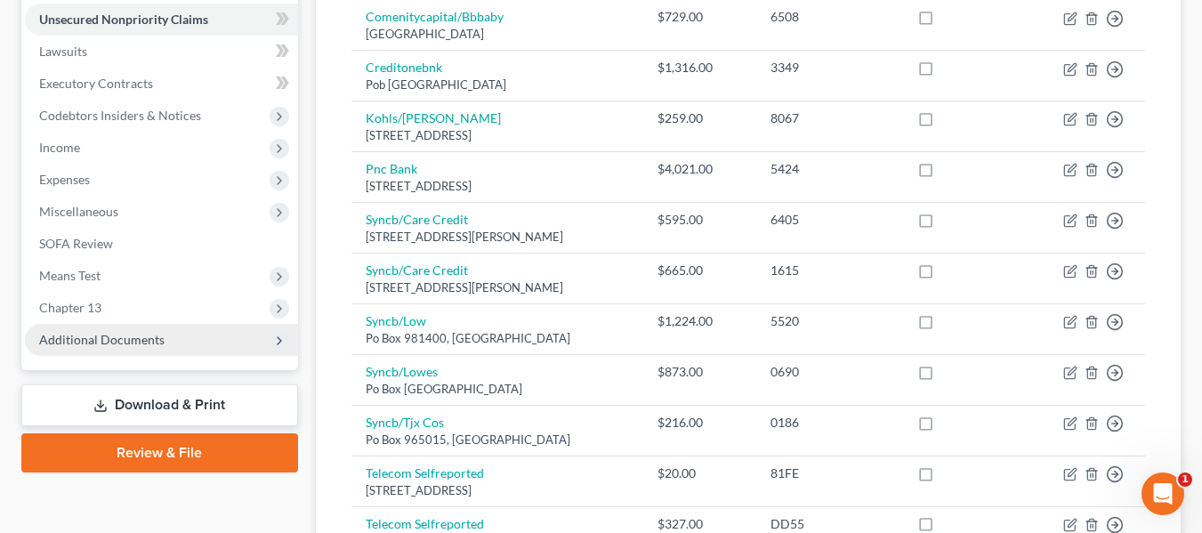
click at [91, 330] on span "Additional Documents" at bounding box center [161, 340] width 273 height 32
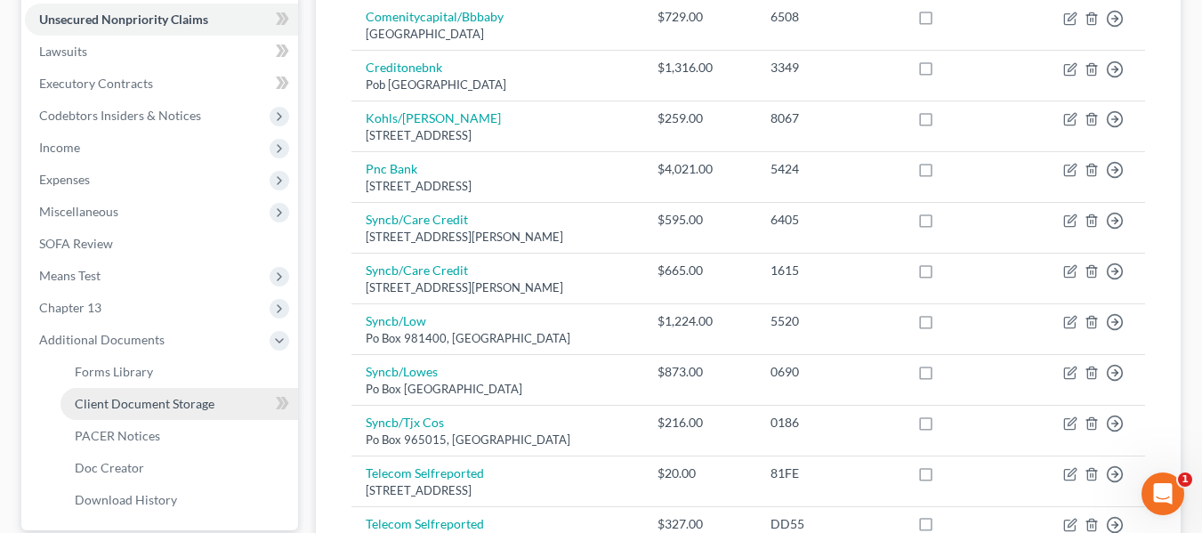
click at [105, 401] on span "Client Document Storage" at bounding box center [145, 403] width 140 height 15
select select "0"
select select "7"
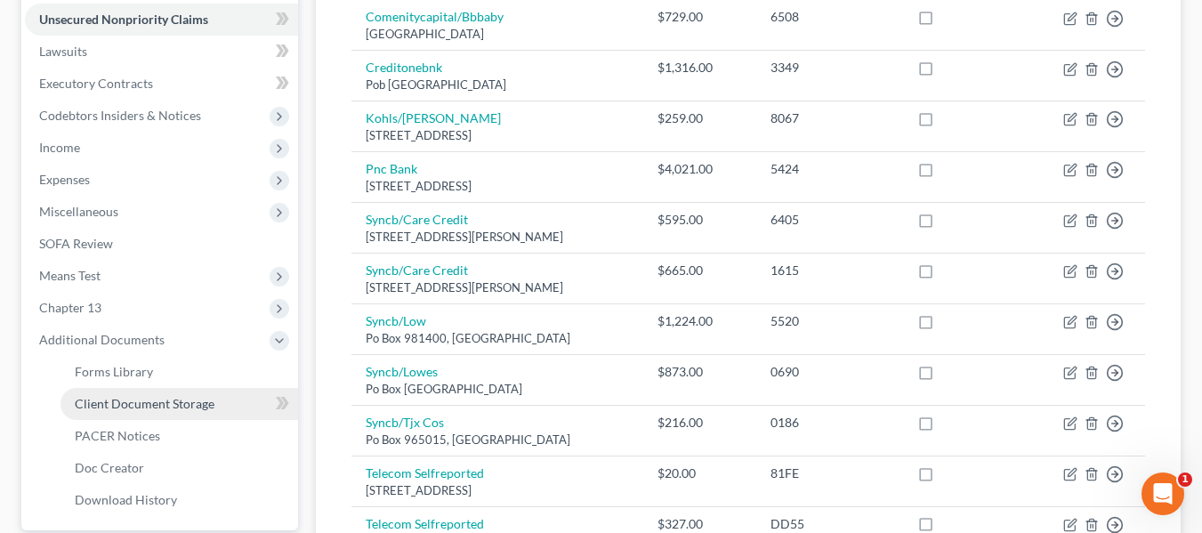
select select "7"
select select "9"
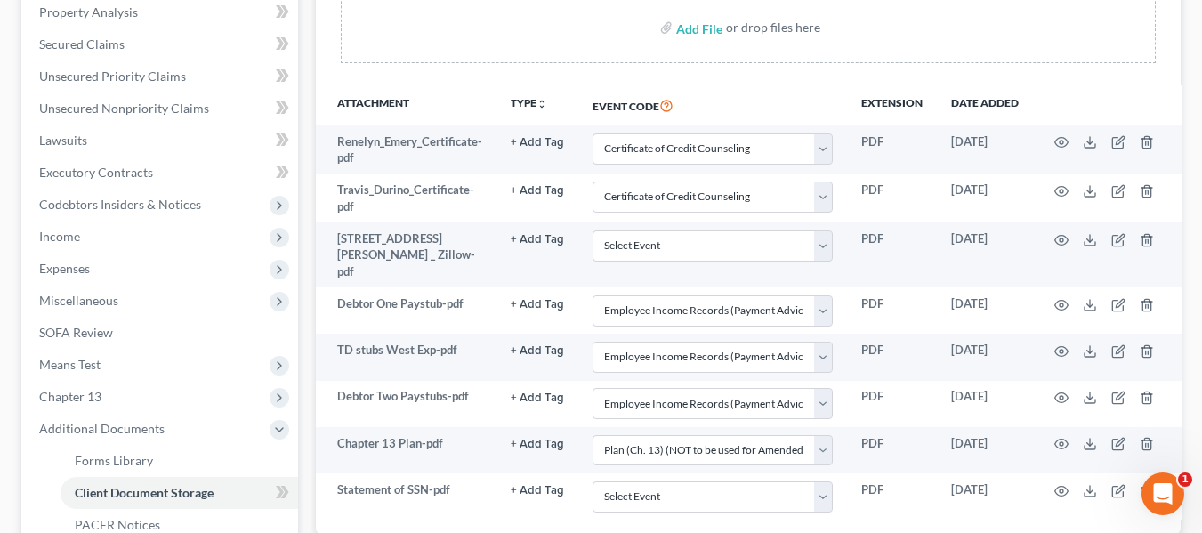
scroll to position [350, 0]
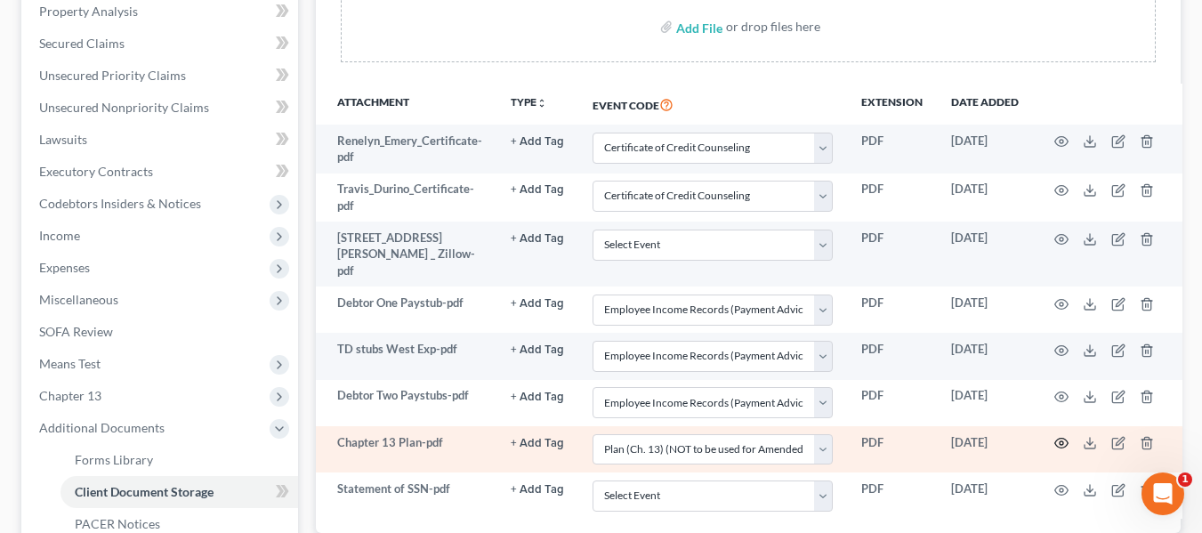
click at [1058, 439] on icon "button" at bounding box center [1061, 444] width 13 height 10
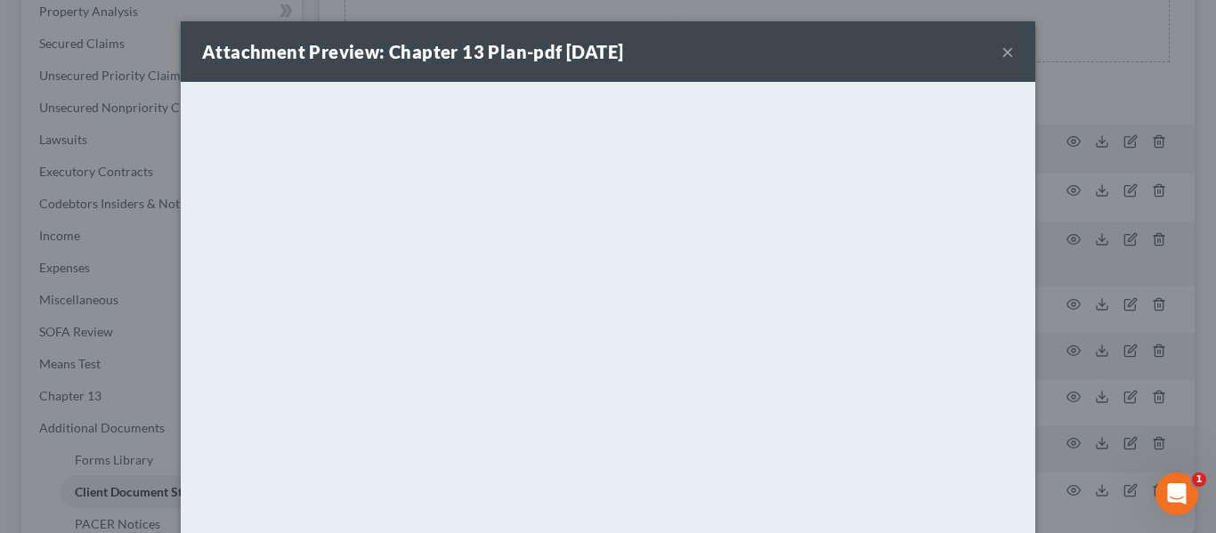
click at [993, 53] on div "Attachment Preview: Chapter 13 Plan-pdf 02/17/2025 ×" at bounding box center [608, 51] width 854 height 61
click at [1004, 53] on button "×" at bounding box center [1007, 51] width 12 height 21
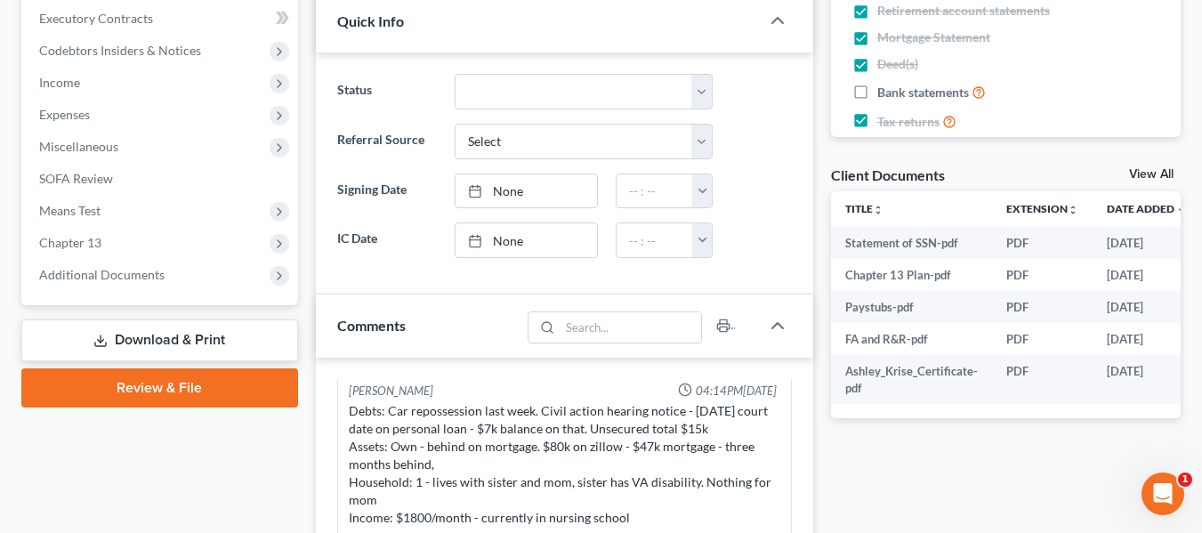
scroll to position [4, 0]
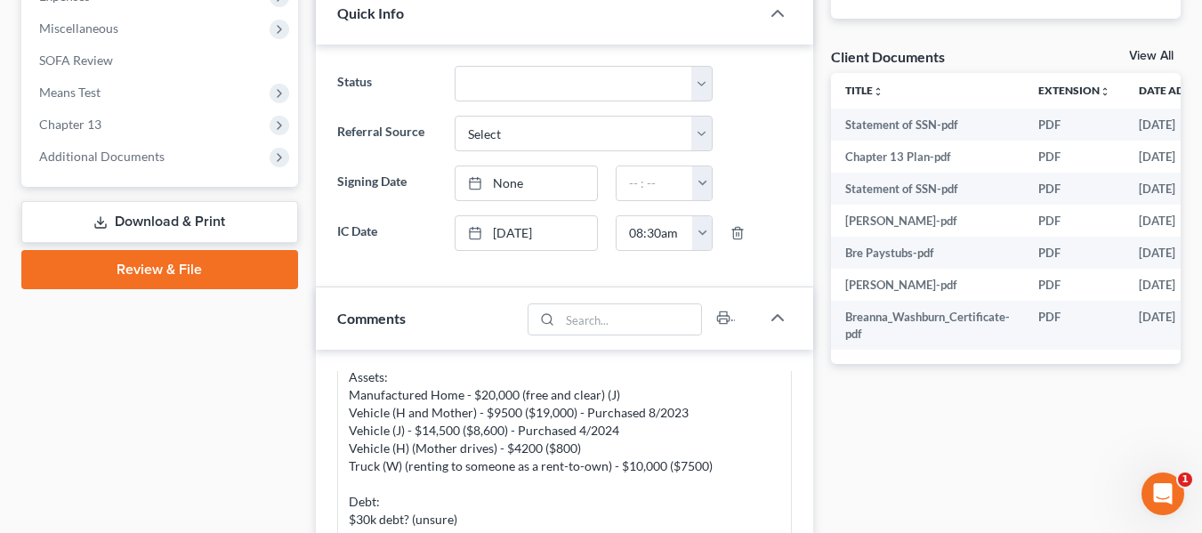
scroll to position [154, 0]
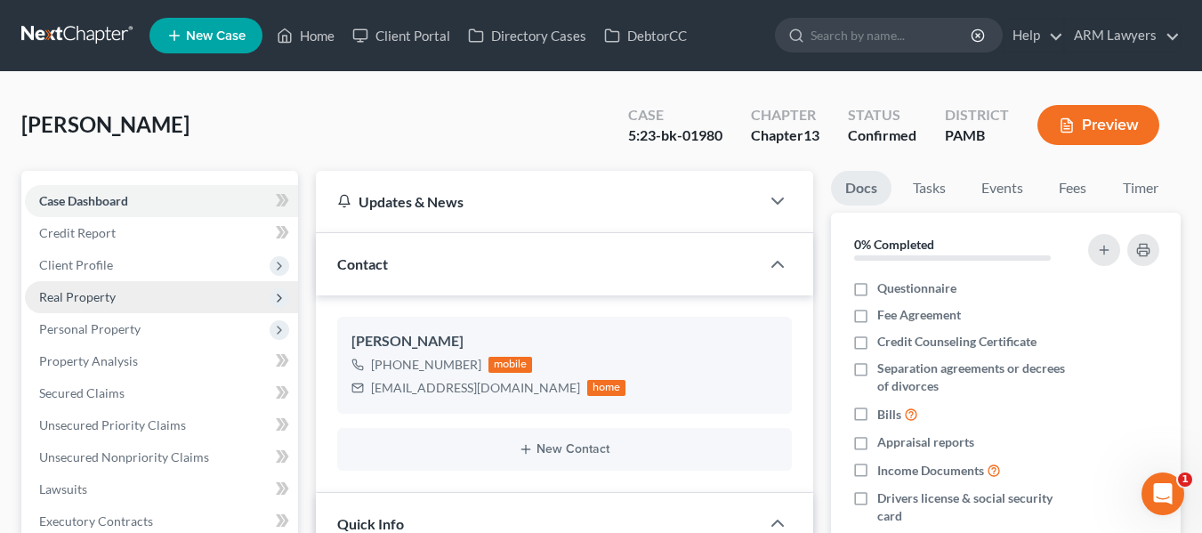
click at [87, 304] on span "Real Property" at bounding box center [161, 297] width 273 height 32
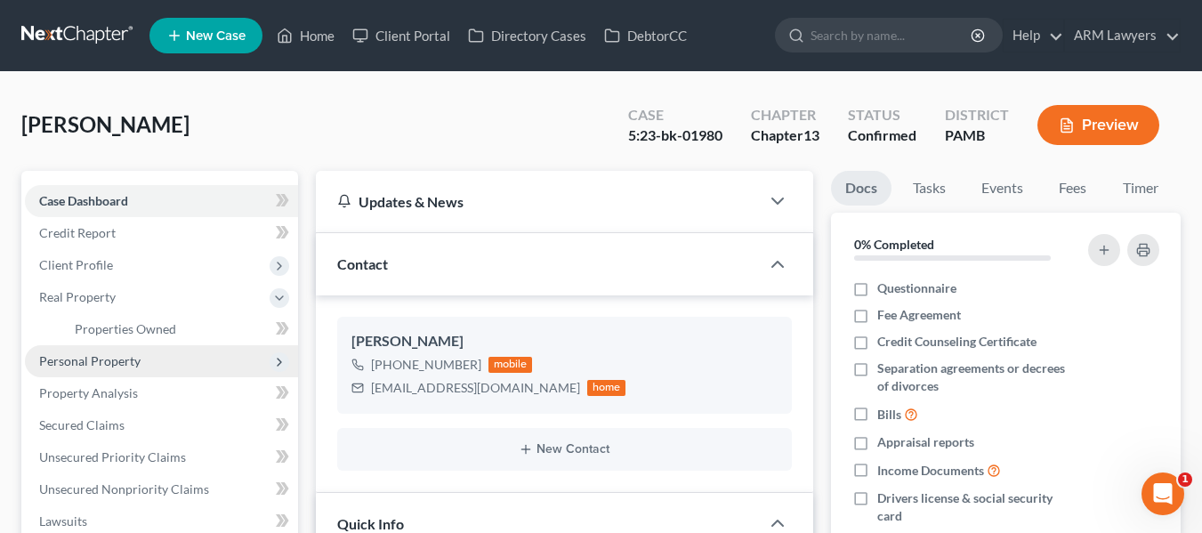
click at [77, 360] on span "Personal Property" at bounding box center [89, 360] width 101 height 15
click at [99, 368] on link "Vehicles Owned" at bounding box center [180, 361] width 238 height 32
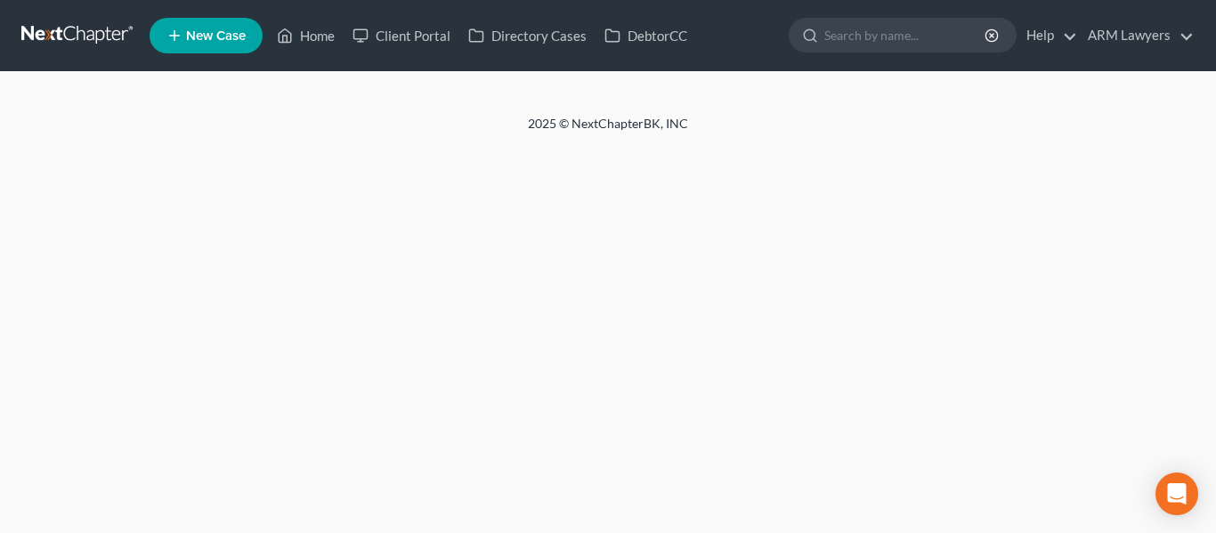
select select "4"
select select "1"
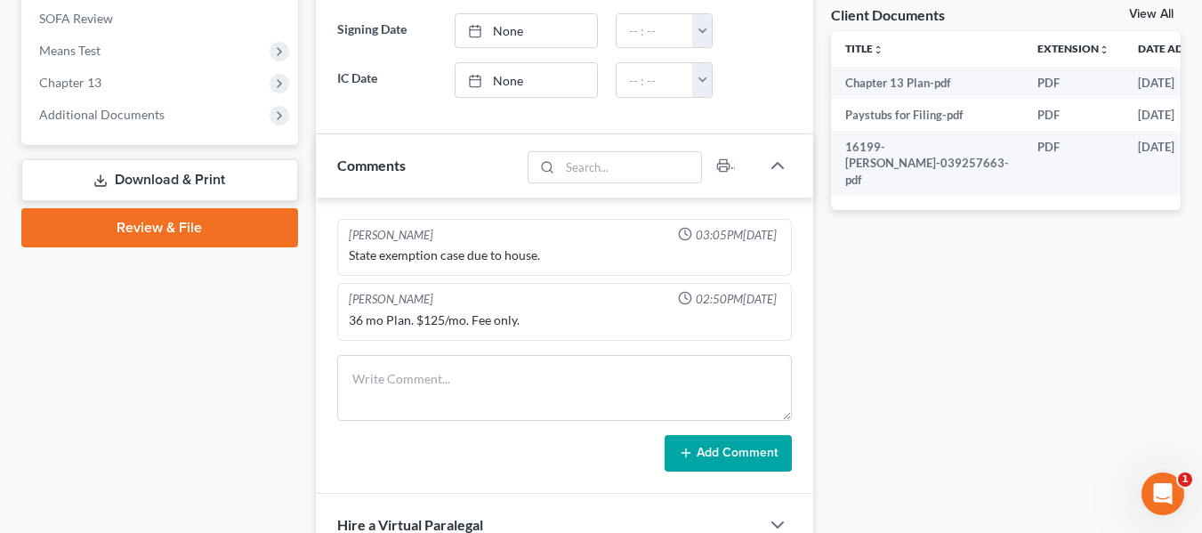
scroll to position [665, 0]
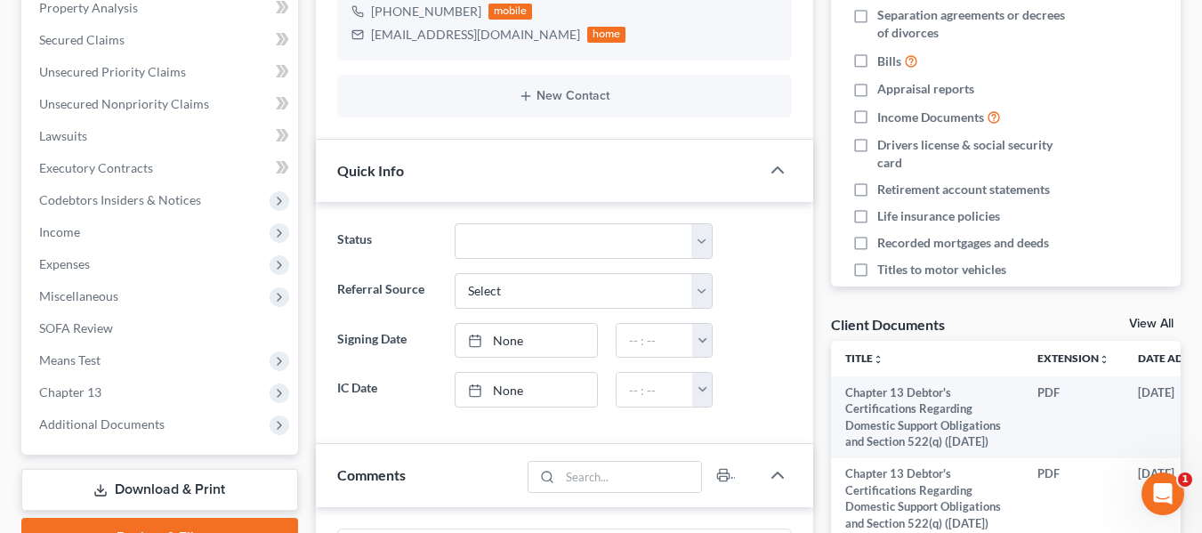
scroll to position [351, 0]
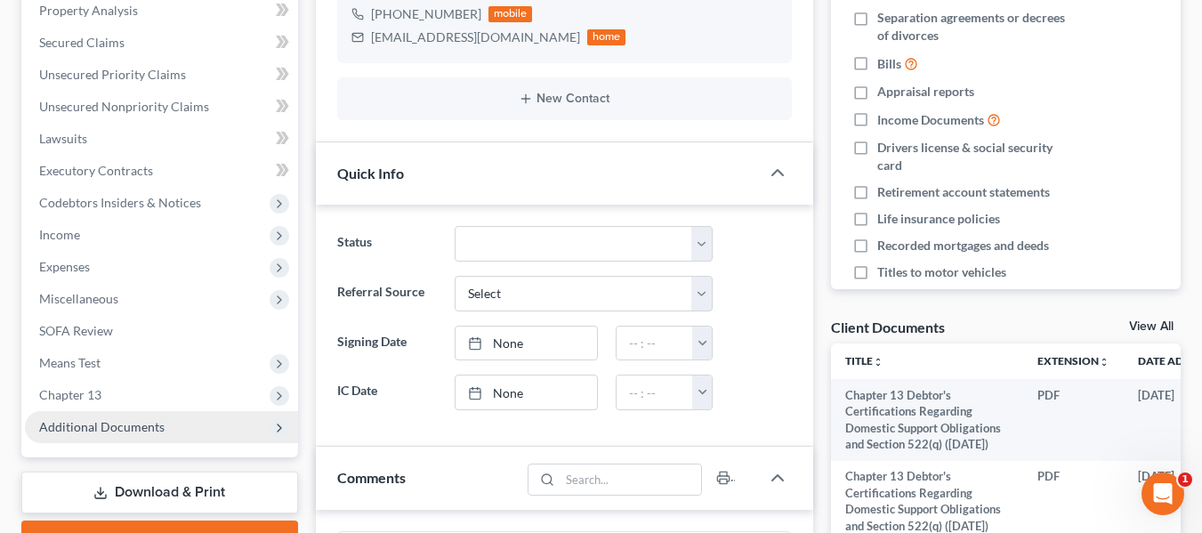
click at [149, 432] on span "Additional Documents" at bounding box center [101, 426] width 125 height 15
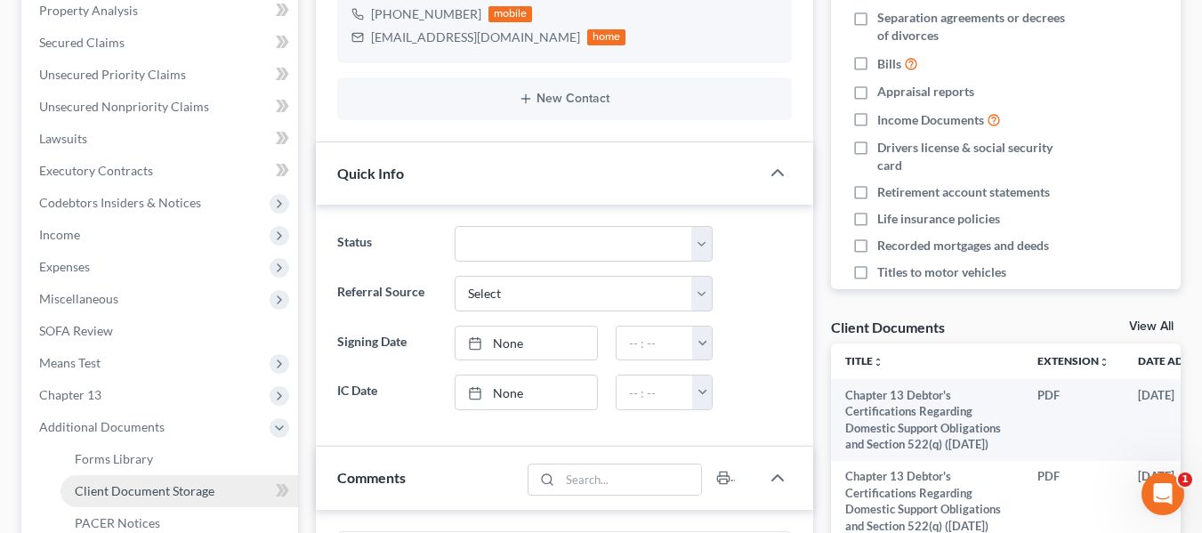
click at [160, 487] on span "Client Document Storage" at bounding box center [145, 490] width 140 height 15
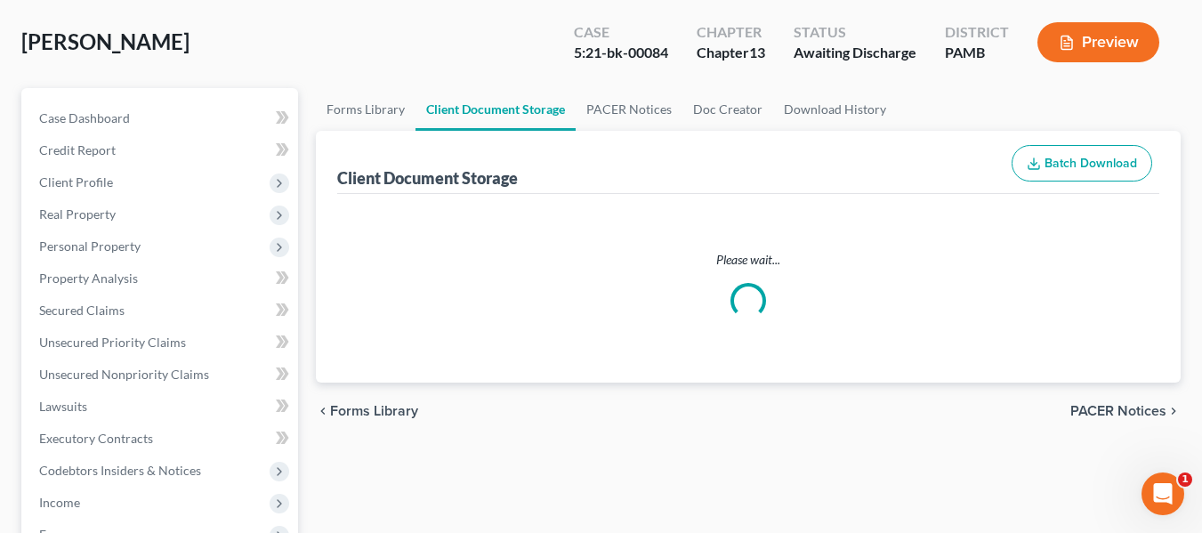
scroll to position [3, 0]
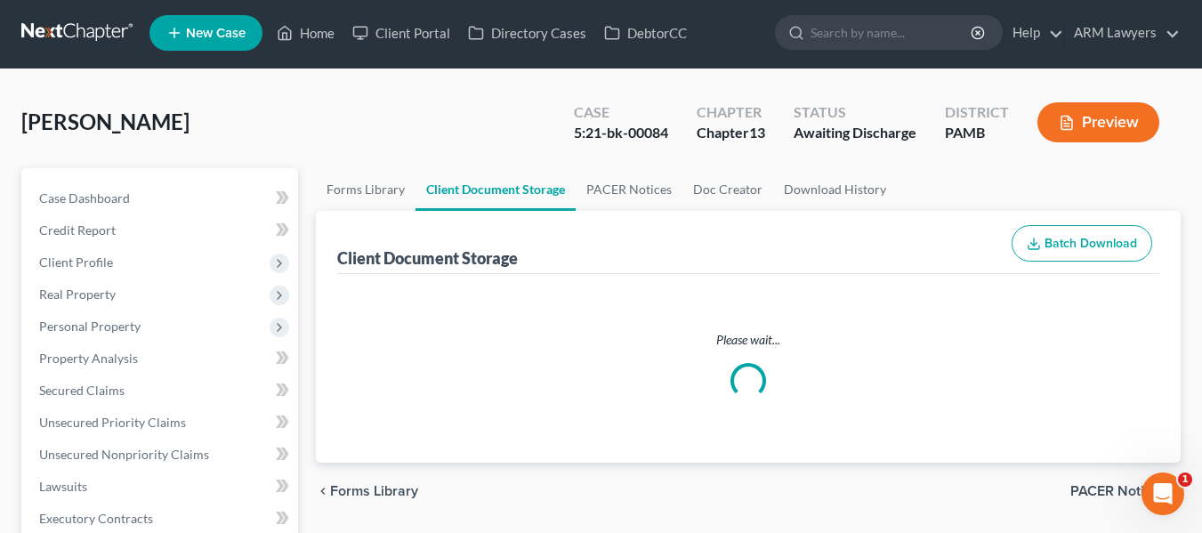
select select "7"
select select "0"
select select "9"
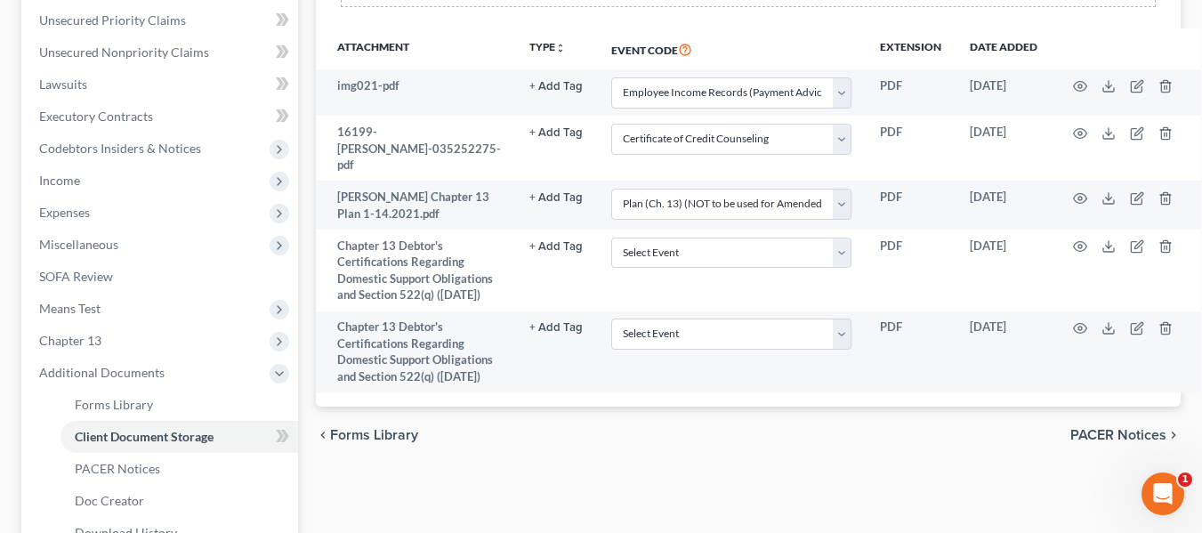
scroll to position [406, 0]
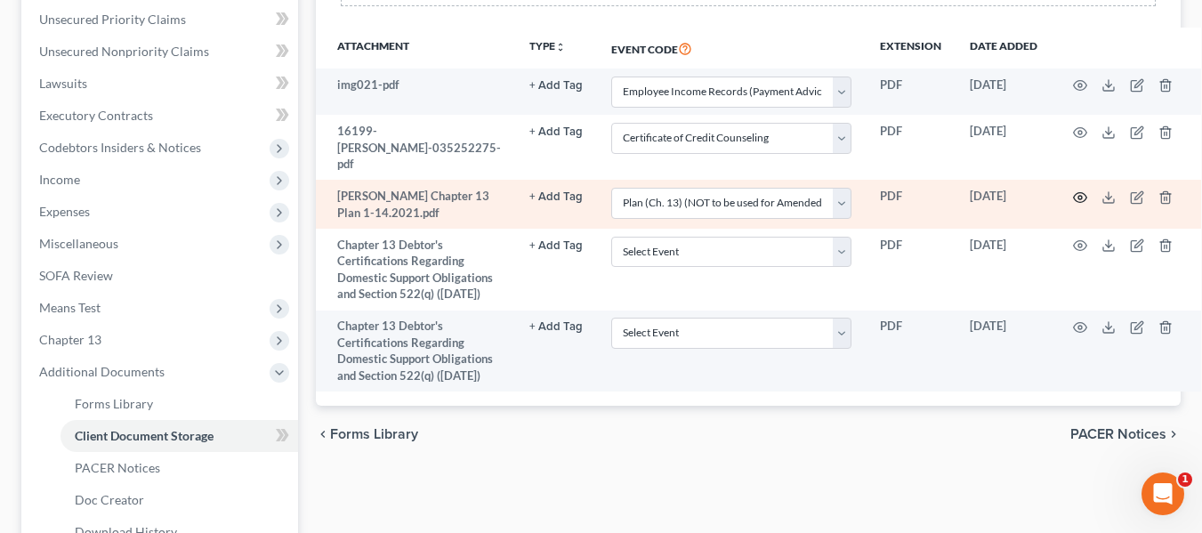
click at [1073, 190] on icon "button" at bounding box center [1080, 197] width 14 height 14
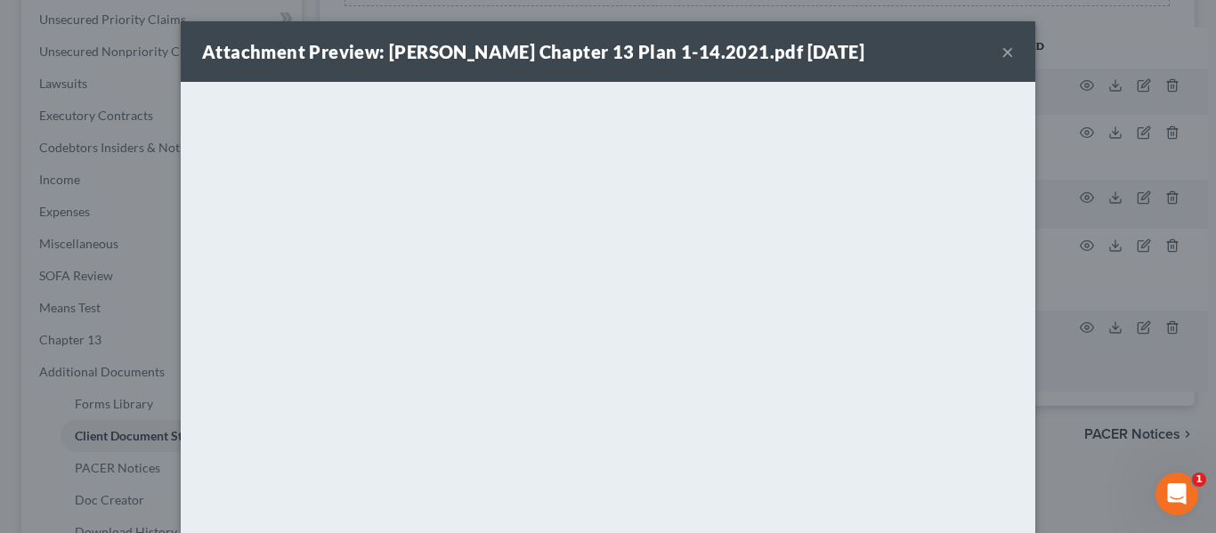
click at [1001, 50] on button "×" at bounding box center [1007, 51] width 12 height 21
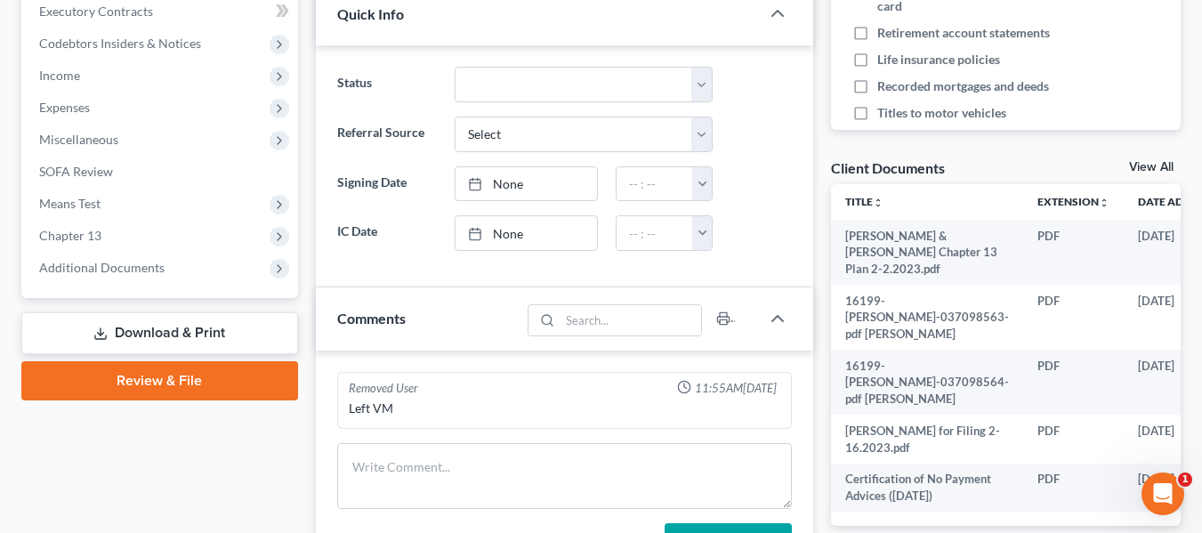
scroll to position [511, 0]
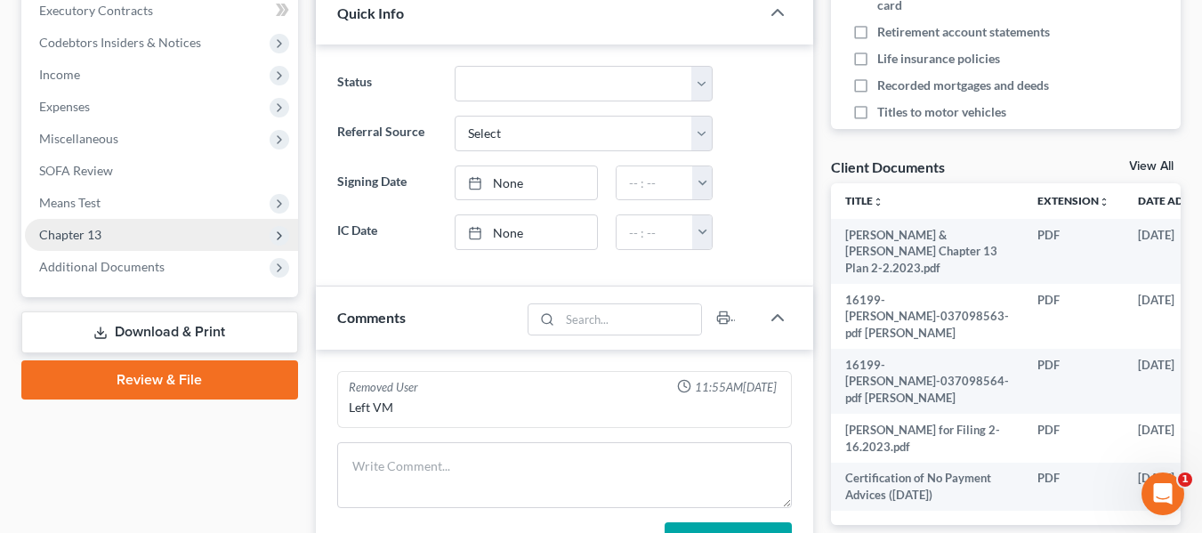
click at [110, 231] on span "Chapter 13" at bounding box center [161, 235] width 273 height 32
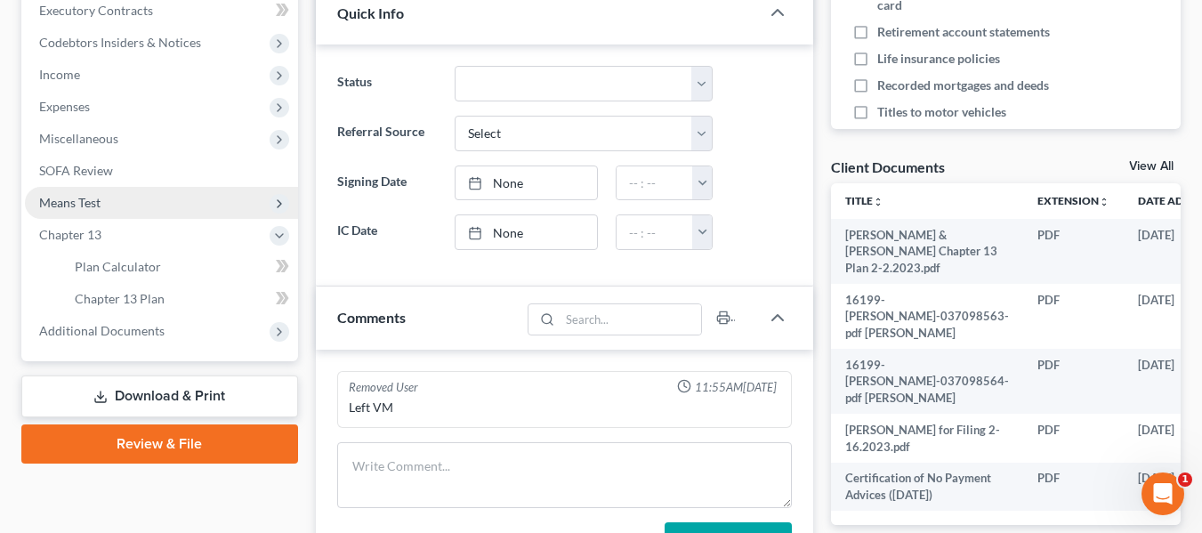
click at [112, 206] on span "Means Test" at bounding box center [161, 203] width 273 height 32
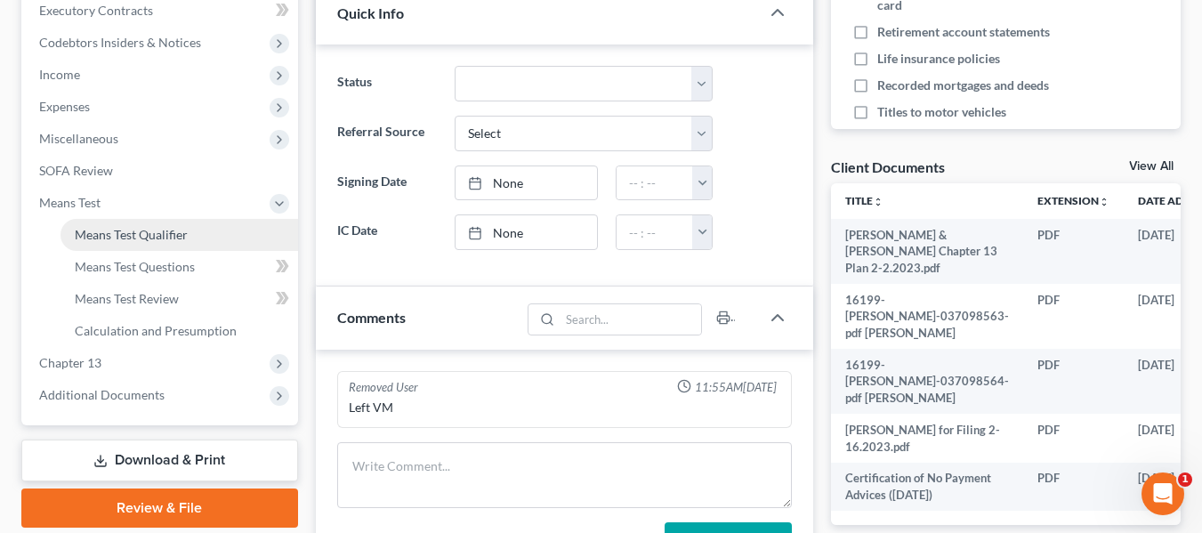
click at [182, 247] on link "Means Test Qualifier" at bounding box center [180, 235] width 238 height 32
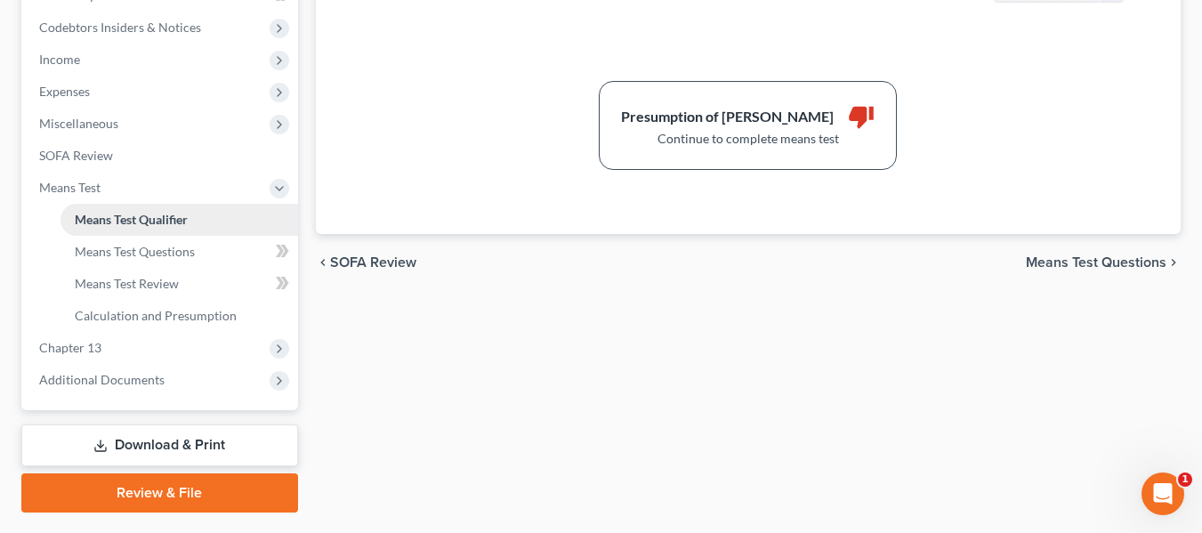
scroll to position [527, 0]
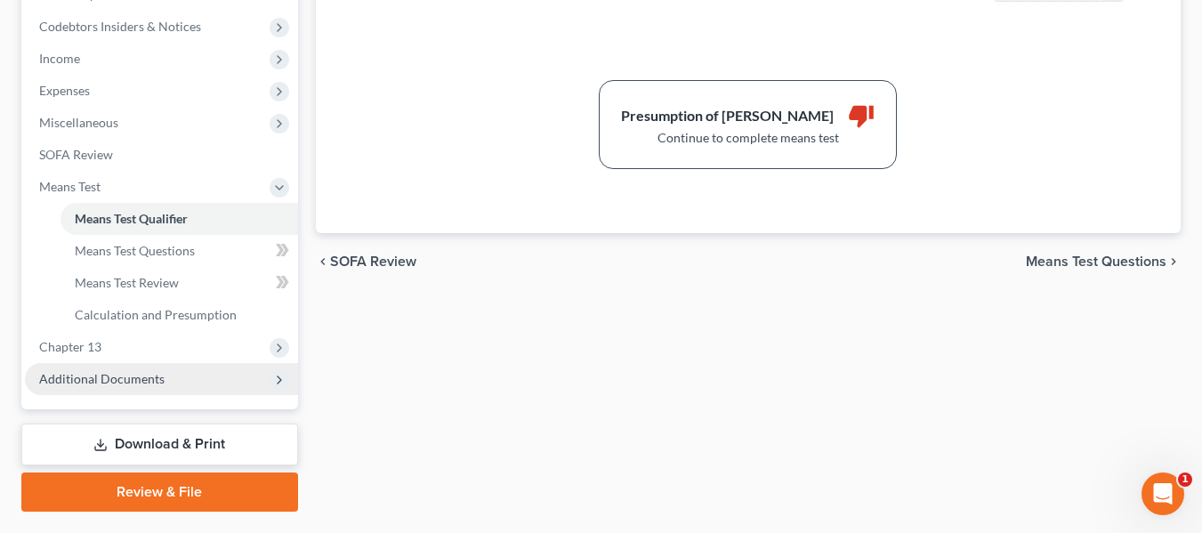
click at [164, 372] on span "Additional Documents" at bounding box center [161, 379] width 273 height 32
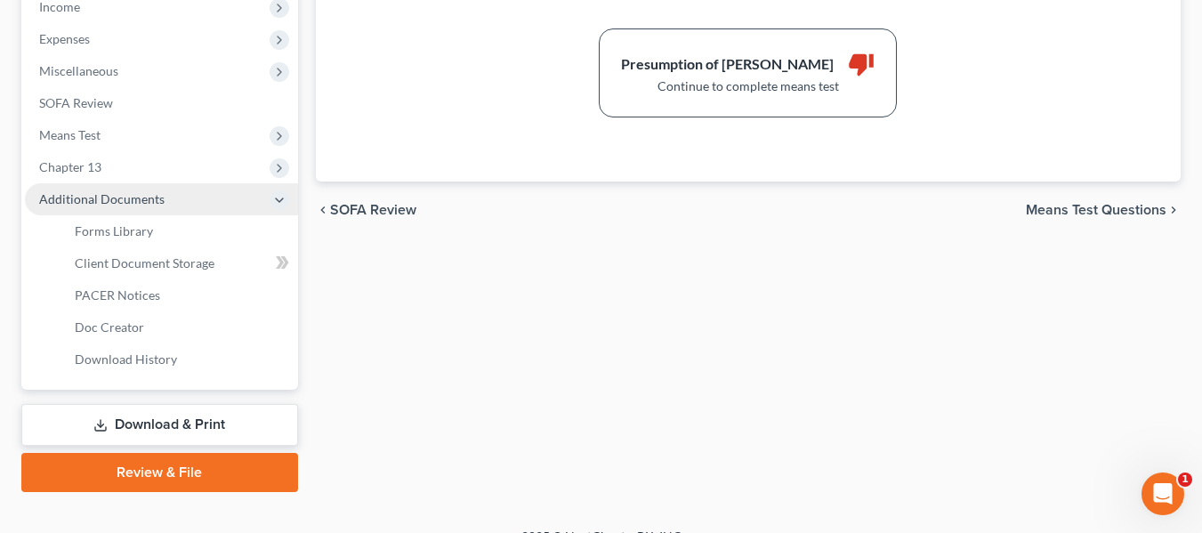
scroll to position [605, 0]
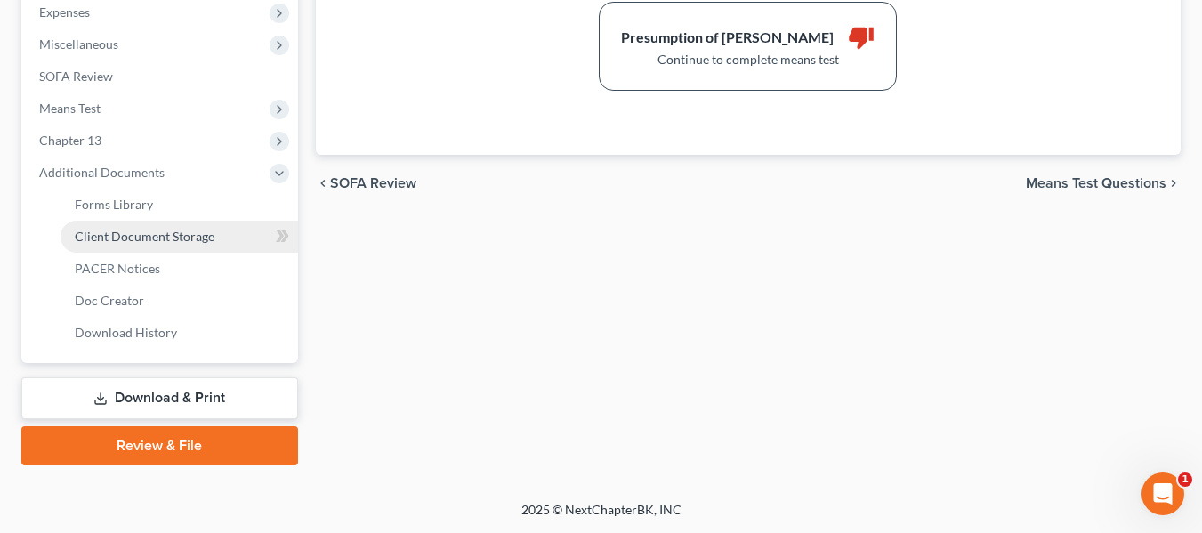
click at [141, 237] on span "Client Document Storage" at bounding box center [145, 236] width 140 height 15
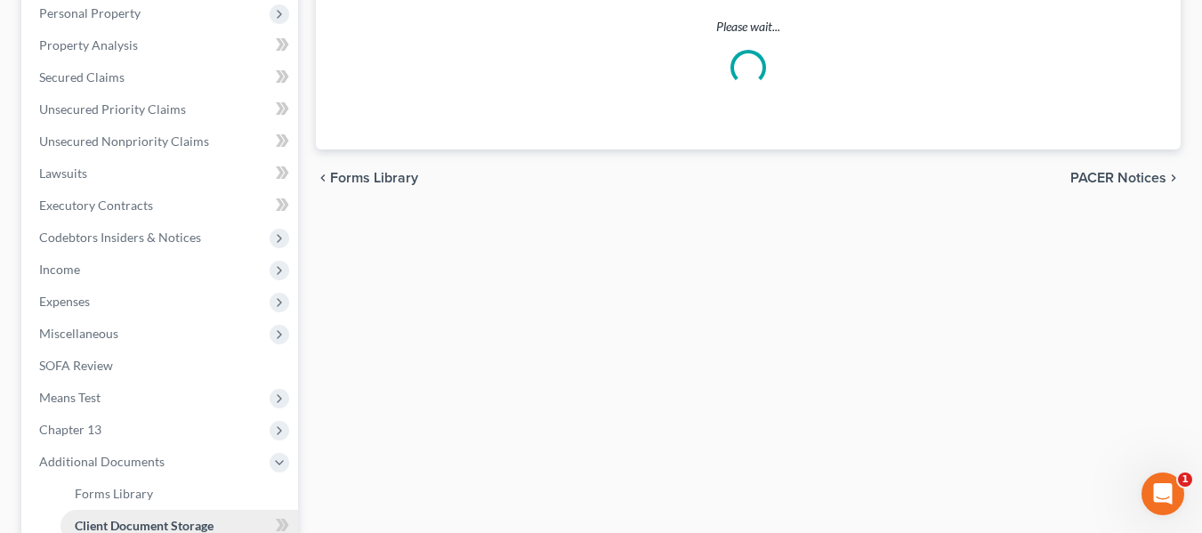
select select "6"
select select "7"
select select "0"
select select "9"
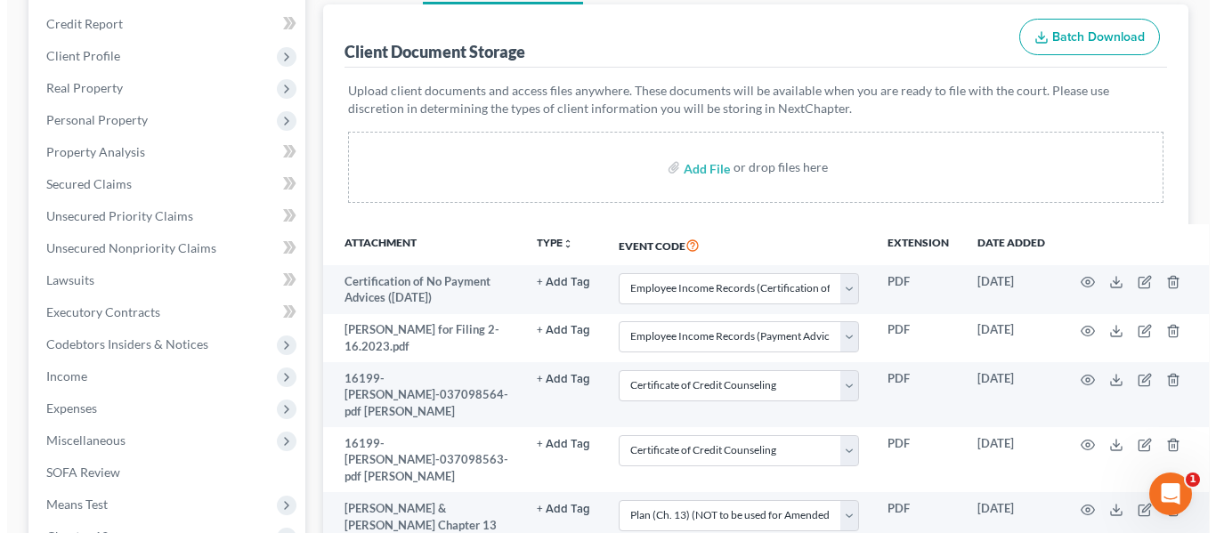
scroll to position [230, 0]
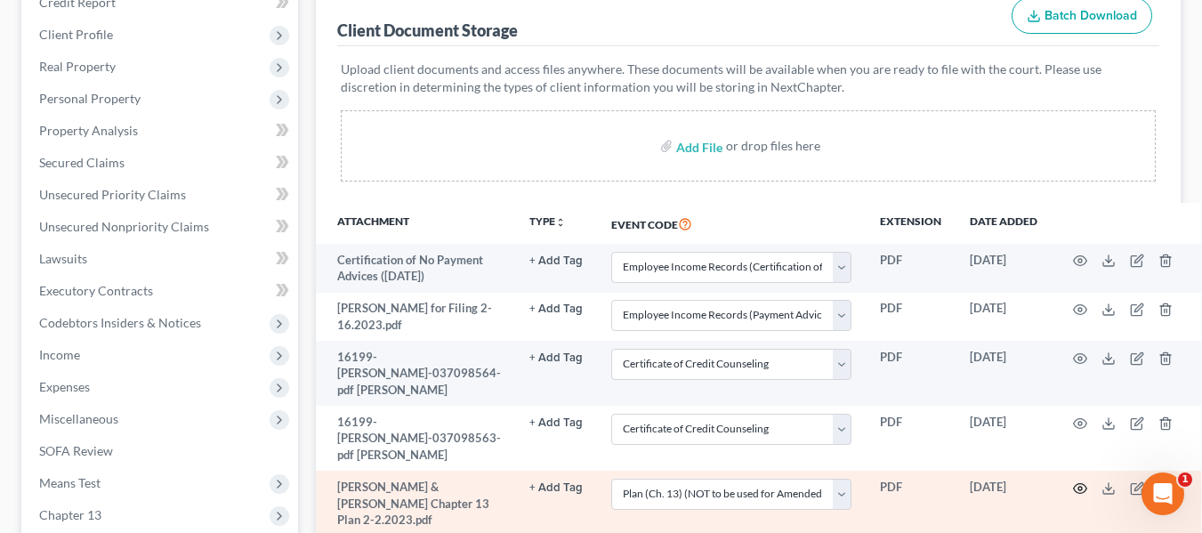
click at [1073, 481] on icon "button" at bounding box center [1080, 488] width 14 height 14
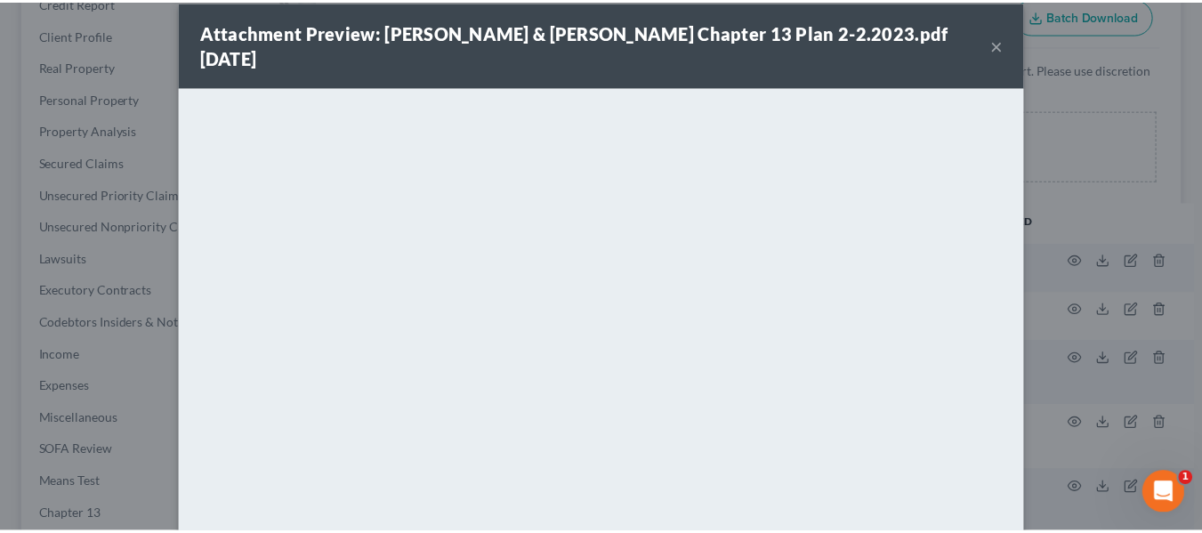
scroll to position [0, 0]
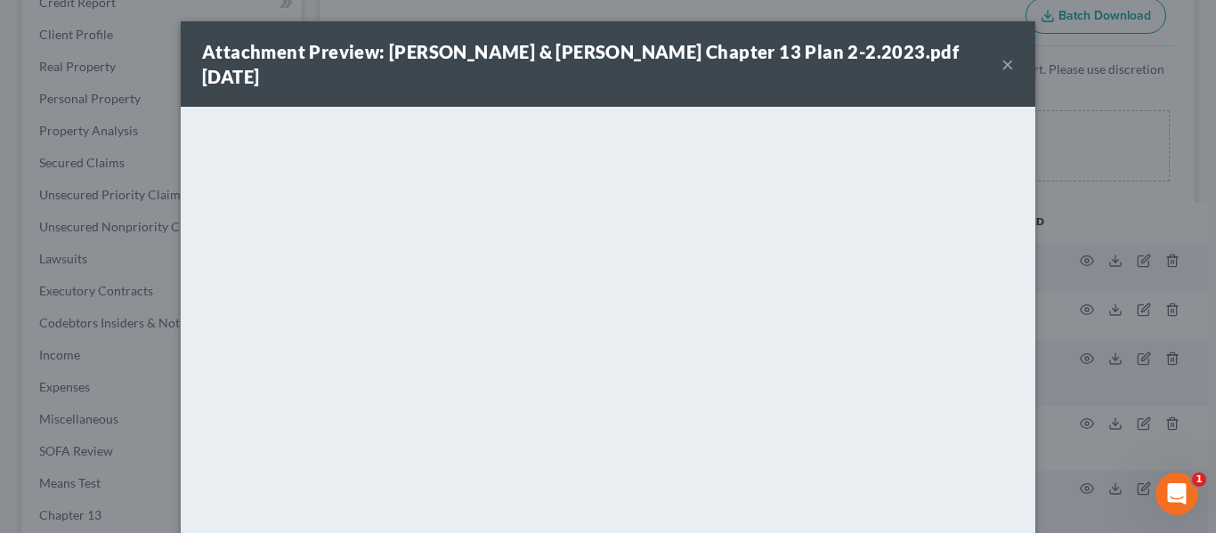
click at [1001, 55] on button "×" at bounding box center [1007, 63] width 12 height 21
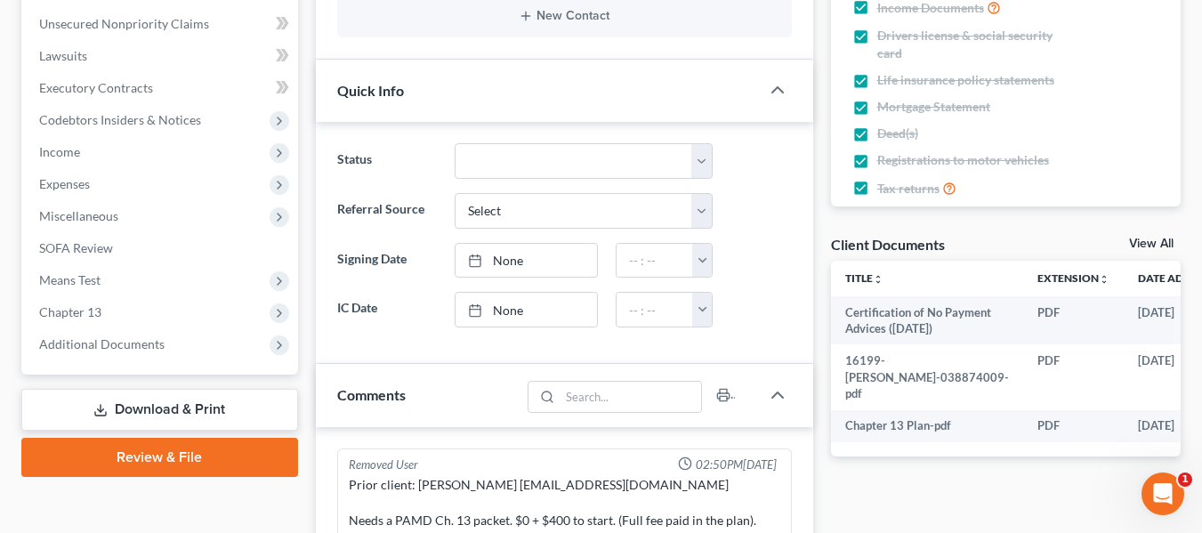
scroll to position [385, 0]
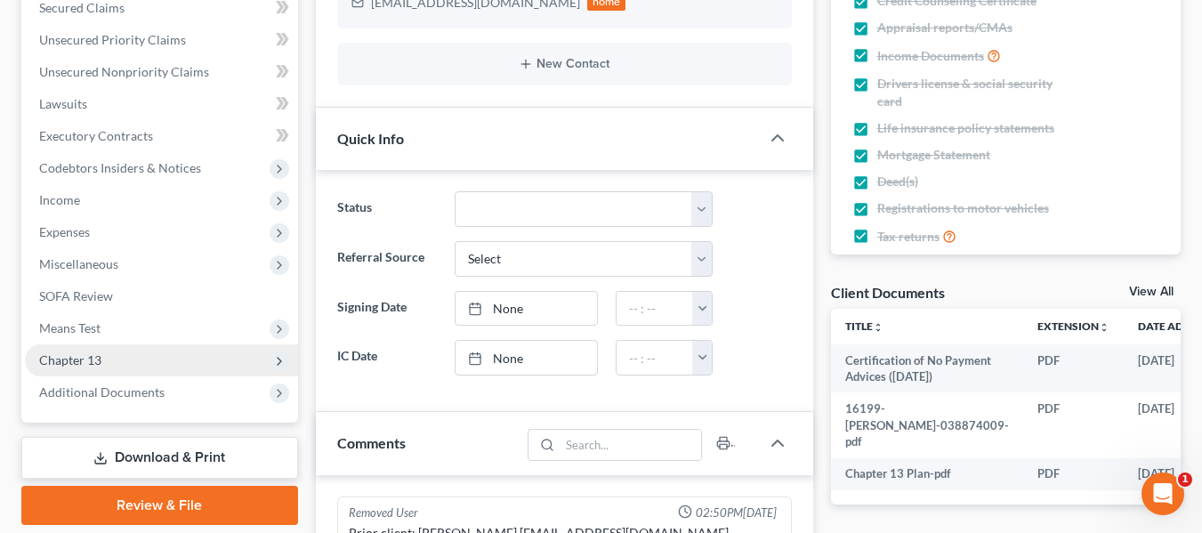
click at [148, 356] on span "Chapter 13" at bounding box center [161, 360] width 273 height 32
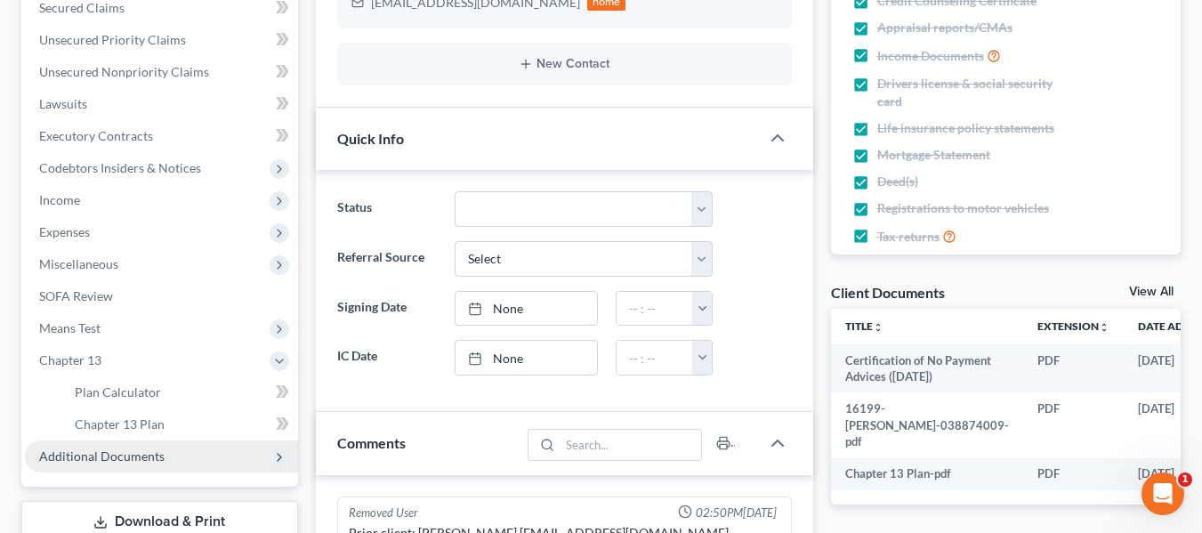
click at [135, 464] on span "Additional Documents" at bounding box center [161, 456] width 273 height 32
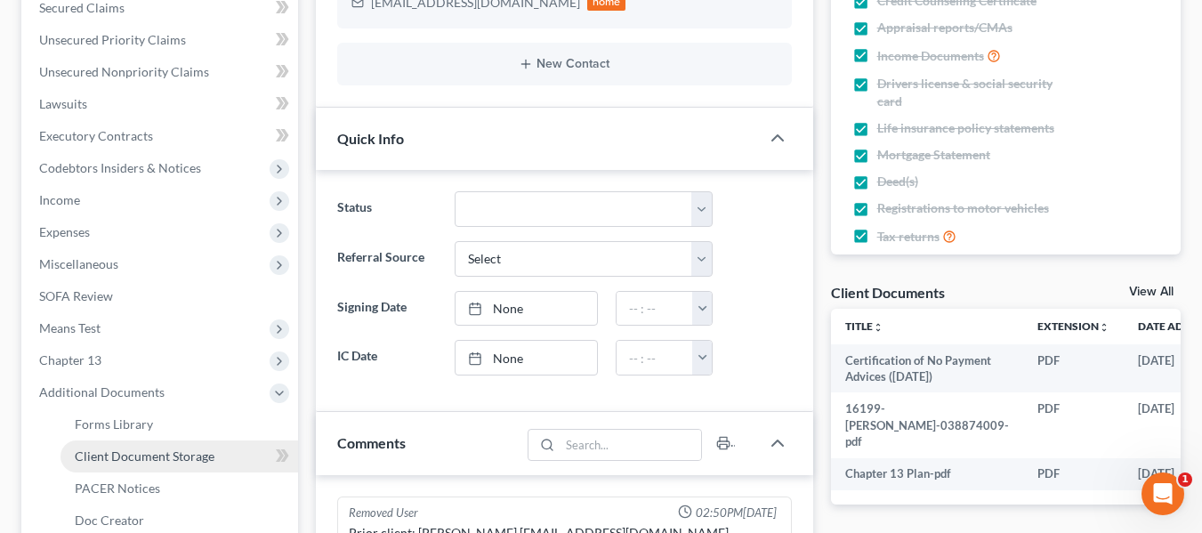
click at [130, 449] on span "Client Document Storage" at bounding box center [145, 456] width 140 height 15
select select "9"
select select "0"
select select "6"
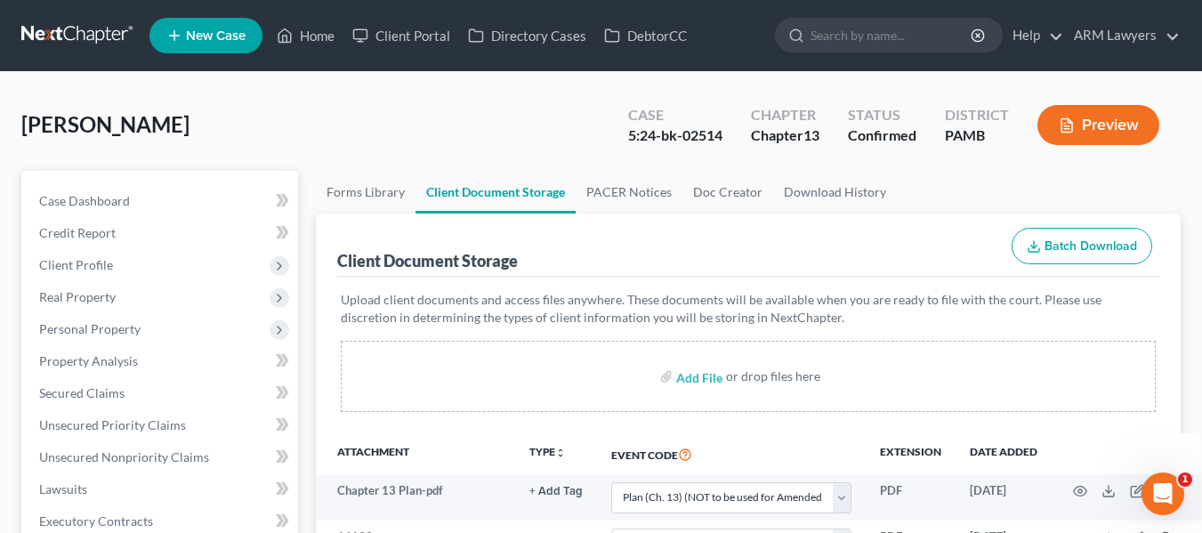
scroll to position [271, 0]
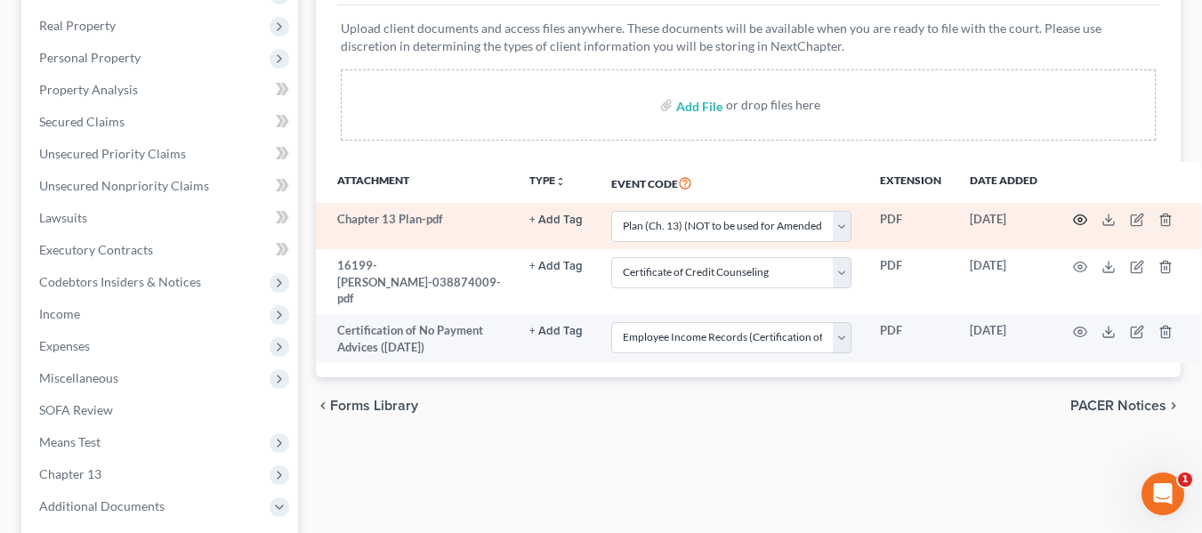
click at [1073, 217] on icon "button" at bounding box center [1080, 220] width 14 height 14
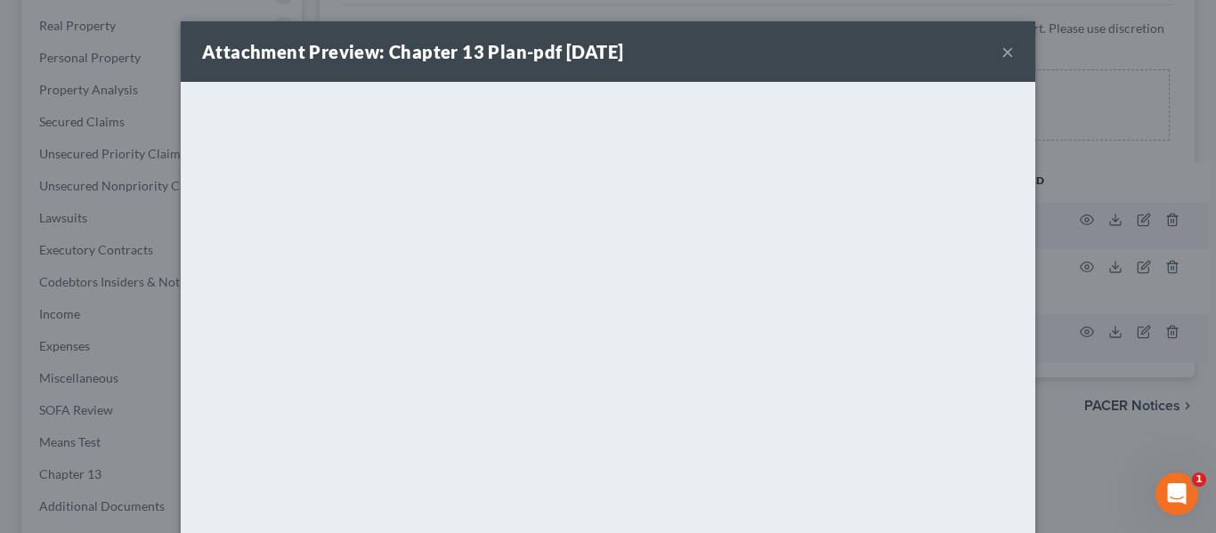
click at [1003, 54] on button "×" at bounding box center [1007, 51] width 12 height 21
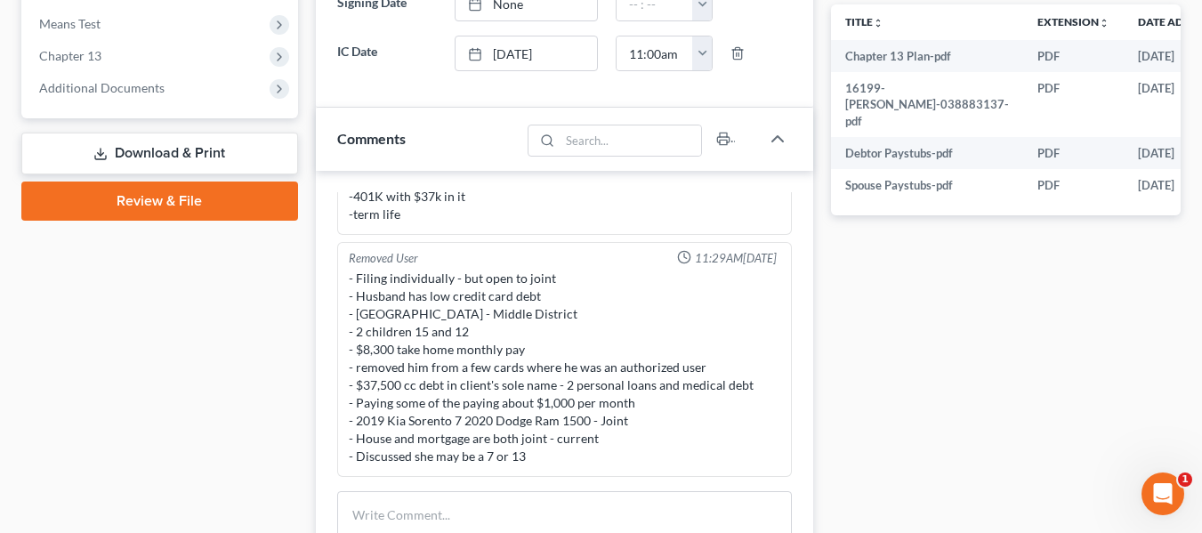
scroll to position [803, 0]
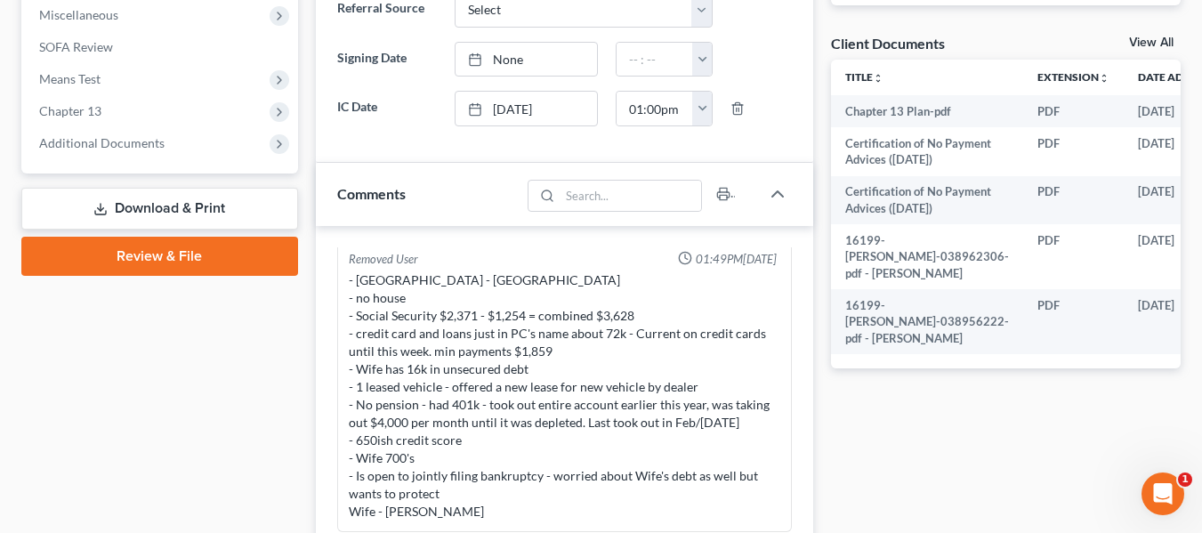
scroll to position [635, 0]
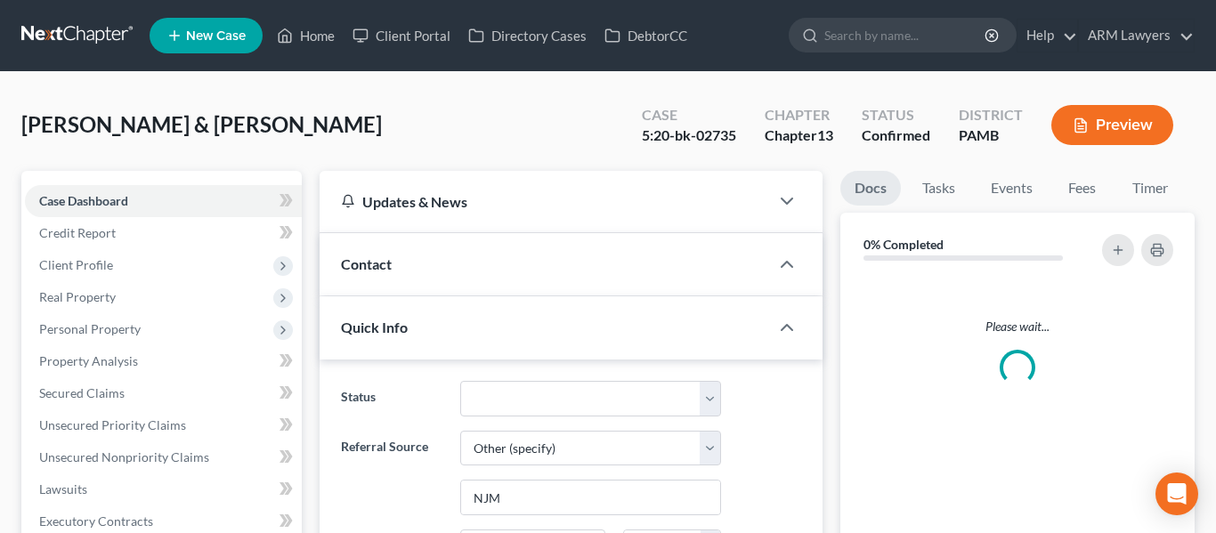
select select "6"
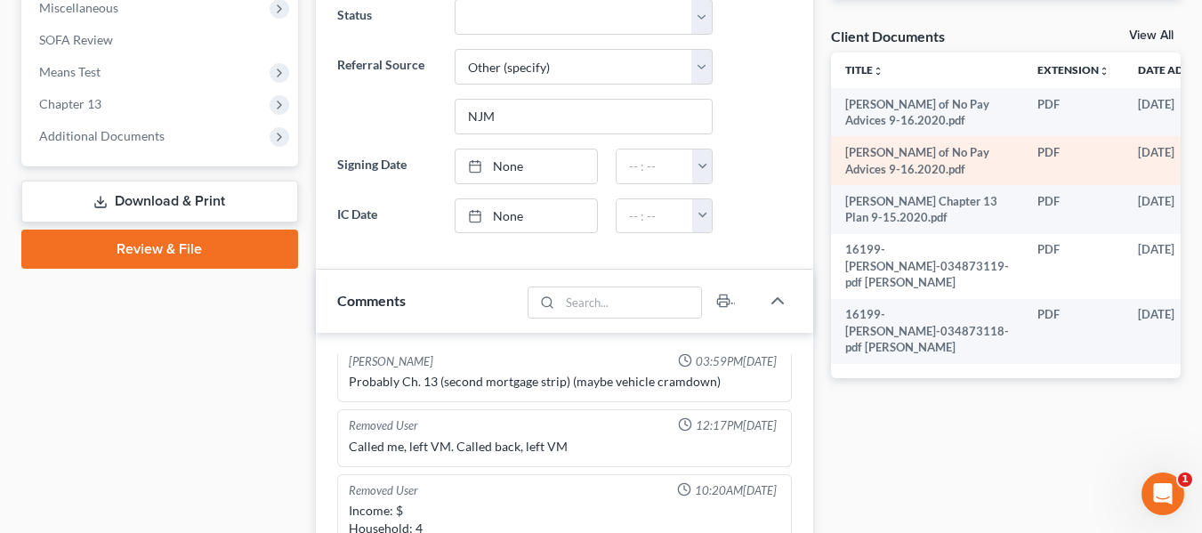
scroll to position [107, 0]
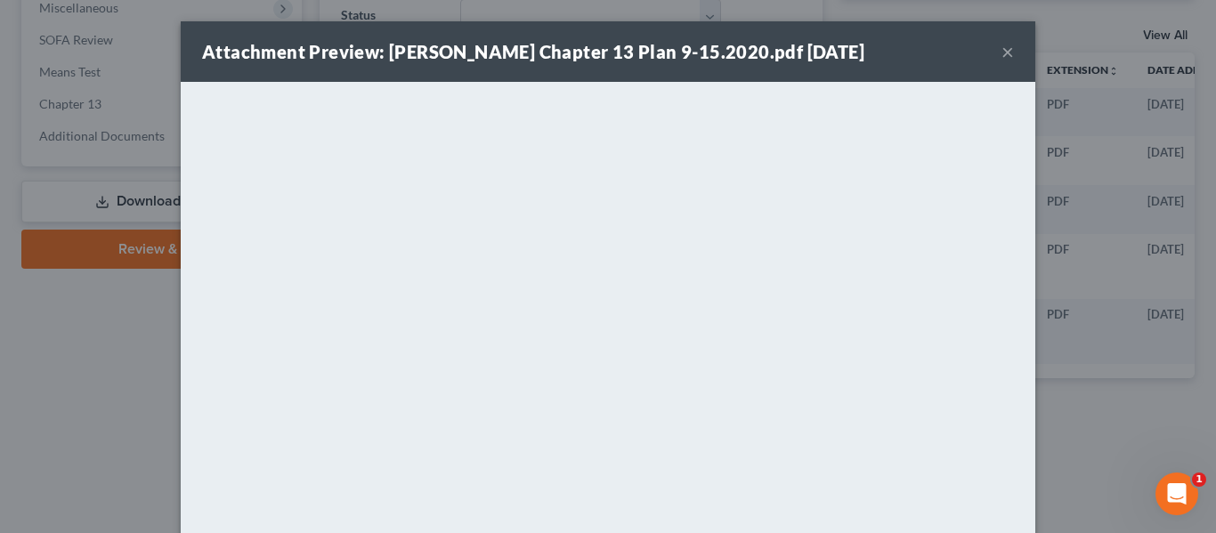
click at [1001, 47] on button "×" at bounding box center [1007, 51] width 12 height 21
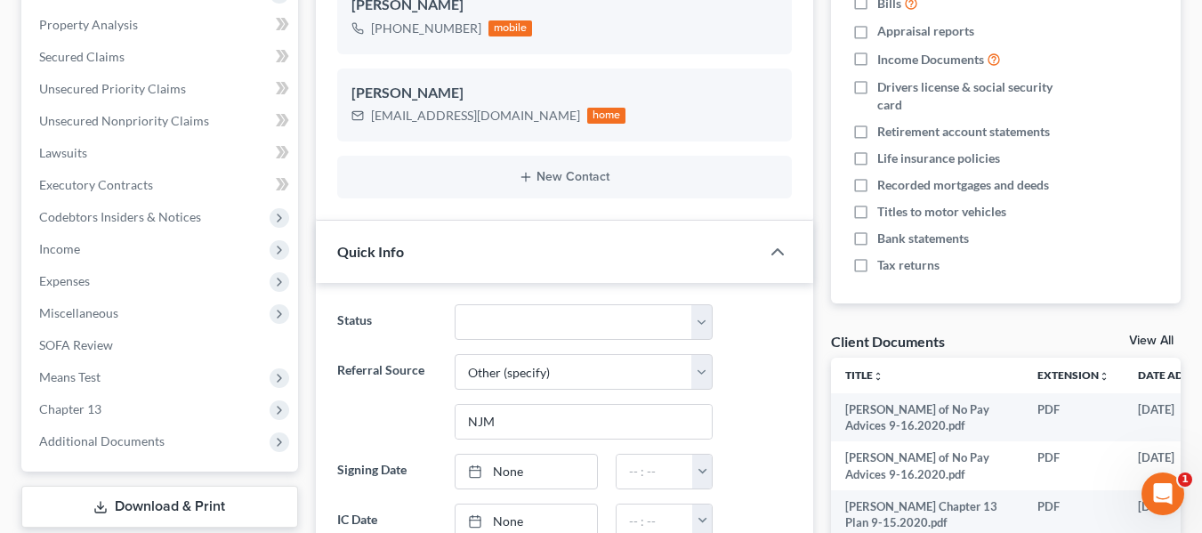
scroll to position [335, 0]
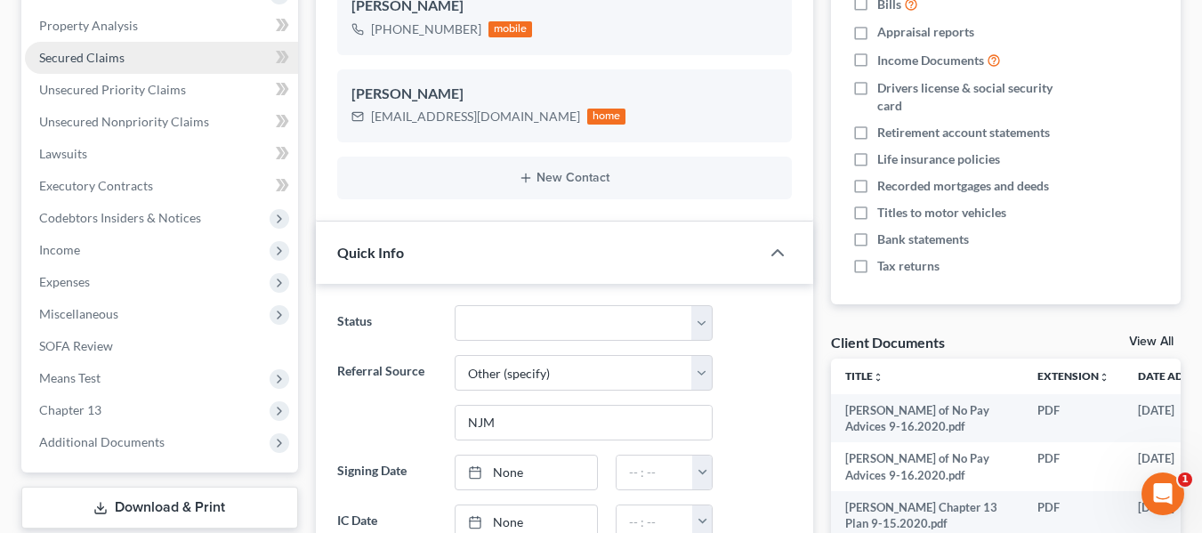
click at [133, 45] on link "Secured Claims" at bounding box center [161, 58] width 273 height 32
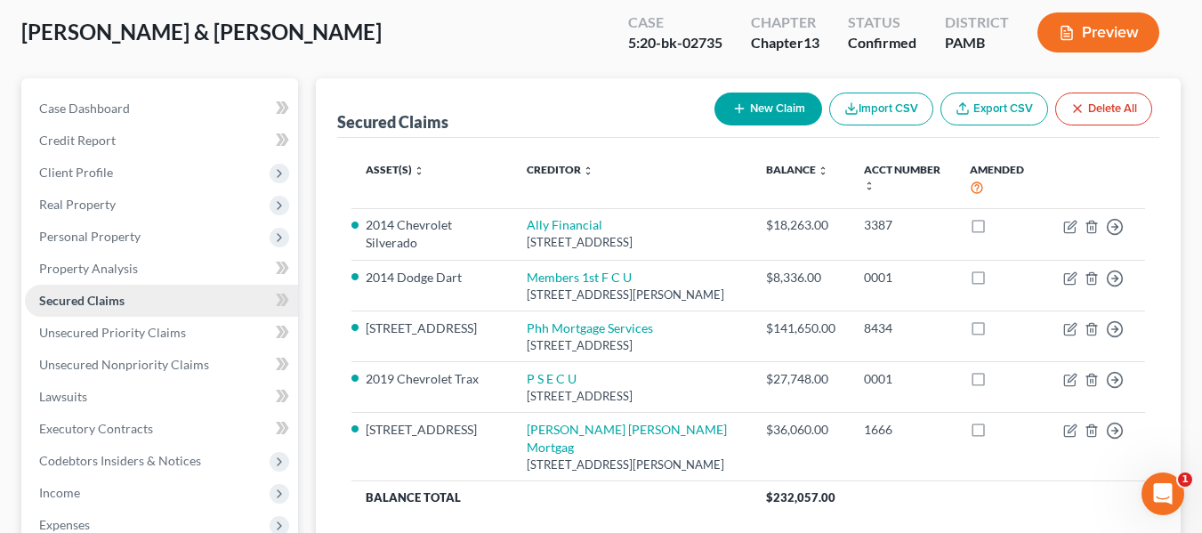
scroll to position [93, 0]
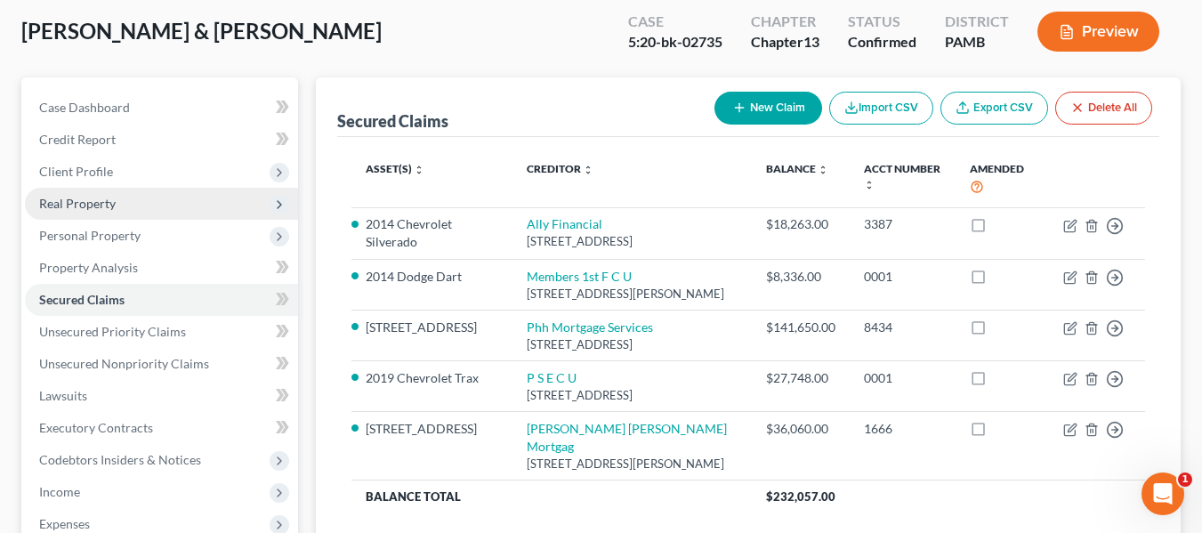
click at [76, 199] on span "Real Property" at bounding box center [77, 203] width 77 height 15
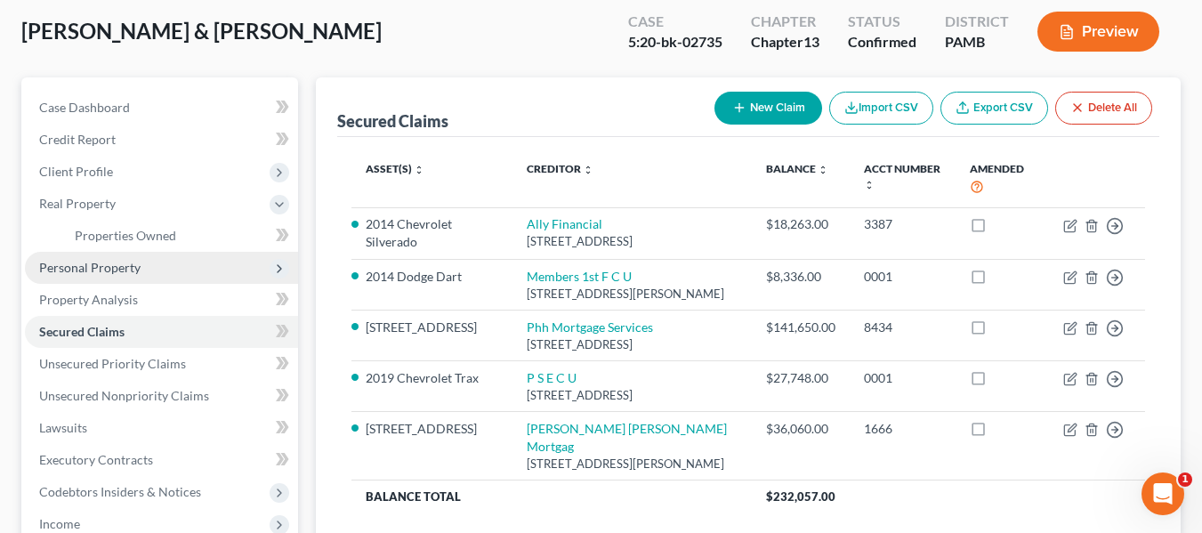
click at [105, 269] on span "Personal Property" at bounding box center [89, 267] width 101 height 15
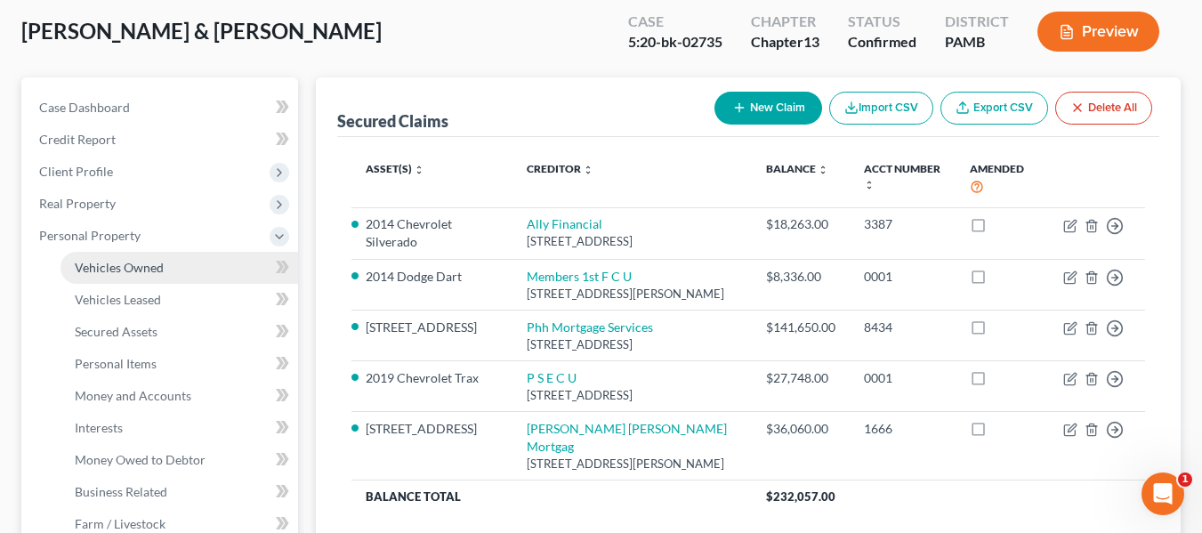
click at [109, 265] on span "Vehicles Owned" at bounding box center [119, 267] width 89 height 15
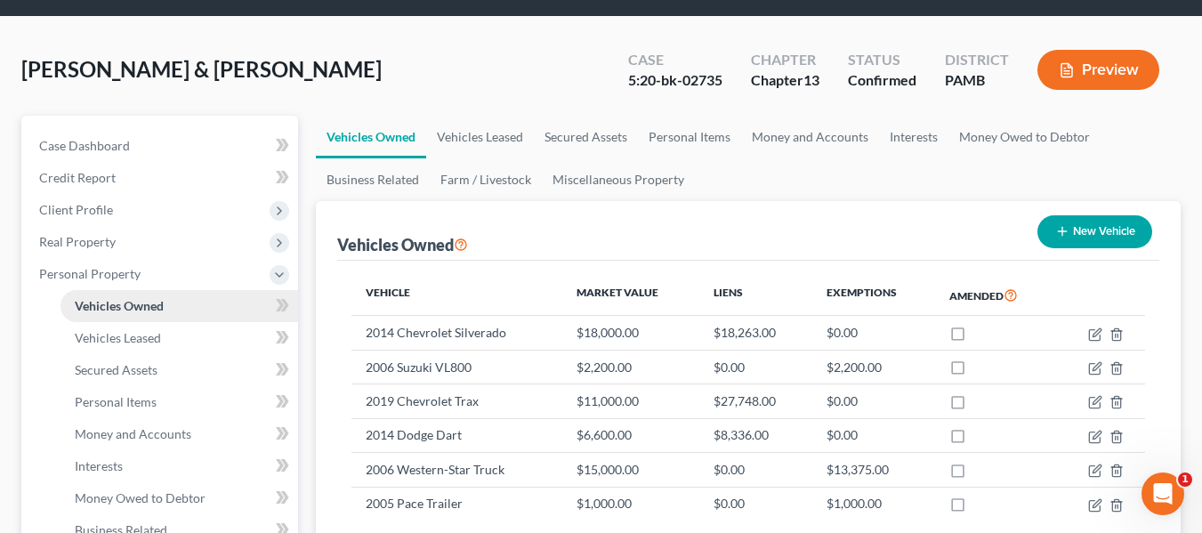
scroll to position [56, 0]
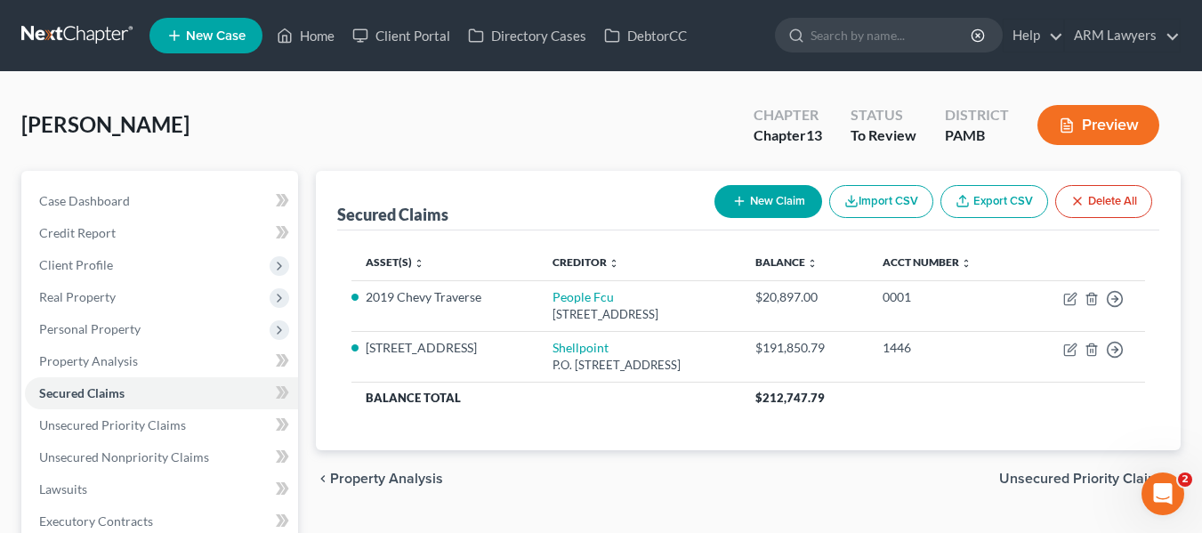
drag, startPoint x: 0, startPoint y: 0, endPoint x: 731, endPoint y: 41, distance: 732.6
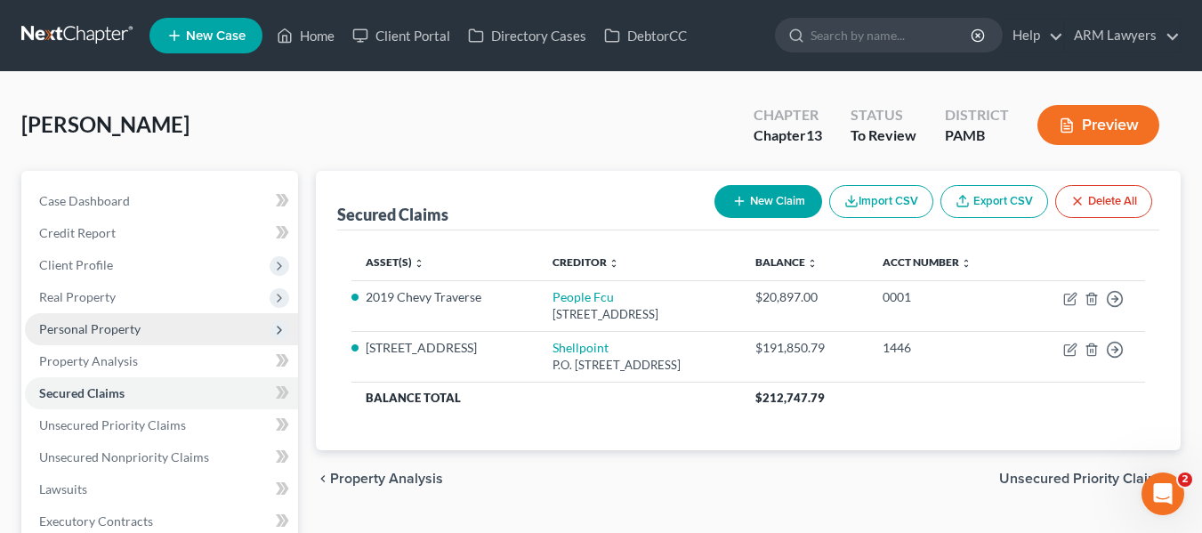
click at [104, 335] on span "Personal Property" at bounding box center [89, 328] width 101 height 15
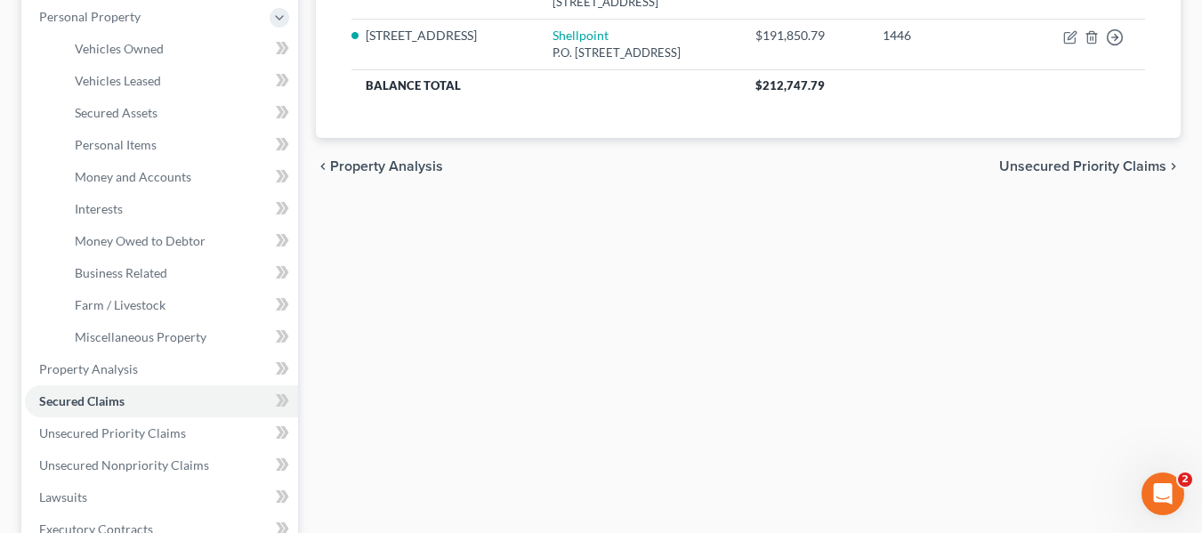
scroll to position [313, 0]
click at [90, 395] on span "Secured Claims" at bounding box center [81, 399] width 85 height 15
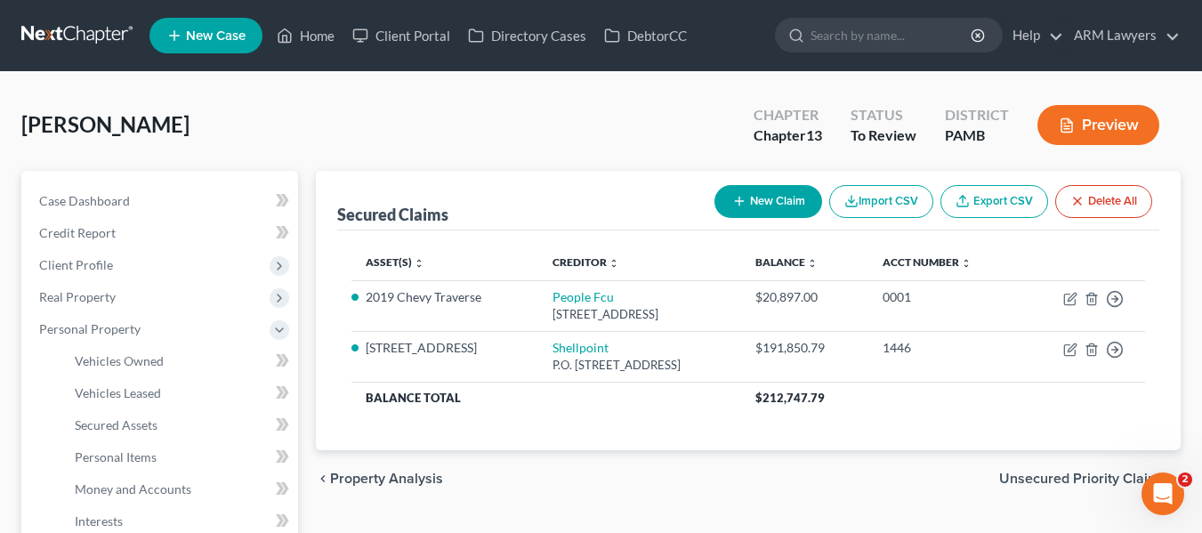
scroll to position [2, 0]
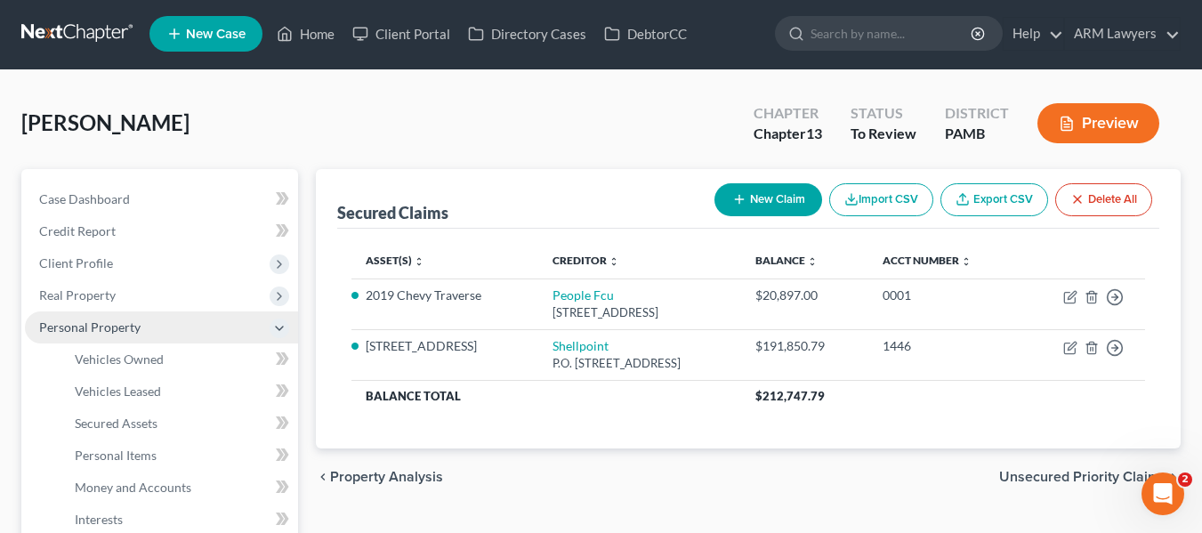
click at [272, 324] on icon at bounding box center [279, 328] width 14 height 14
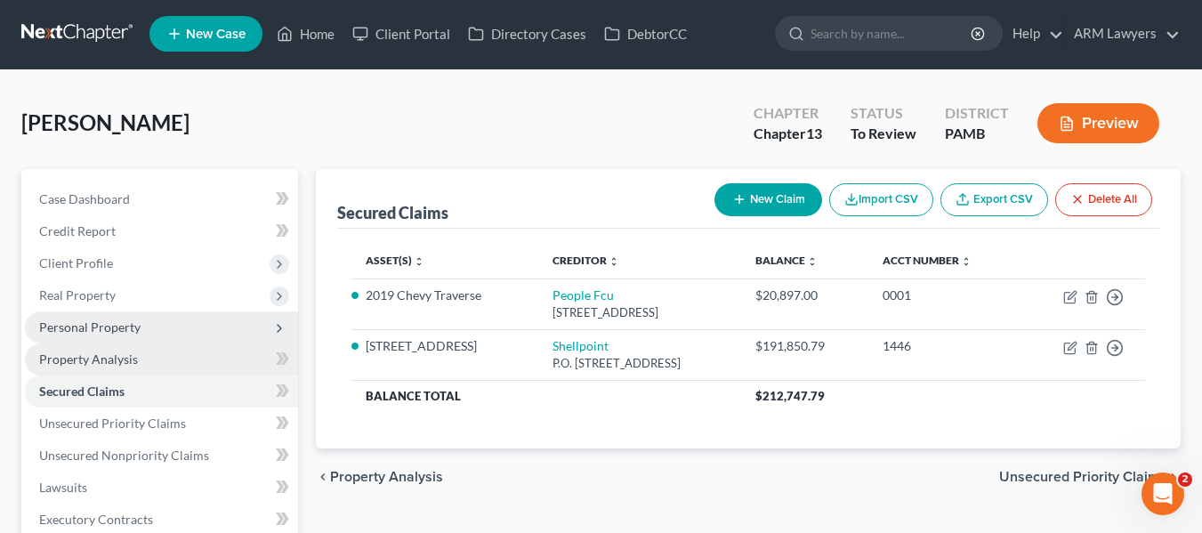
click at [168, 359] on link "Property Analysis" at bounding box center [161, 359] width 273 height 32
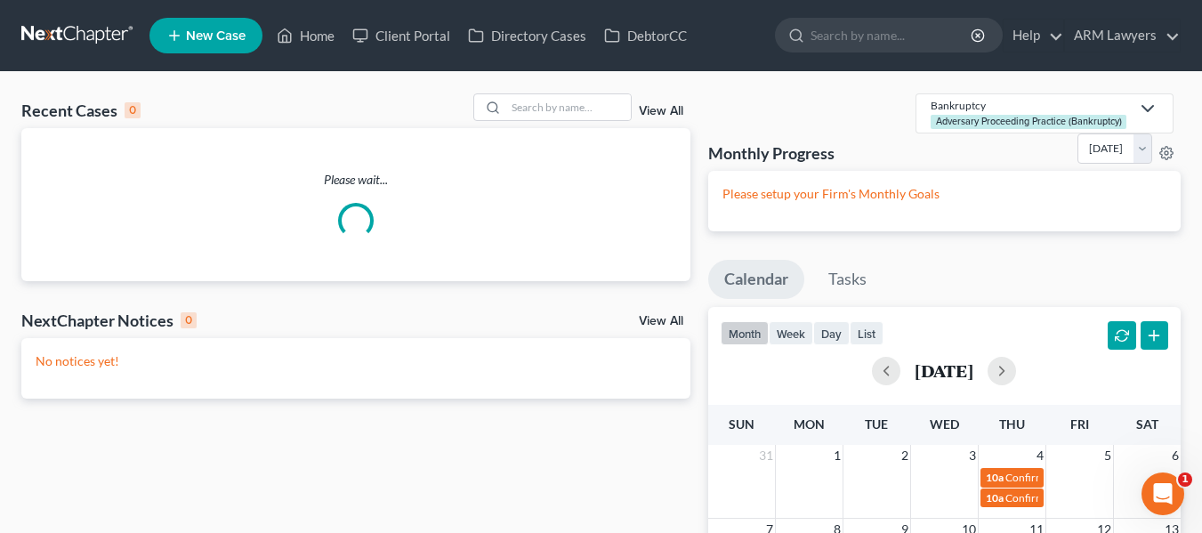
click at [668, 109] on link "View All" at bounding box center [661, 111] width 44 height 12
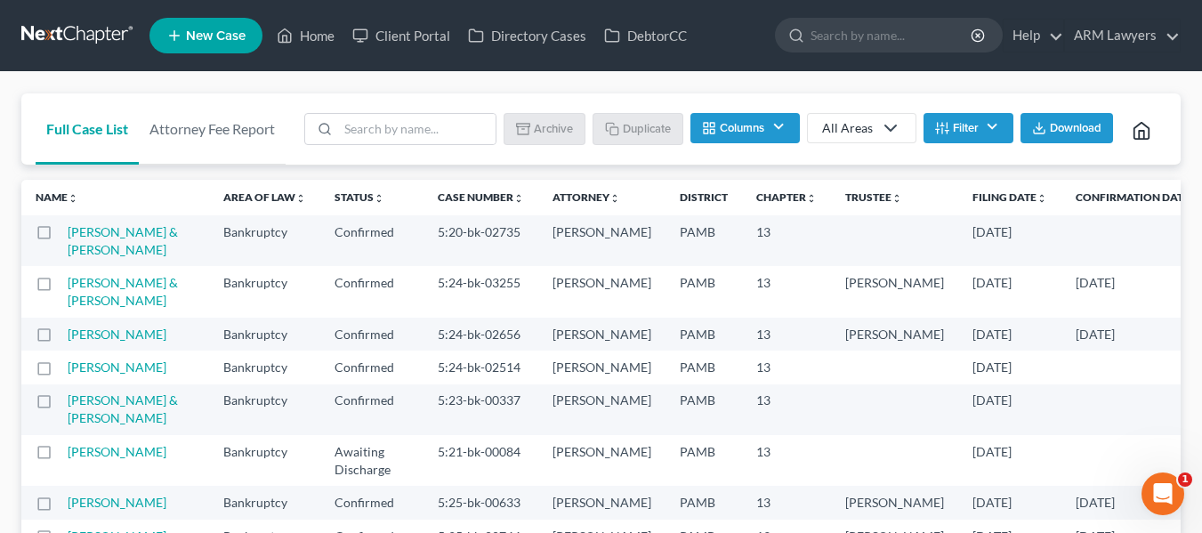
click at [953, 125] on button "Filter" at bounding box center [969, 128] width 90 height 30
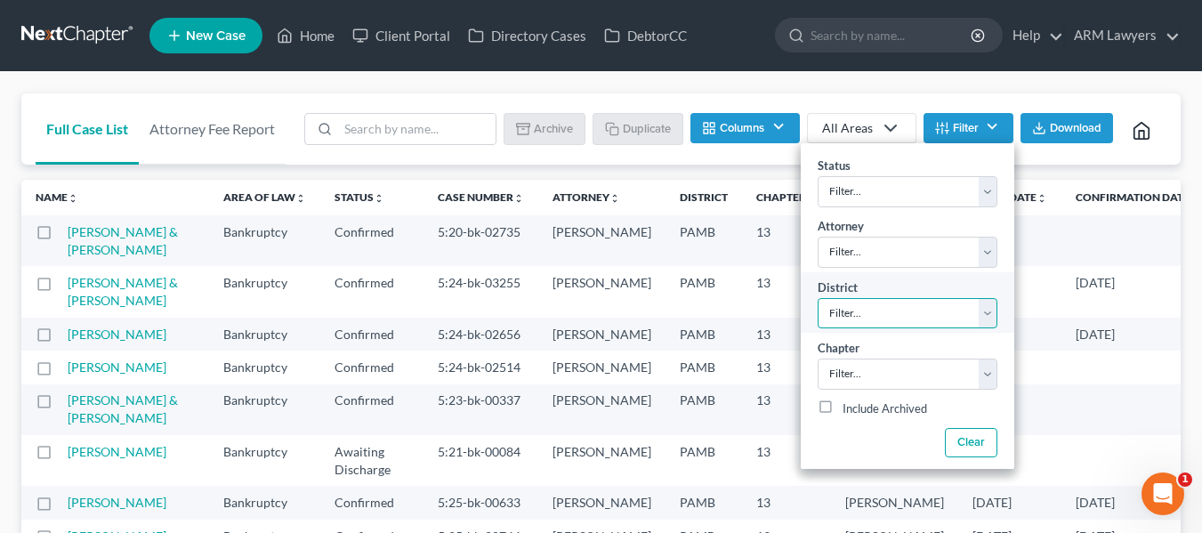
click at [902, 316] on select "Filter... Filter... [US_STATE] - [GEOGRAPHIC_DATA] [US_STATE] - [GEOGRAPHIC_DAT…" at bounding box center [908, 313] width 180 height 31
select select "68"
click at [818, 298] on select "Filter... Filter... [US_STATE] - [GEOGRAPHIC_DATA] [US_STATE] - [GEOGRAPHIC_DAT…" at bounding box center [908, 313] width 180 height 31
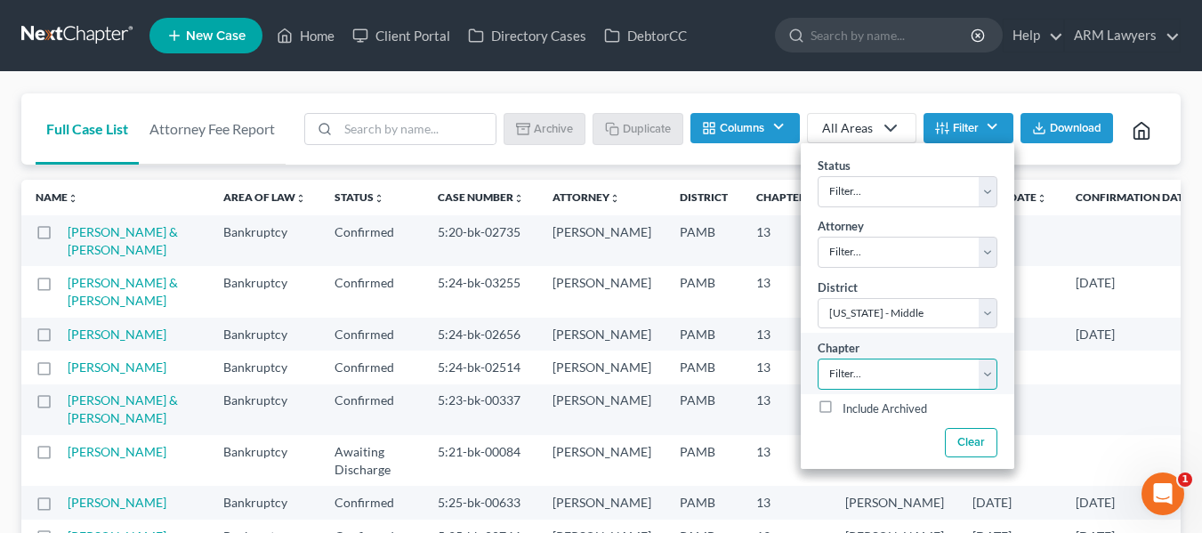
click at [891, 362] on select "Filter... 7 11 13" at bounding box center [908, 374] width 180 height 31
select select "2"
click at [818, 359] on select "Filter... 7 11 13" at bounding box center [908, 374] width 180 height 31
click at [85, 251] on link "Spalletta, Frank & Lori" at bounding box center [123, 240] width 110 height 33
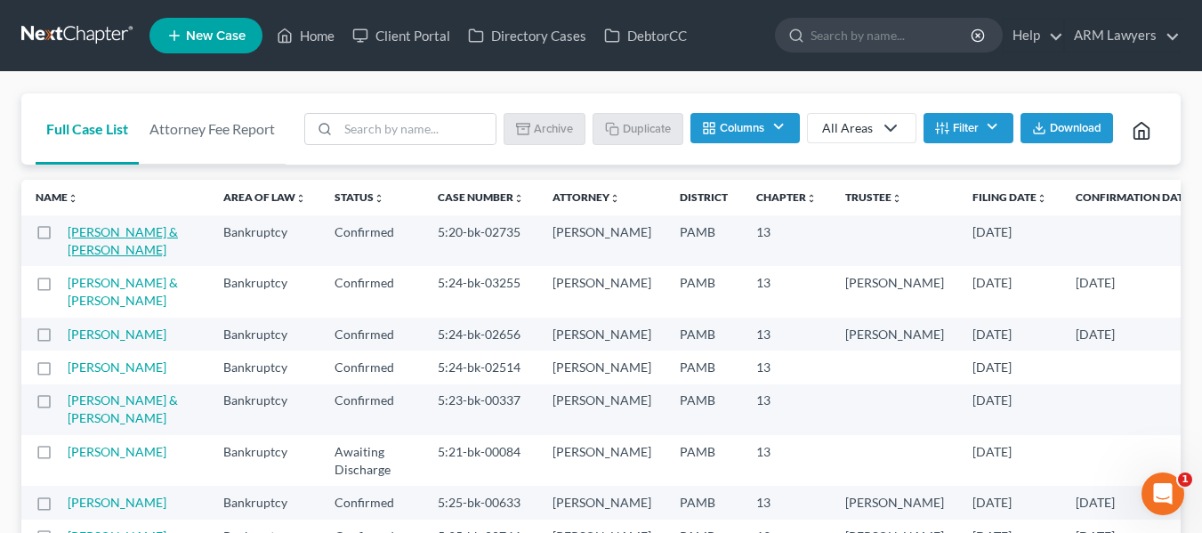
select select "6"
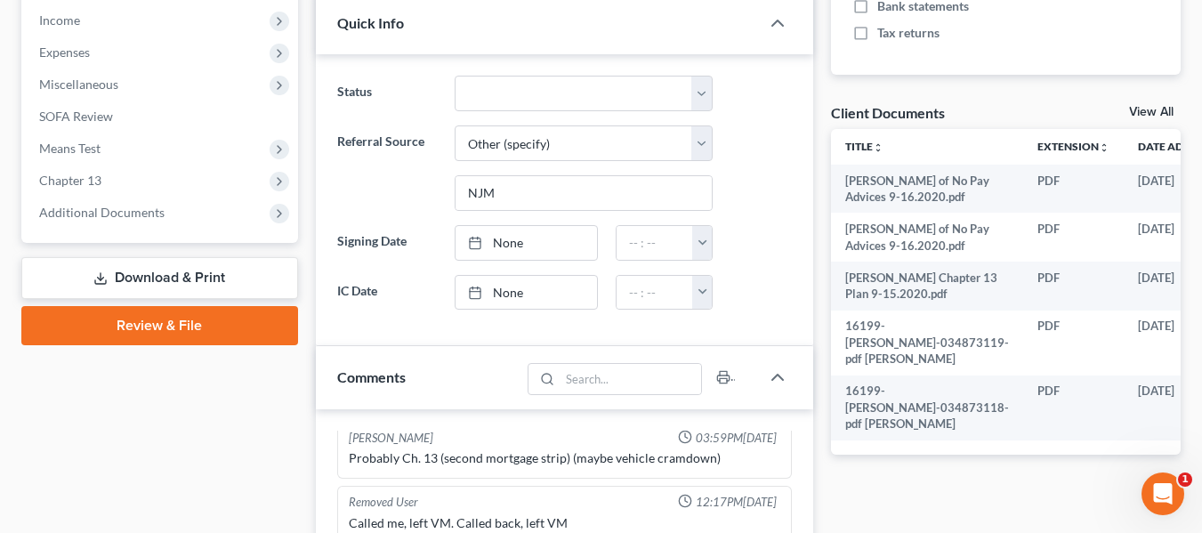
scroll to position [571, 0]
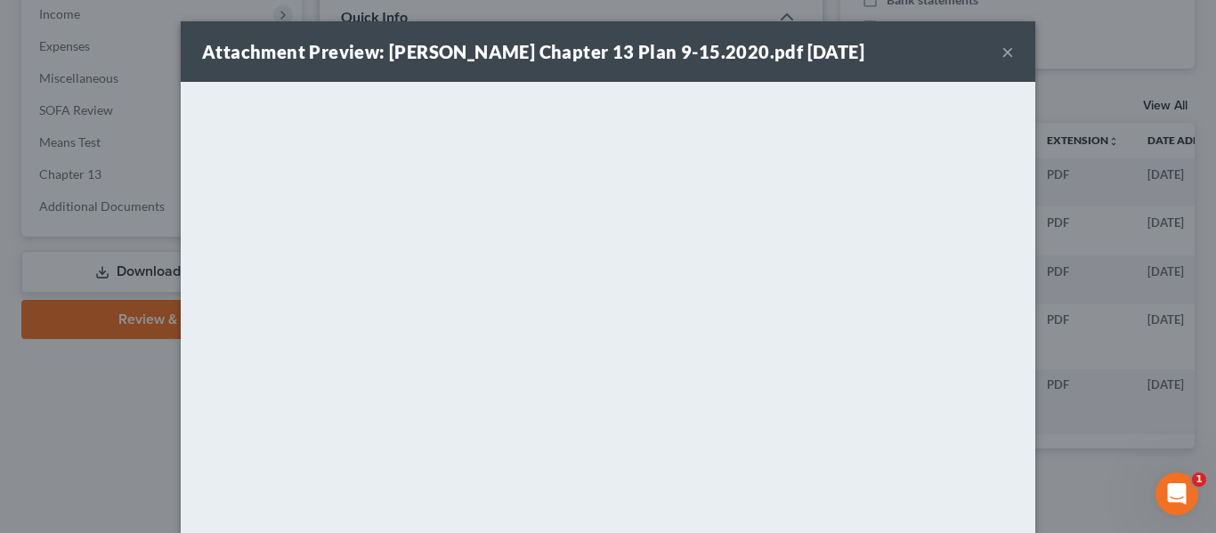
click at [1001, 44] on button "×" at bounding box center [1007, 51] width 12 height 21
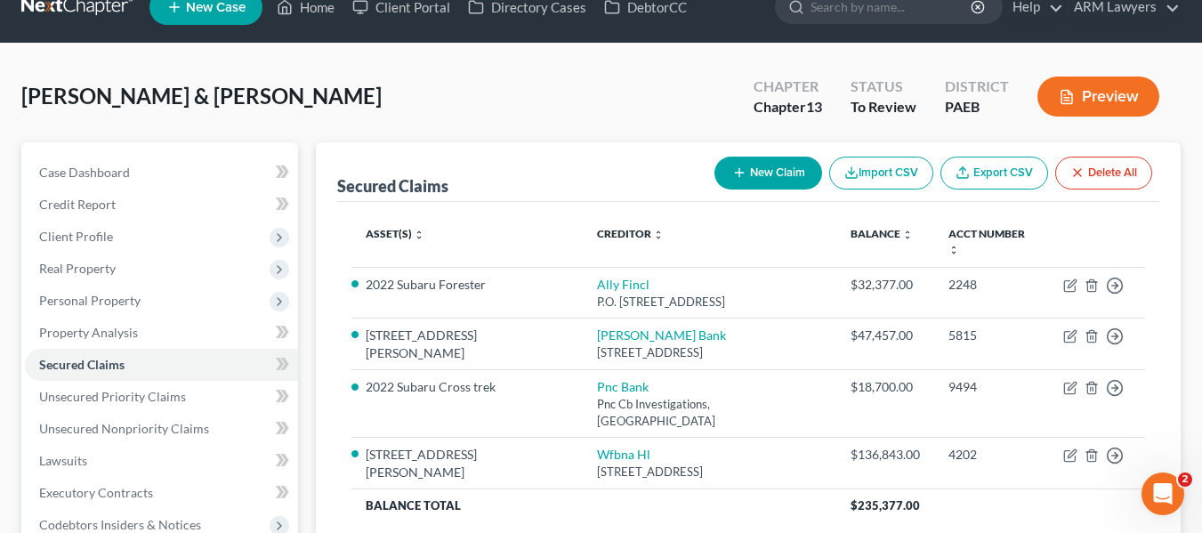
scroll to position [29, 0]
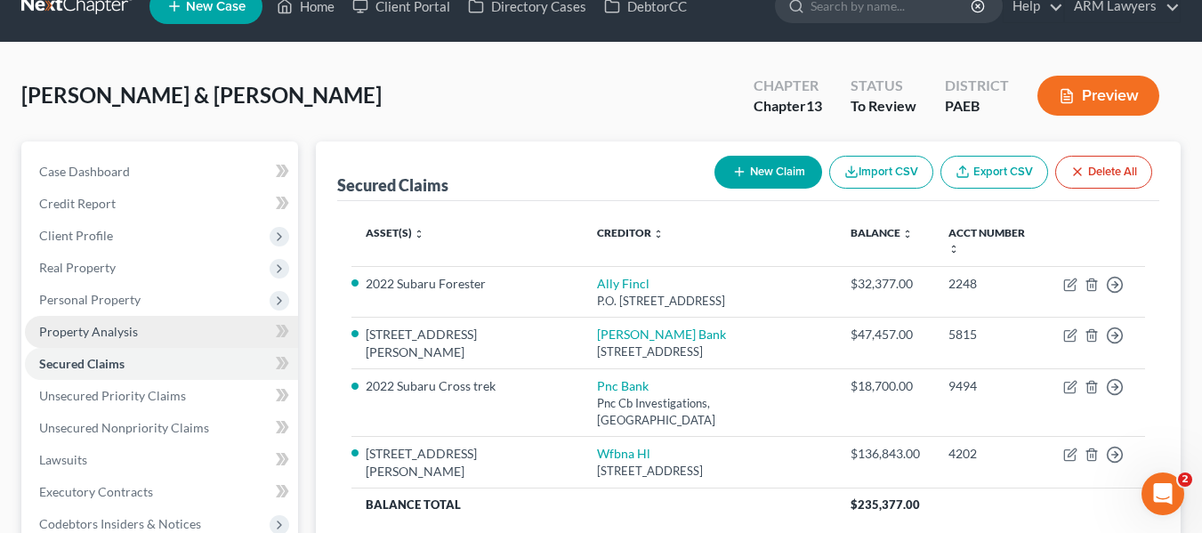
click at [109, 326] on span "Property Analysis" at bounding box center [88, 331] width 99 height 15
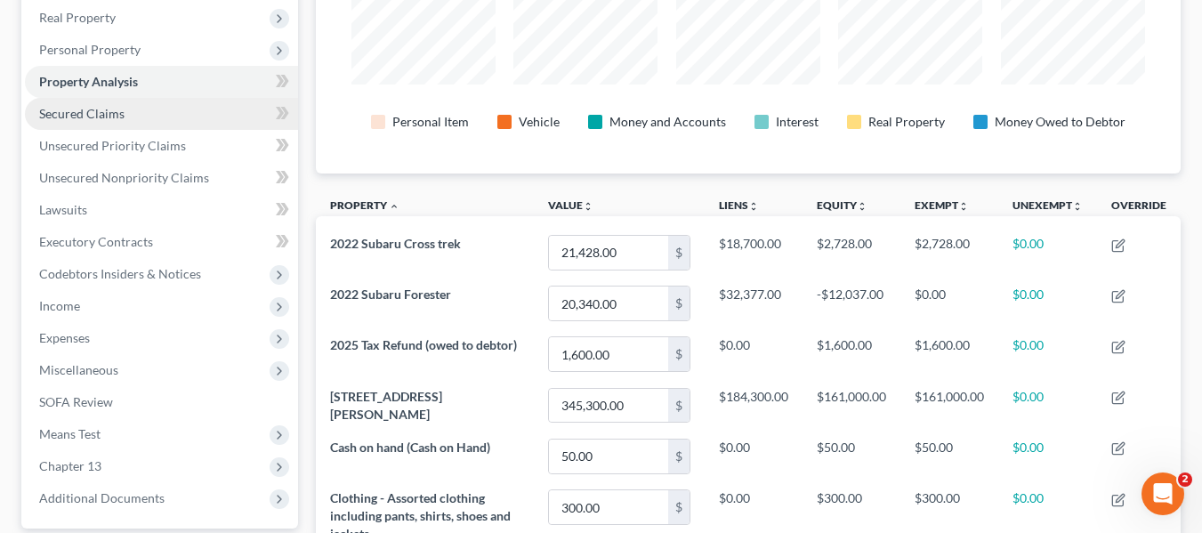
scroll to position [279, 0]
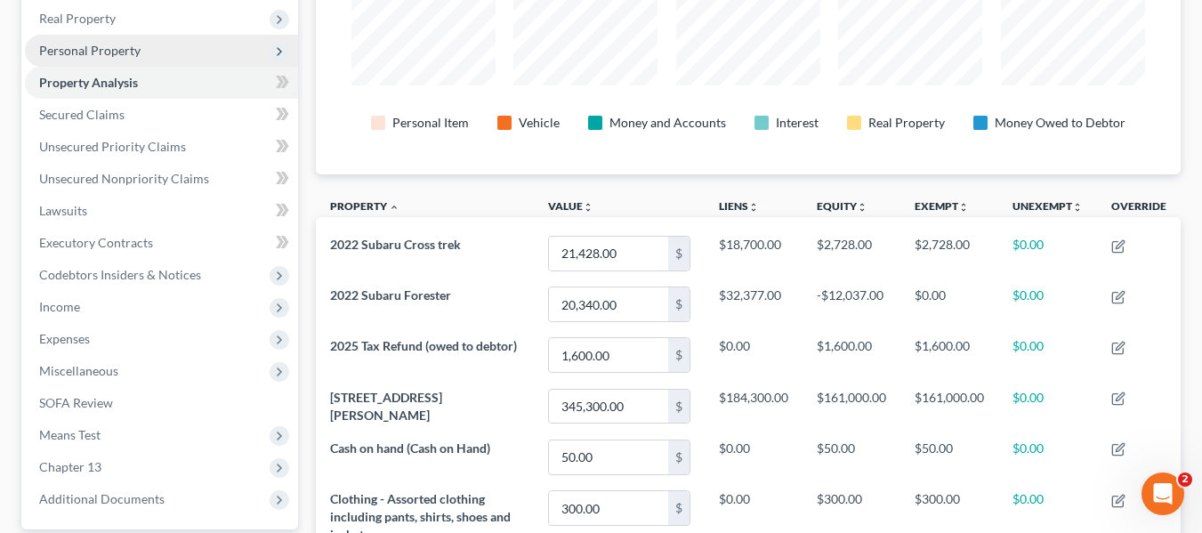
click at [97, 51] on span "Personal Property" at bounding box center [89, 50] width 101 height 15
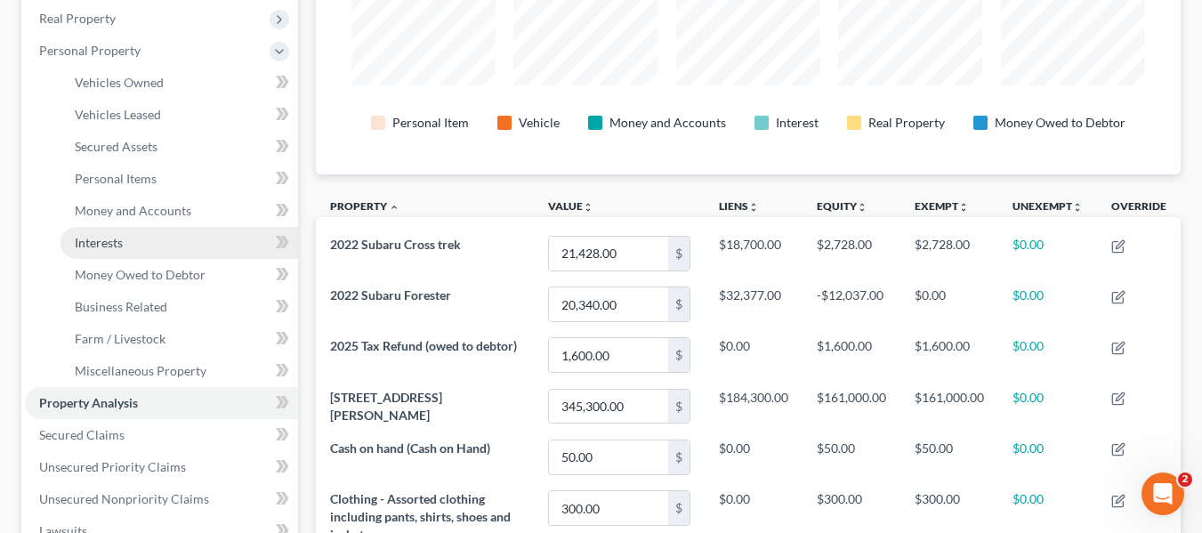
click at [115, 244] on span "Interests" at bounding box center [99, 242] width 48 height 15
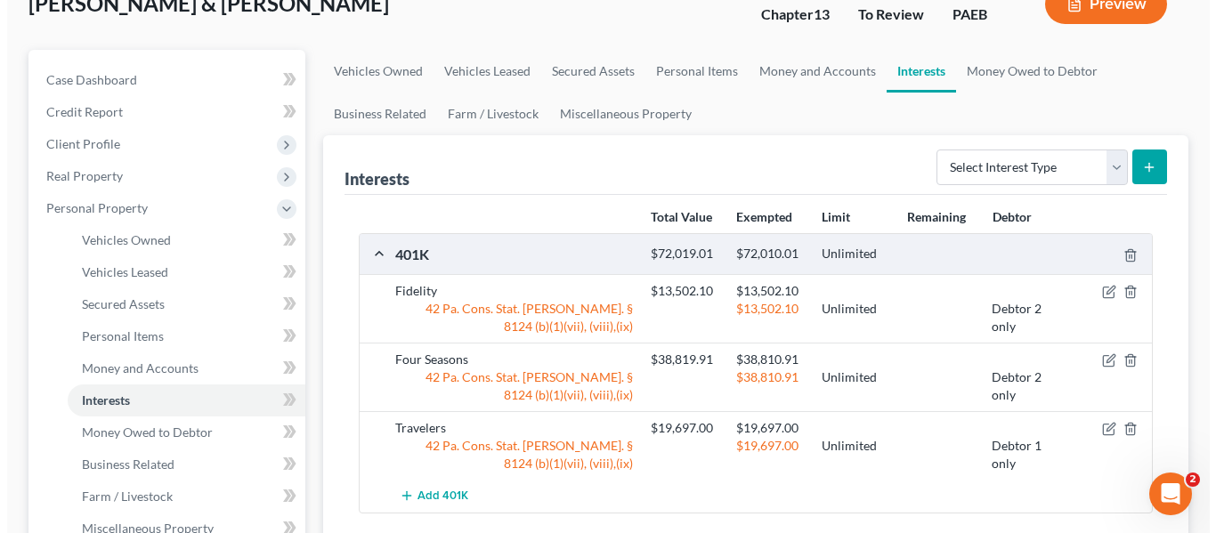
scroll to position [122, 0]
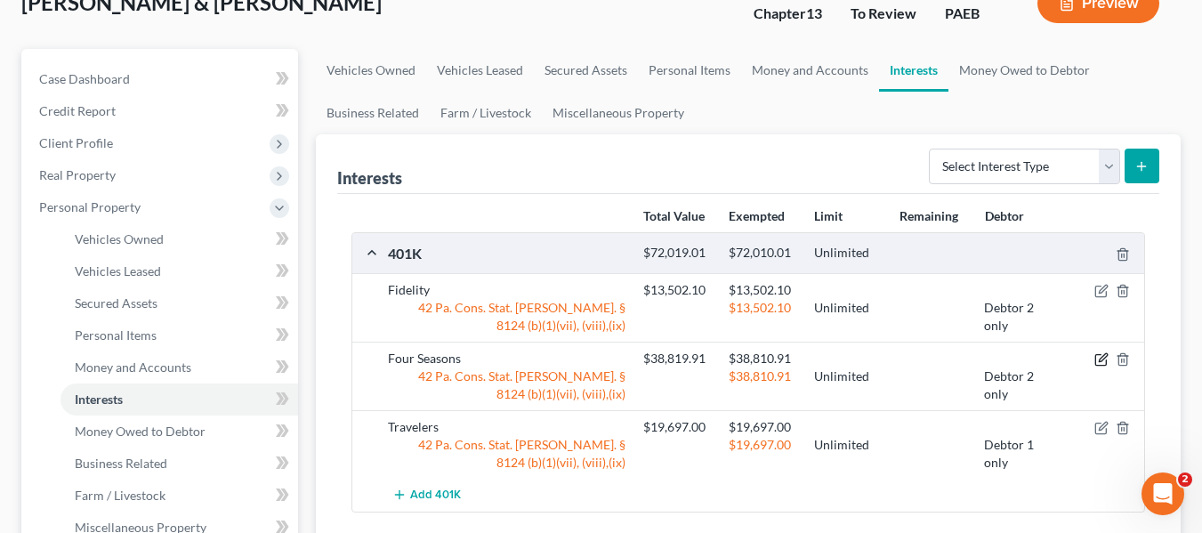
click at [1098, 360] on icon "button" at bounding box center [1102, 359] width 14 height 14
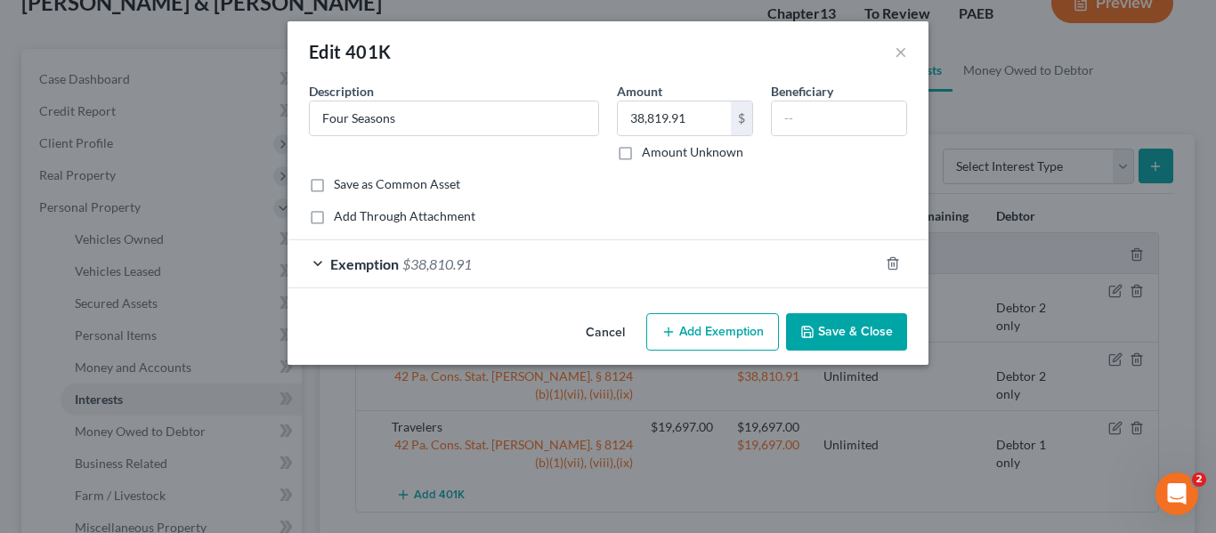
click at [416, 265] on span "$38,810.91" at bounding box center [436, 263] width 69 height 17
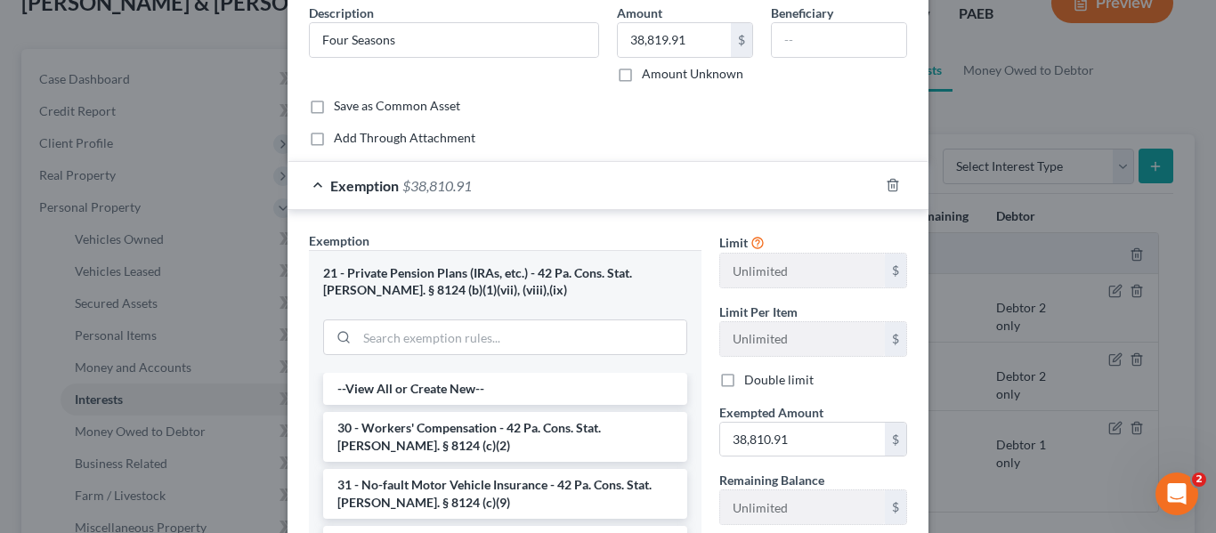
scroll to position [84, 0]
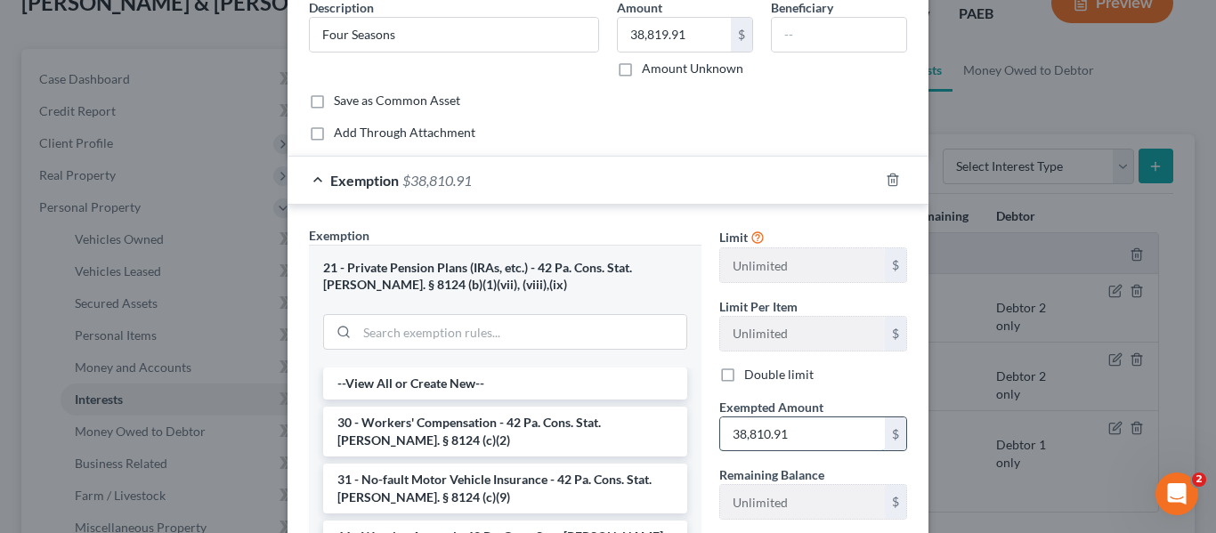
click at [765, 434] on input "38,810.91" at bounding box center [802, 434] width 165 height 34
click at [761, 426] on input "38,810.91" at bounding box center [802, 434] width 165 height 34
click at [756, 464] on div "Limit Unlimited $ Limit Per Item Unlimited $ Double limit Exempted Amount * 3,8…" at bounding box center [813, 415] width 206 height 378
click at [748, 436] on input "3,881" at bounding box center [802, 434] width 165 height 34
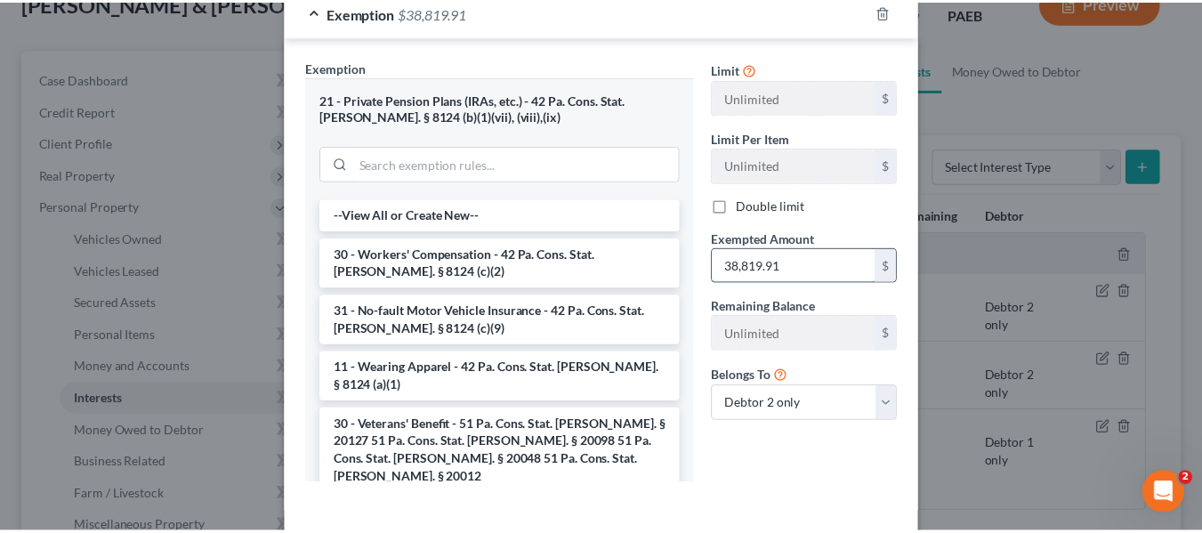
scroll to position [330, 0]
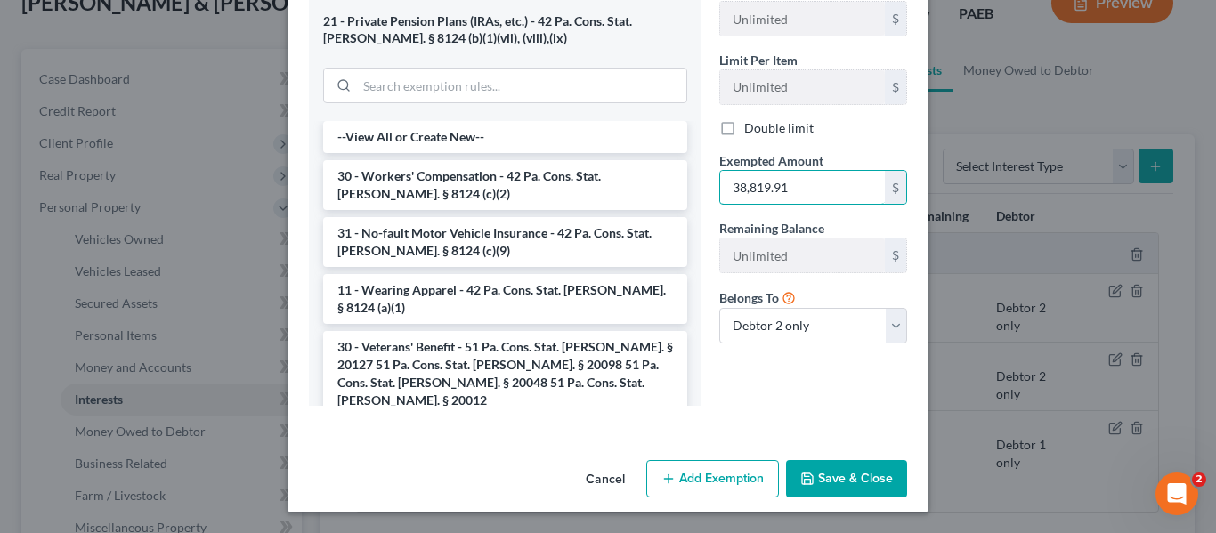
type input "38,819.91"
drag, startPoint x: 832, startPoint y: 485, endPoint x: 805, endPoint y: 476, distance: 28.1
drag, startPoint x: 805, startPoint y: 476, endPoint x: 791, endPoint y: 482, distance: 15.5
click at [791, 482] on button "Save & Close" at bounding box center [846, 478] width 121 height 37
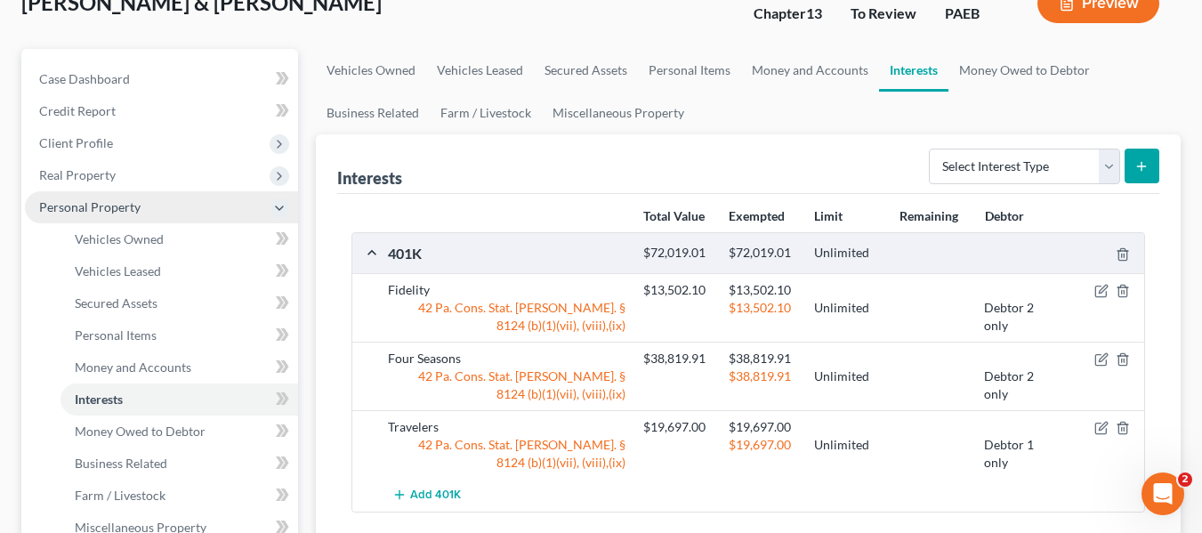
click at [149, 210] on span "Personal Property" at bounding box center [161, 207] width 273 height 32
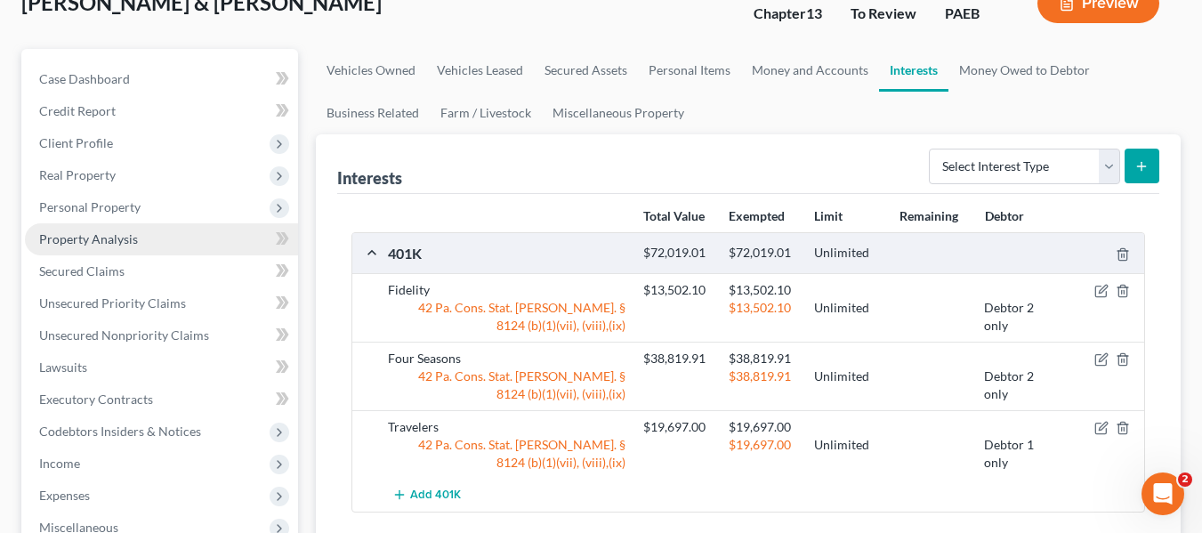
click at [120, 236] on span "Property Analysis" at bounding box center [88, 238] width 99 height 15
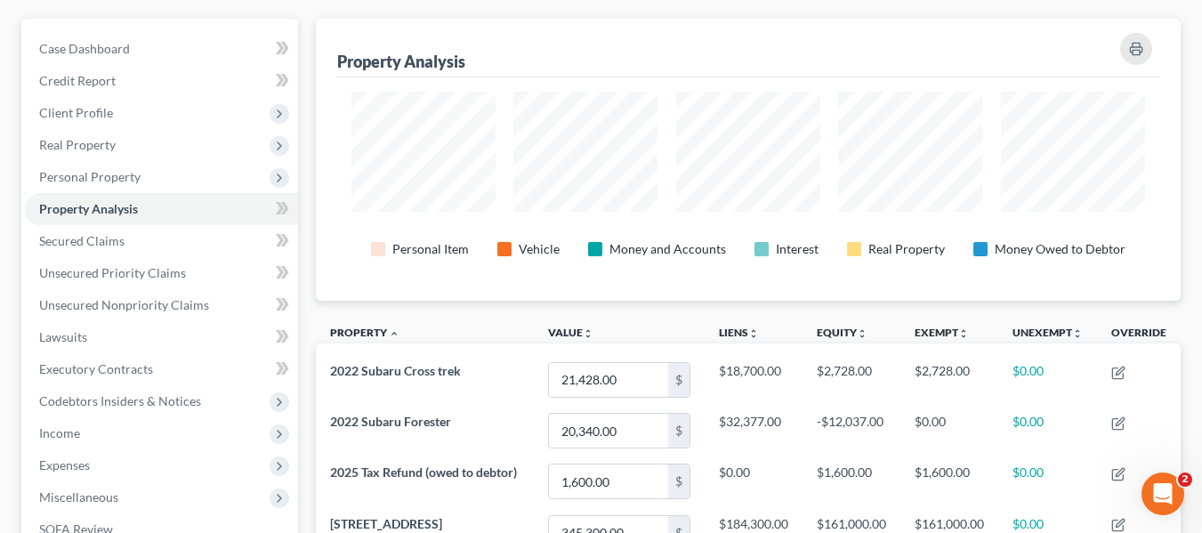
scroll to position [136, 0]
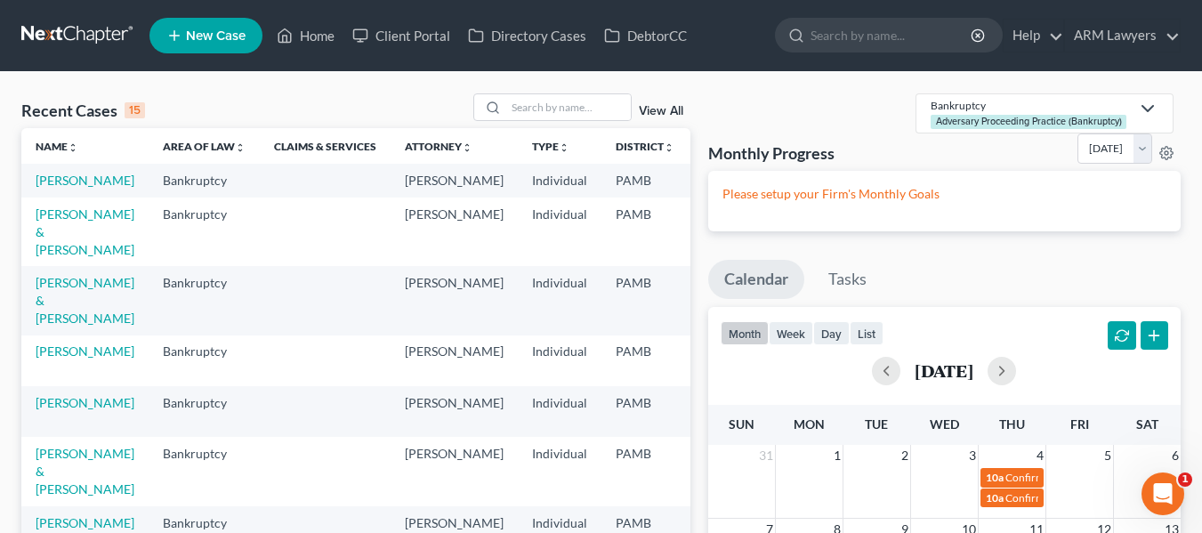
click at [647, 109] on link "View All" at bounding box center [661, 111] width 44 height 12
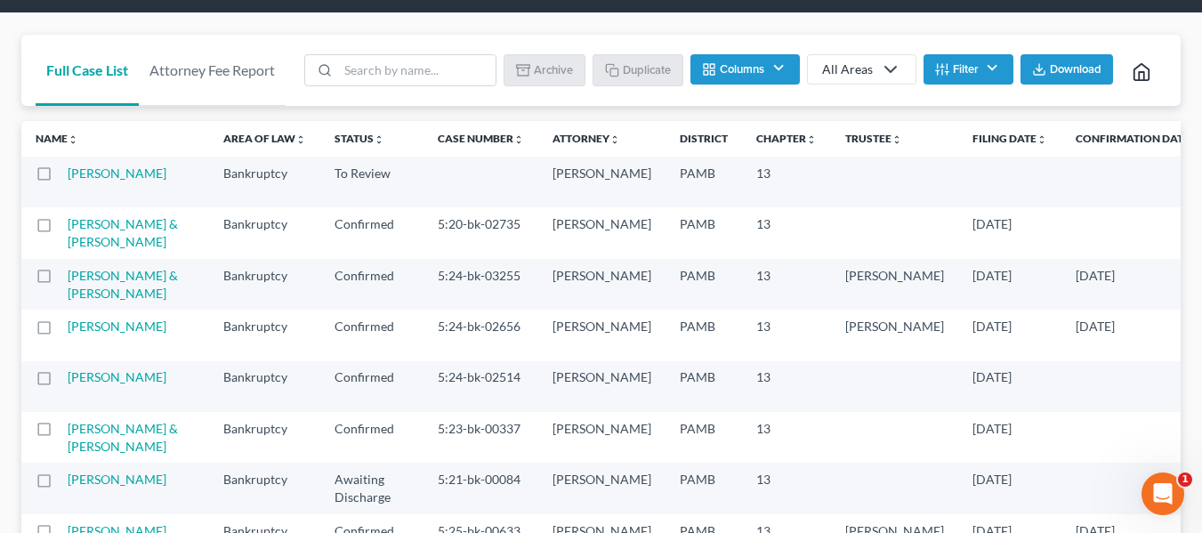
scroll to position [71, 0]
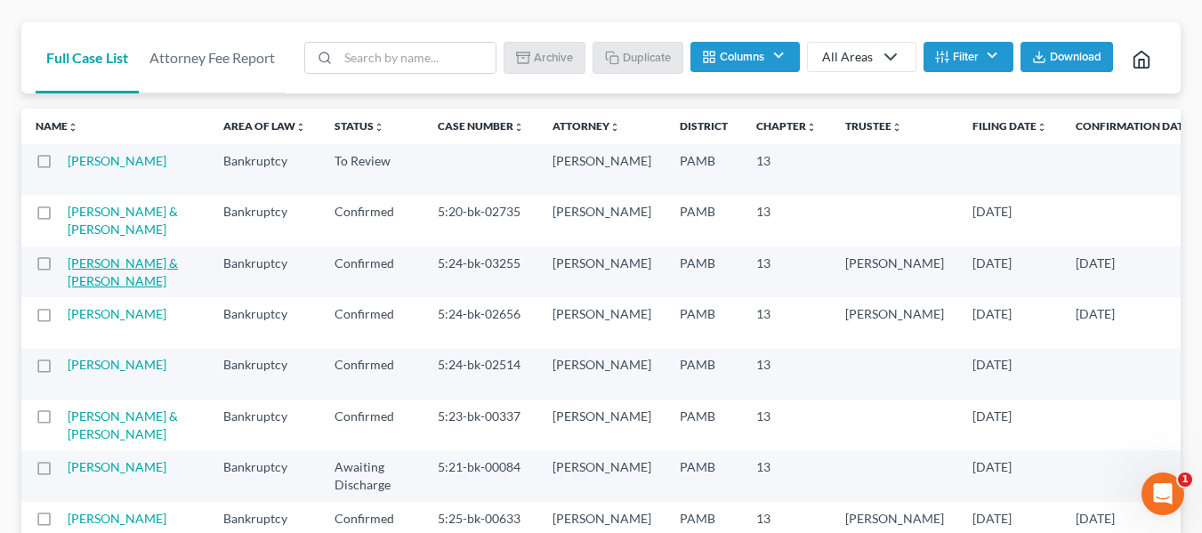
click at [88, 279] on link "[PERSON_NAME] & [PERSON_NAME]" at bounding box center [123, 271] width 110 height 33
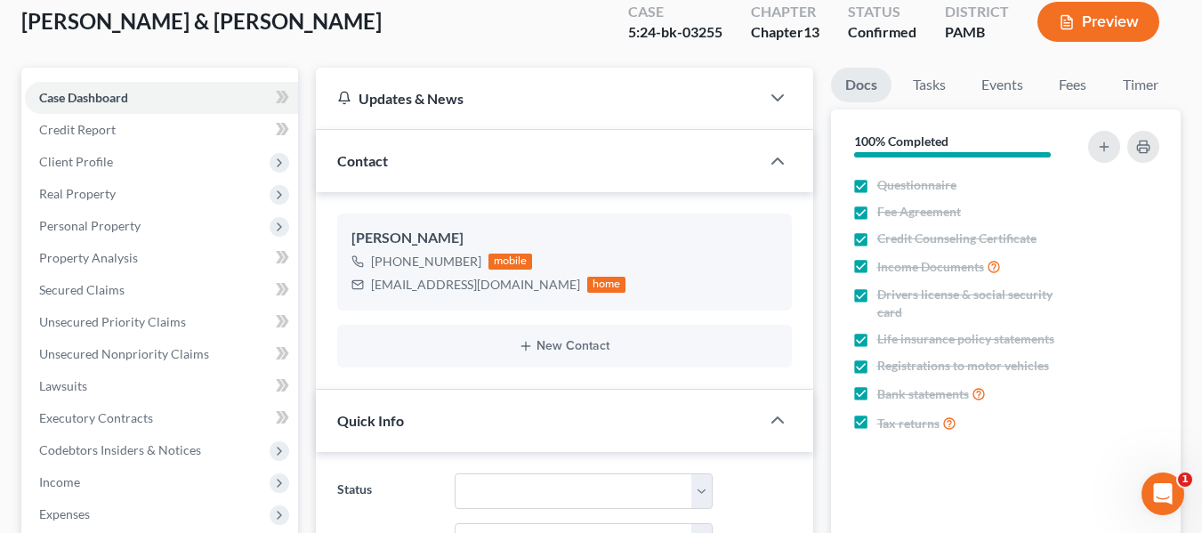
scroll to position [107, 0]
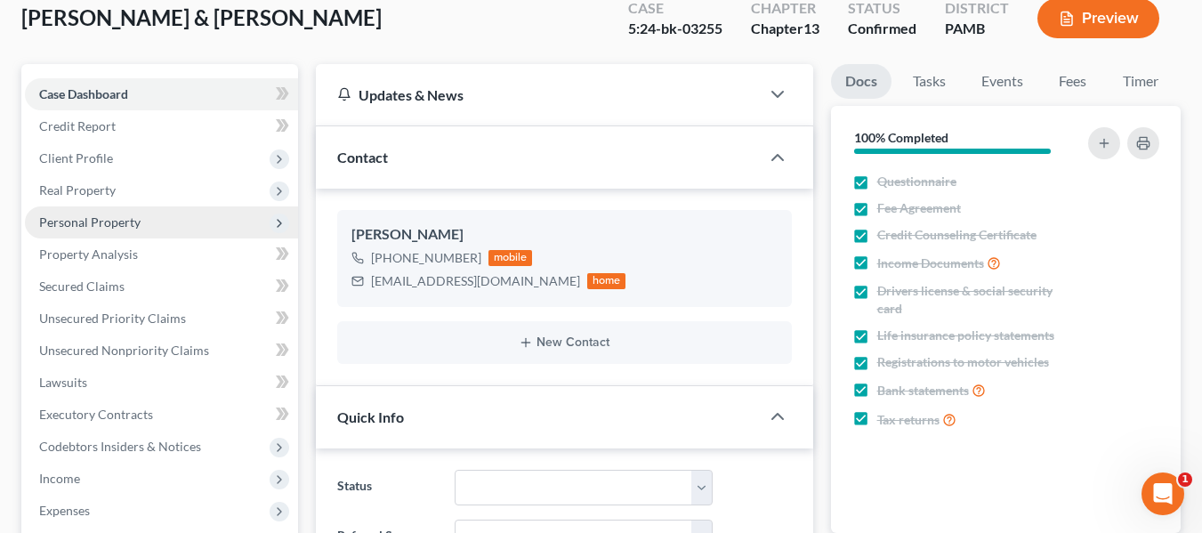
click at [89, 215] on span "Personal Property" at bounding box center [89, 221] width 101 height 15
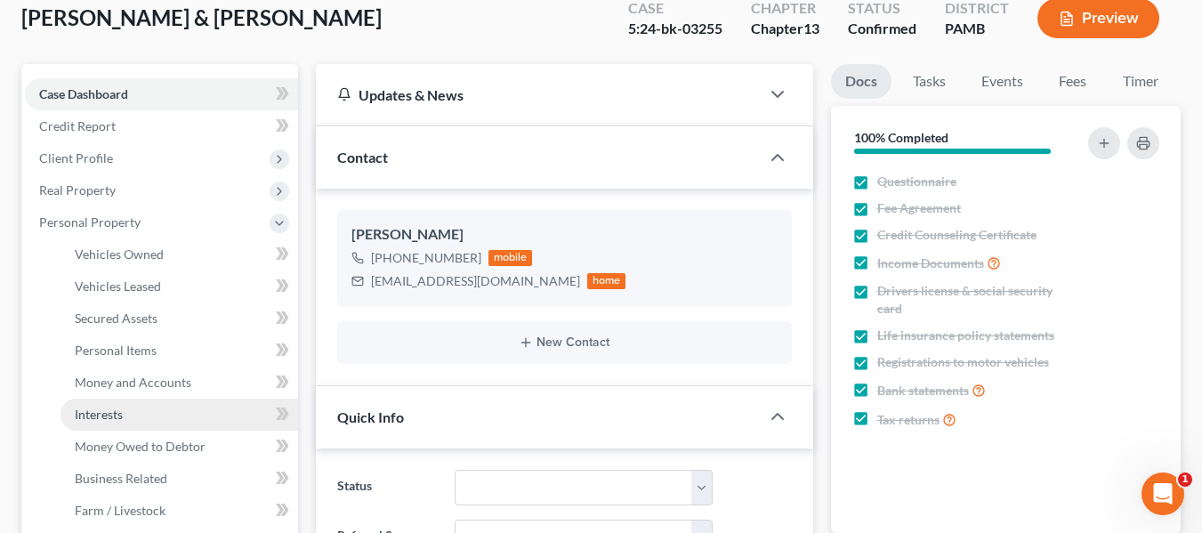
click at [113, 416] on span "Interests" at bounding box center [99, 414] width 48 height 15
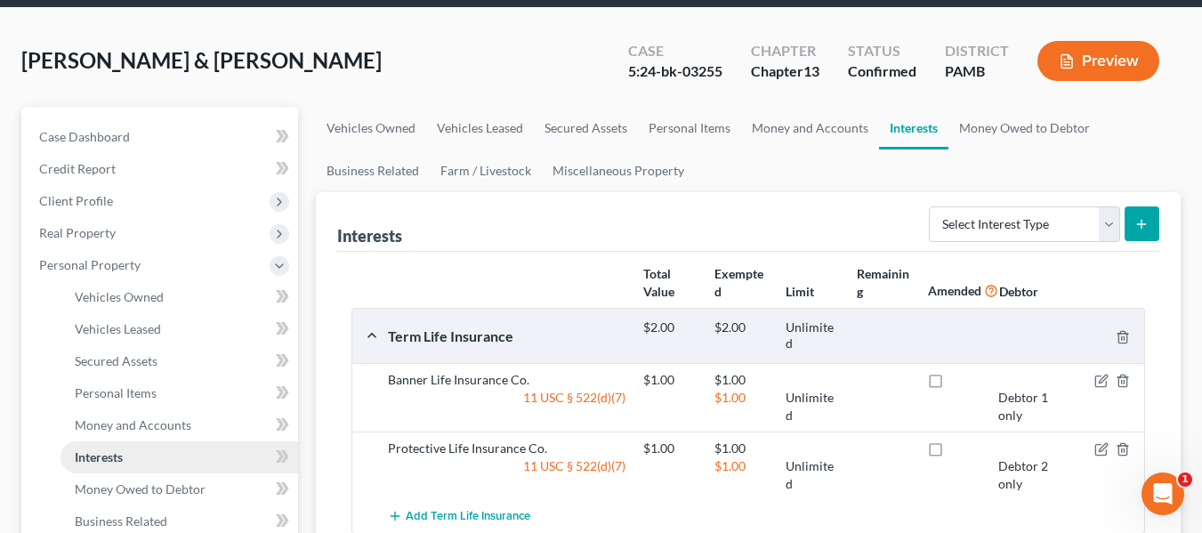
scroll to position [97, 0]
